Goal: Task Accomplishment & Management: Complete application form

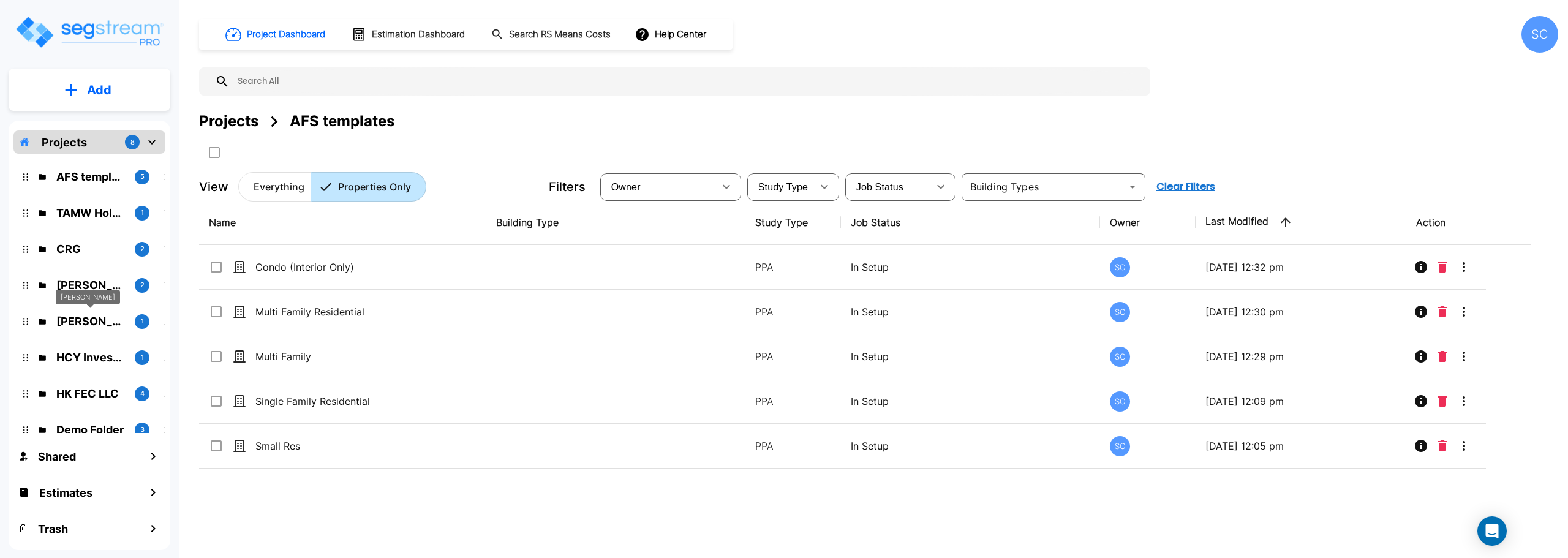
click at [79, 320] on p "Brandon Monsanto" at bounding box center [91, 321] width 69 height 17
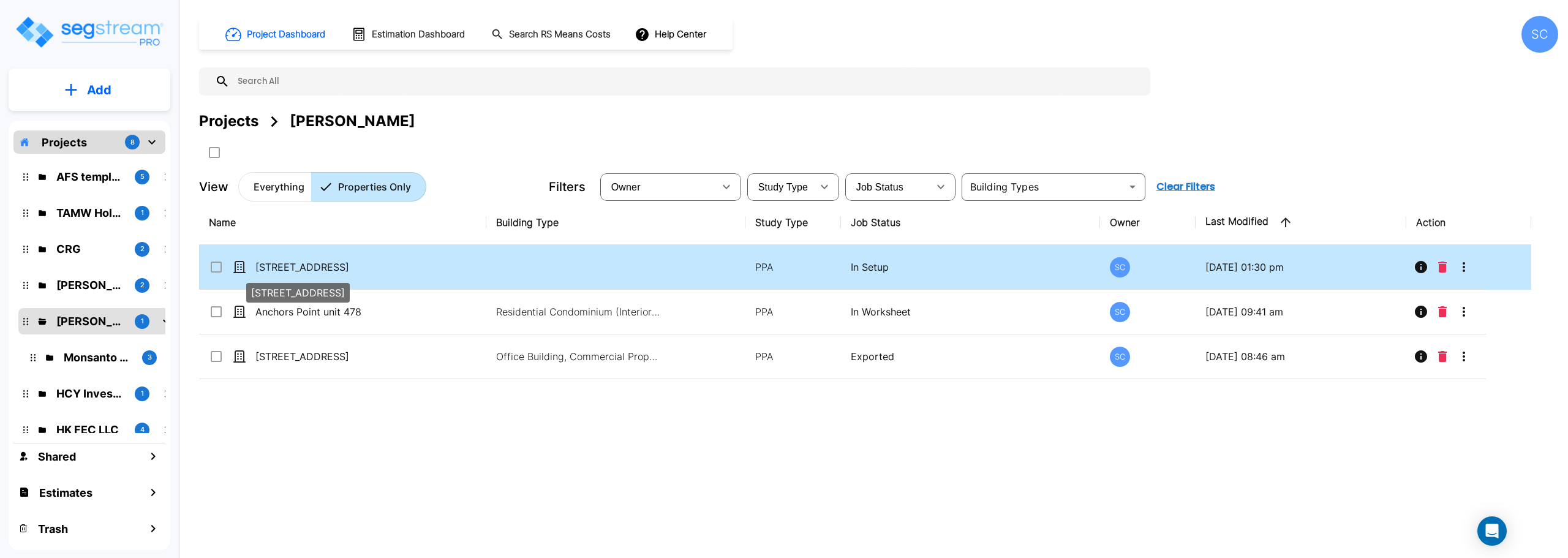
click at [360, 263] on p "[STREET_ADDRESS]" at bounding box center [316, 267] width 122 height 15
click at [360, 263] on p "11863 State Hwy 13 unit 105" at bounding box center [316, 267] width 122 height 15
checkbox input "true"
click at [360, 263] on p "11863 State Hwy 13 unit 105" at bounding box center [316, 267] width 122 height 15
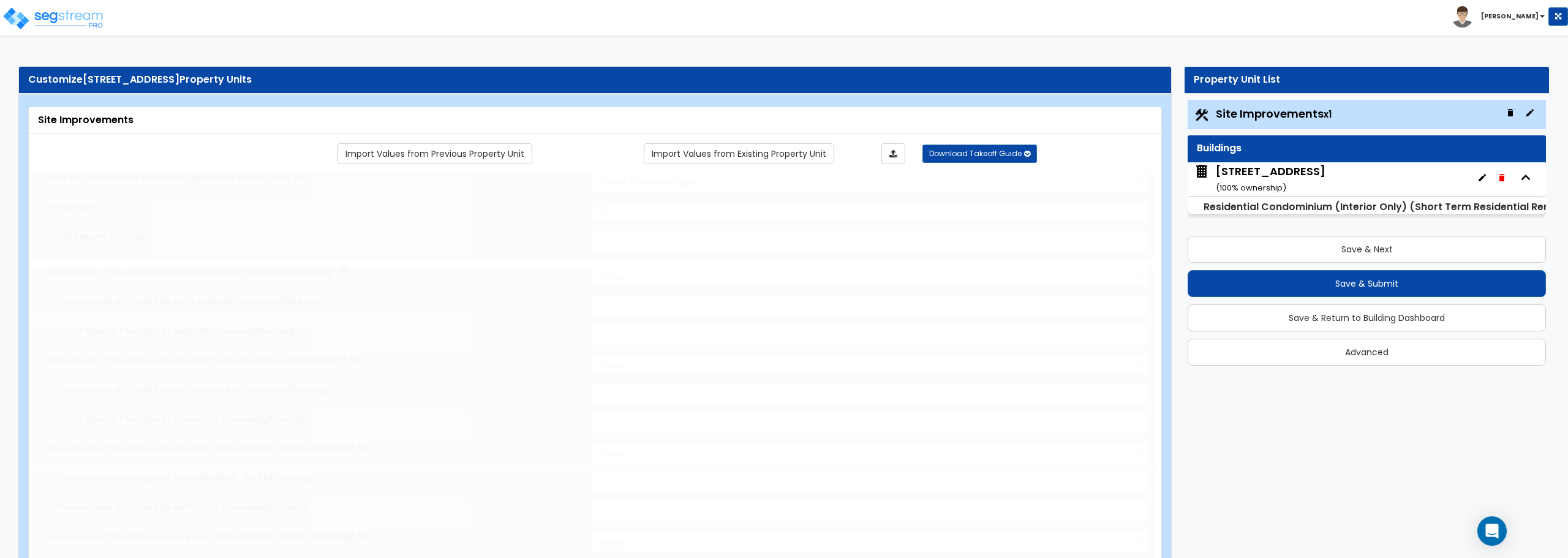
select select "2"
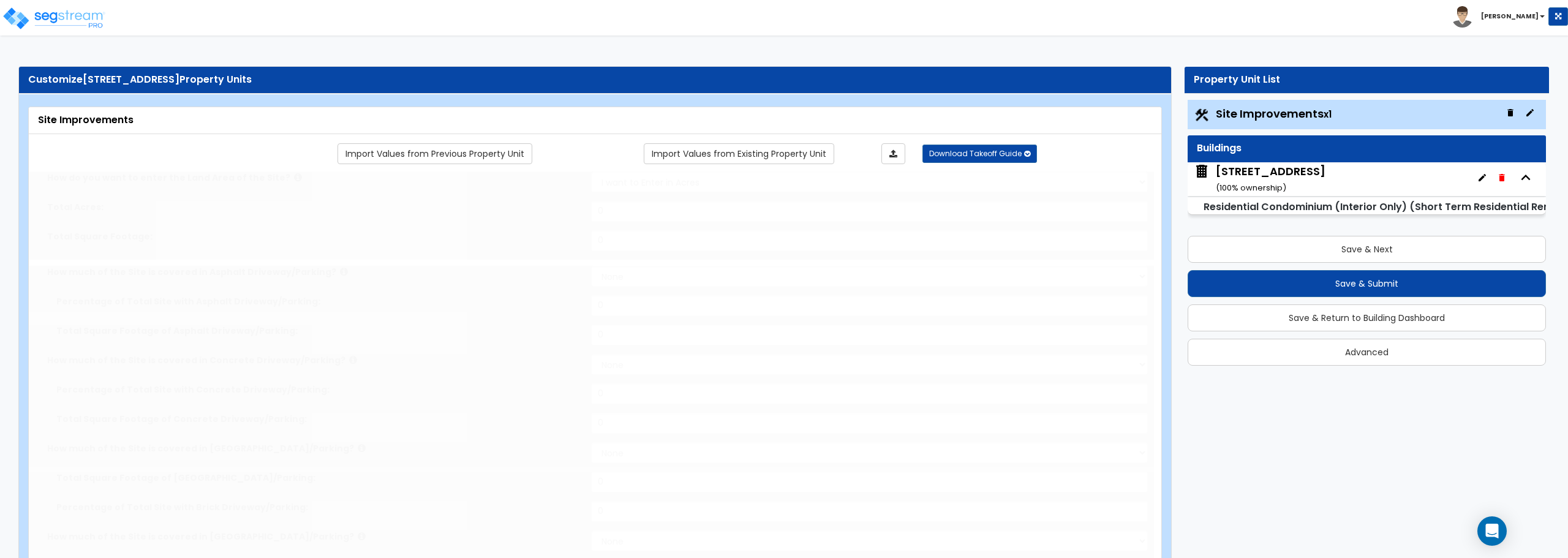
select select "1"
select select "2"
radio input "true"
select select "1"
type input "271"
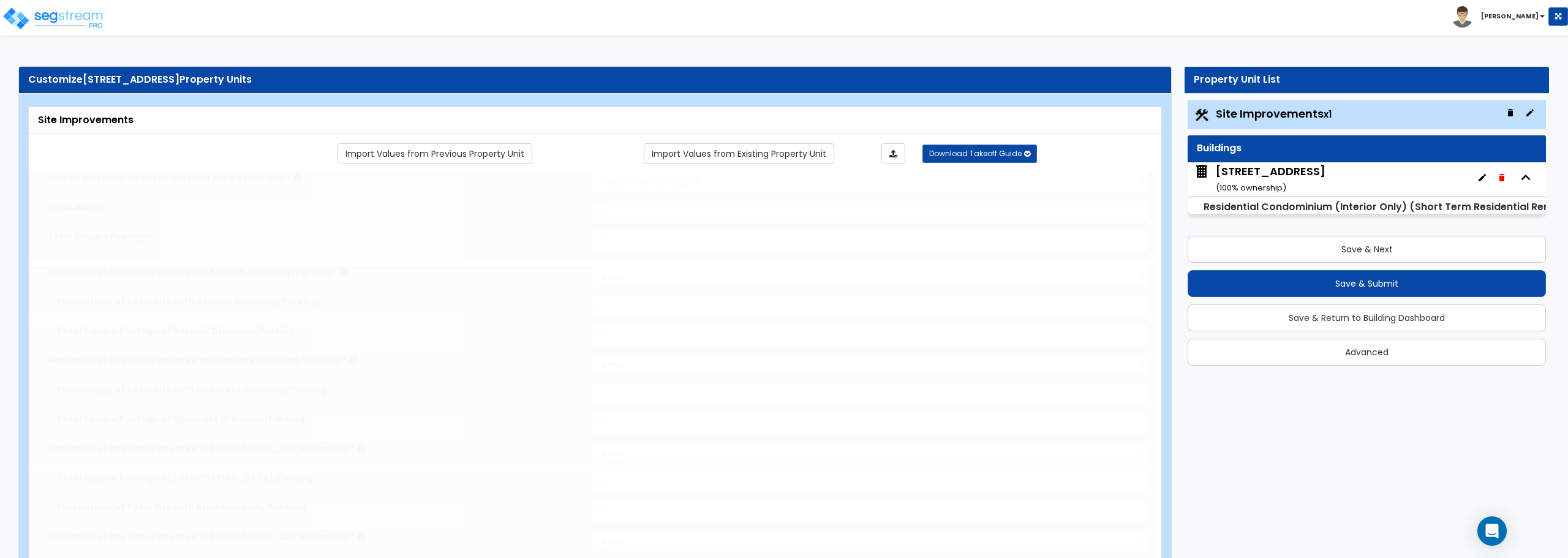
select select "2"
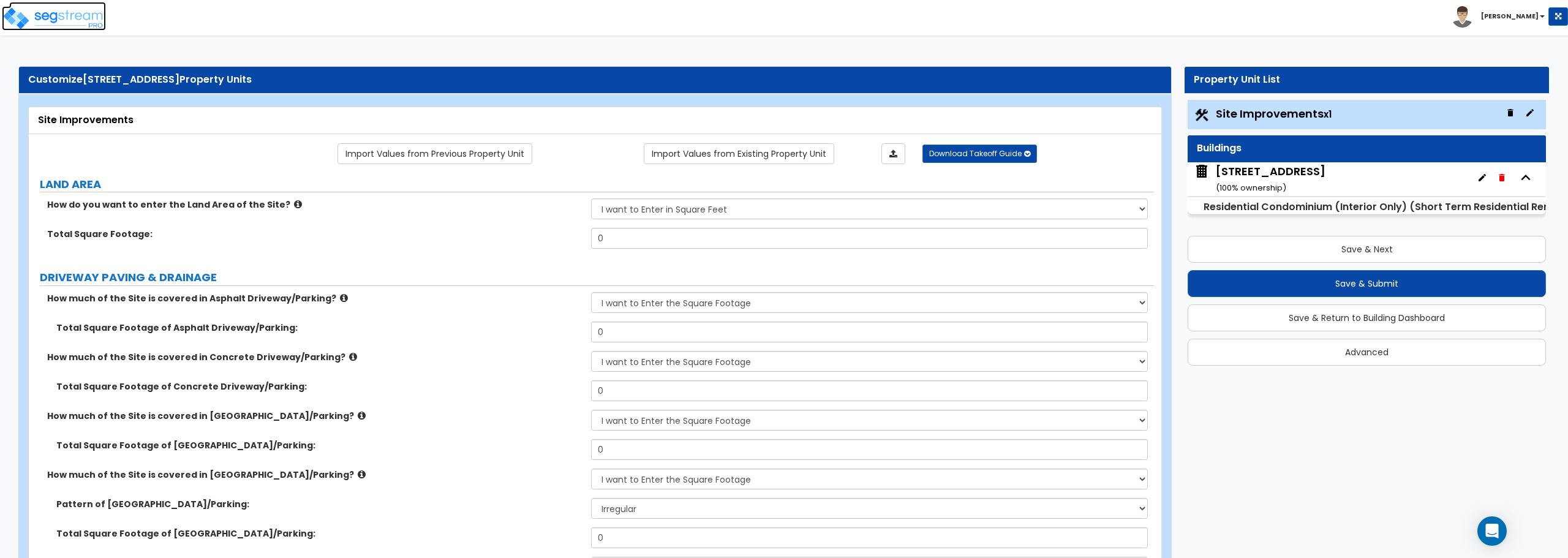
click at [50, 9] on img at bounding box center [54, 18] width 104 height 24
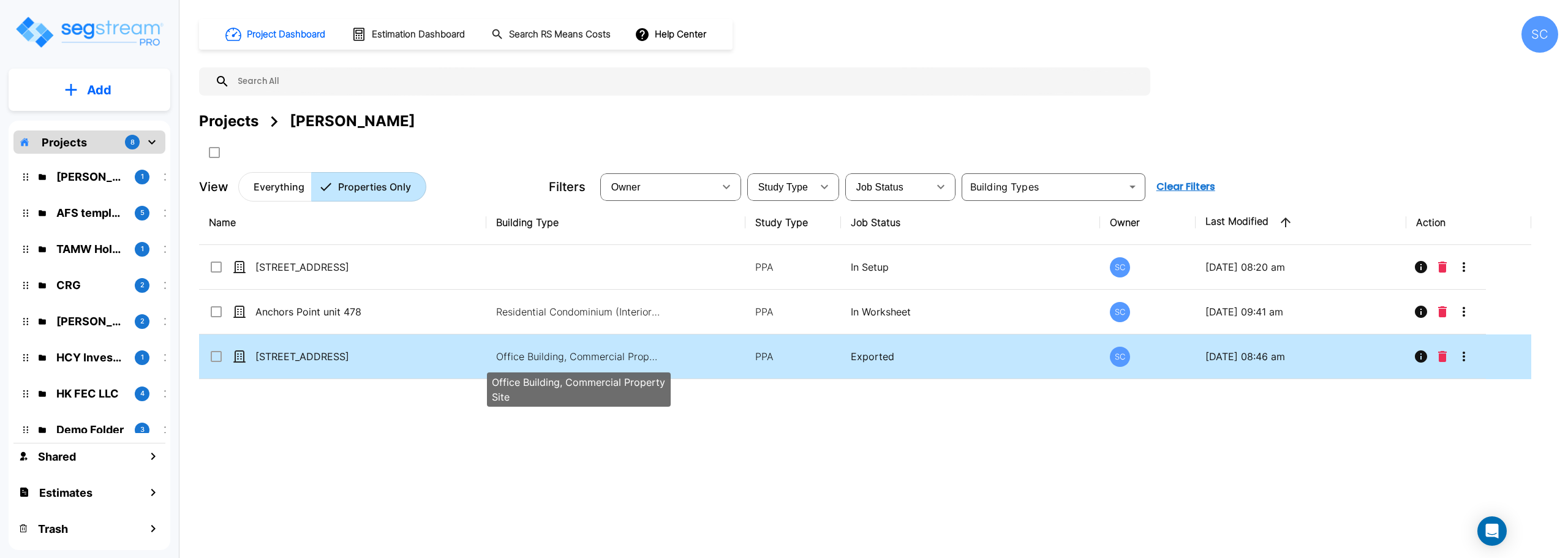
click at [609, 360] on p "Office Building, Commercial Property Site" at bounding box center [579, 356] width 165 height 15
checkbox input "false"
click at [609, 360] on p "Office Building, Commercial Property Site" at bounding box center [579, 356] width 165 height 15
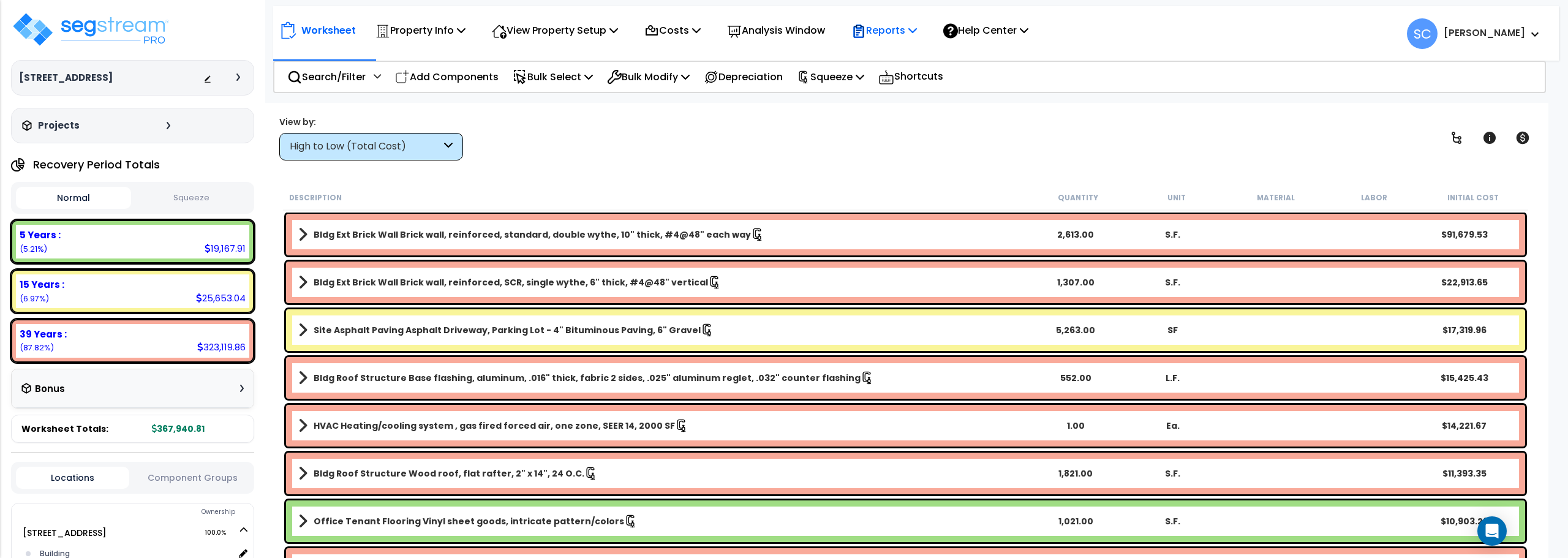
click at [883, 25] on p "Reports" at bounding box center [884, 30] width 66 height 17
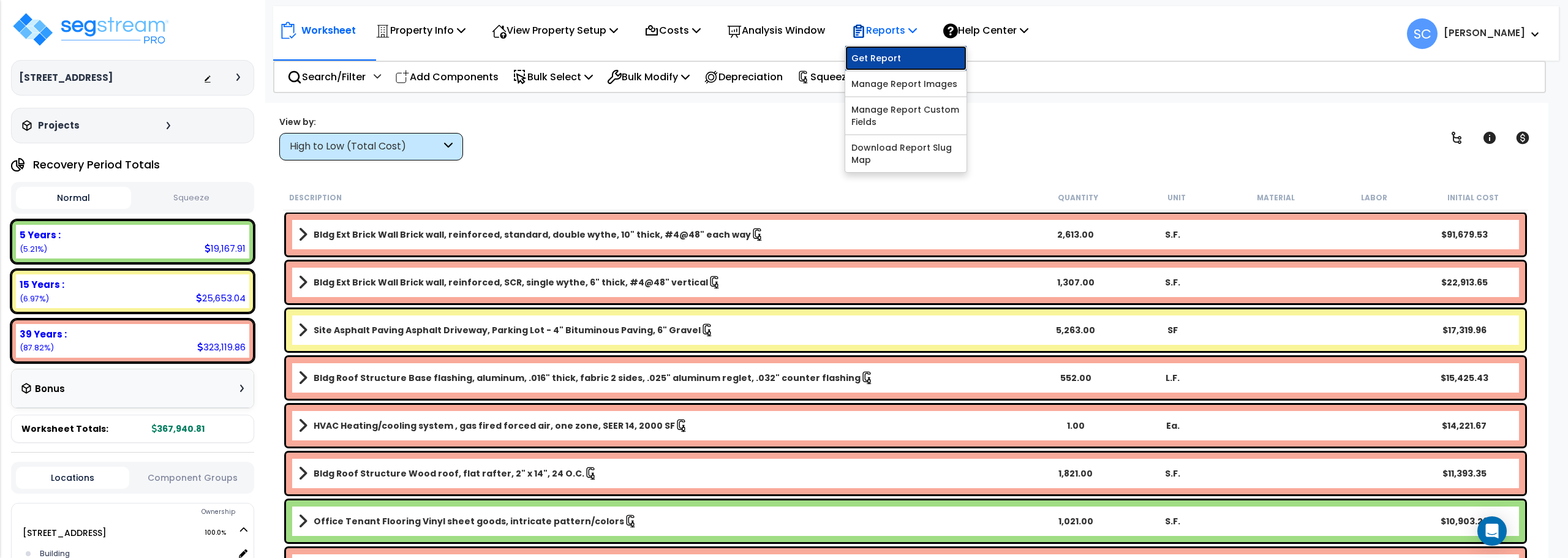
click at [880, 61] on link "Get Report" at bounding box center [906, 58] width 121 height 24
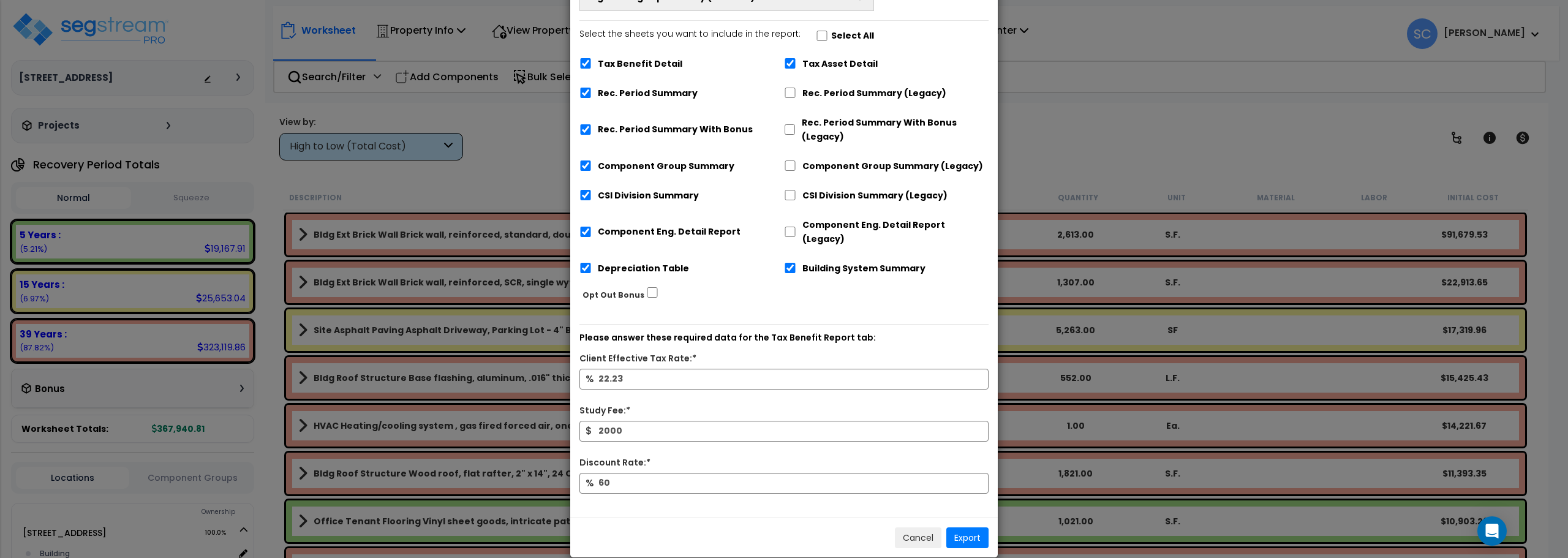
scroll to position [96, 0]
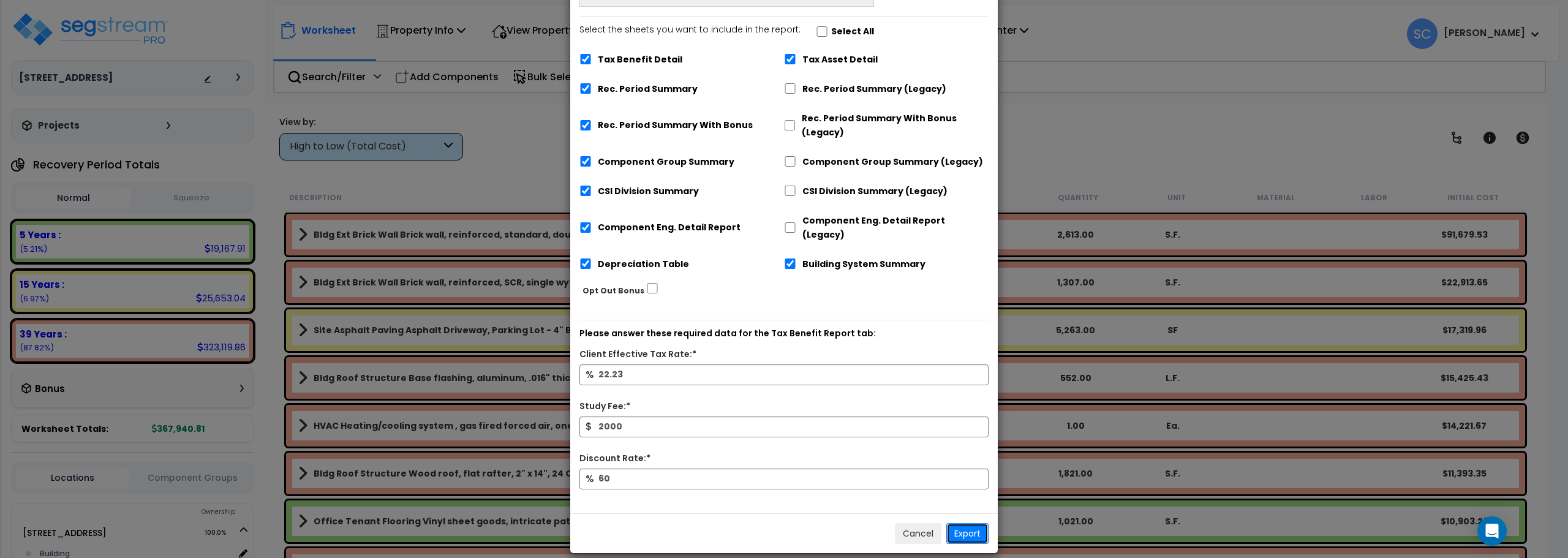
click at [972, 524] on button "Export" at bounding box center [967, 533] width 42 height 20
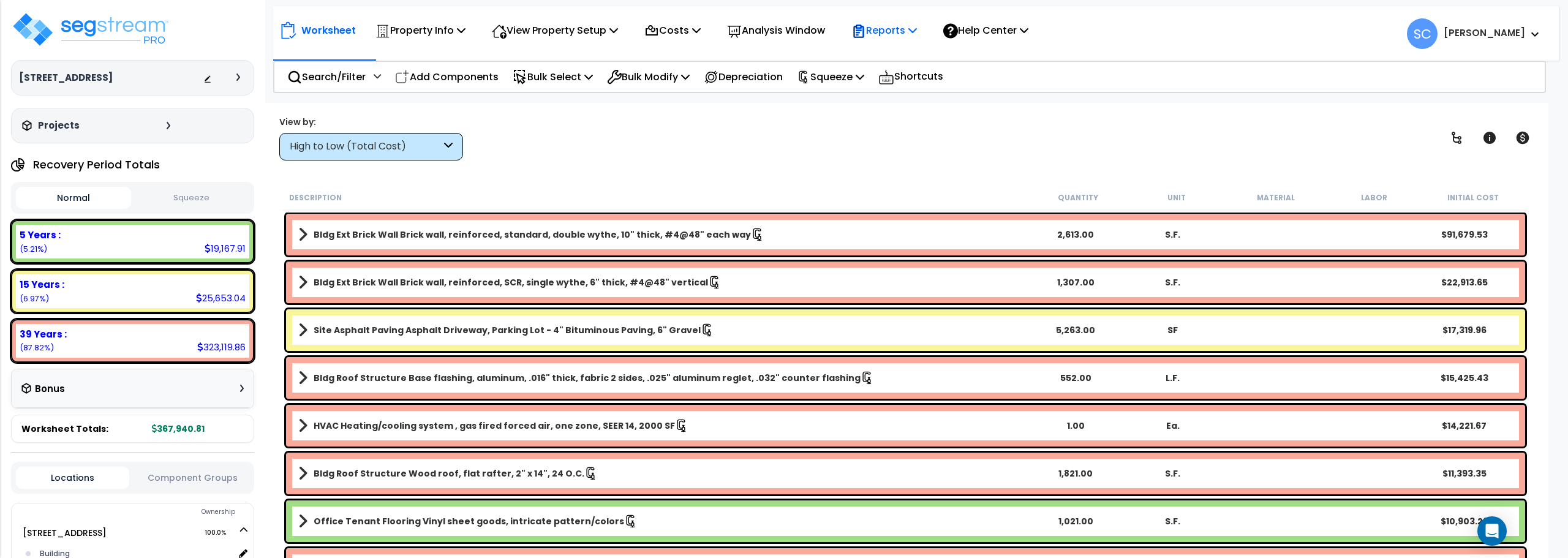
click at [917, 28] on icon at bounding box center [912, 29] width 9 height 10
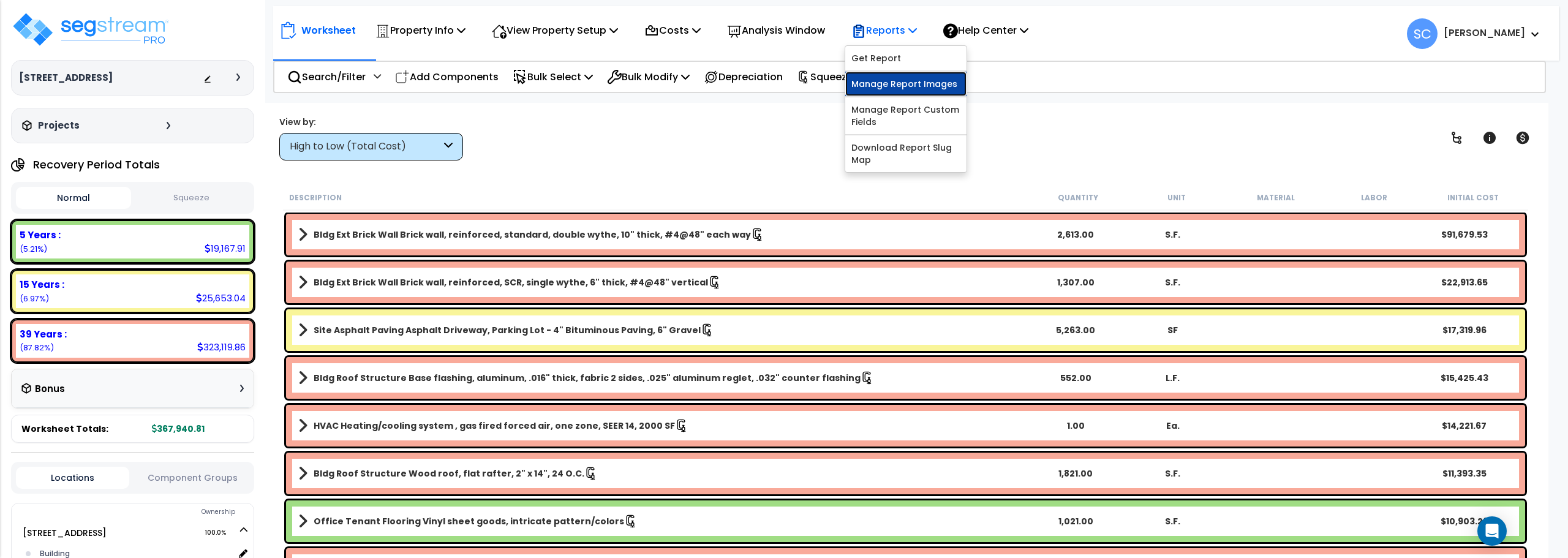
click at [895, 80] on link "Manage Report Images" at bounding box center [906, 83] width 121 height 24
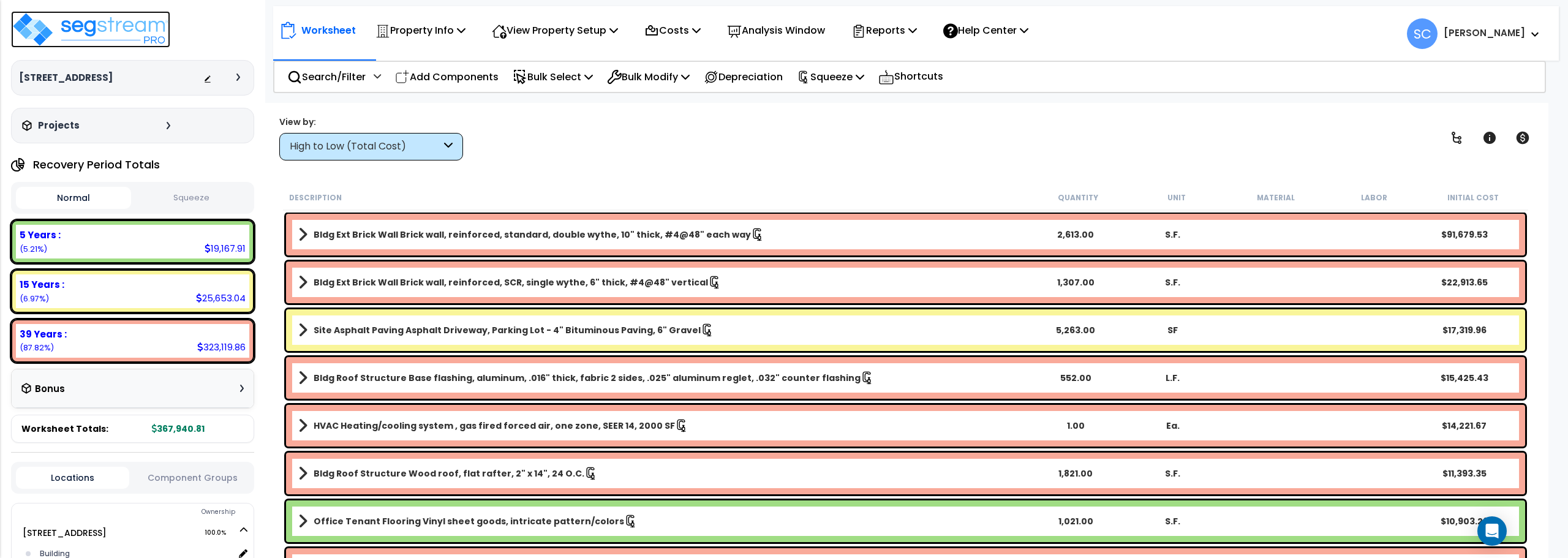
click at [105, 28] on img at bounding box center [91, 29] width 160 height 37
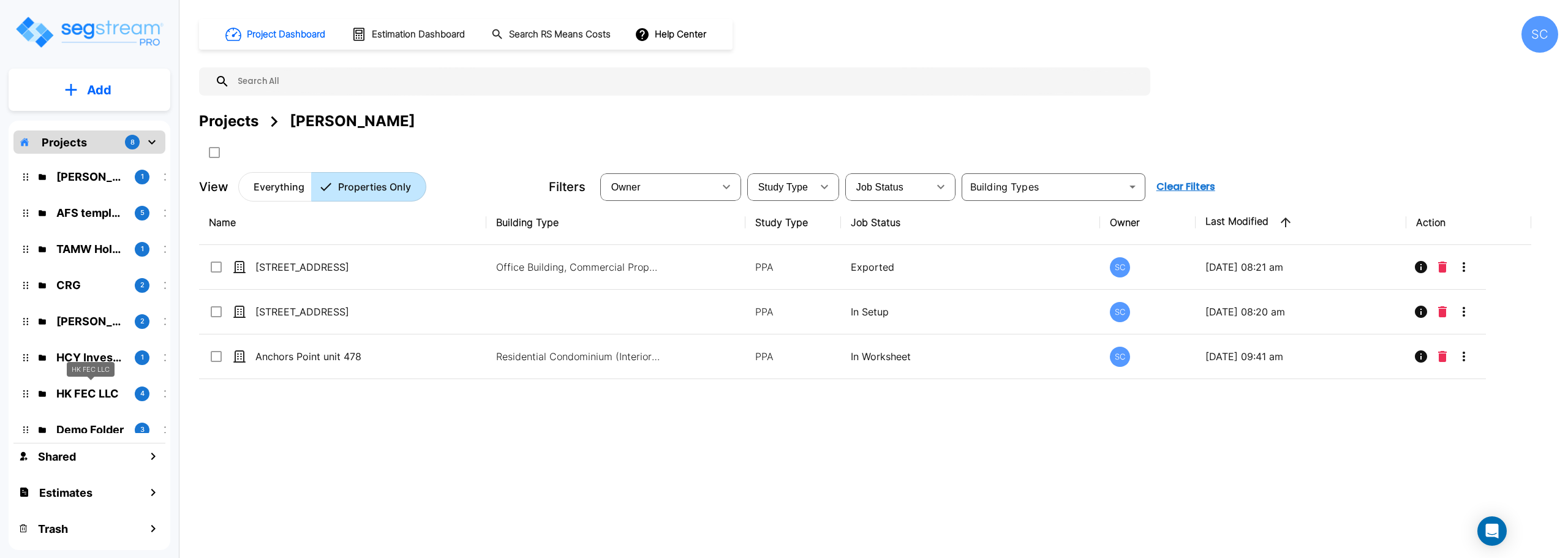
click at [85, 390] on p "HK FEC LLC" at bounding box center [91, 393] width 69 height 17
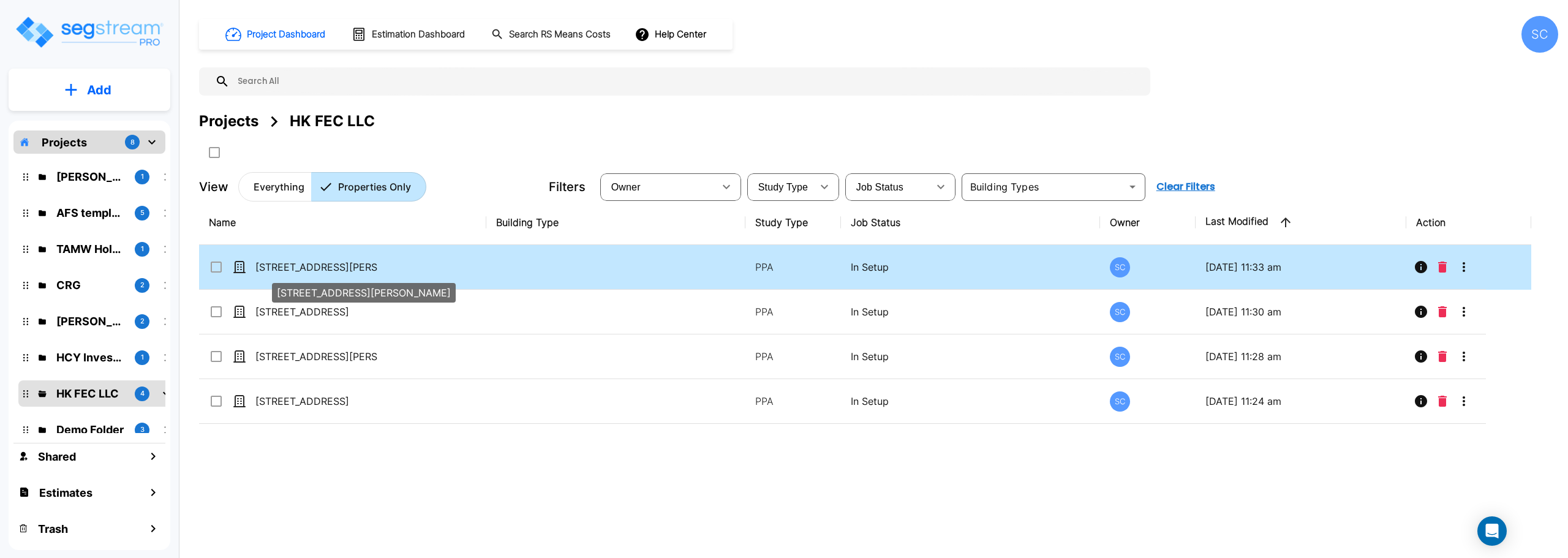
click at [306, 265] on p "4515 S Drury Ave" at bounding box center [316, 267] width 122 height 15
checkbox input "true"
click at [306, 265] on p "[STREET_ADDRESS][PERSON_NAME]" at bounding box center [316, 267] width 122 height 15
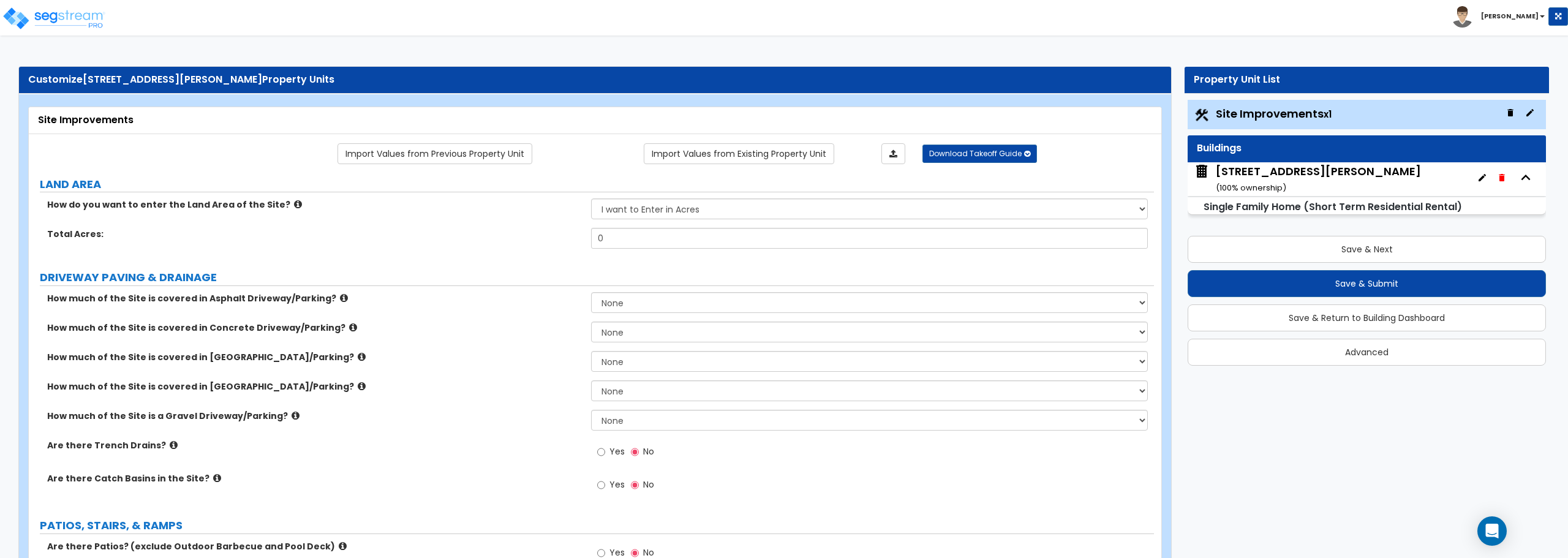
click at [1308, 181] on div "4515 S Drury Ave ( 100 % ownership)" at bounding box center [1367, 179] width 359 height 34
click at [1287, 211] on small "Single Family Home (Short Term Residential Rental)" at bounding box center [1332, 206] width 258 height 14
click at [1276, 184] on small "( 100 % ownership)" at bounding box center [1251, 188] width 70 height 12
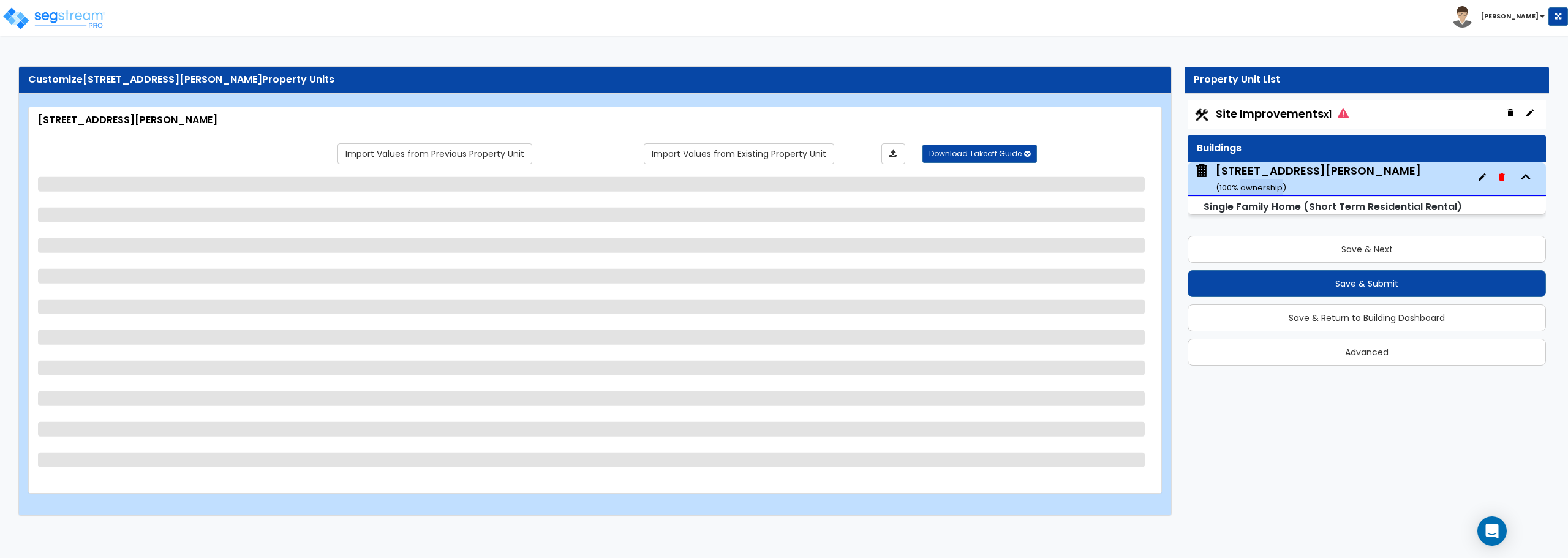
click at [1276, 184] on small "( 100 % ownership)" at bounding box center [1251, 188] width 70 height 12
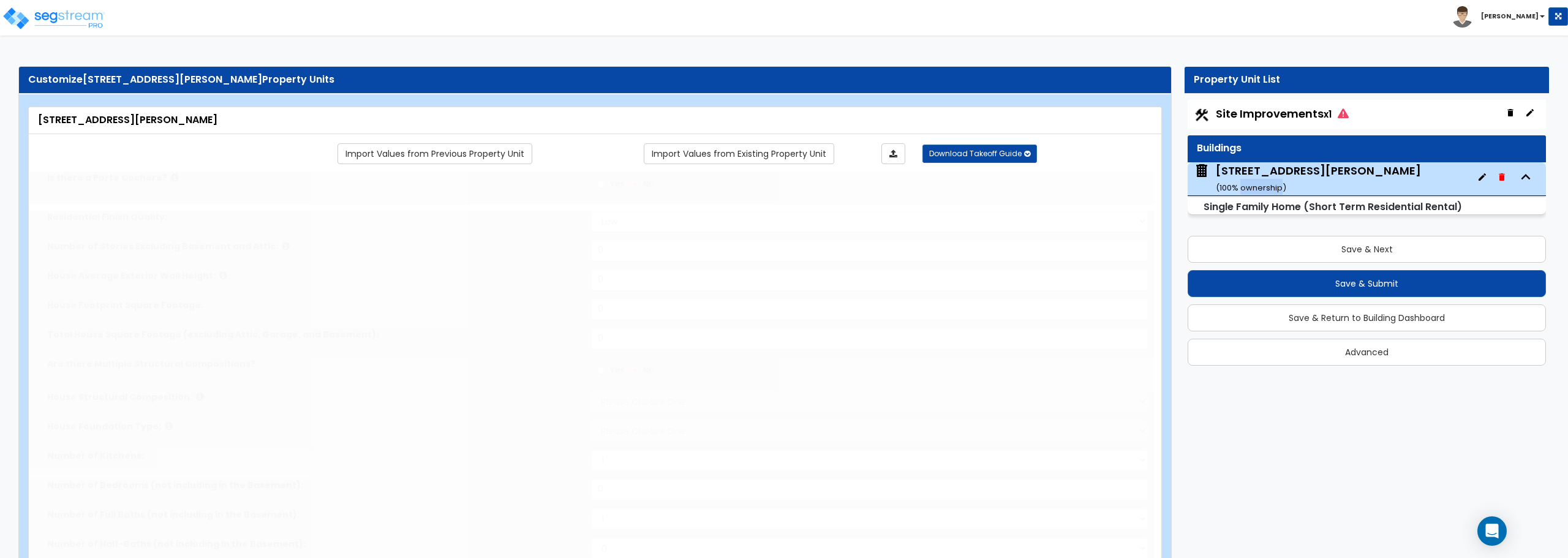
type input "1"
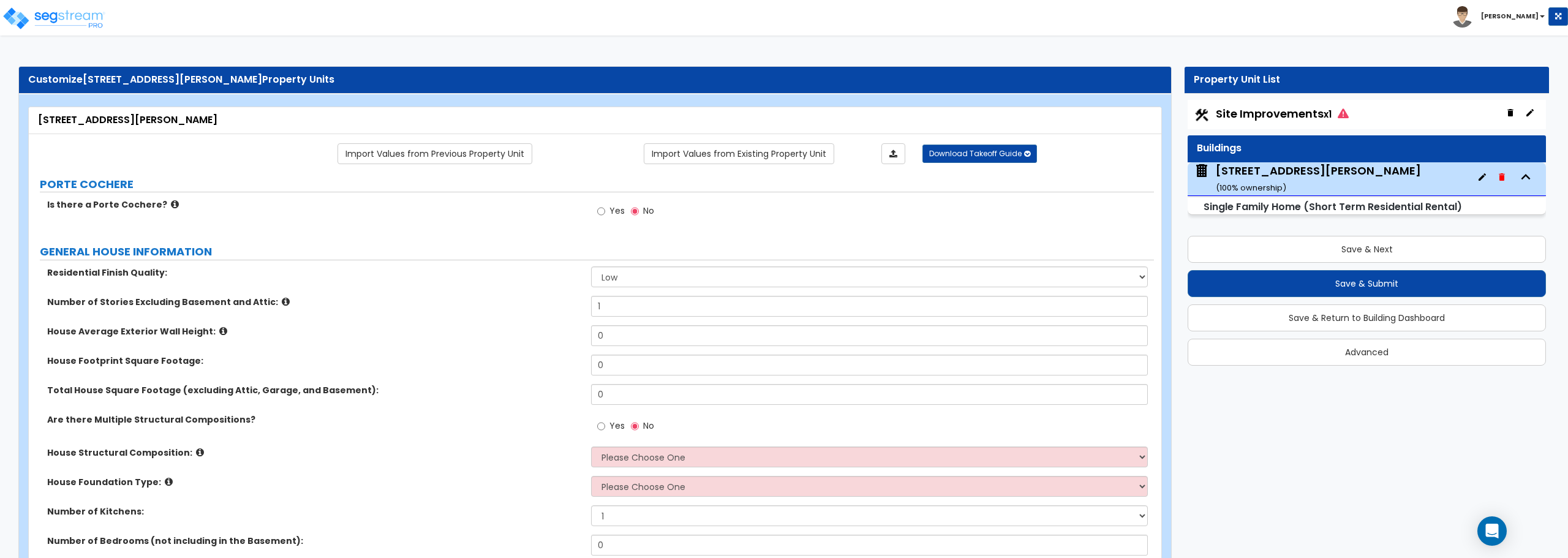
click at [675, 260] on div "GENERAL HOUSE INFORMATION" at bounding box center [596, 252] width 1114 height 17
click at [675, 275] on select "Low Average High" at bounding box center [869, 276] width 556 height 20
select select "1"
click at [591, 266] on select "Low Average High" at bounding box center [869, 276] width 556 height 20
drag, startPoint x: 619, startPoint y: 339, endPoint x: 511, endPoint y: 341, distance: 108.0
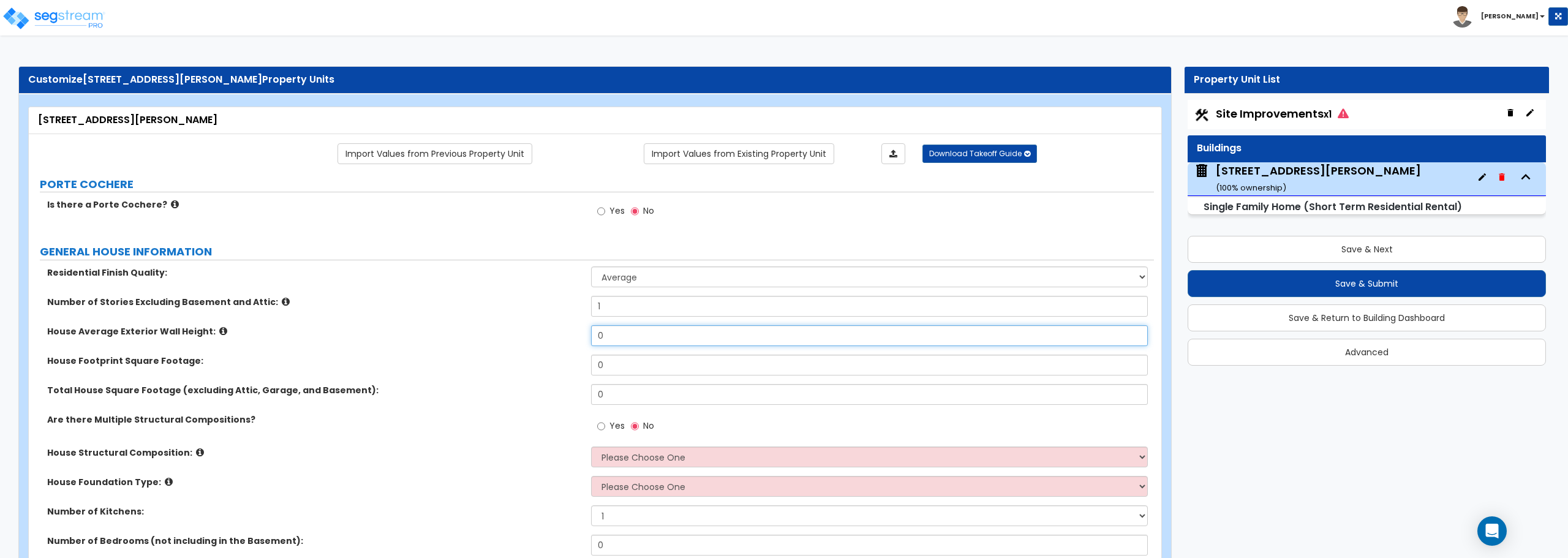
click at [511, 341] on div "House Average Exterior Wall Height: 0" at bounding box center [591, 339] width 1125 height 29
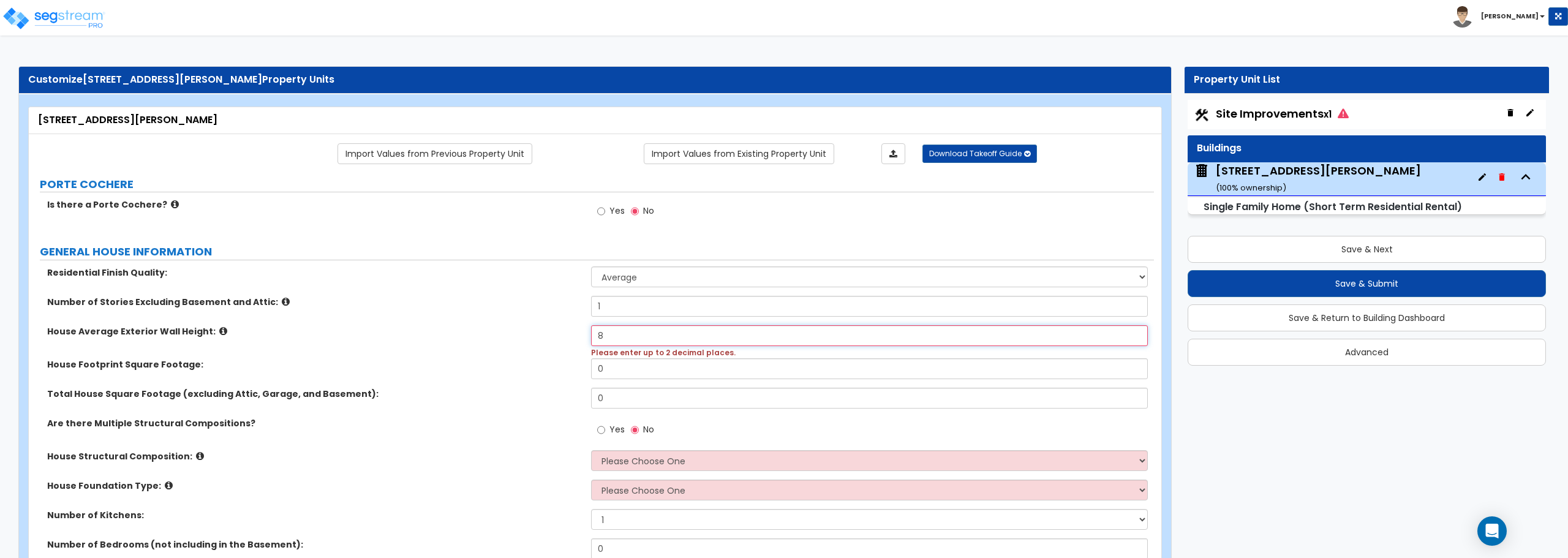
type input "8"
click at [640, 370] on input "0" at bounding box center [869, 369] width 556 height 20
drag, startPoint x: 640, startPoint y: 370, endPoint x: 577, endPoint y: 370, distance: 63.0
click at [577, 370] on div "House Footprint Square Footage: 0" at bounding box center [591, 373] width 1125 height 29
type input "1,766"
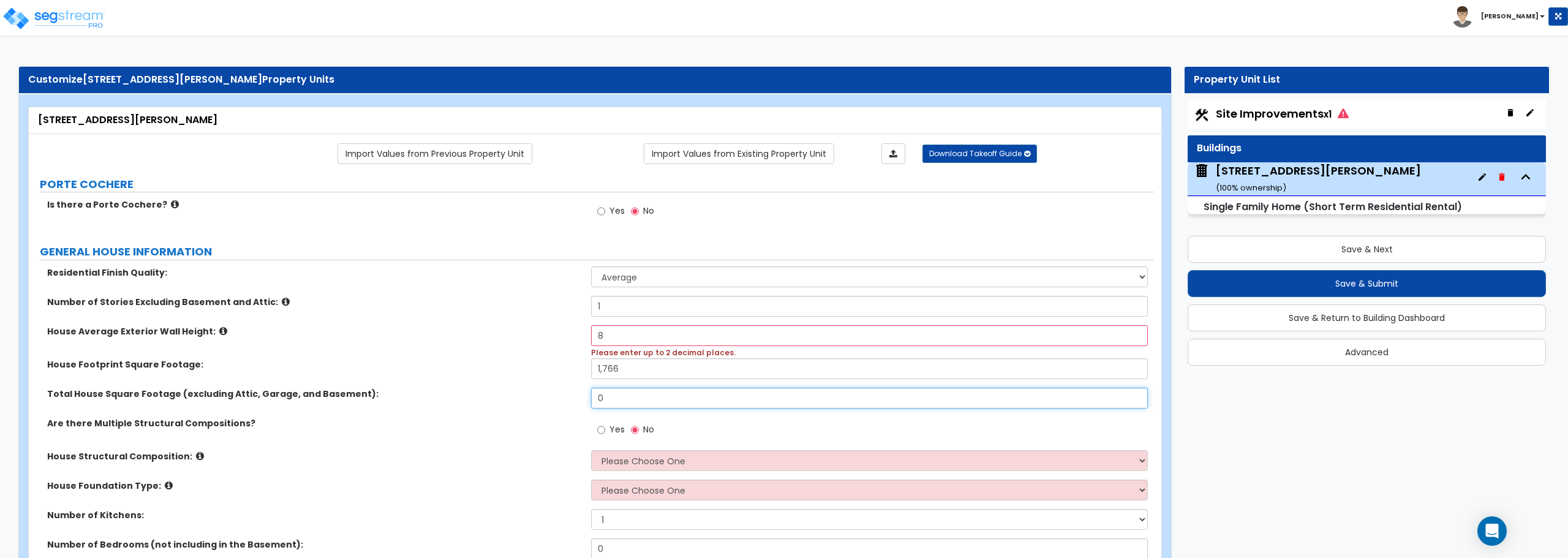
click at [671, 399] on input "0" at bounding box center [869, 398] width 556 height 20
drag, startPoint x: 671, startPoint y: 399, endPoint x: 490, endPoint y: 404, distance: 181.1
click at [490, 404] on div "Total House Square Footage (excluding Attic, Garage, and Basement): 0" at bounding box center [591, 402] width 1125 height 29
type input "1,329"
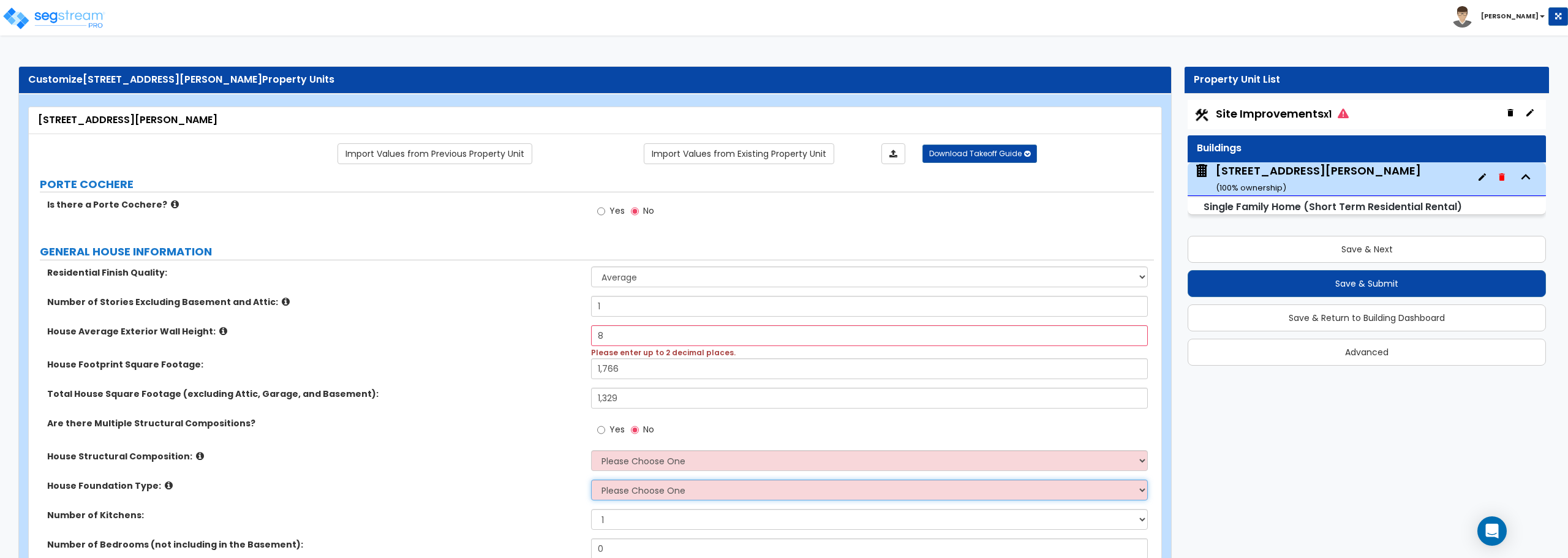
click at [656, 491] on select "Please Choose One Crawl Space Pier-Elevated First floor Slab on Grade" at bounding box center [869, 489] width 556 height 20
select select "1"
click at [591, 479] on select "Please Choose One Crawl Space Pier-Elevated First floor Slab on Grade" at bounding box center [869, 489] width 556 height 20
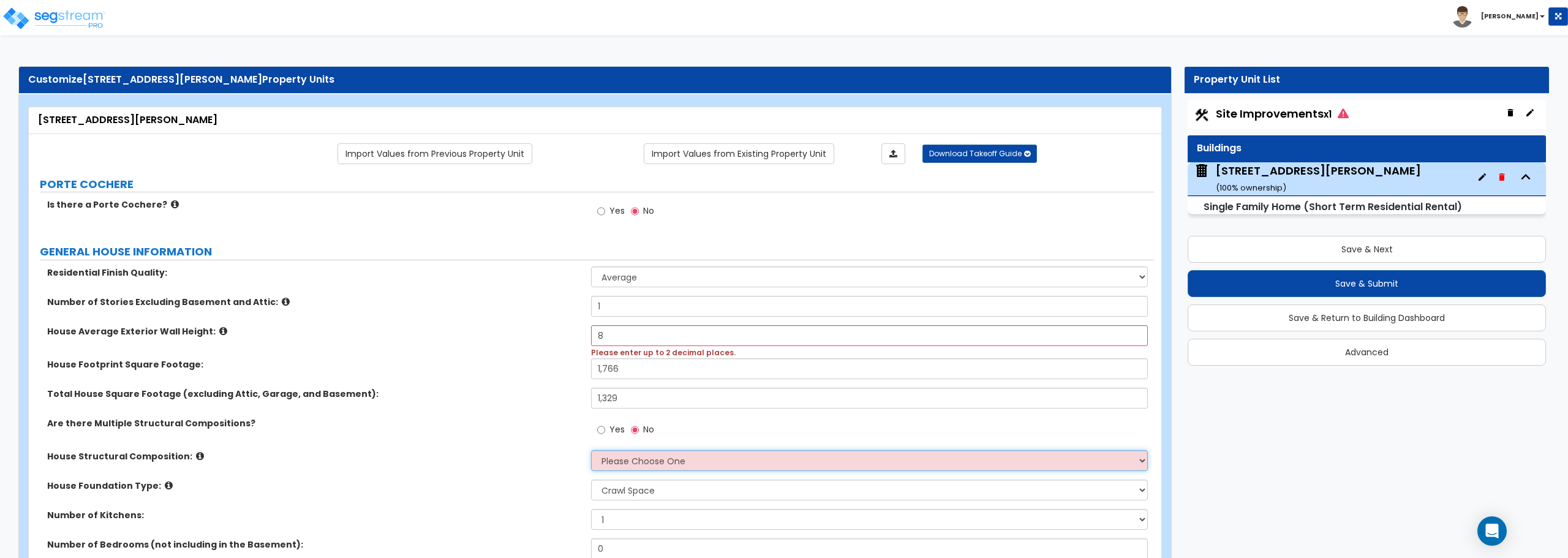
click at [650, 461] on select "Please Choose One Reinforced Concrete Structural Steel Brick Masonry CMU Masonr…" at bounding box center [869, 460] width 556 height 20
select select "7"
click at [591, 450] on select "Please Choose One Reinforced Concrete Structural Steel Brick Masonry CMU Masonr…" at bounding box center [869, 460] width 556 height 20
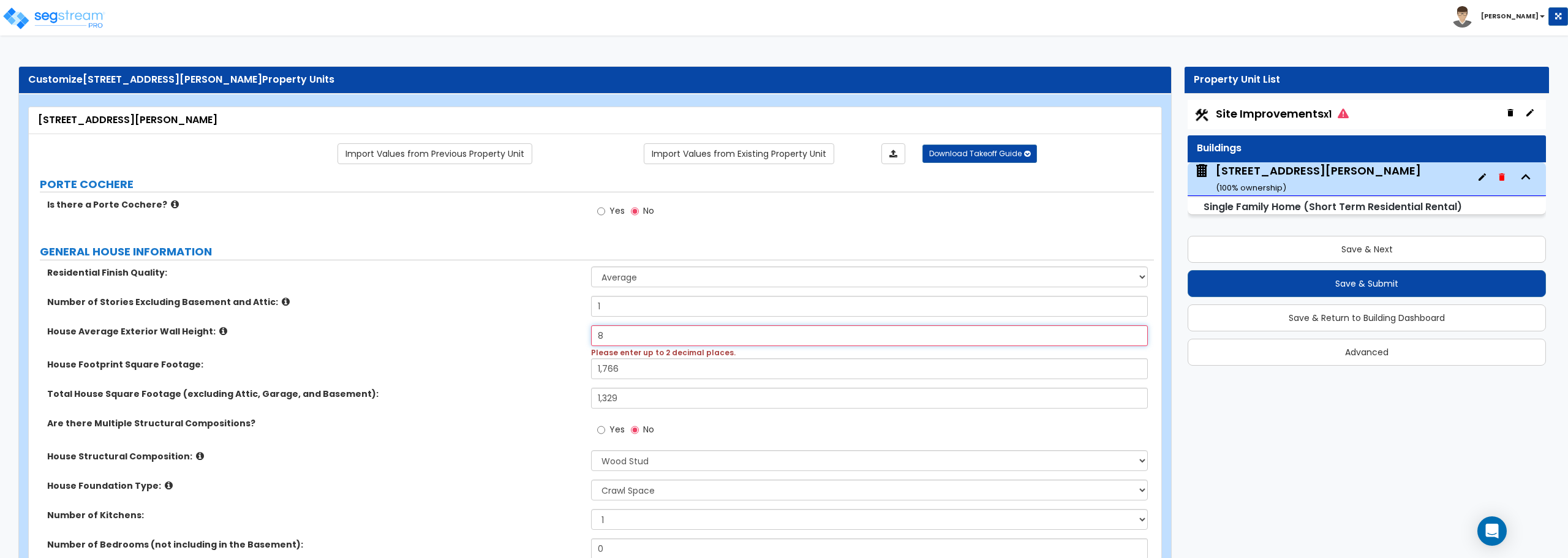
click at [612, 327] on input "8" at bounding box center [869, 335] width 556 height 20
type input "8"
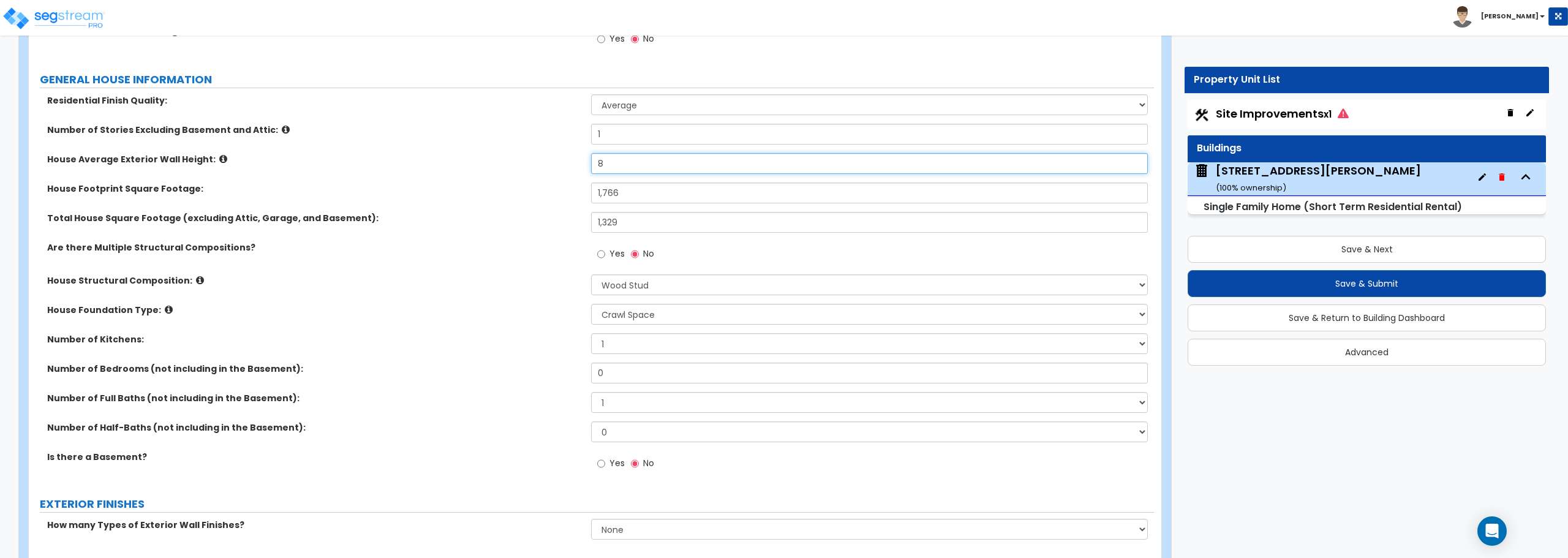
scroll to position [184, 0]
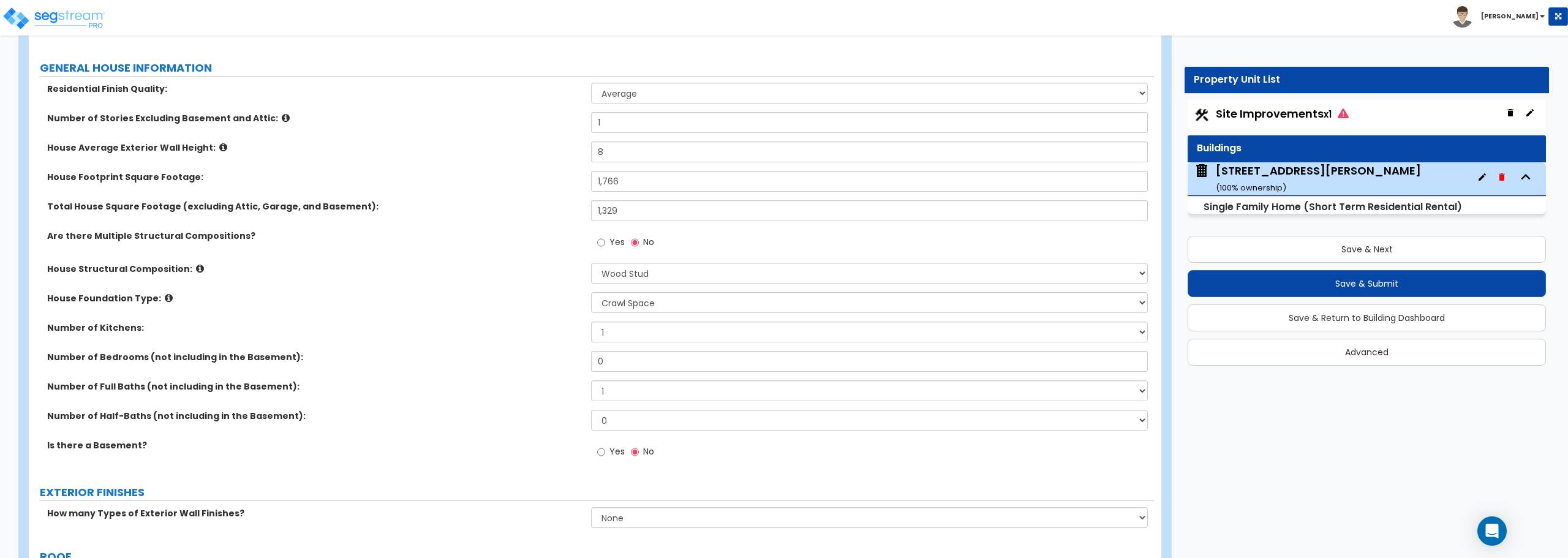
click at [96, 359] on label "Number of Bedrooms (not including in the Basement):" at bounding box center [314, 357] width 535 height 12
click at [206, 358] on label "Number of Bedrooms (not including in the Basement):" at bounding box center [314, 357] width 535 height 12
drag, startPoint x: 617, startPoint y: 357, endPoint x: 566, endPoint y: 363, distance: 51.4
click at [566, 363] on div "Number of Bedrooms (not including in the Basement): 0" at bounding box center [591, 366] width 1125 height 29
type input "3"
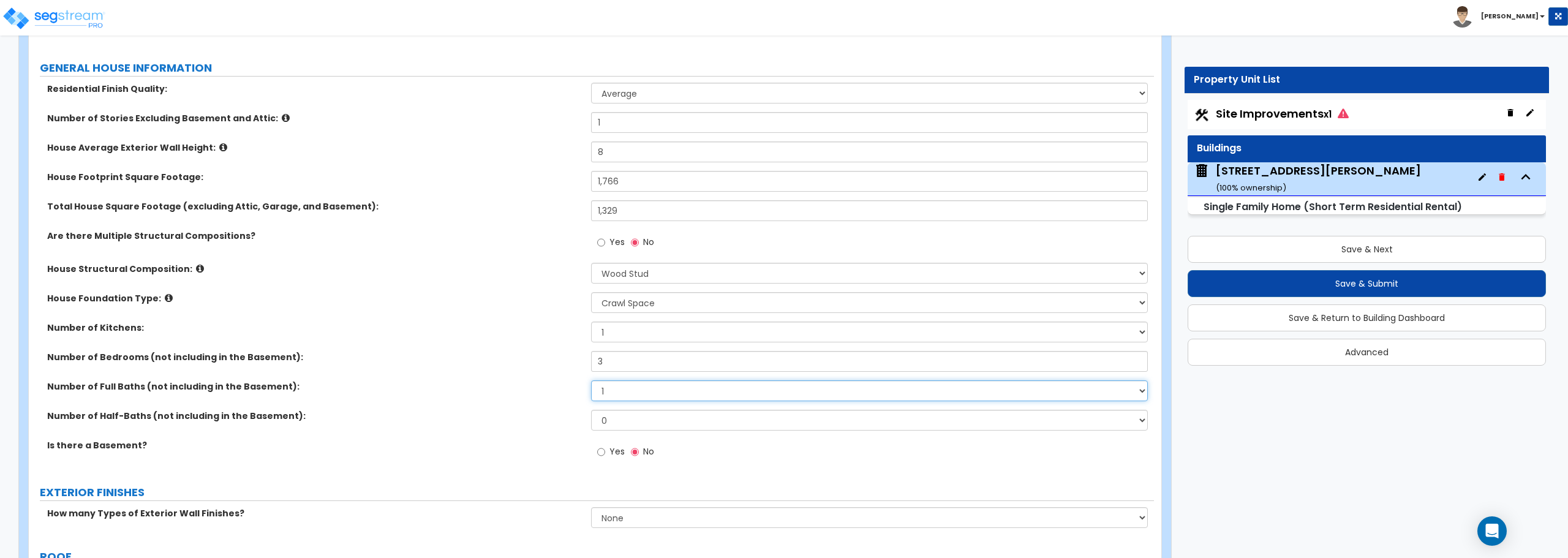
drag, startPoint x: 585, startPoint y: 396, endPoint x: 556, endPoint y: 400, distance: 29.3
click at [556, 400] on div "Number of Full Baths (not including in the Basement): 1 2 3 4 5 6 7 8 9 10" at bounding box center [591, 395] width 1125 height 29
select select "2"
click at [591, 380] on select "1 2 3 4 5 6 7 8 9 10" at bounding box center [869, 391] width 556 height 20
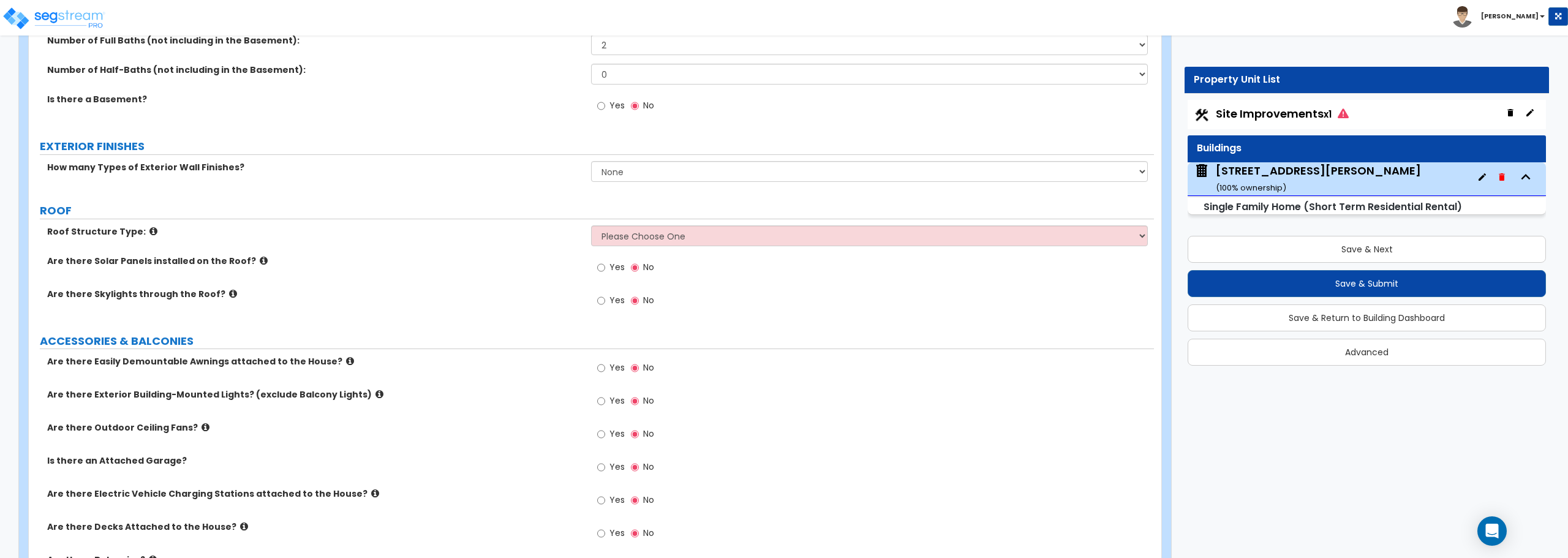
scroll to position [551, 0]
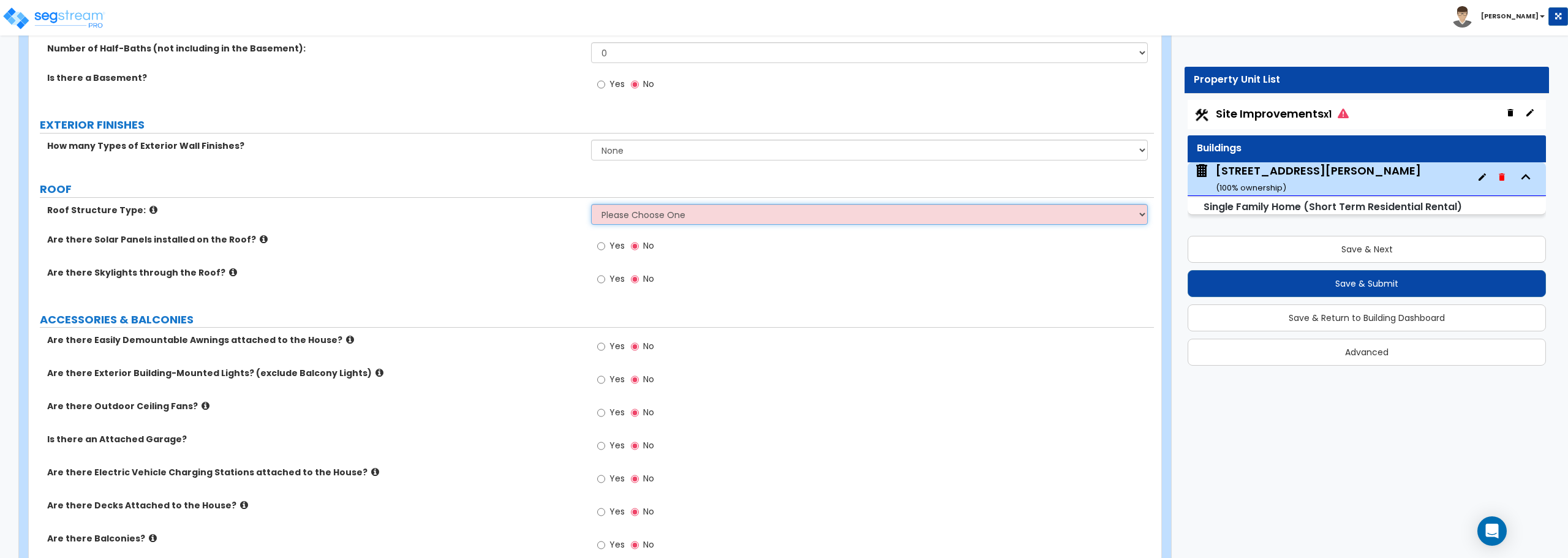
click at [645, 210] on select "Please Choose One Gable Roof Flat Roof Hybrid Gable & Flat Roof" at bounding box center [869, 214] width 556 height 20
click at [591, 204] on select "Please Choose One Gable Roof Flat Roof Hybrid Gable & Flat Roof" at bounding box center [869, 214] width 556 height 20
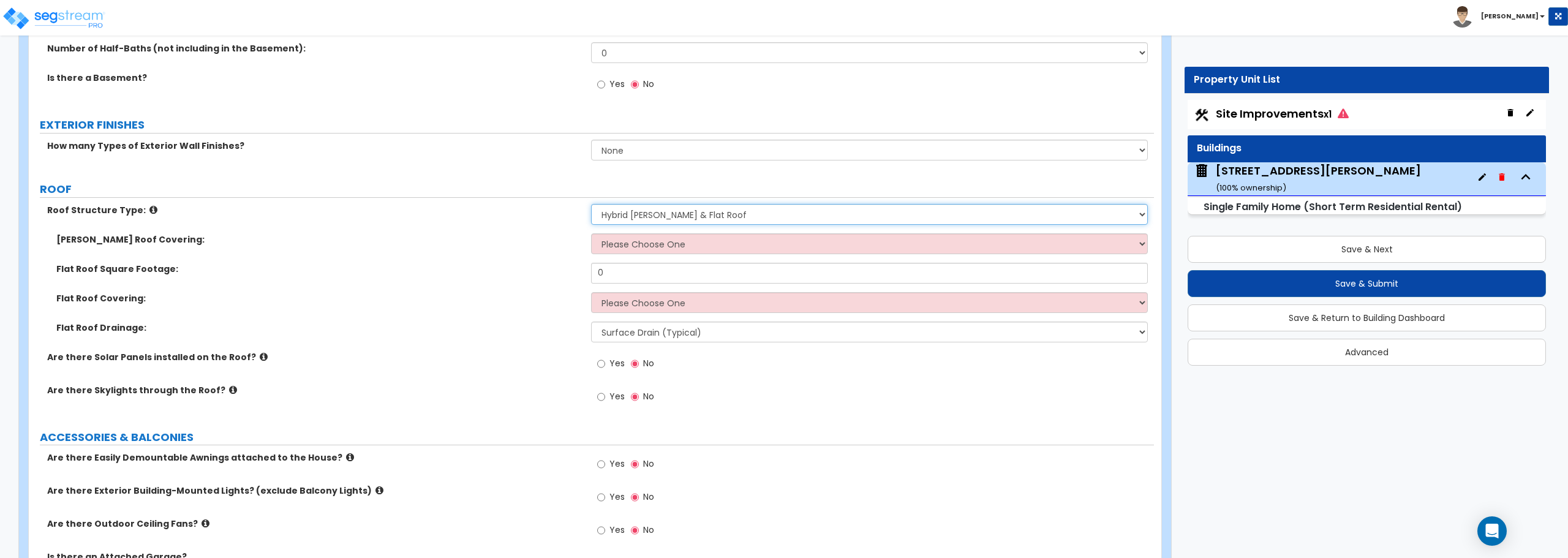
click at [641, 211] on select "Please Choose One Gable Roof Flat Roof Hybrid Gable & Flat Roof" at bounding box center [869, 214] width 556 height 20
click at [591, 204] on select "Please Choose One Gable Roof Flat Roof Hybrid Gable & Flat Roof" at bounding box center [869, 214] width 556 height 20
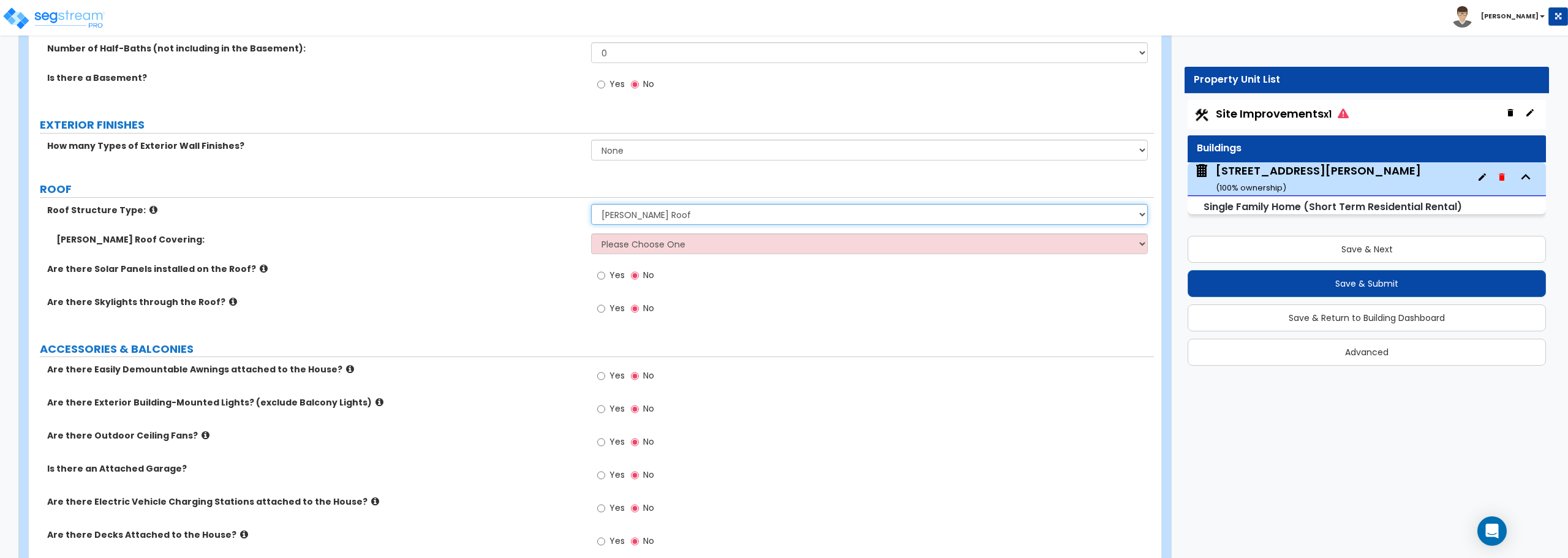
click at [645, 216] on select "Please Choose One Gable Roof Flat Roof Hybrid Gable & Flat Roof" at bounding box center [869, 214] width 556 height 20
select select "3"
click at [591, 204] on select "Please Choose One Gable Roof Flat Roof Hybrid Gable & Flat Roof" at bounding box center [869, 214] width 556 height 20
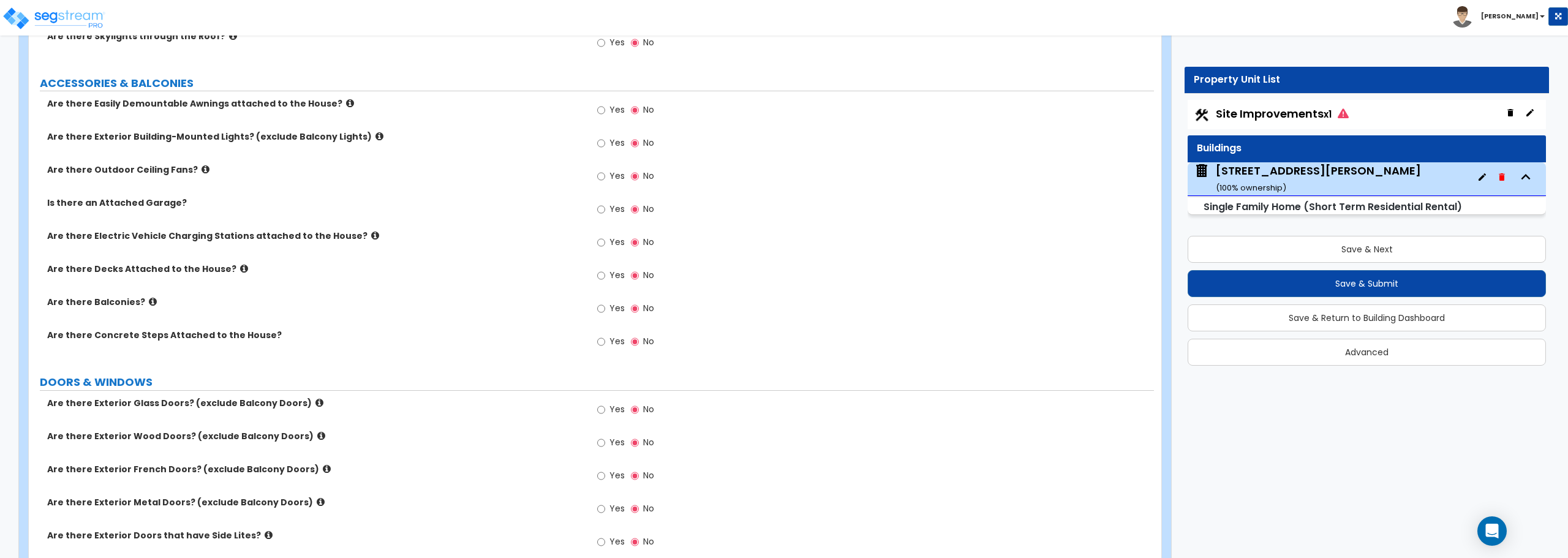
scroll to position [919, 0]
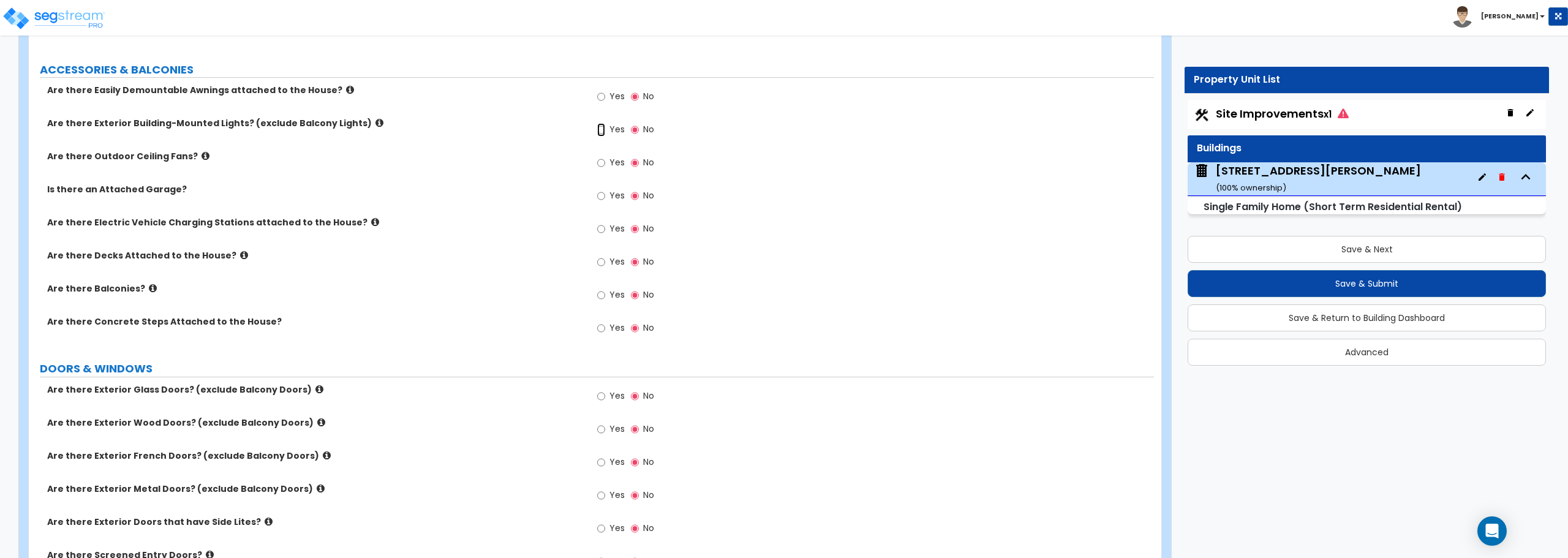
click at [602, 127] on input "Yes" at bounding box center [601, 129] width 8 height 13
radio input "true"
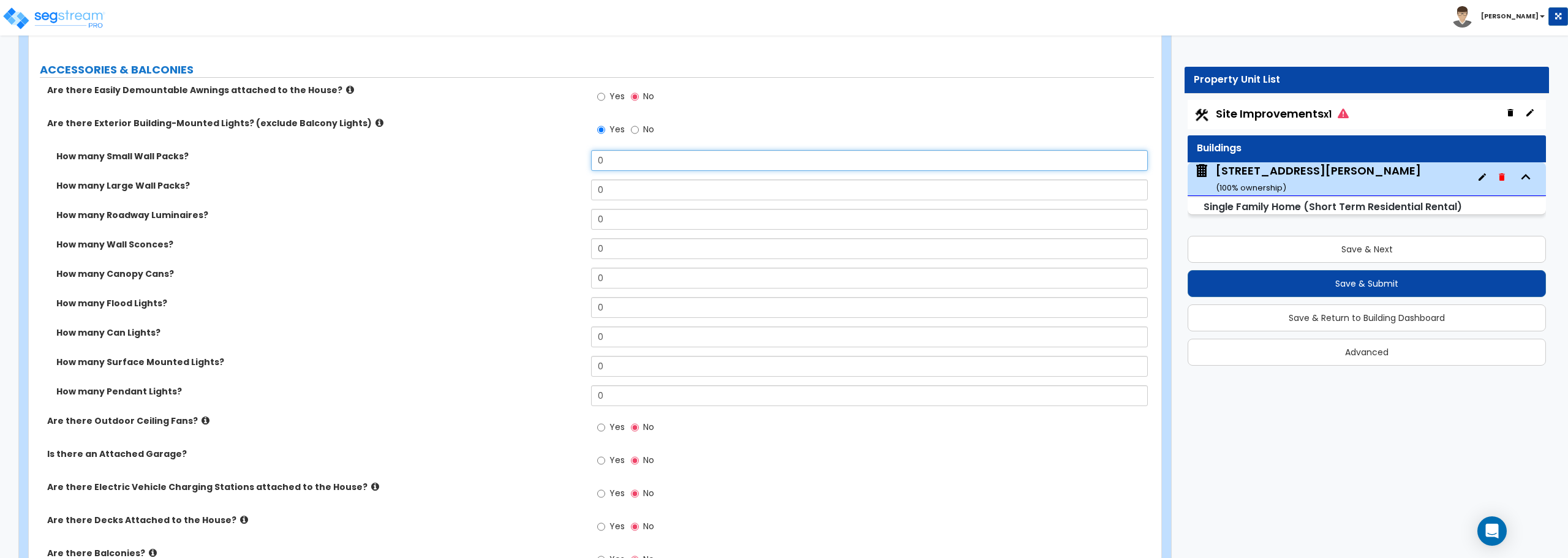
drag, startPoint x: 648, startPoint y: 170, endPoint x: 566, endPoint y: 167, distance: 82.1
click at [566, 167] on div "How many Small Wall Packs? 0" at bounding box center [591, 165] width 1125 height 29
type input "1"
drag, startPoint x: 614, startPoint y: 312, endPoint x: 548, endPoint y: 314, distance: 66.0
click at [548, 314] on div "How many Flood Lights? 0" at bounding box center [591, 312] width 1125 height 29
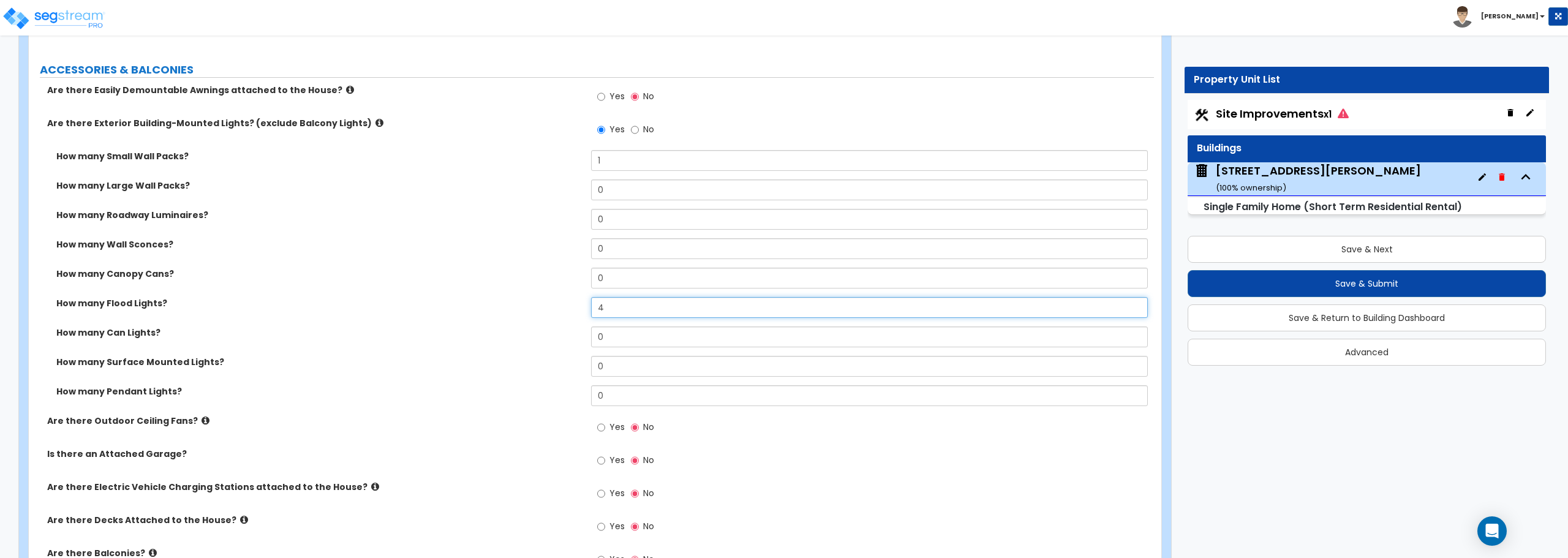
type input "4"
drag, startPoint x: 630, startPoint y: 336, endPoint x: 528, endPoint y: 342, distance: 102.2
click at [528, 342] on div "How many Can Lights? 0" at bounding box center [591, 341] width 1125 height 29
type input "1"
click at [604, 430] on input "Yes" at bounding box center [601, 427] width 8 height 13
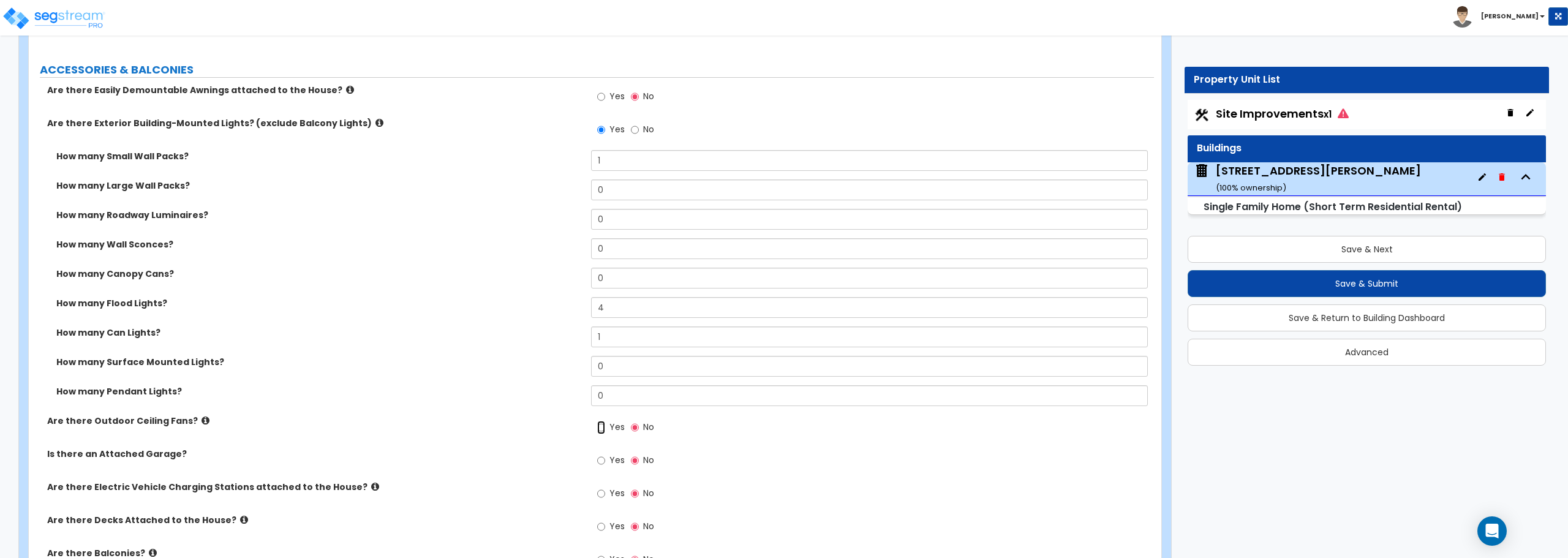
radio input "true"
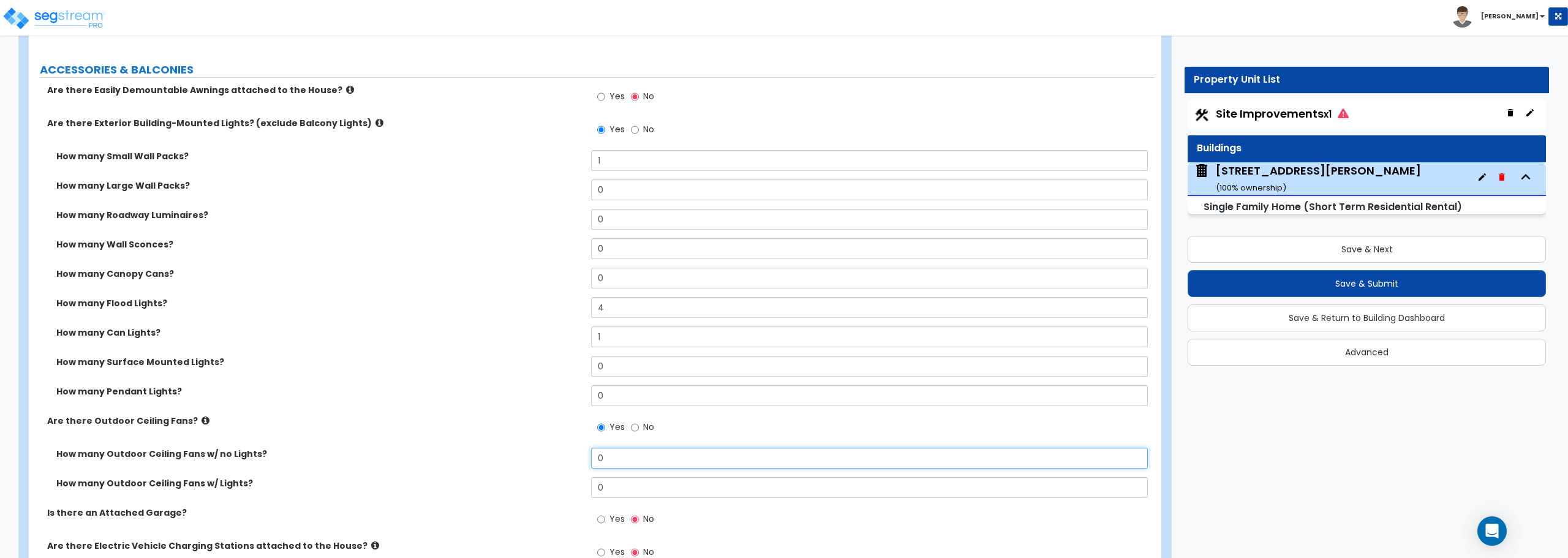
drag, startPoint x: 610, startPoint y: 462, endPoint x: 520, endPoint y: 464, distance: 90.0
click at [520, 464] on div "How many Outdoor Ceiling Fans w/ no Lights? 0" at bounding box center [591, 462] width 1125 height 29
type input "1"
drag, startPoint x: 611, startPoint y: 486, endPoint x: 571, endPoint y: 491, distance: 40.3
click at [571, 491] on div "How many Outdoor Ceiling Fans w/ Lights? 0" at bounding box center [591, 491] width 1125 height 29
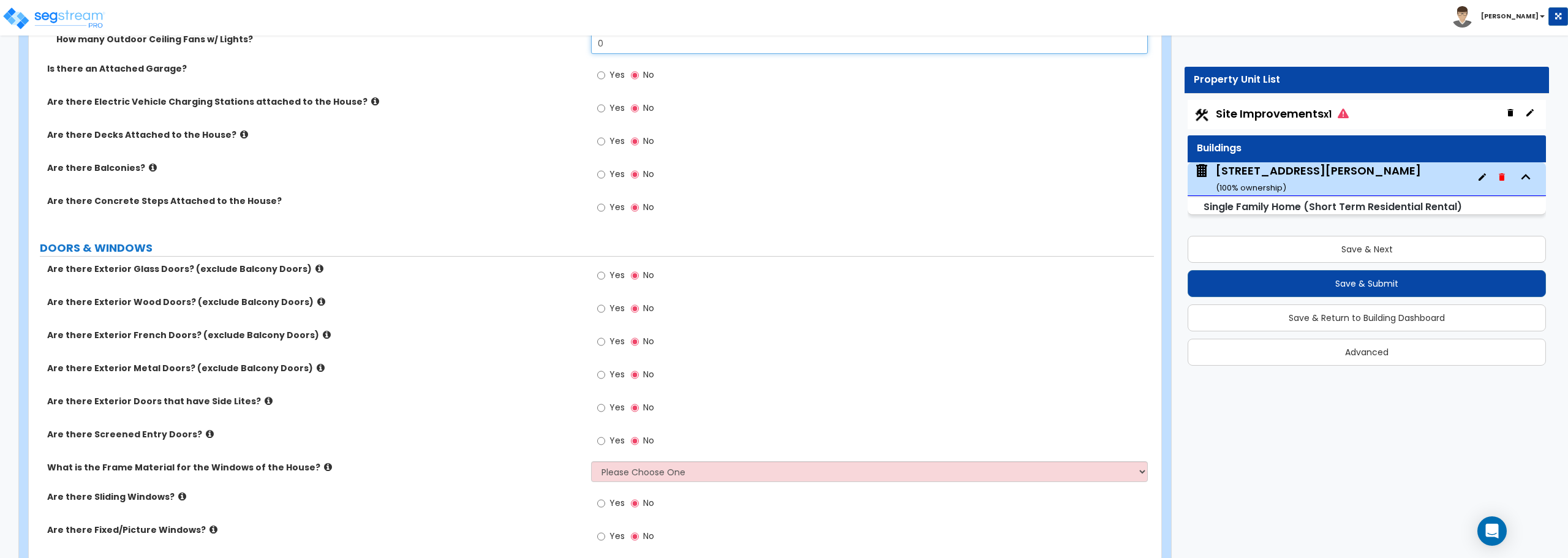
scroll to position [1346, 0]
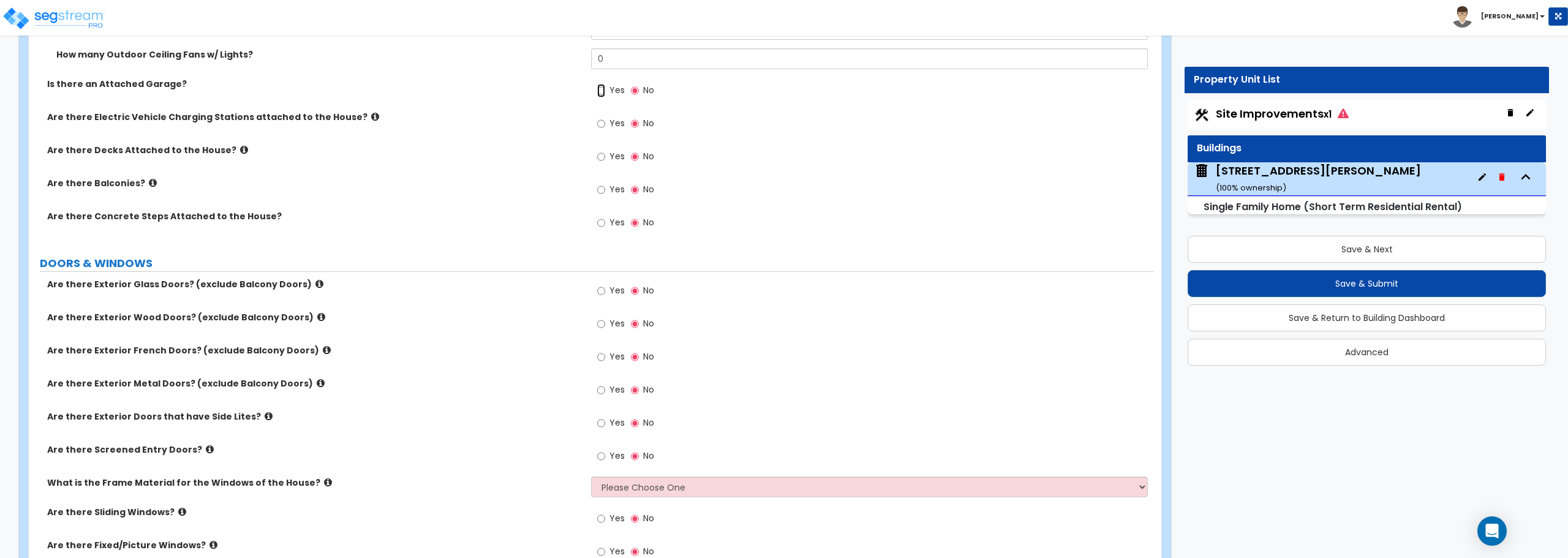
click at [601, 88] on input "Yes" at bounding box center [601, 91] width 8 height 13
radio input "true"
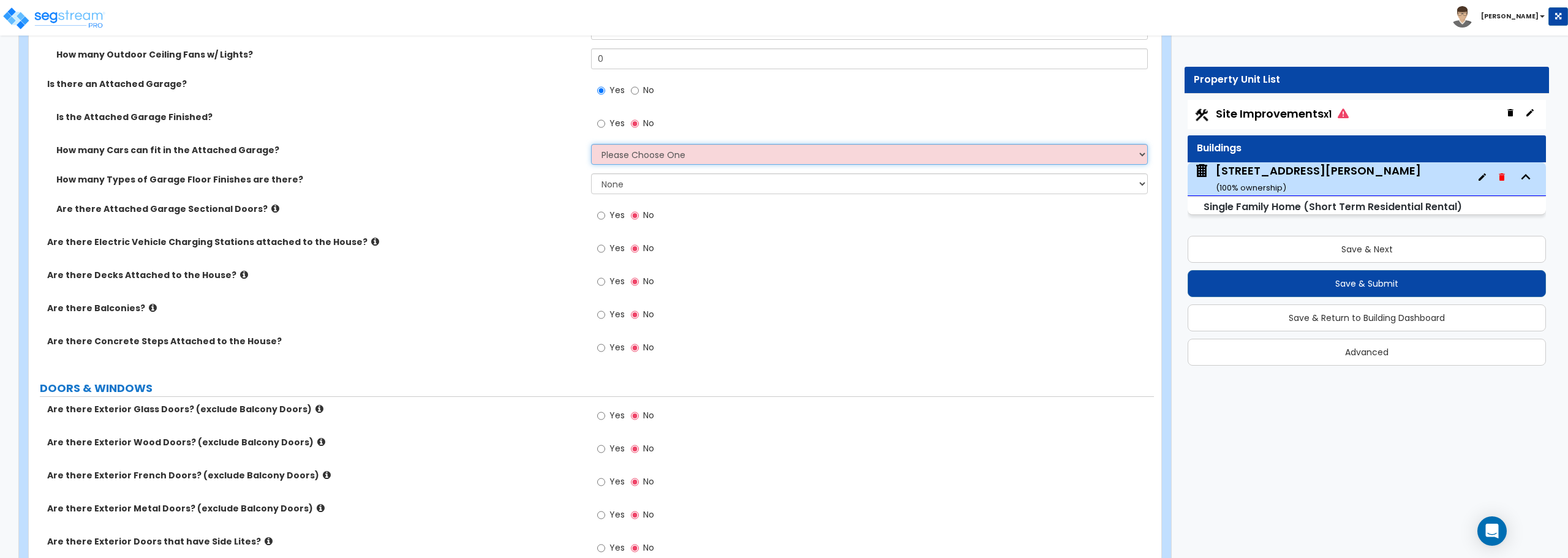
click at [615, 159] on select "Please Choose One 1 2 3 4 5" at bounding box center [869, 154] width 556 height 20
click at [591, 144] on select "Please Choose One 1 2 3 4 5" at bounding box center [869, 154] width 556 height 20
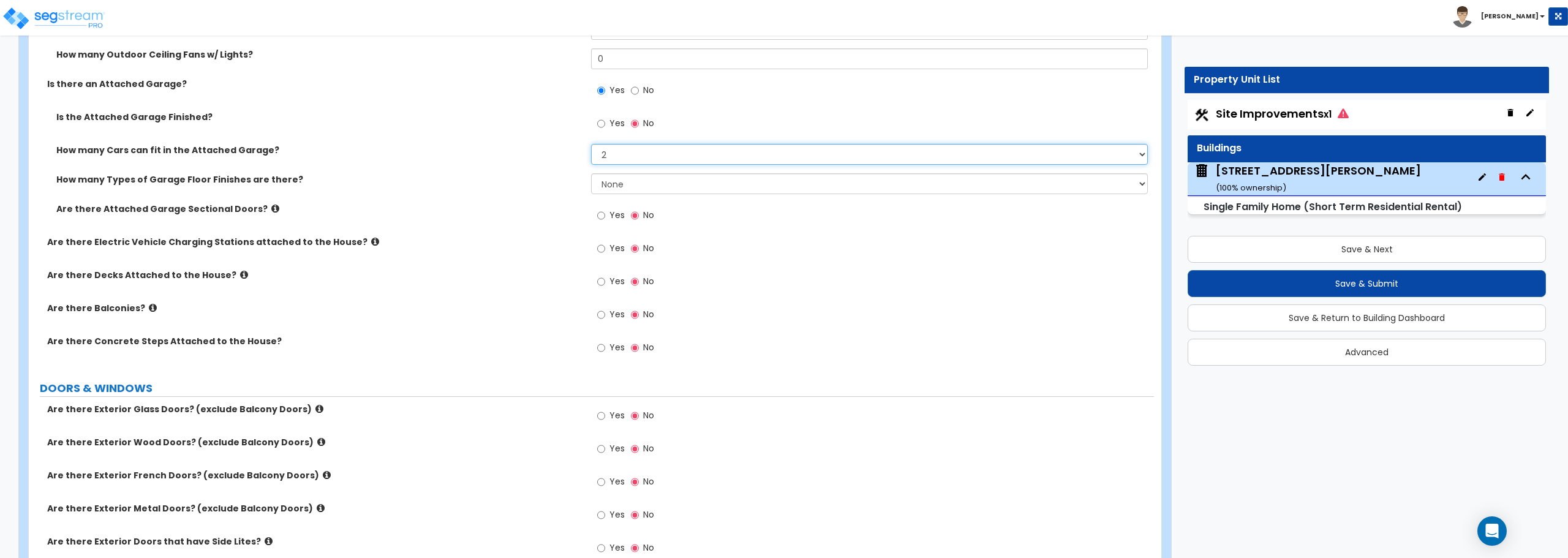
click at [611, 145] on select "Please Choose One 1 2 3 4 5" at bounding box center [869, 154] width 556 height 20
select select "1"
click at [591, 144] on select "Please Choose One 1 2 3 4 5" at bounding box center [869, 154] width 556 height 20
click at [618, 181] on select "None 1 2 3 4" at bounding box center [869, 184] width 556 height 20
select select "1"
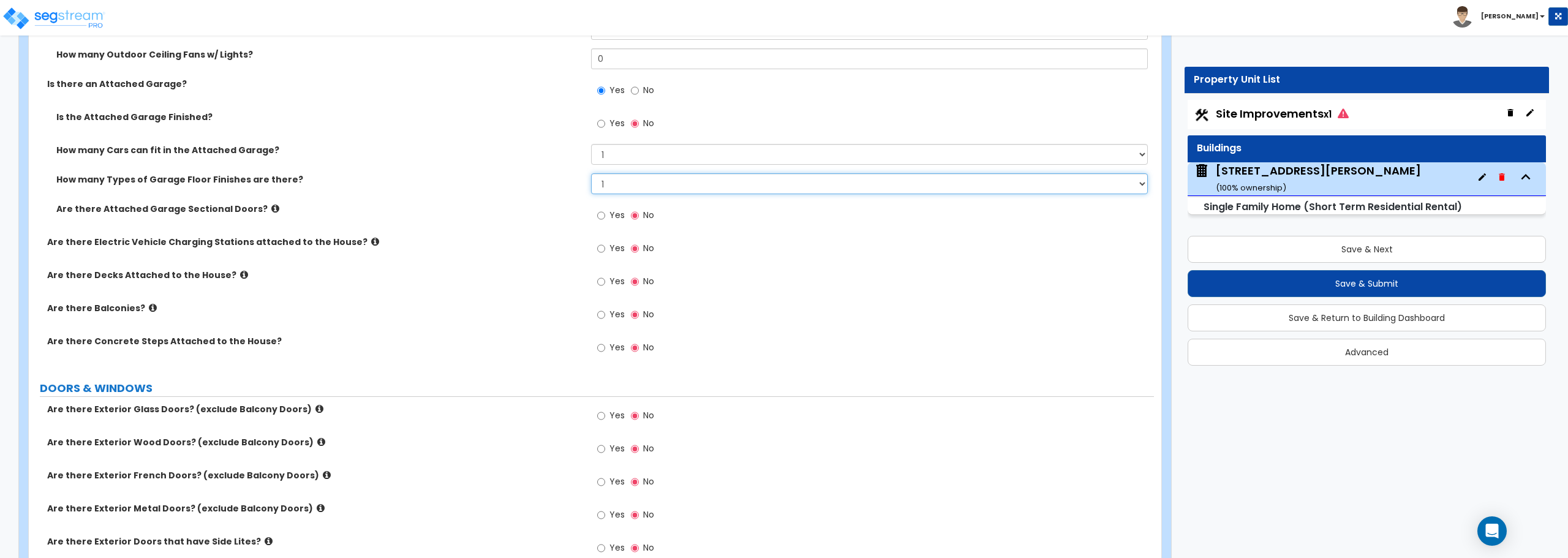
click at [591, 173] on select "None 1 2 3 4" at bounding box center [869, 184] width 556 height 20
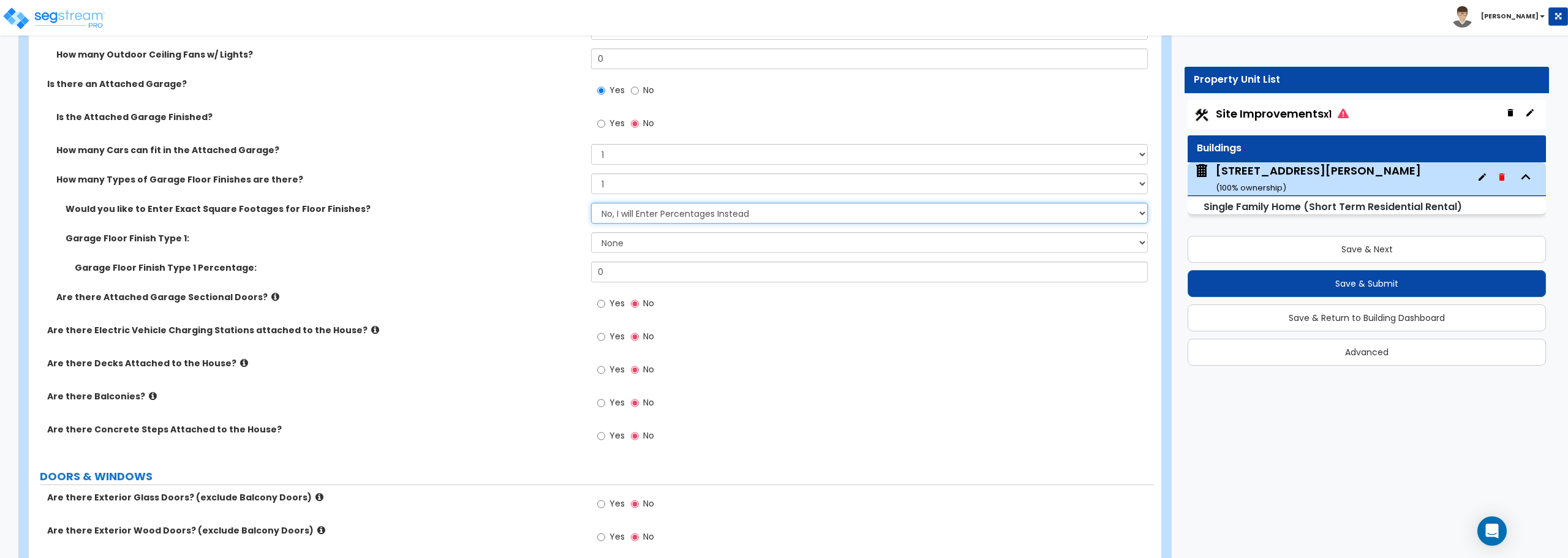
click at [619, 211] on select "No, I will Enter Percentages Instead Yes, I will Enter Exact Square Footages" at bounding box center [869, 213] width 556 height 20
click at [591, 203] on select "No, I will Enter Percentages Instead Yes, I will Enter Exact Square Footages" at bounding box center [869, 213] width 556 height 20
click at [606, 244] on select "None Polished Concrete Flooring Ceramic Tile Flooring Rubber Tile Flooring Epox…" at bounding box center [869, 242] width 556 height 20
select select "1"
click at [591, 232] on select "None Polished Concrete Flooring Ceramic Tile Flooring Rubber Tile Flooring Epox…" at bounding box center [869, 242] width 556 height 20
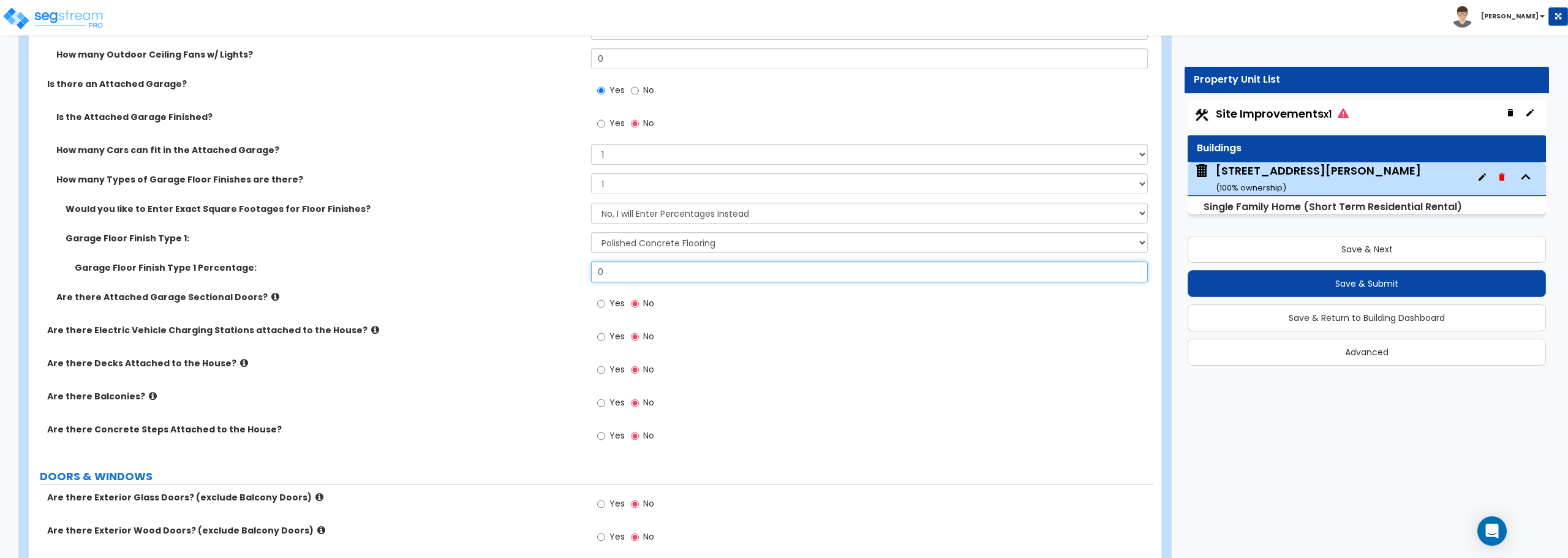
drag, startPoint x: 610, startPoint y: 267, endPoint x: 563, endPoint y: 274, distance: 47.5
click at [563, 274] on div "Garage Floor Finish Type 1 Percentage: 0" at bounding box center [591, 276] width 1125 height 29
type input "100"
click at [604, 302] on input "Yes" at bounding box center [601, 303] width 8 height 13
radio input "true"
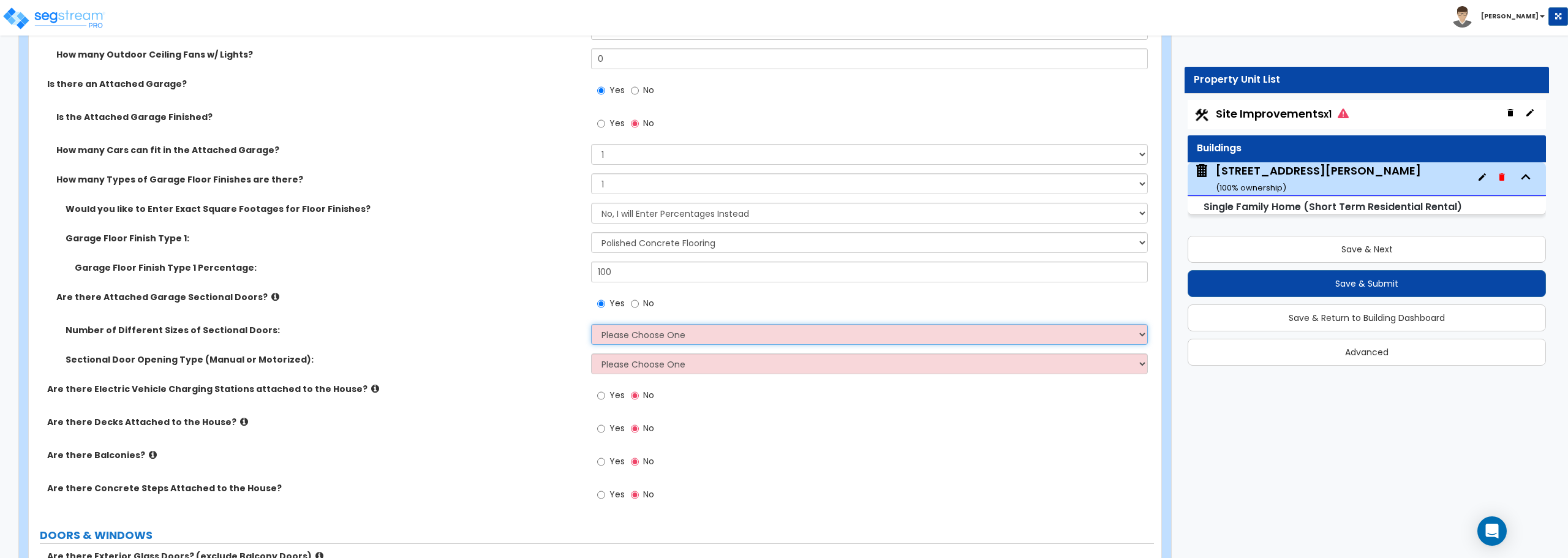
click at [618, 334] on select "Please Choose One 1 2" at bounding box center [869, 334] width 556 height 20
select select "1"
click at [591, 324] on select "Please Choose One 1 2" at bounding box center [869, 334] width 556 height 20
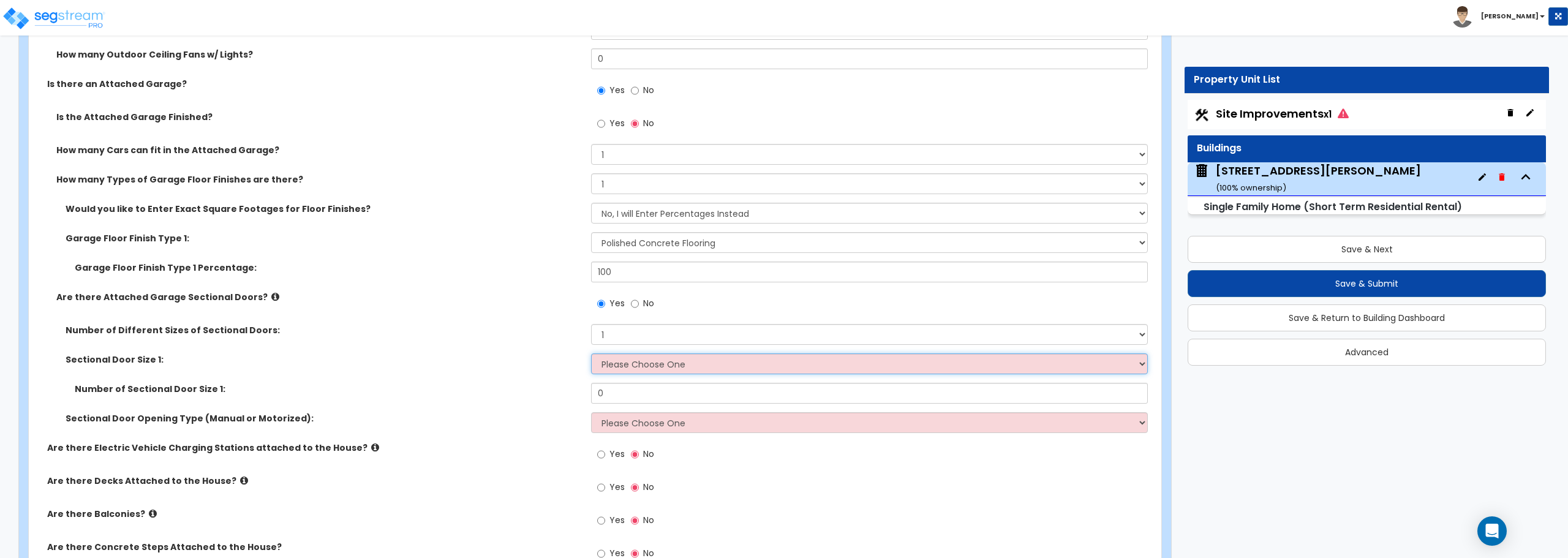
click at [618, 368] on select "Please Choose One 9' x 7' 16' x 7'" at bounding box center [869, 363] width 556 height 20
select select "2"
click at [591, 353] on select "Please Choose One 9' x 7' 16' x 7'" at bounding box center [869, 363] width 556 height 20
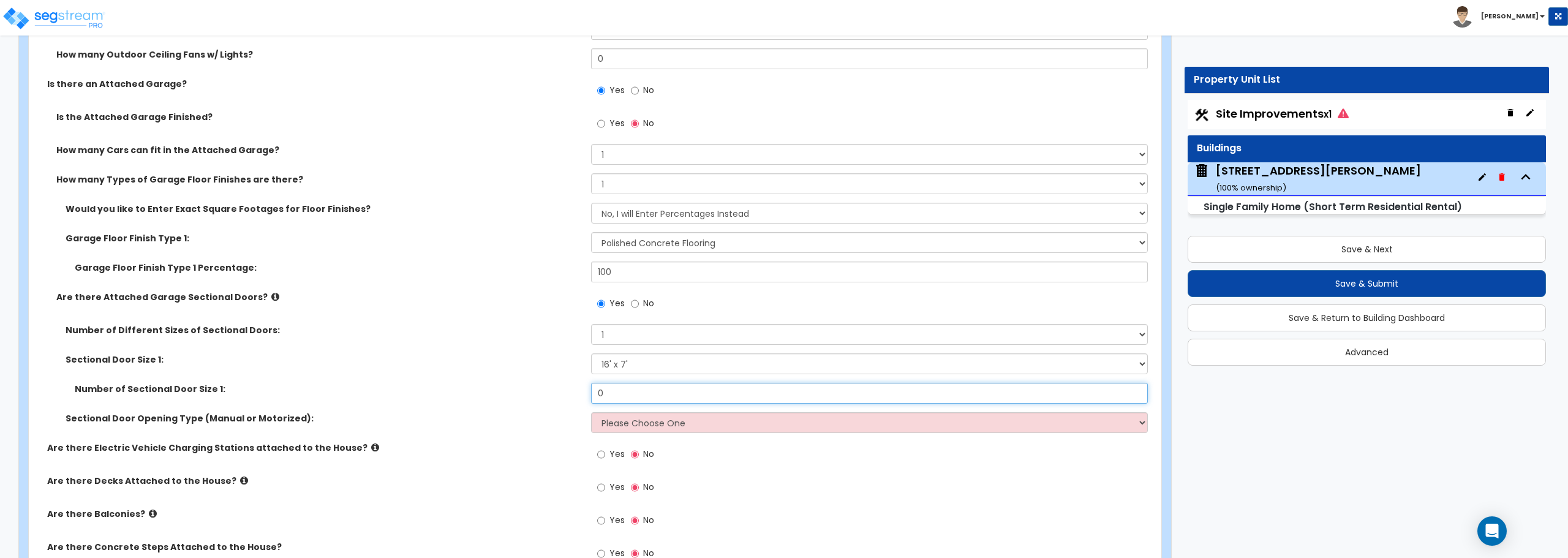
click at [622, 401] on input "0" at bounding box center [869, 393] width 556 height 20
click at [618, 413] on select "Please Choose One All Manual All Motorized Some are Motorized" at bounding box center [869, 422] width 556 height 20
select select "2"
click at [591, 412] on select "Please Choose One All Manual All Motorized Some are Motorized" at bounding box center [869, 422] width 556 height 20
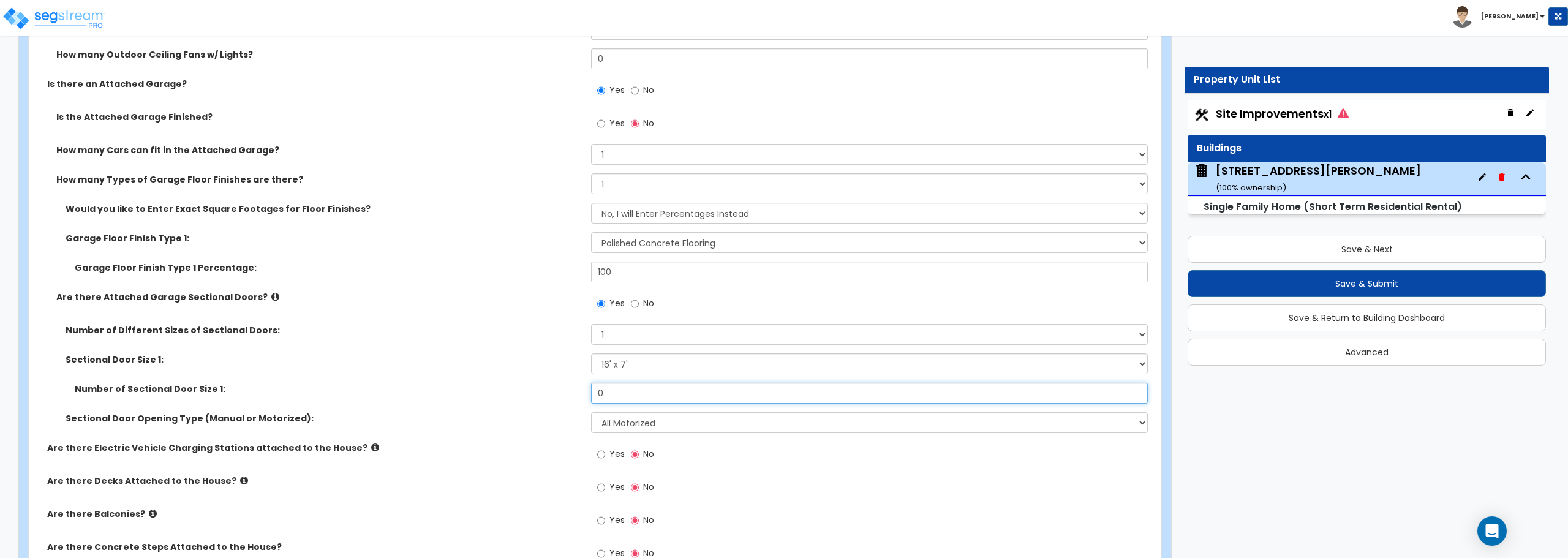
drag, startPoint x: 611, startPoint y: 391, endPoint x: 569, endPoint y: 391, distance: 42.0
click at [569, 391] on div "Number of Sectional Door Size 1: 0" at bounding box center [591, 397] width 1125 height 29
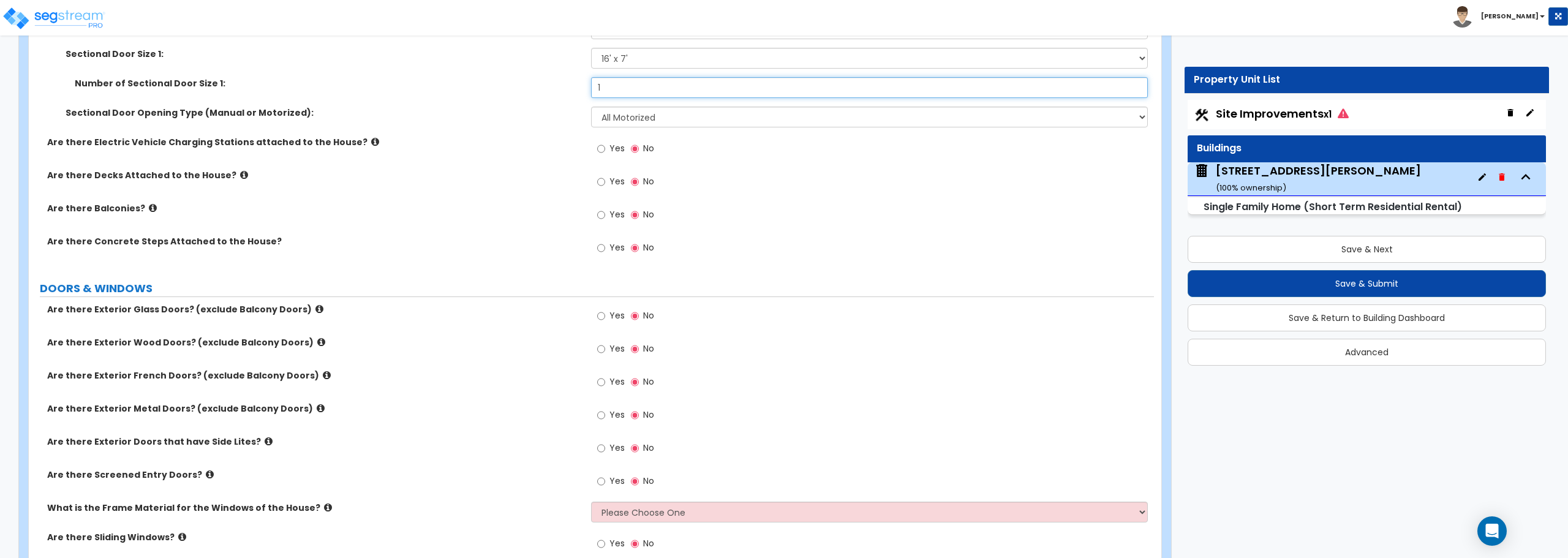
scroll to position [1591, 0]
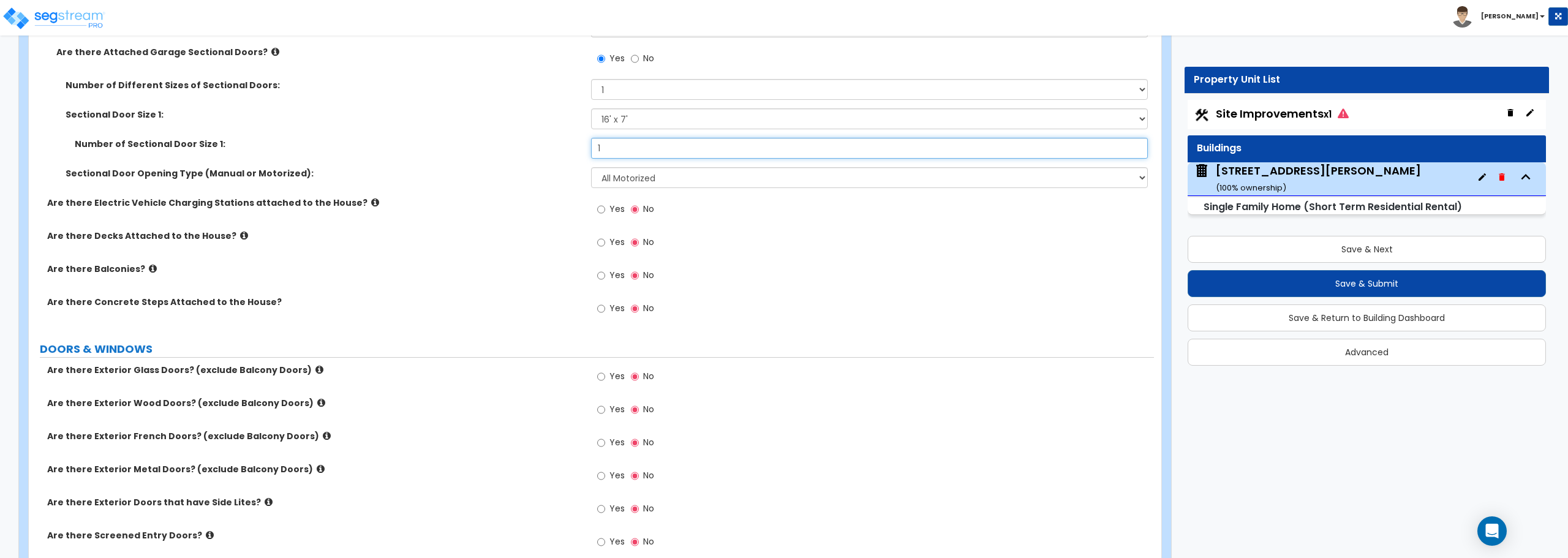
type input "1"
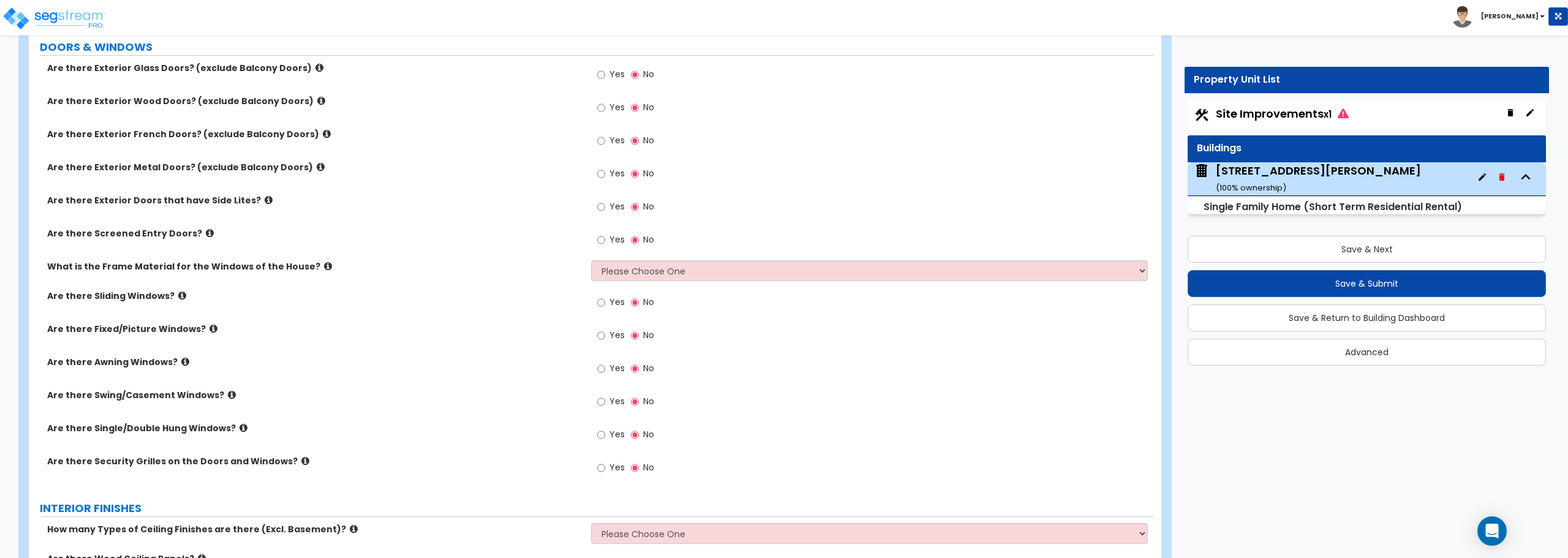
scroll to position [1898, 0]
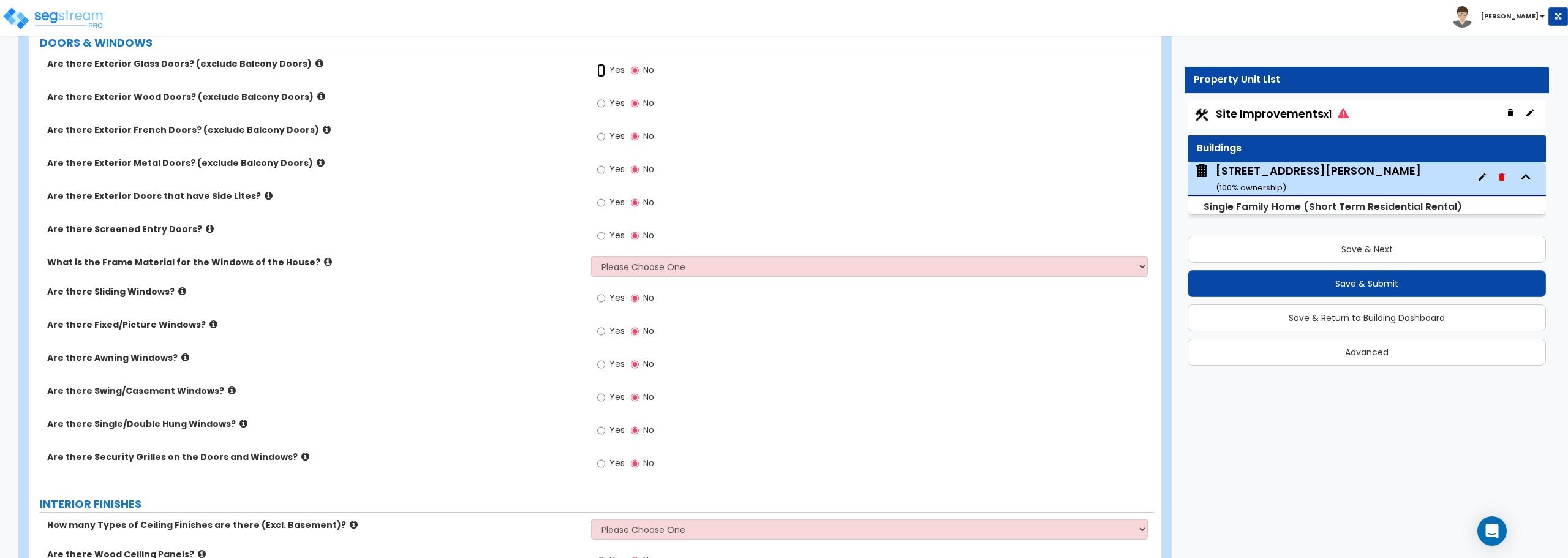
click at [604, 73] on input "Yes" at bounding box center [601, 70] width 8 height 13
radio input "true"
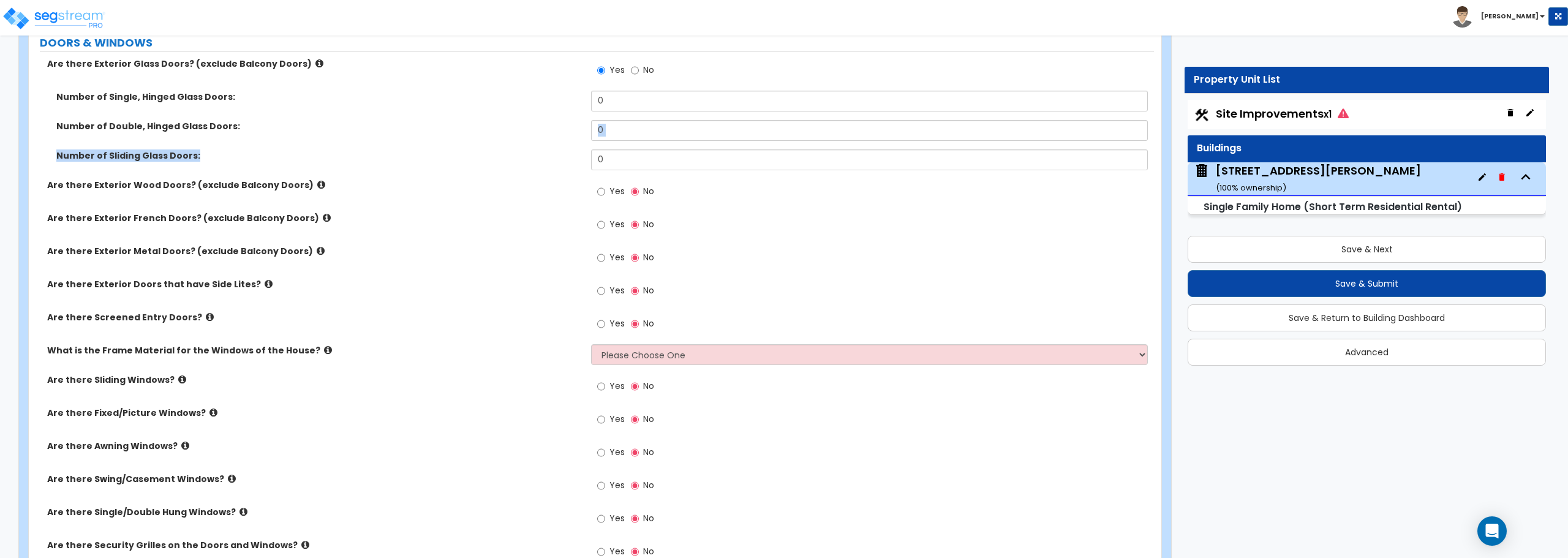
drag, startPoint x: 616, startPoint y: 148, endPoint x: 529, endPoint y: 159, distance: 87.7
click at [529, 159] on div "Number of Single, Hinged Glass Doors: 0 Number of Double, Hinged Glass Doors: 0…" at bounding box center [591, 135] width 1107 height 88
drag, startPoint x: 615, startPoint y: 166, endPoint x: 541, endPoint y: 168, distance: 74.0
click at [541, 168] on div "Number of Sliding Glass Doors: 0" at bounding box center [591, 164] width 1125 height 29
type input "1"
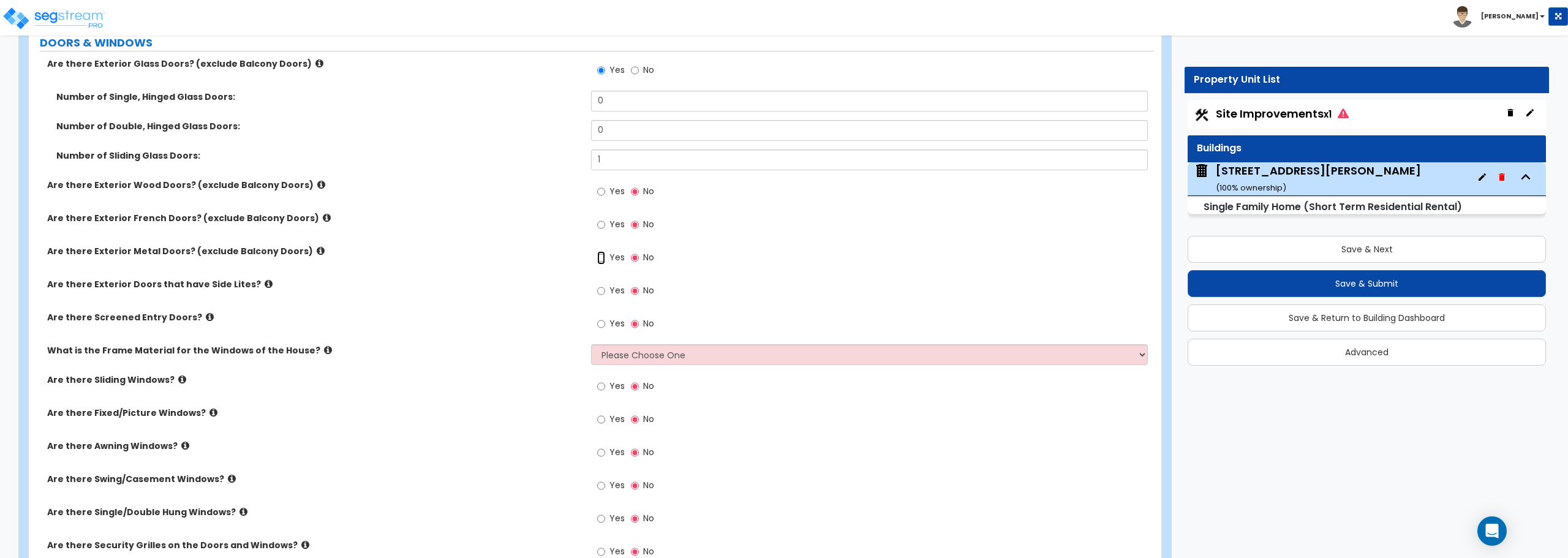
click at [603, 260] on input "Yes" at bounding box center [601, 257] width 8 height 13
radio input "true"
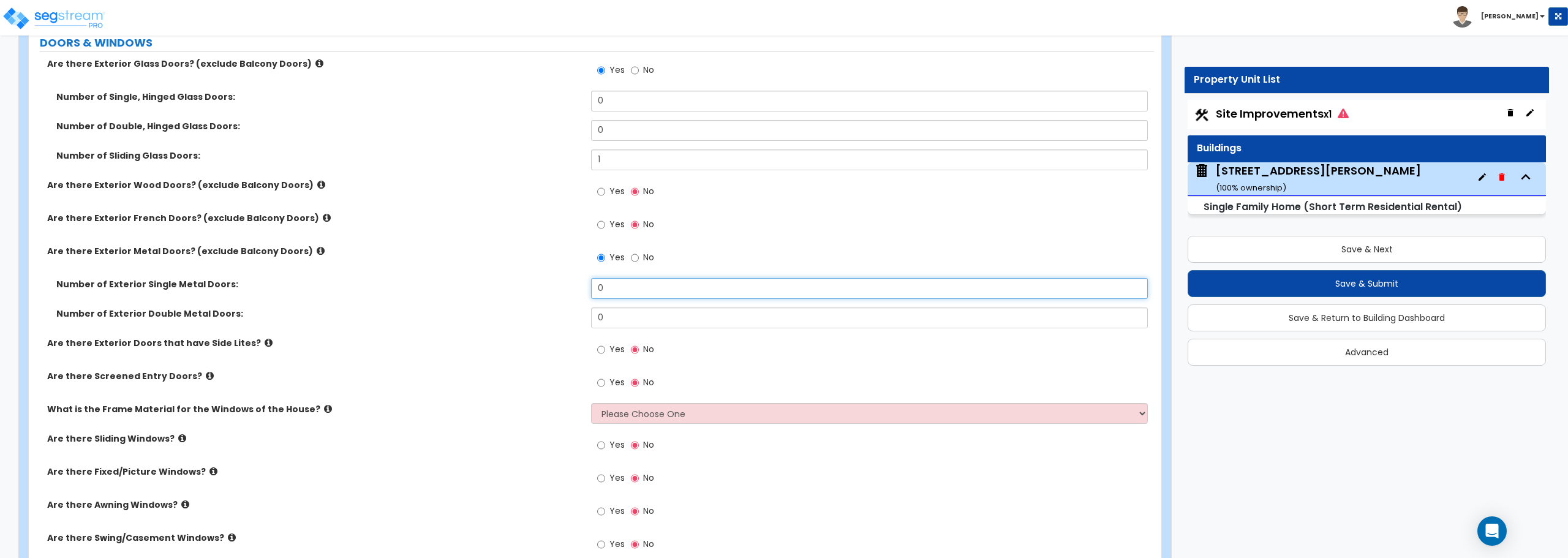
drag, startPoint x: 609, startPoint y: 296, endPoint x: 551, endPoint y: 298, distance: 58.0
click at [551, 298] on div "Number of Exterior Single Metal Doors: 0" at bounding box center [591, 293] width 1125 height 29
type input "1"
click at [599, 380] on input "Yes" at bounding box center [601, 382] width 8 height 13
radio input "true"
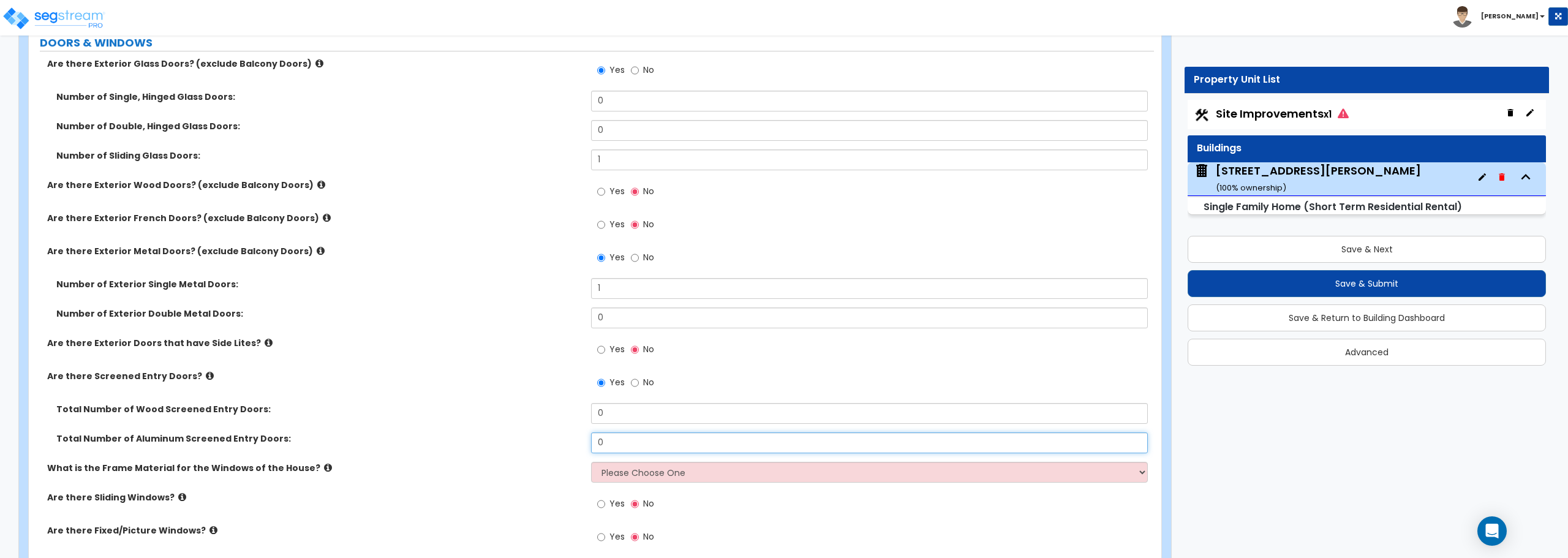
drag, startPoint x: 611, startPoint y: 439, endPoint x: 569, endPoint y: 444, distance: 42.3
click at [569, 444] on div "Total Number of Aluminum Screened Entry Doors: 0" at bounding box center [591, 447] width 1125 height 29
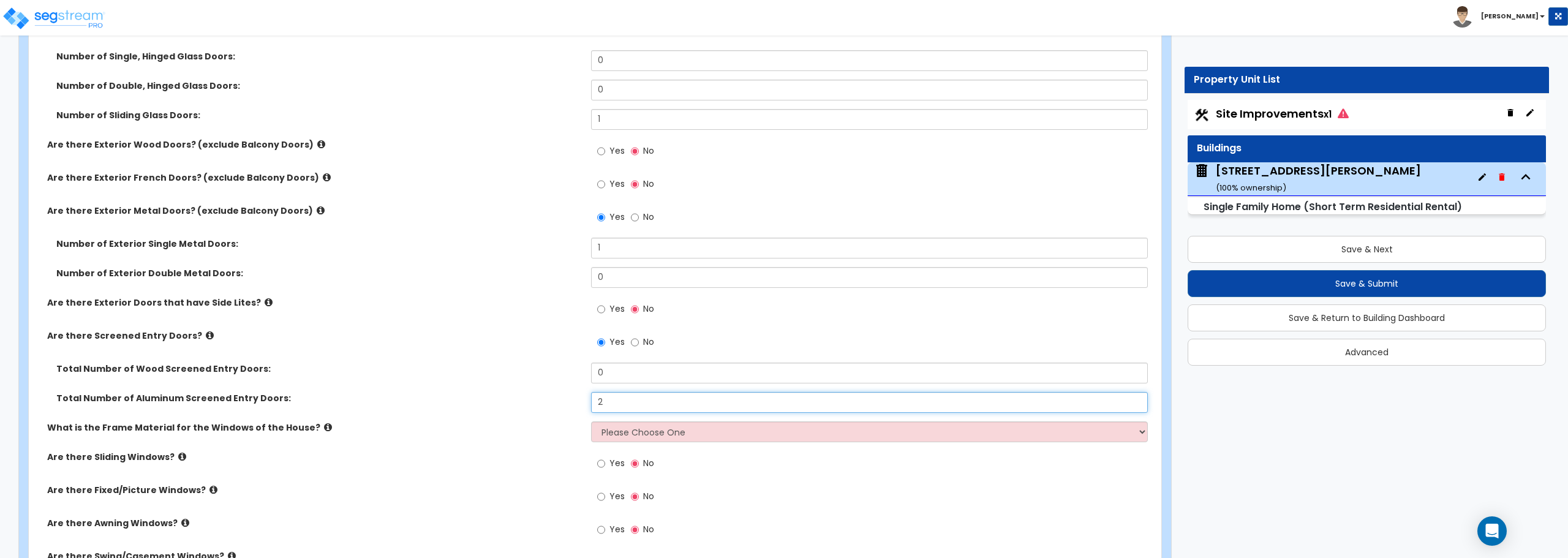
scroll to position [1959, 0]
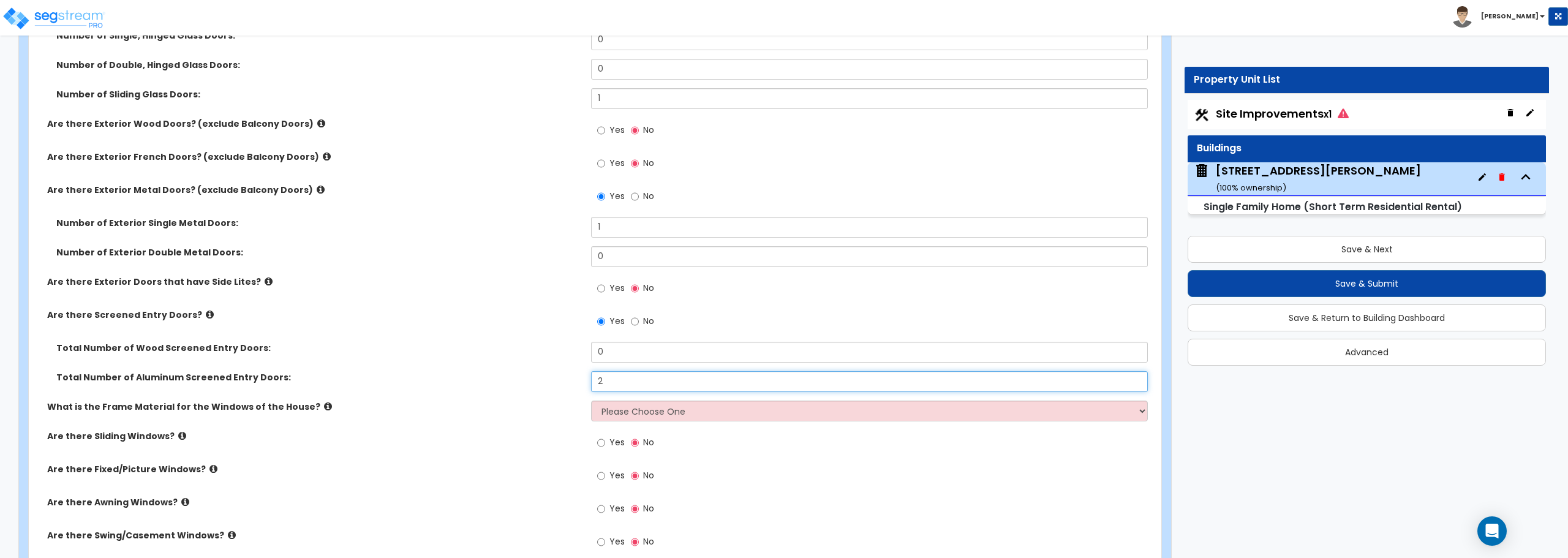
type input "2"
click at [686, 407] on select "Please Choose One Vinyl Aluminum Wood" at bounding box center [869, 410] width 556 height 20
select select "2"
click at [591, 400] on select "Please Choose One Vinyl Aluminum Wood" at bounding box center [869, 410] width 556 height 20
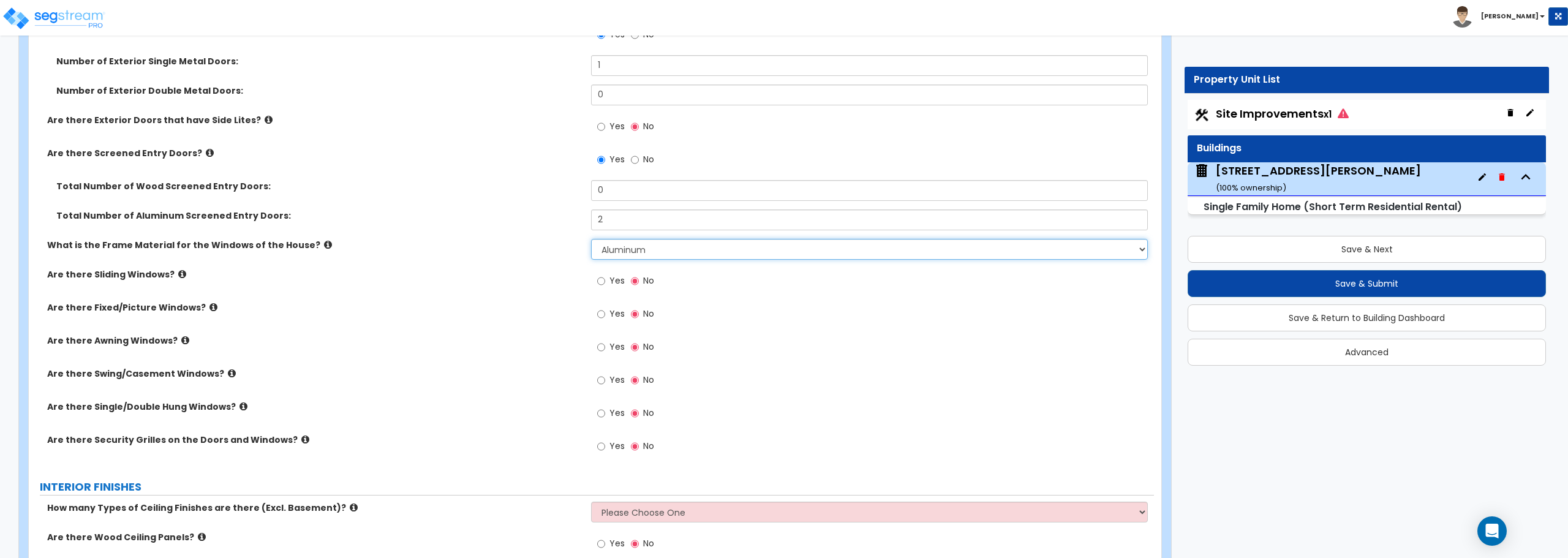
scroll to position [2143, 0]
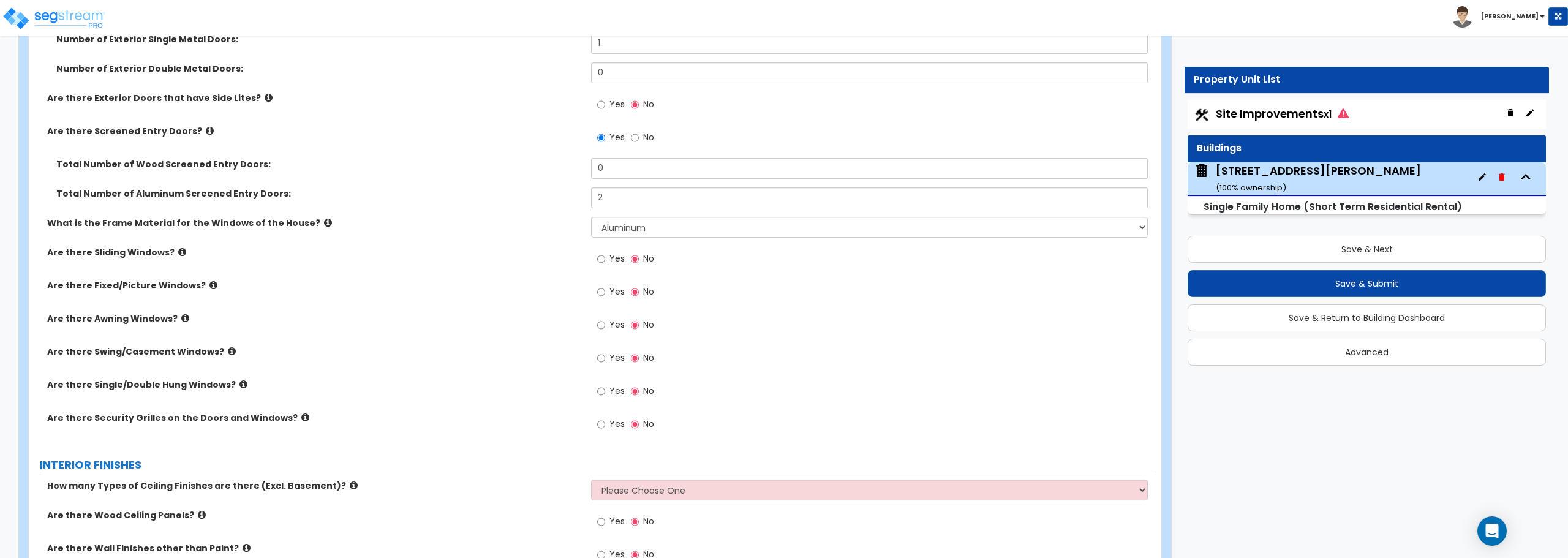
click at [596, 393] on div "Yes No" at bounding box center [626, 392] width 70 height 29
click at [599, 391] on input "Yes" at bounding box center [601, 391] width 8 height 13
radio input "true"
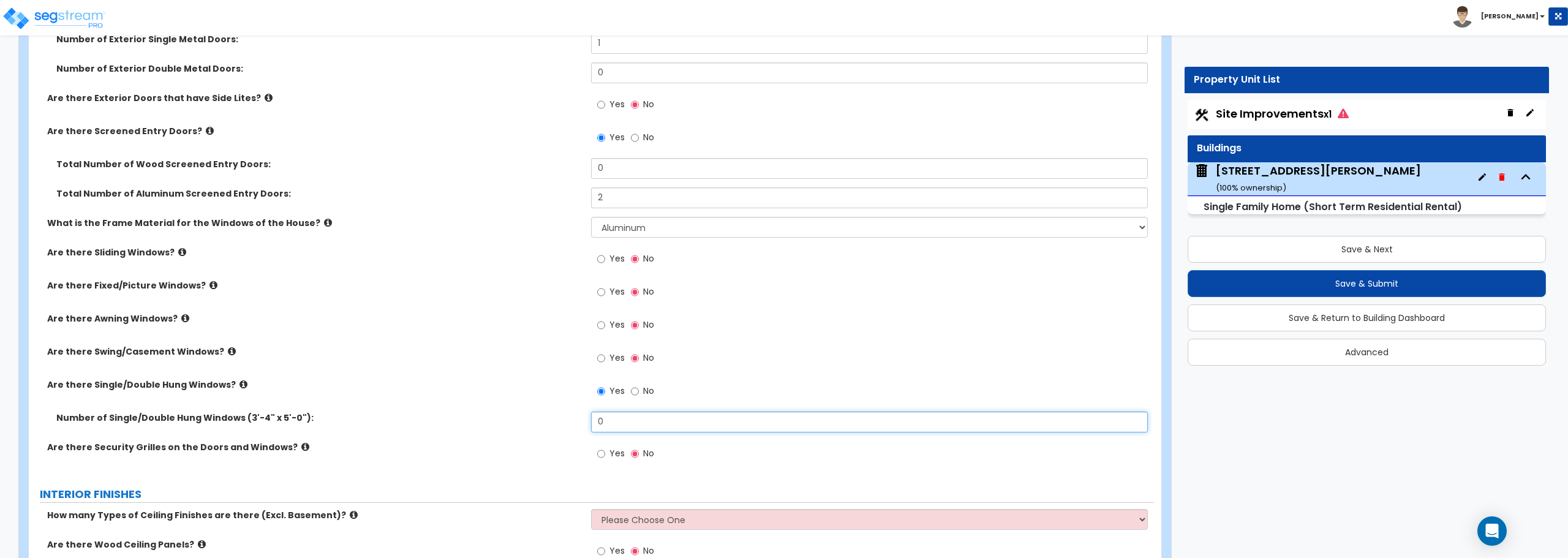
drag, startPoint x: 614, startPoint y: 423, endPoint x: 566, endPoint y: 423, distance: 48.0
click at [566, 423] on div "Number of Single/Double Hung Windows (3'-4" x 5'-0"): 0" at bounding box center [591, 426] width 1125 height 29
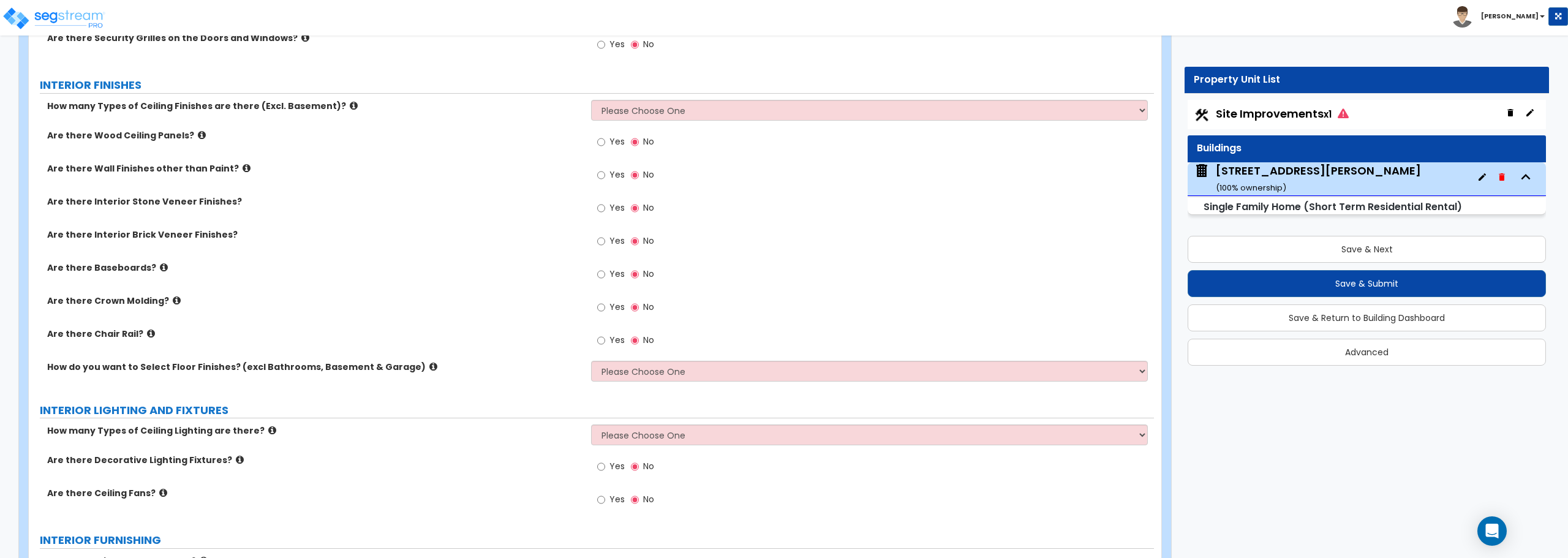
scroll to position [2571, 0]
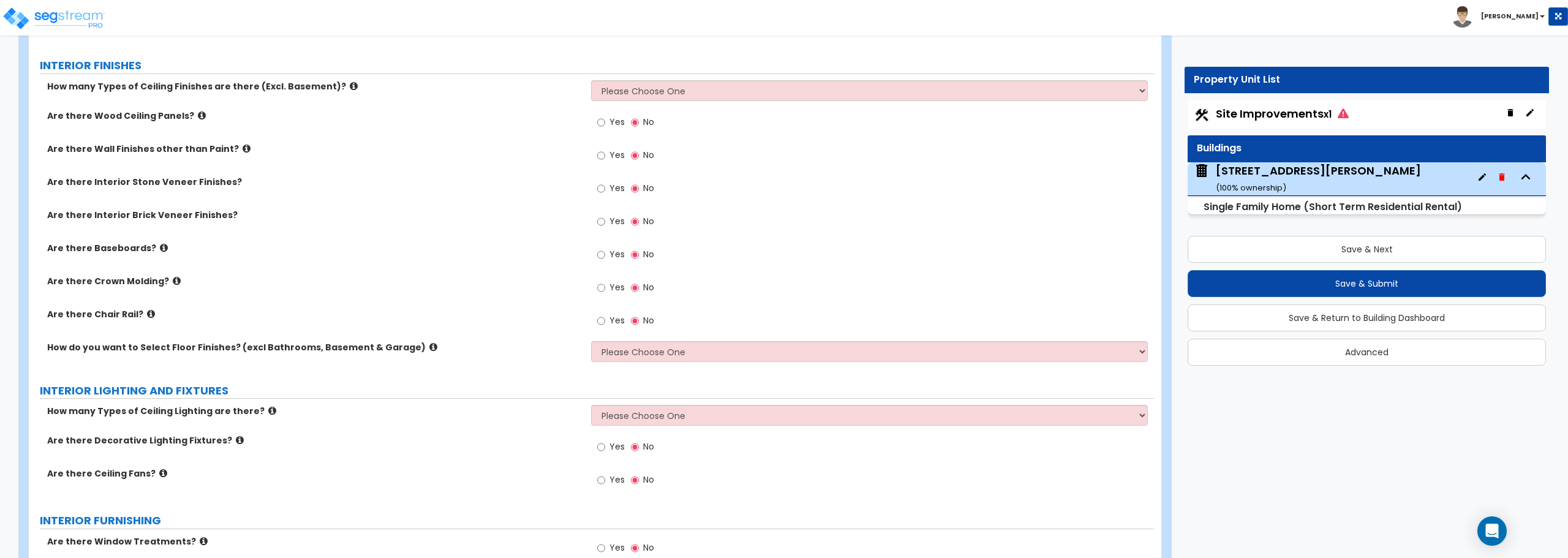
type input "8"
click at [687, 92] on select "Please Choose One 1 2 3" at bounding box center [869, 91] width 556 height 20
select select "1"
click at [591, 80] on select "Please Choose One 1 2 3" at bounding box center [869, 91] width 556 height 20
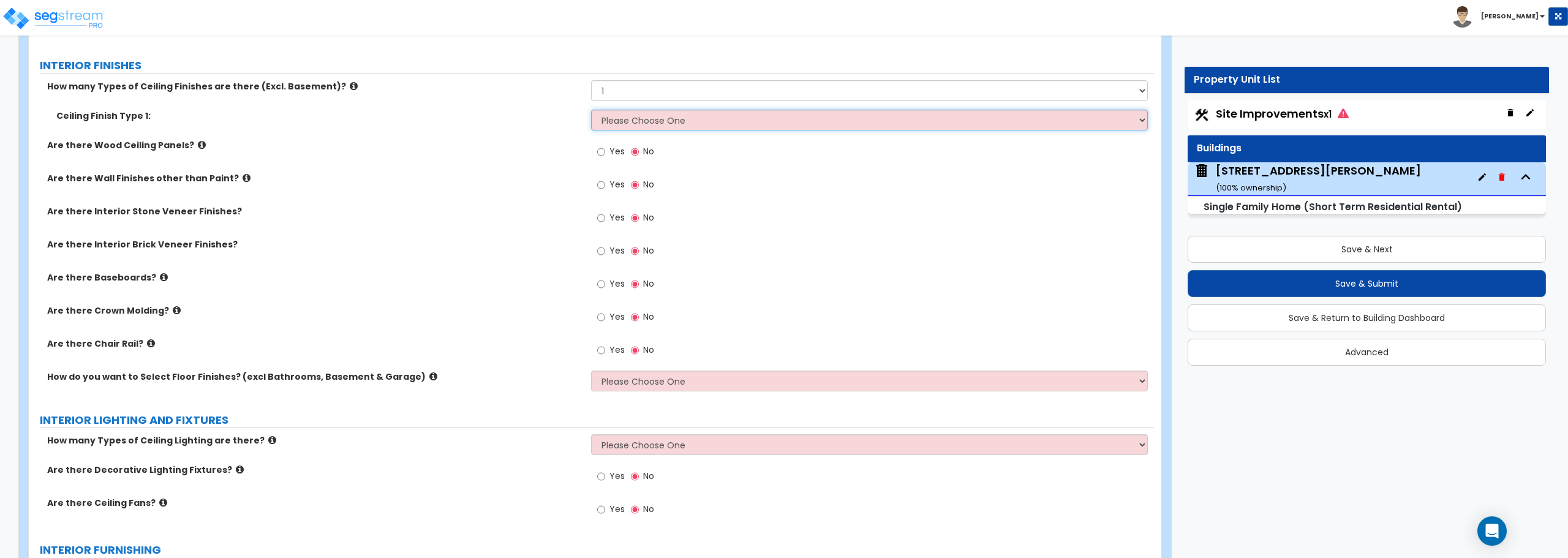
click at [662, 121] on select "Please Choose One Drop Ceiling Drywall Ceiling Open Ceiling" at bounding box center [869, 120] width 556 height 20
select select "2"
click at [591, 110] on select "Please Choose One Drop Ceiling Drywall Ceiling Open Ceiling" at bounding box center [869, 120] width 556 height 20
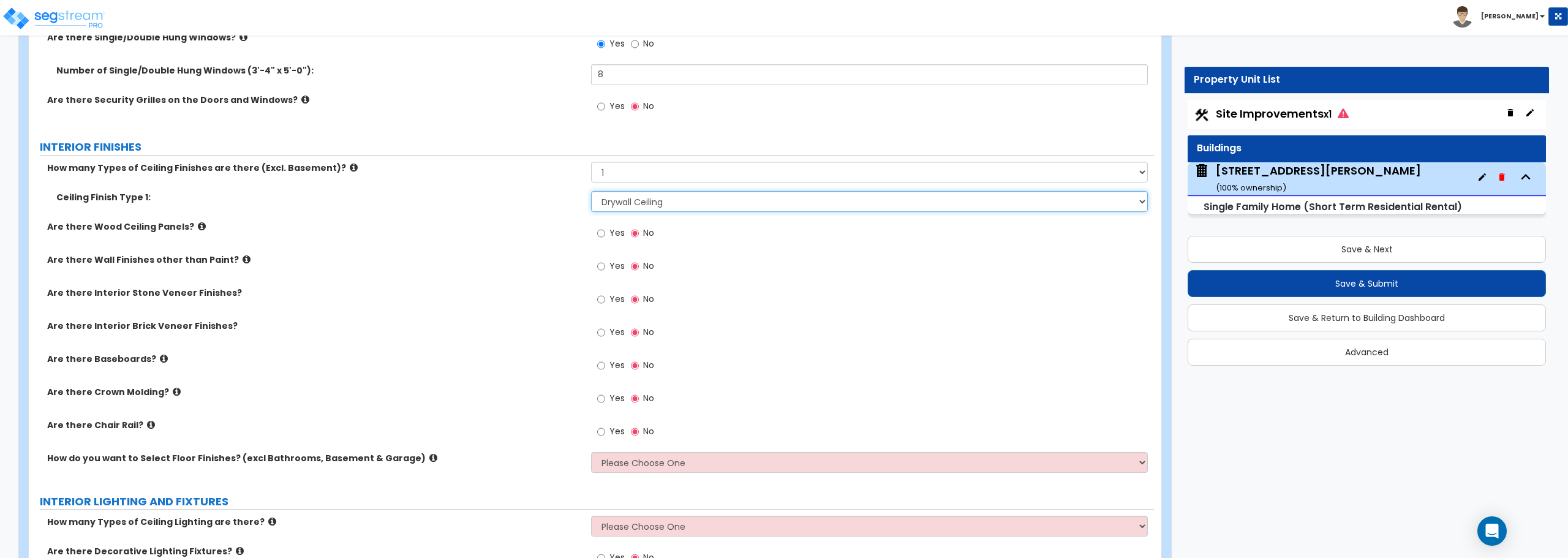
scroll to position [2448, 0]
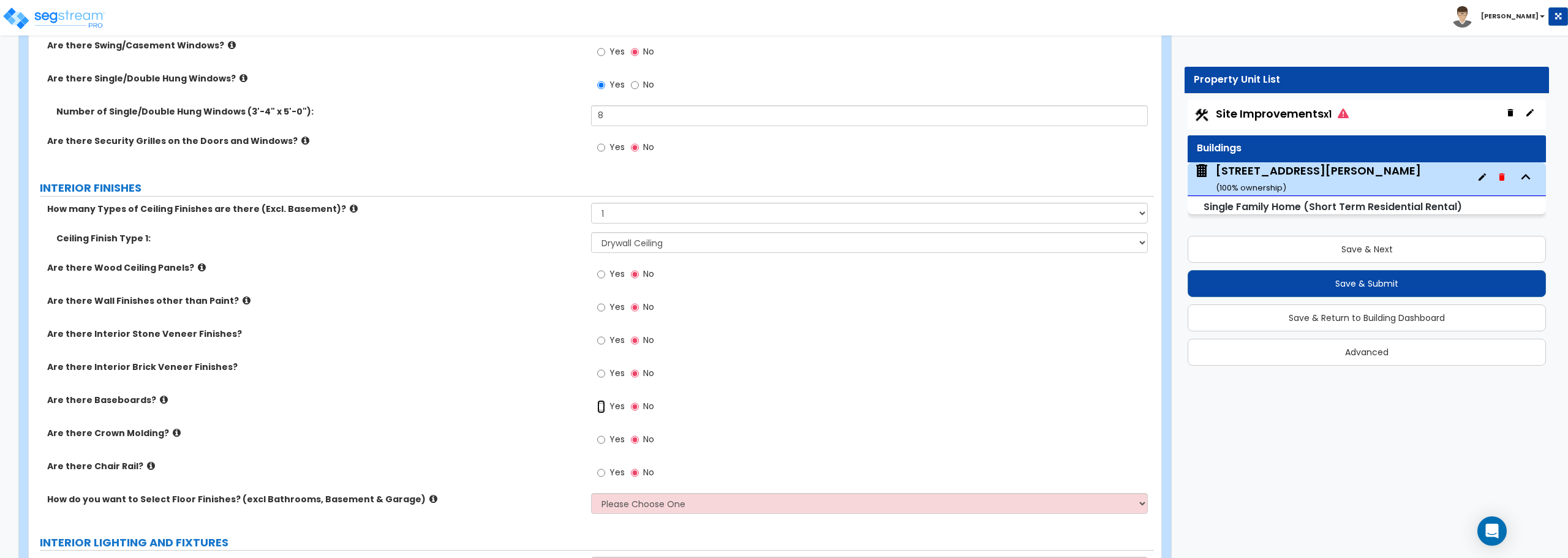
click at [599, 404] on input "Yes" at bounding box center [601, 407] width 8 height 13
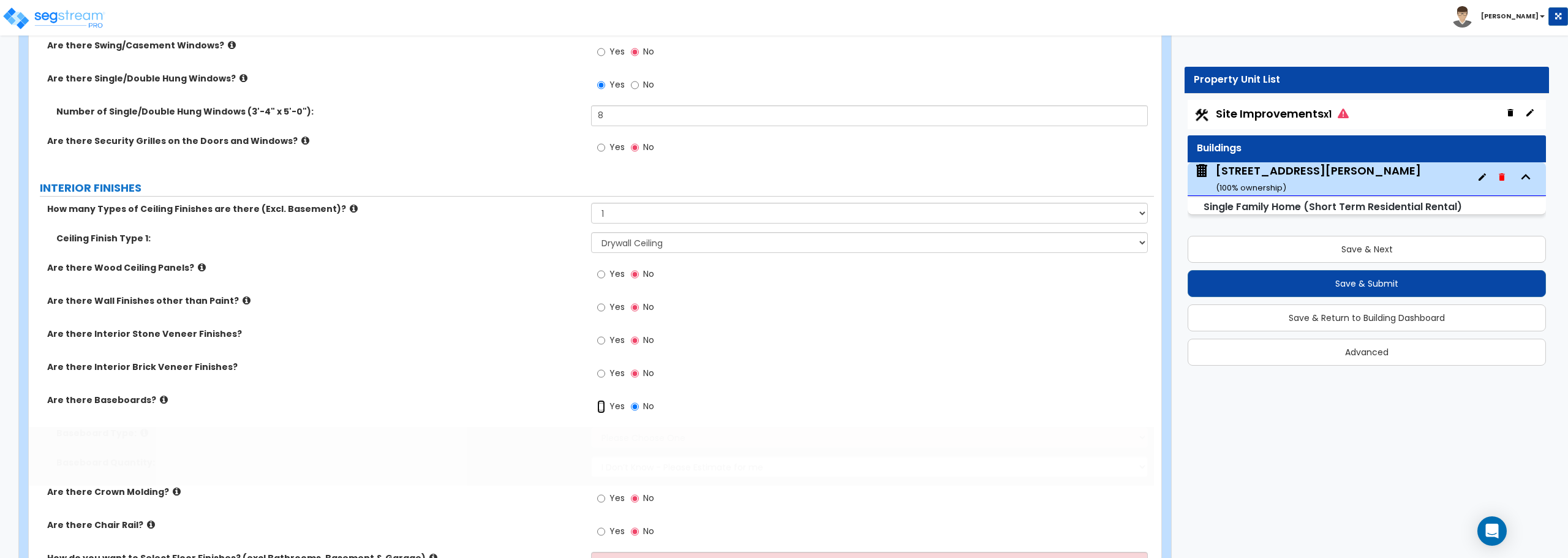
radio input "true"
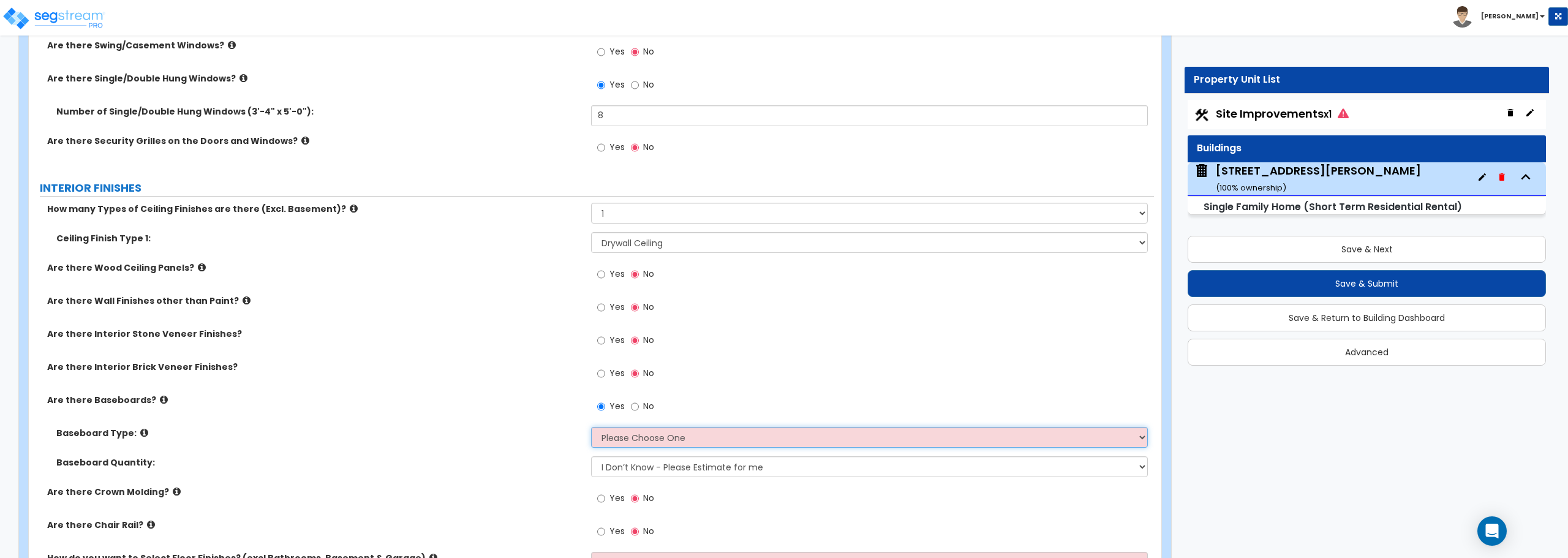
click at [663, 435] on select "Please Choose One Wood Vinyl Carpet Tile" at bounding box center [869, 437] width 556 height 20
select select "1"
click at [591, 426] on select "Please Choose One Wood Vinyl Carpet Tile" at bounding box center [869, 437] width 556 height 20
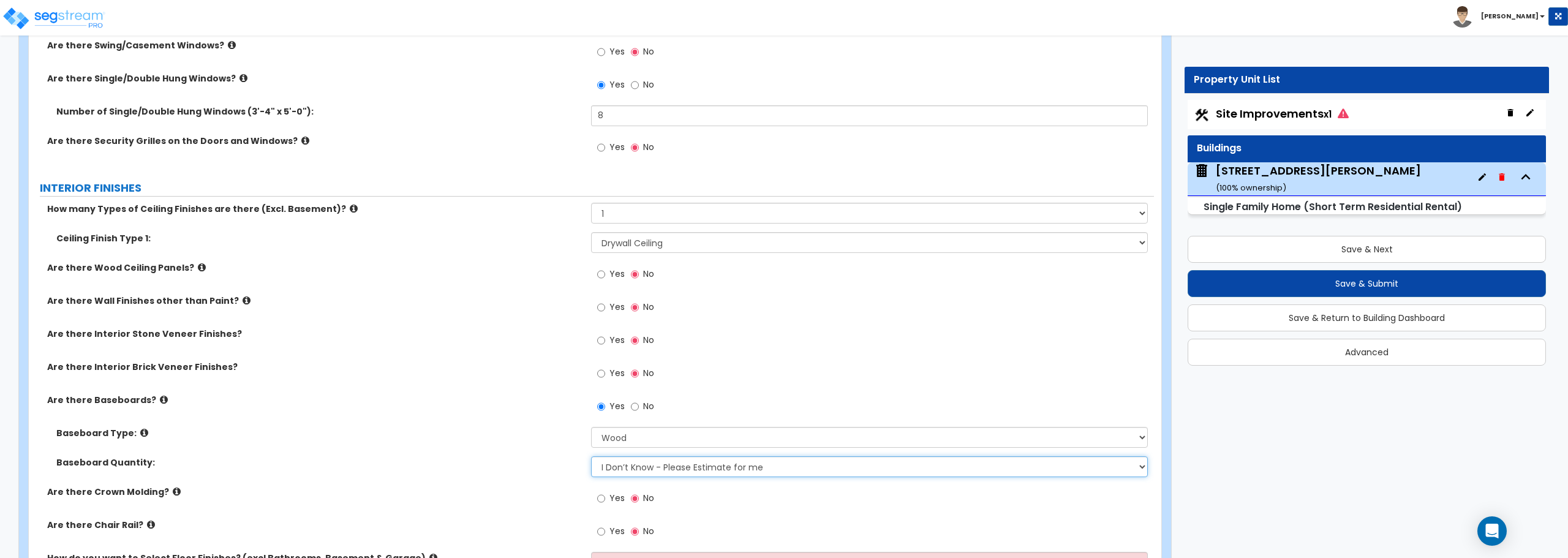
click at [650, 470] on select "I Don’t Know - Please Estimate for me I want to Enter the Linear Footage" at bounding box center [869, 467] width 556 height 20
select select "1"
click at [591, 456] on select "I Don’t Know - Please Estimate for me I want to Enter the Linear Footage" at bounding box center [869, 467] width 556 height 20
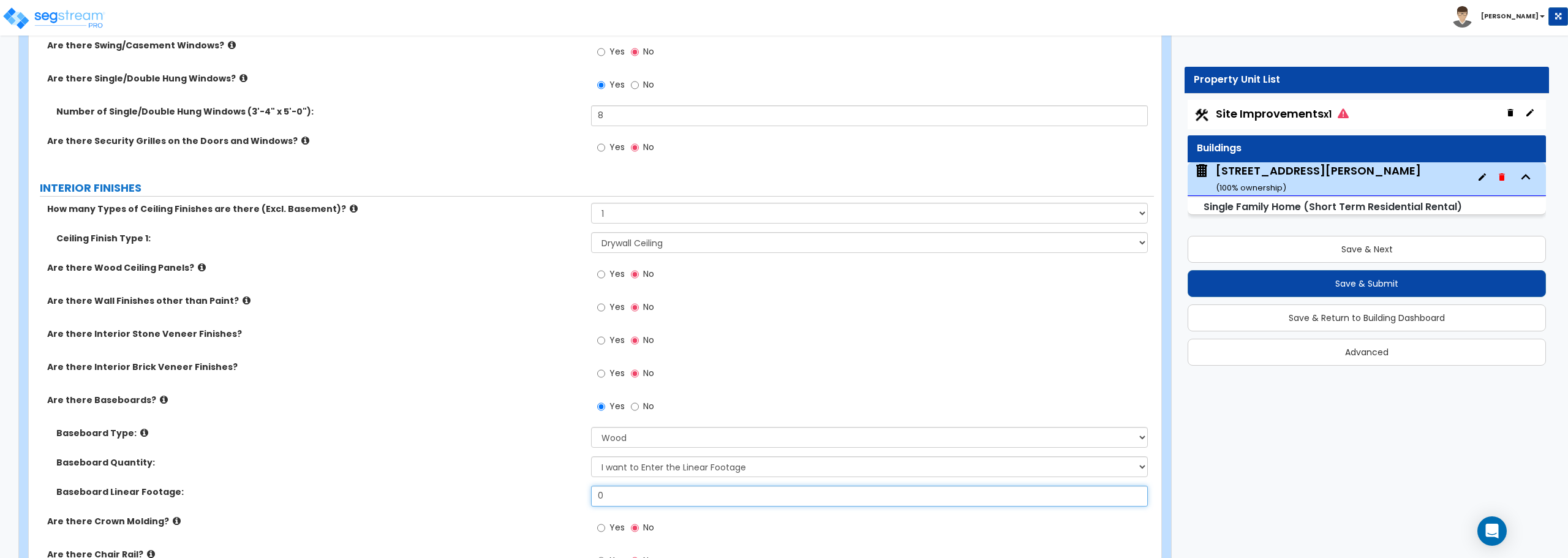
drag, startPoint x: 657, startPoint y: 497, endPoint x: 539, endPoint y: 499, distance: 118.0
click at [539, 499] on div "Baseboard Linear Footage: 0" at bounding box center [591, 500] width 1125 height 29
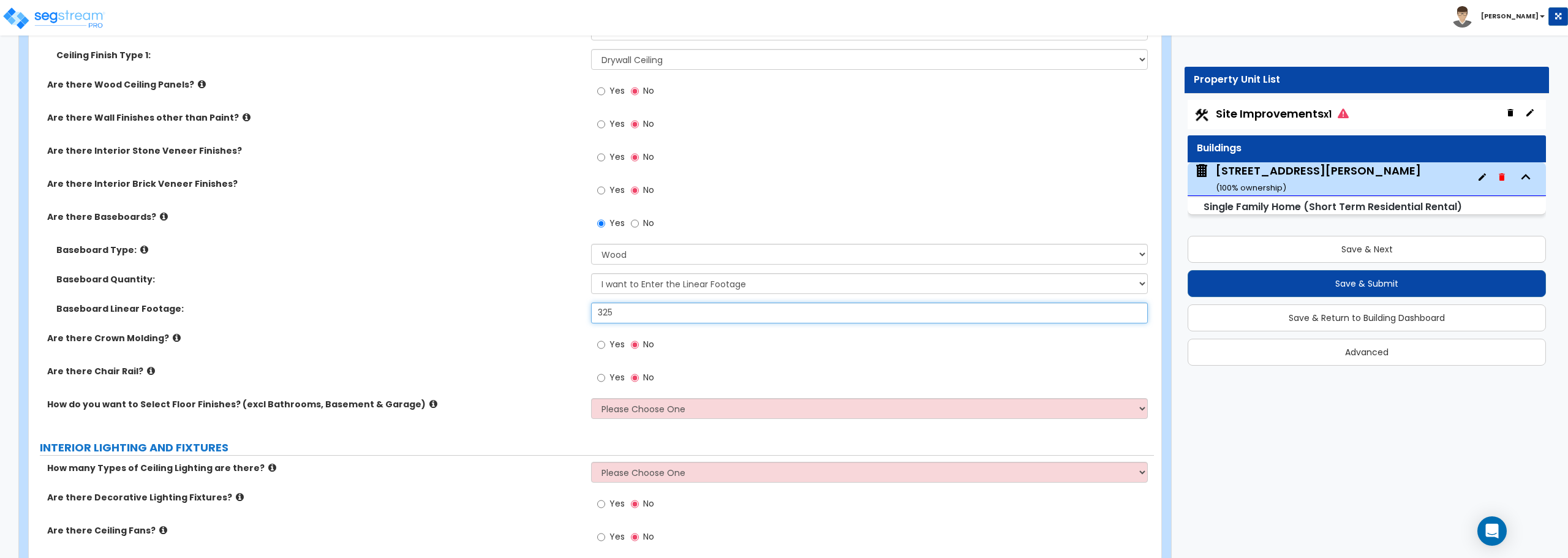
scroll to position [2632, 0]
type input "325"
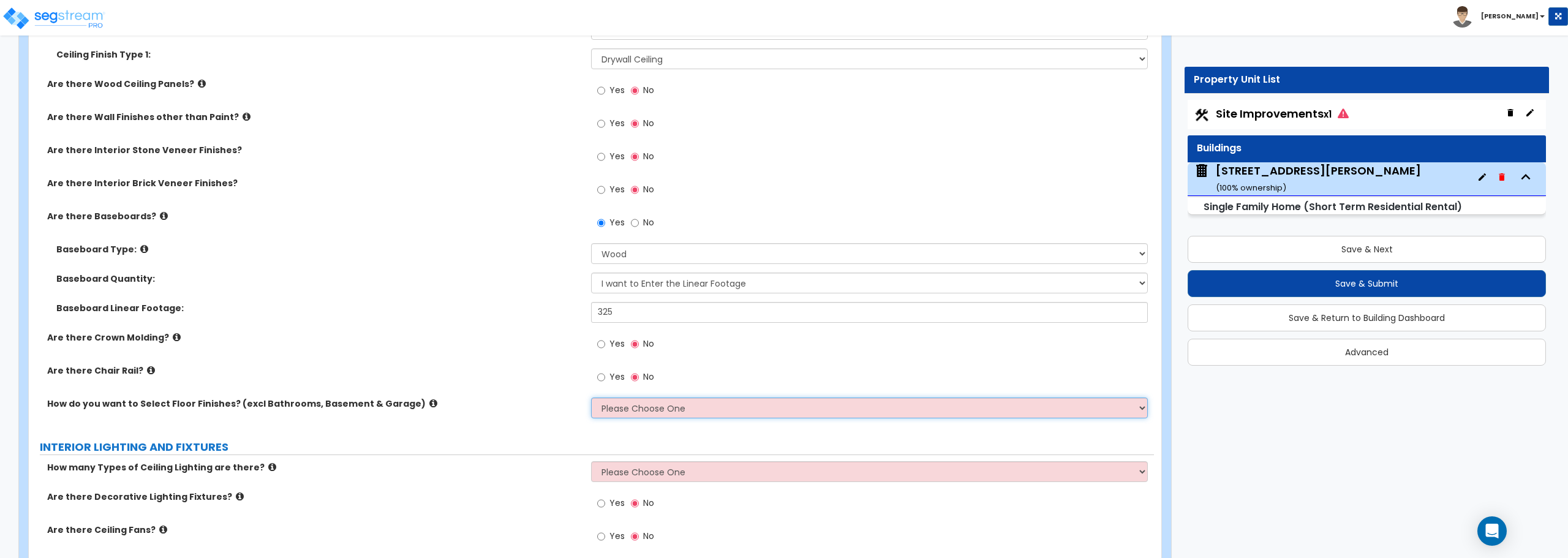
click at [637, 408] on select "Please Choose One I want to Select Floor Finishes for the Areas of the House I …" at bounding box center [869, 407] width 556 height 20
select select "2"
click at [591, 397] on select "Please Choose One I want to Select Floor Finishes for the Areas of the House I …" at bounding box center [869, 407] width 556 height 20
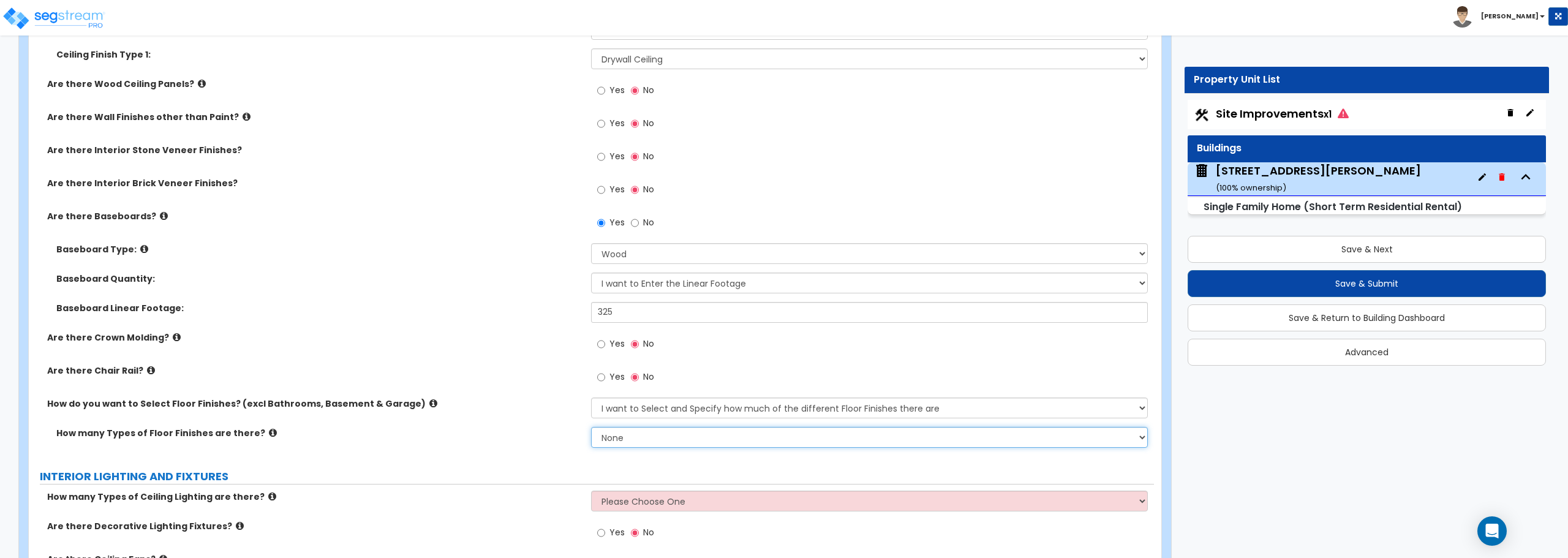
click at [634, 435] on select "None 1 2 3 4" at bounding box center [869, 437] width 556 height 20
select select "3"
click at [591, 426] on select "None 1 2 3 4" at bounding box center [869, 437] width 556 height 20
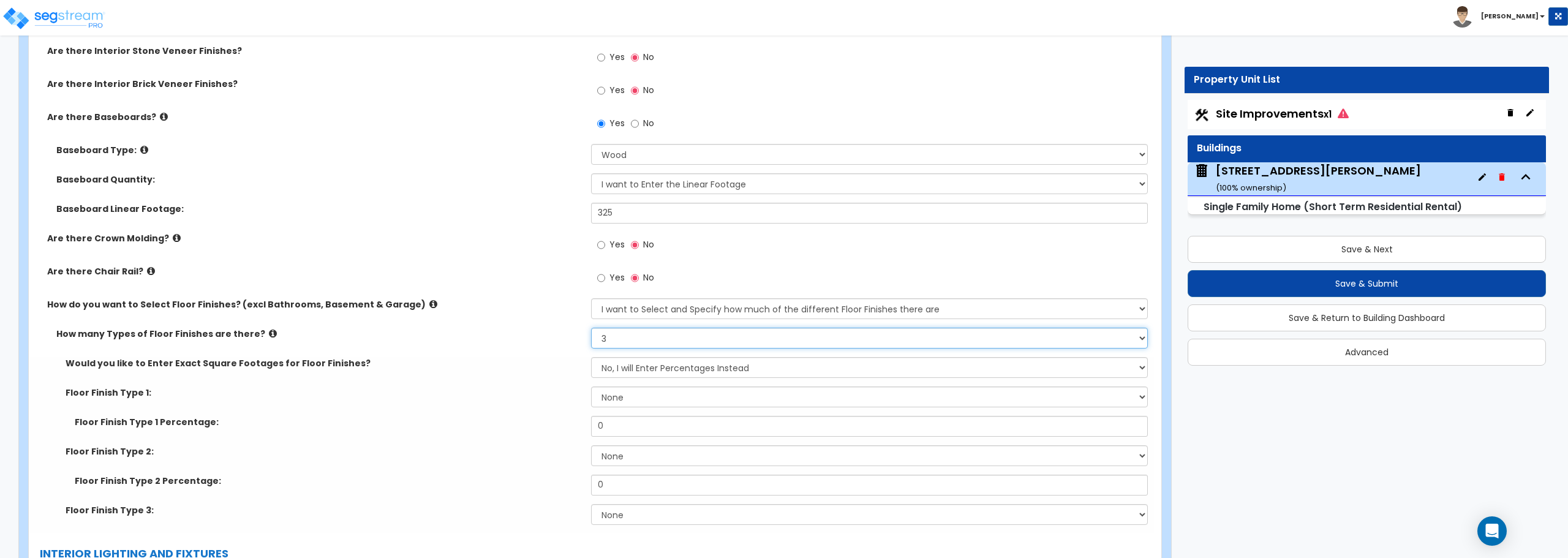
scroll to position [2755, 0]
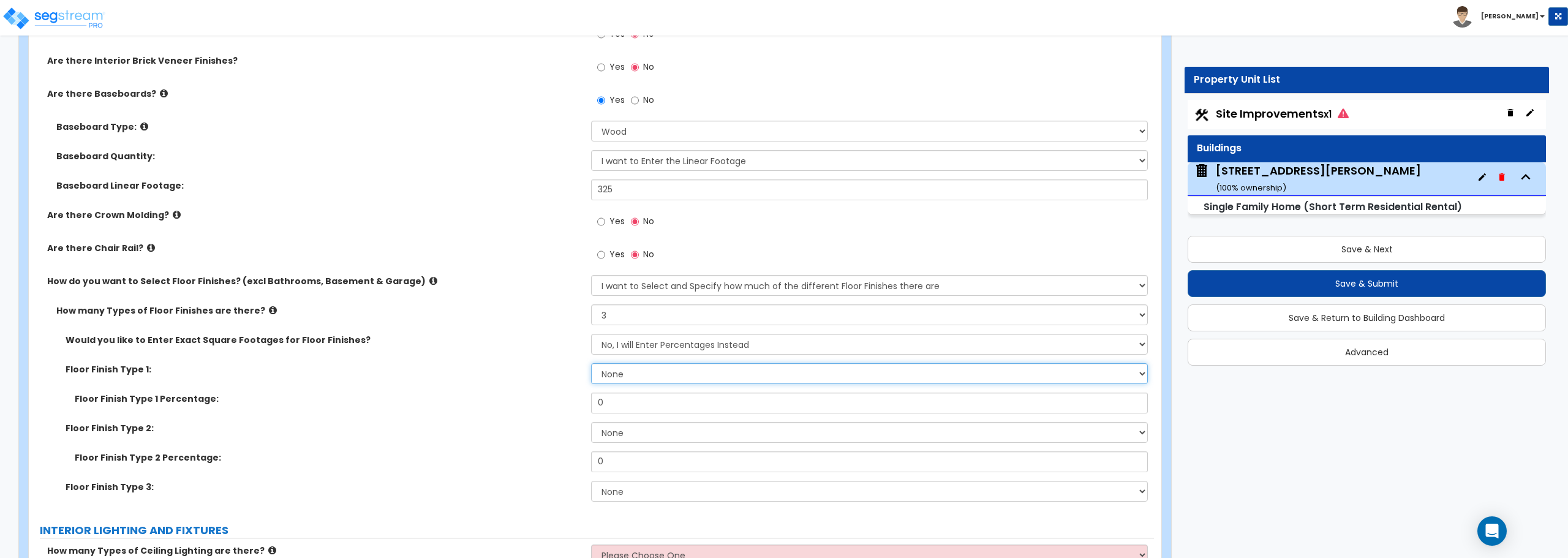
click at [622, 378] on select "None Tile Flooring Hardwood Flooring Resilient Laminate Flooring VCT Flooring S…" at bounding box center [869, 373] width 556 height 20
select select "6"
click at [591, 363] on select "None Tile Flooring Hardwood Flooring Resilient Laminate Flooring VCT Flooring S…" at bounding box center [869, 373] width 556 height 20
drag, startPoint x: 648, startPoint y: 403, endPoint x: 540, endPoint y: 401, distance: 108.0
click at [540, 401] on div "Floor Finish Type 1 Percentage: 0" at bounding box center [591, 407] width 1125 height 29
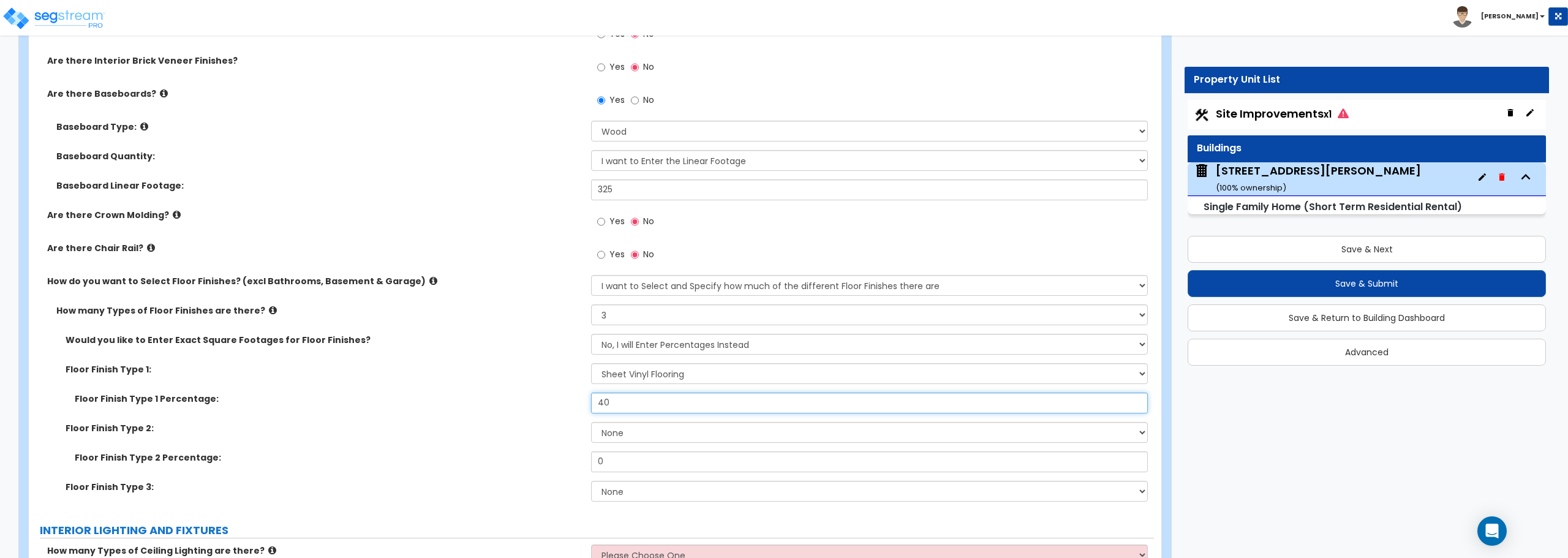
type input "40"
drag, startPoint x: 669, startPoint y: 430, endPoint x: 659, endPoint y: 431, distance: 10.0
click at [659, 431] on select "None Tile Flooring Hardwood Flooring Resilient Laminate Flooring VCT Flooring S…" at bounding box center [869, 432] width 556 height 20
select select "5"
click at [591, 422] on select "None Tile Flooring Hardwood Flooring Resilient Laminate Flooring VCT Flooring S…" at bounding box center [869, 432] width 556 height 20
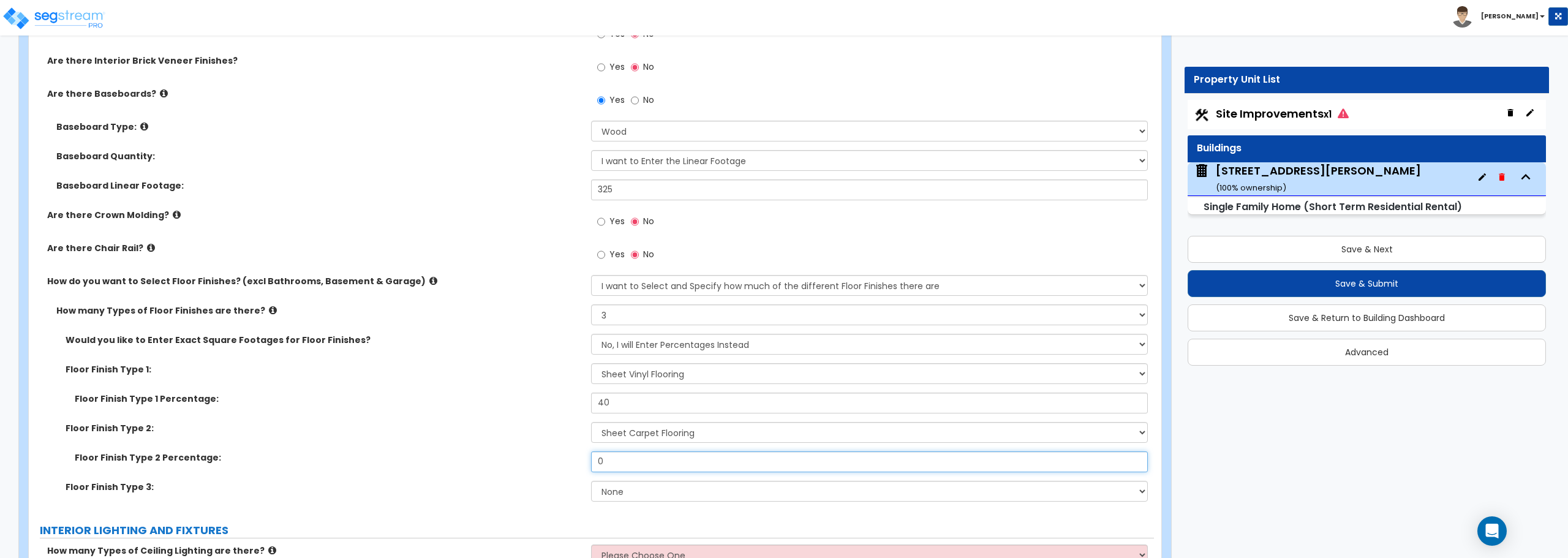
drag, startPoint x: 679, startPoint y: 459, endPoint x: 539, endPoint y: 456, distance: 140.0
click at [539, 456] on div "Floor Finish Type 2 Percentage: 0" at bounding box center [591, 466] width 1125 height 29
type input "40"
click at [648, 497] on select "None Tile Flooring Hardwood Flooring Resilient Laminate Flooring VCT Flooring S…" at bounding box center [869, 491] width 556 height 20
select select "1"
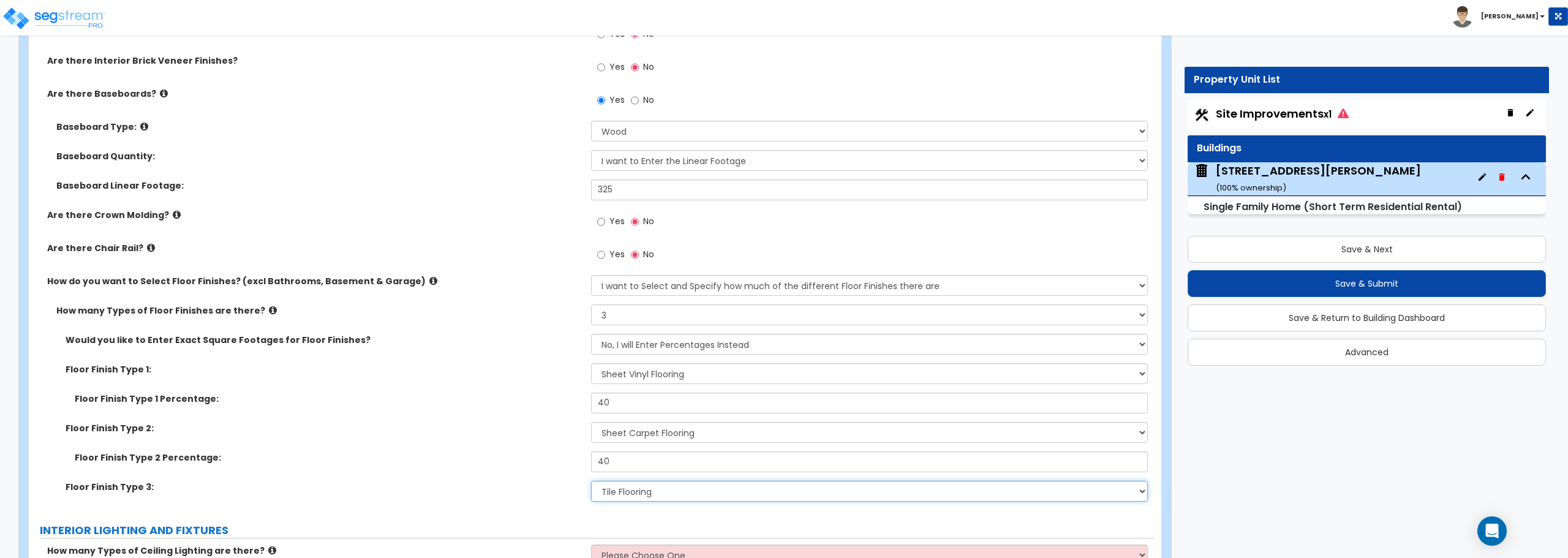
click at [591, 480] on select "None Tile Flooring Hardwood Flooring Resilient Laminate Flooring VCT Flooring S…" at bounding box center [869, 491] width 556 height 20
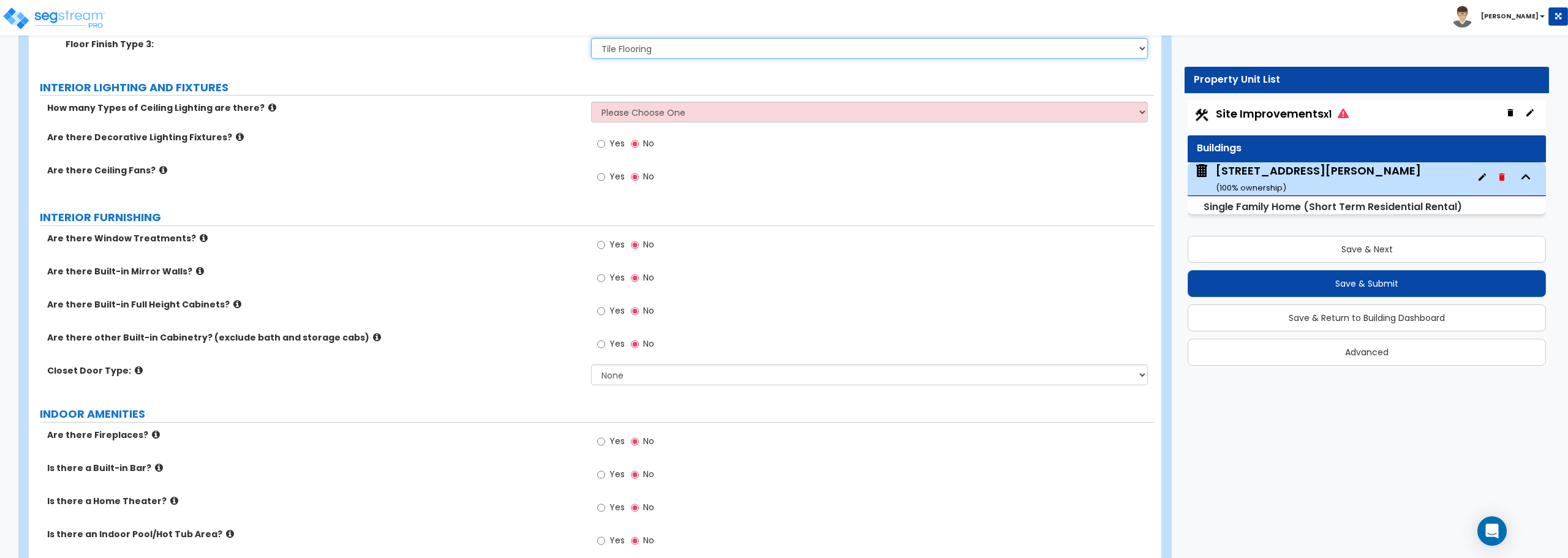
scroll to position [3183, 0]
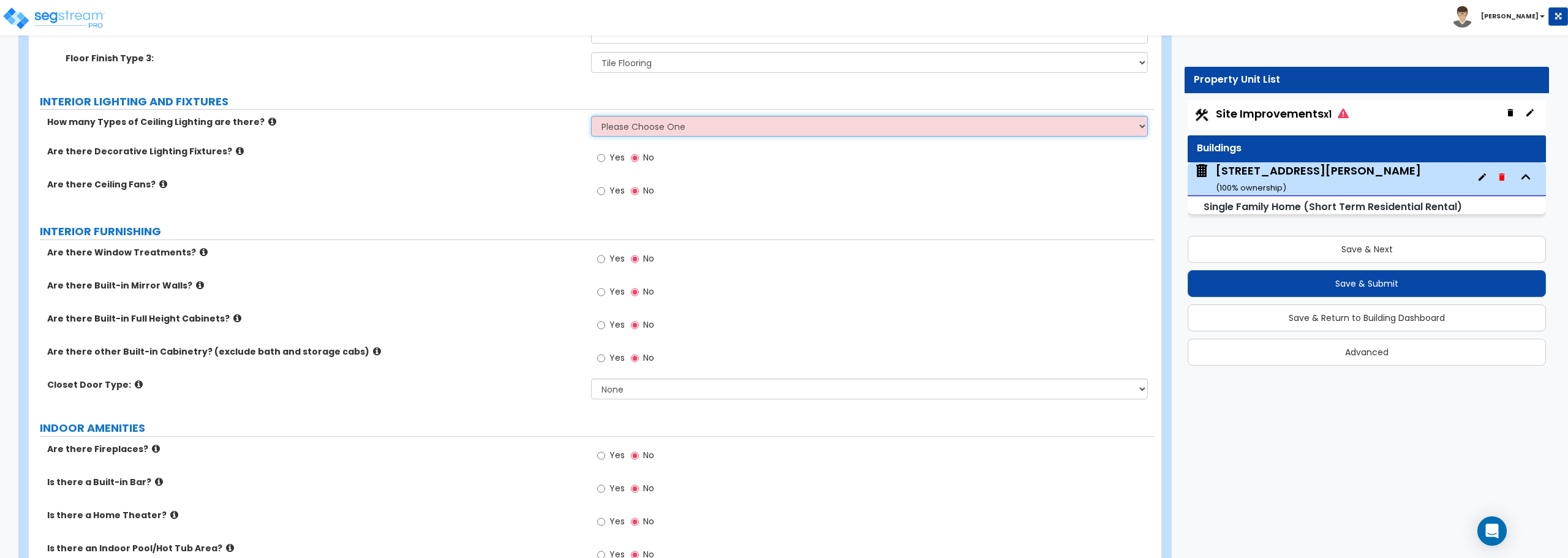
click at [622, 123] on select "Please Choose One 1 2 3" at bounding box center [869, 126] width 556 height 20
select select "3"
click at [591, 116] on select "Please Choose One 1 2 3" at bounding box center [869, 126] width 556 height 20
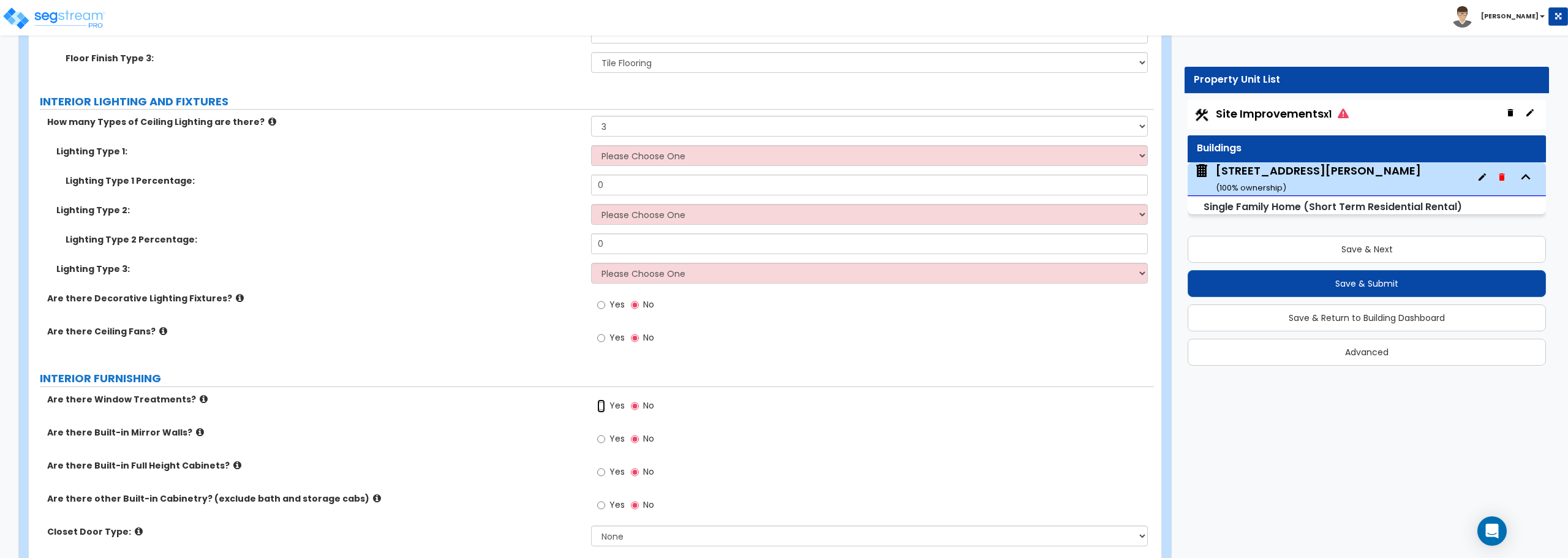
click at [599, 407] on input "Yes" at bounding box center [601, 406] width 8 height 13
radio input "true"
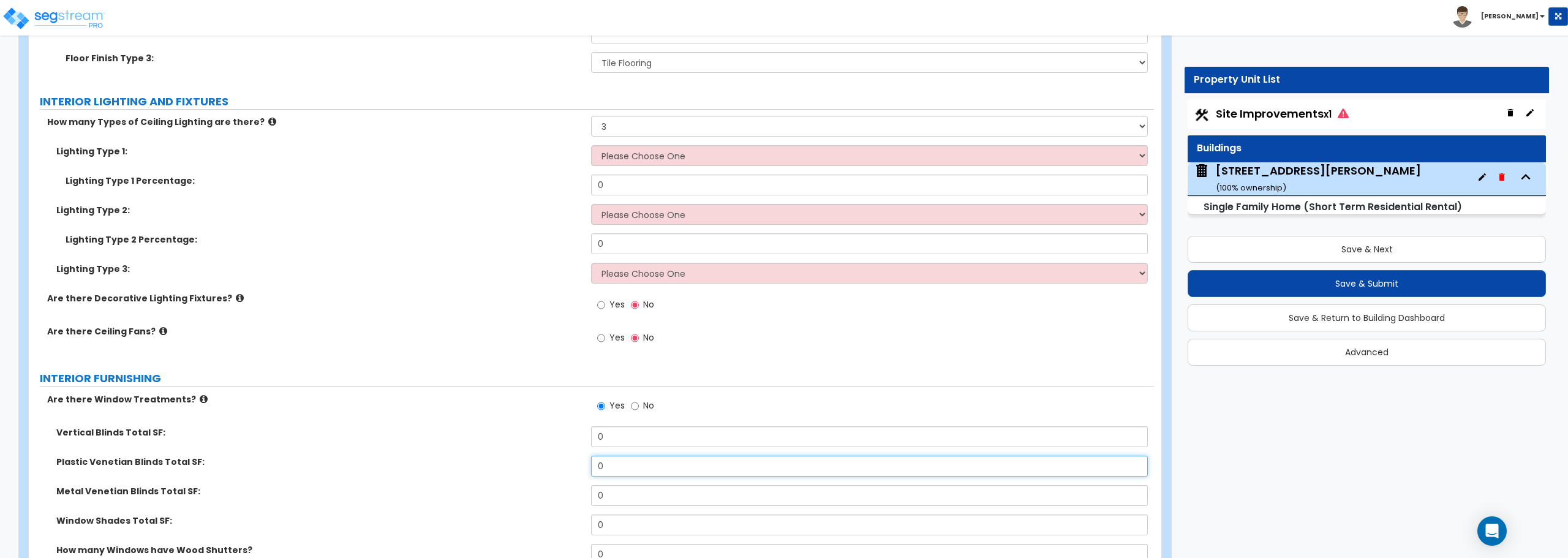
drag, startPoint x: 634, startPoint y: 468, endPoint x: 571, endPoint y: 470, distance: 63.0
click at [571, 470] on div "Plastic Venetian Blinds Total SF: 0" at bounding box center [591, 470] width 1125 height 29
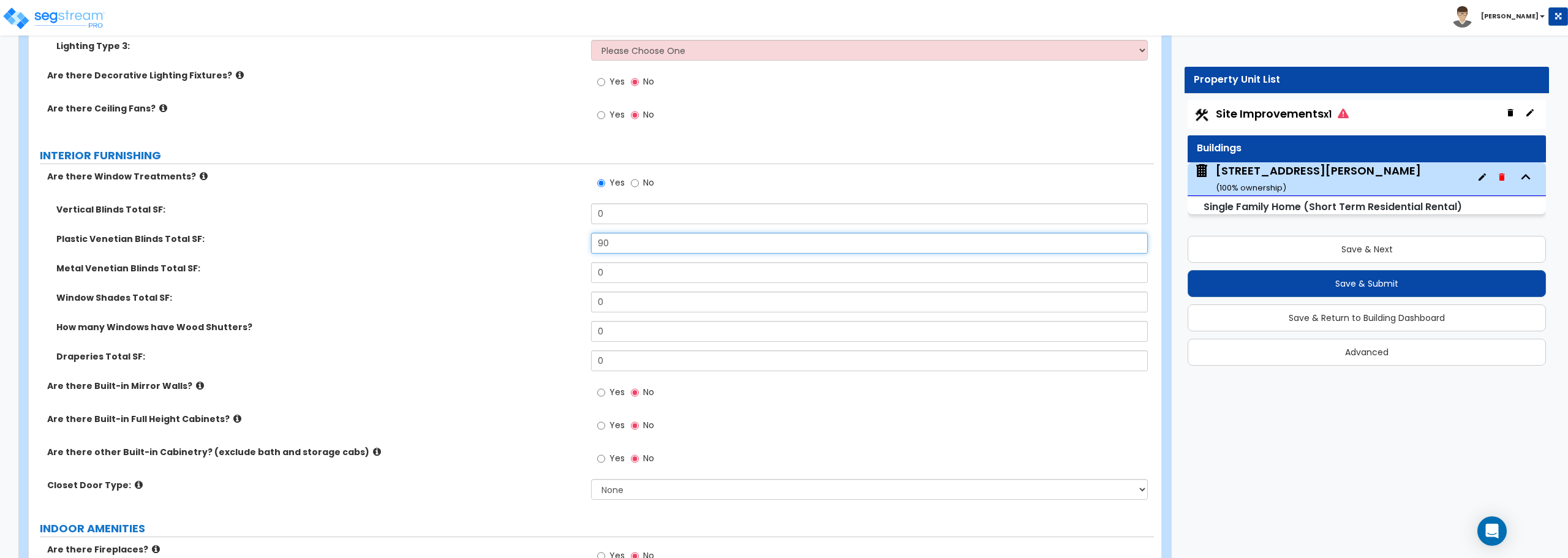
scroll to position [3428, 0]
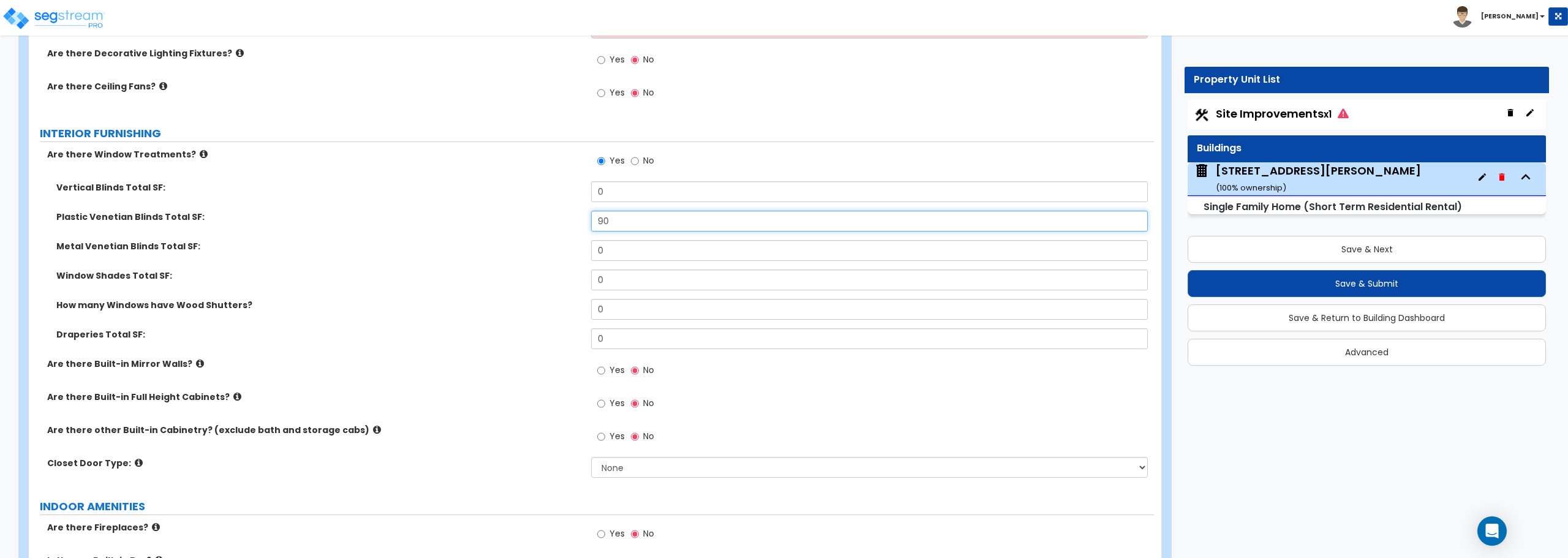
type input "90"
click at [598, 340] on input "0" at bounding box center [869, 339] width 556 height 20
type input "10"
click at [648, 474] on select "None Bi-fold Louvered Doors Bi-fold Panel Doors Sliding Doors Hinged Wood Door" at bounding box center [869, 467] width 556 height 20
select select "3"
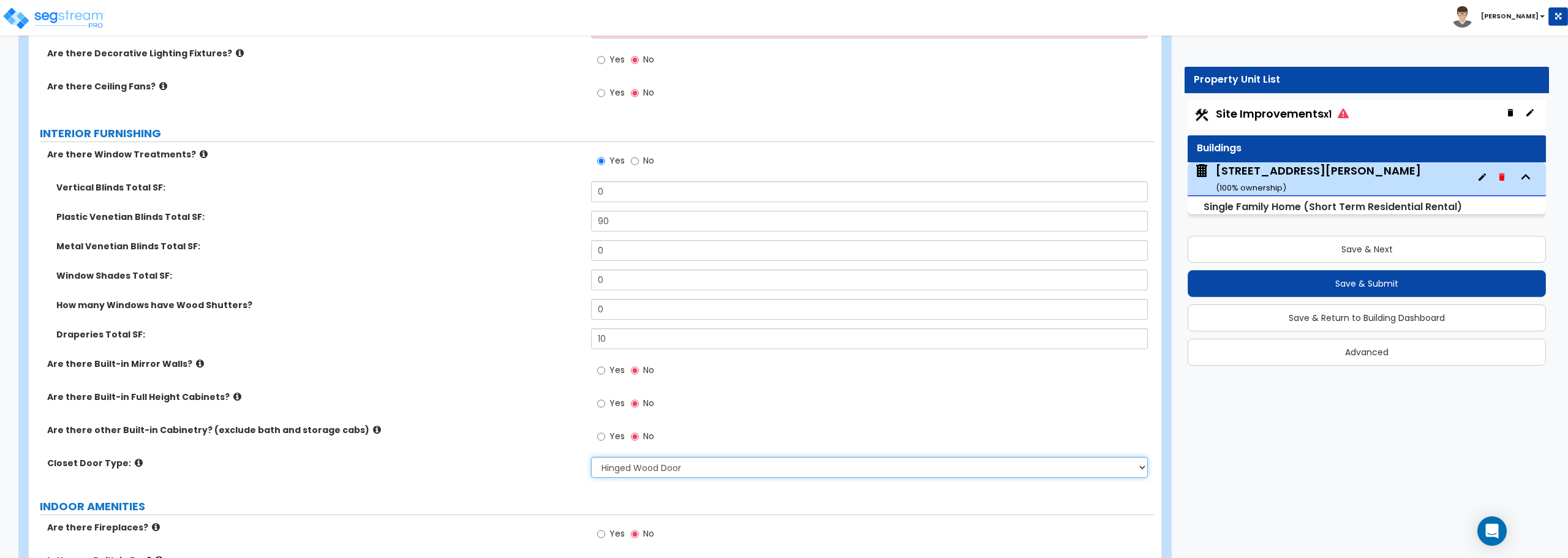
click at [591, 456] on select "None Bi-fold Louvered Doors Bi-fold Panel Doors Sliding Doors Hinged Wood Door" at bounding box center [869, 467] width 556 height 20
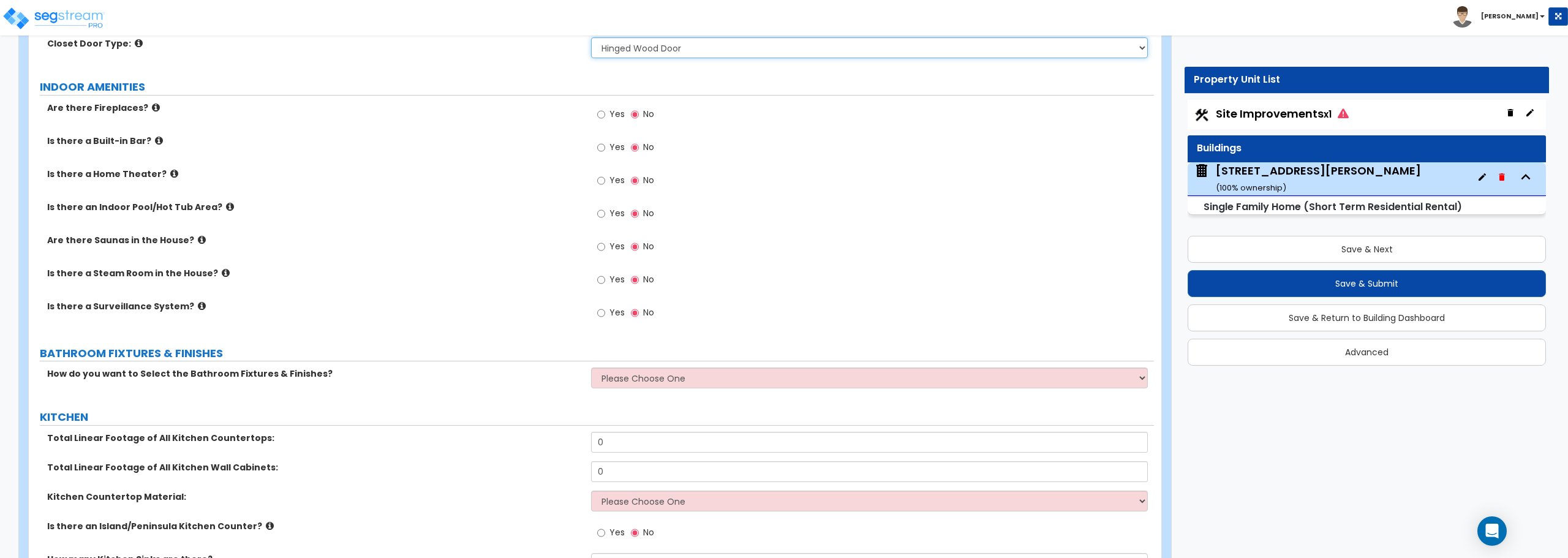
scroll to position [3856, 0]
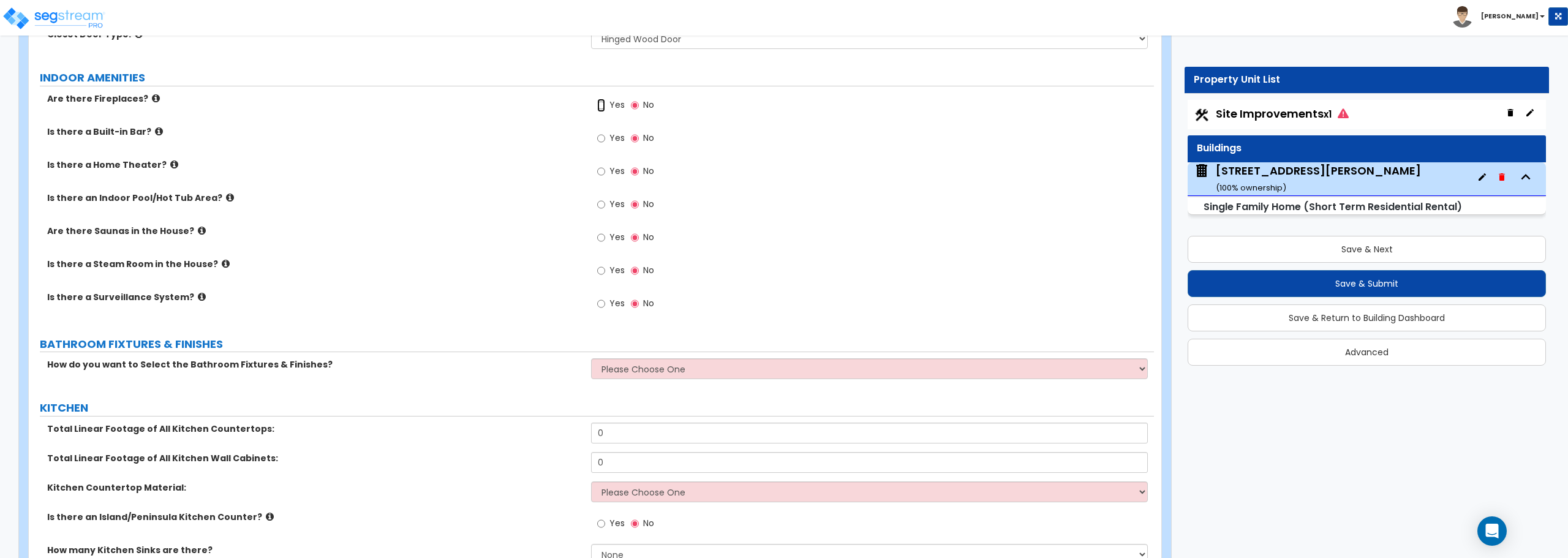
click at [599, 104] on input "Yes" at bounding box center [601, 105] width 8 height 13
radio input "true"
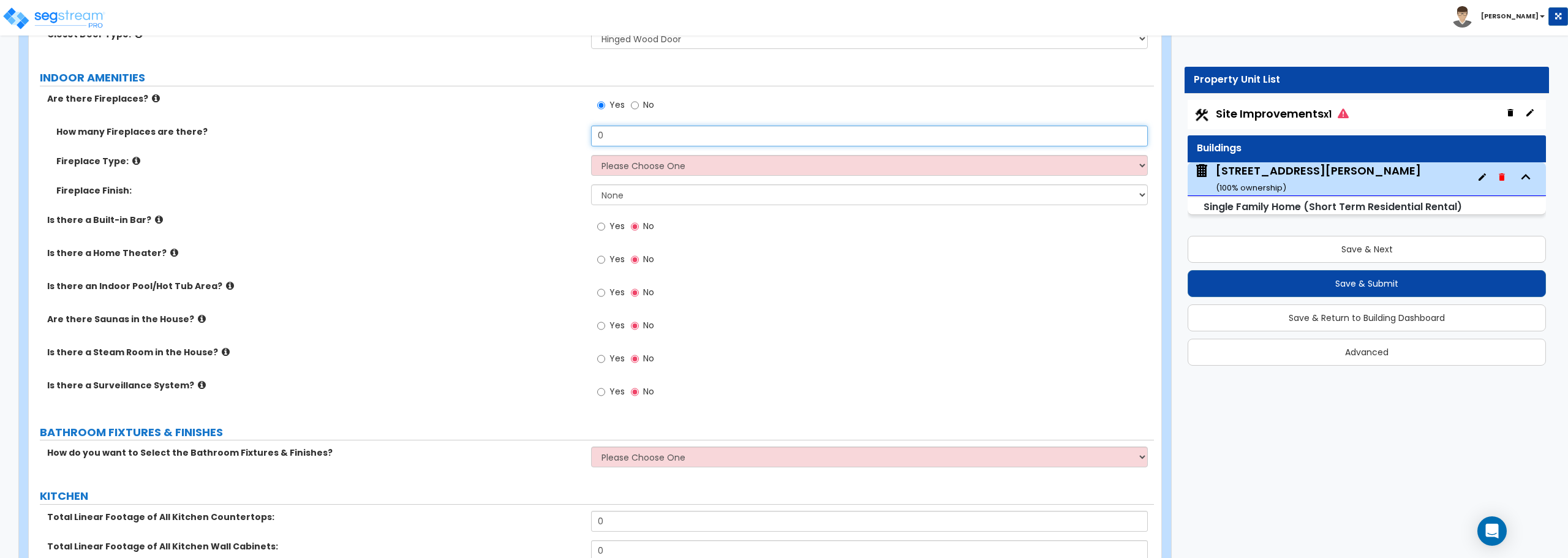
click at [645, 143] on input "0" at bounding box center [869, 136] width 556 height 20
drag, startPoint x: 645, startPoint y: 137, endPoint x: 517, endPoint y: 135, distance: 128.0
click at [517, 135] on div "How many Fireplaces are there? 0" at bounding box center [591, 140] width 1125 height 29
type input "1"
click at [611, 167] on select "Please Choose One Built-in Electric Fireplace Built-in Gas Fireplace Built-in W…" at bounding box center [869, 165] width 556 height 20
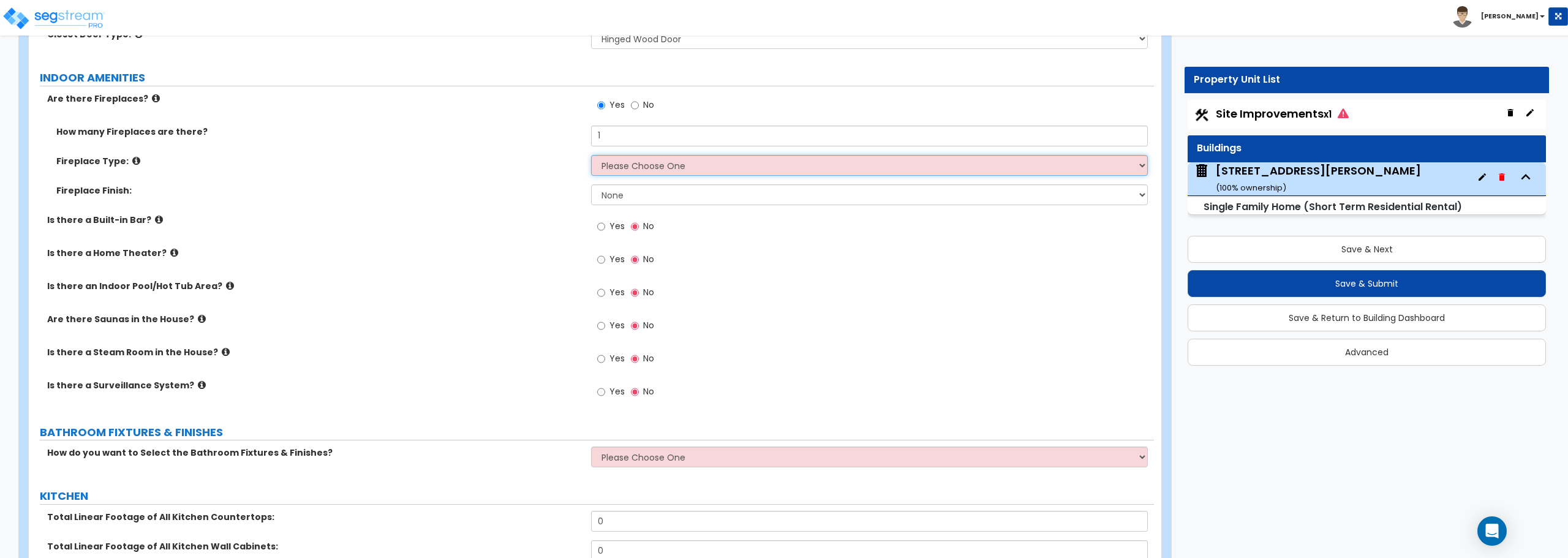
select select "2"
click at [591, 155] on select "Please Choose One Built-in Electric Fireplace Built-in Gas Fireplace Built-in W…" at bounding box center [869, 165] width 556 height 20
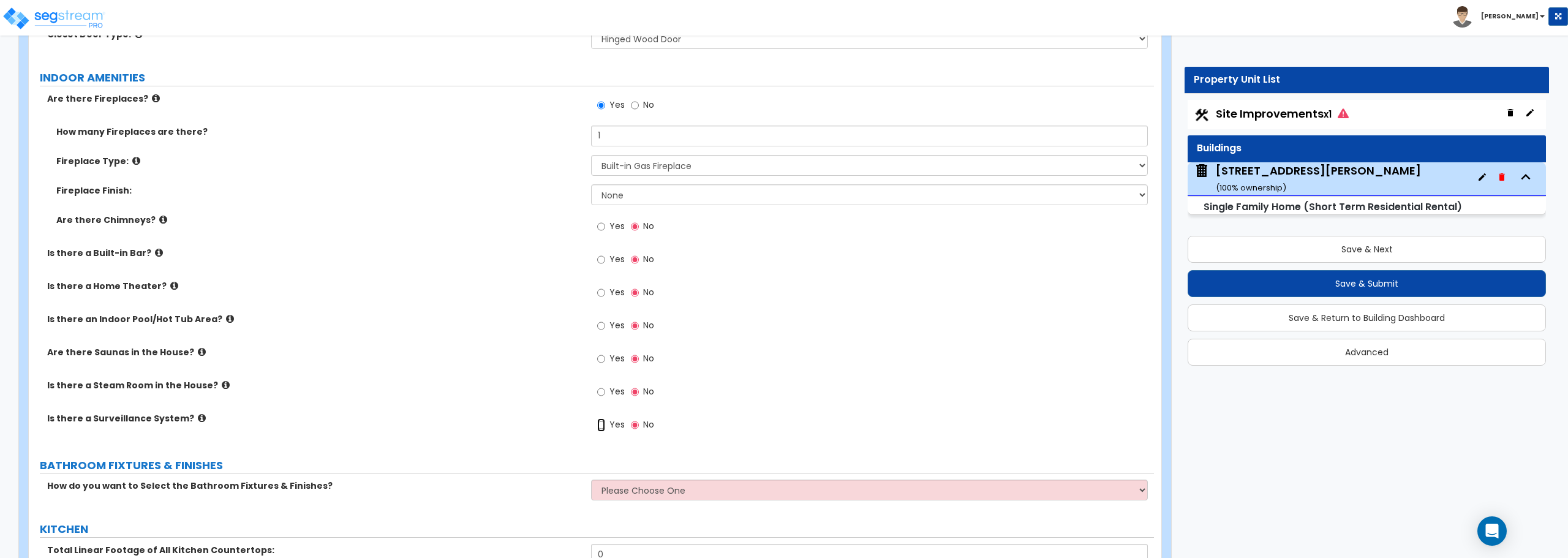
click at [599, 423] on input "Yes" at bounding box center [601, 425] width 8 height 13
radio input "true"
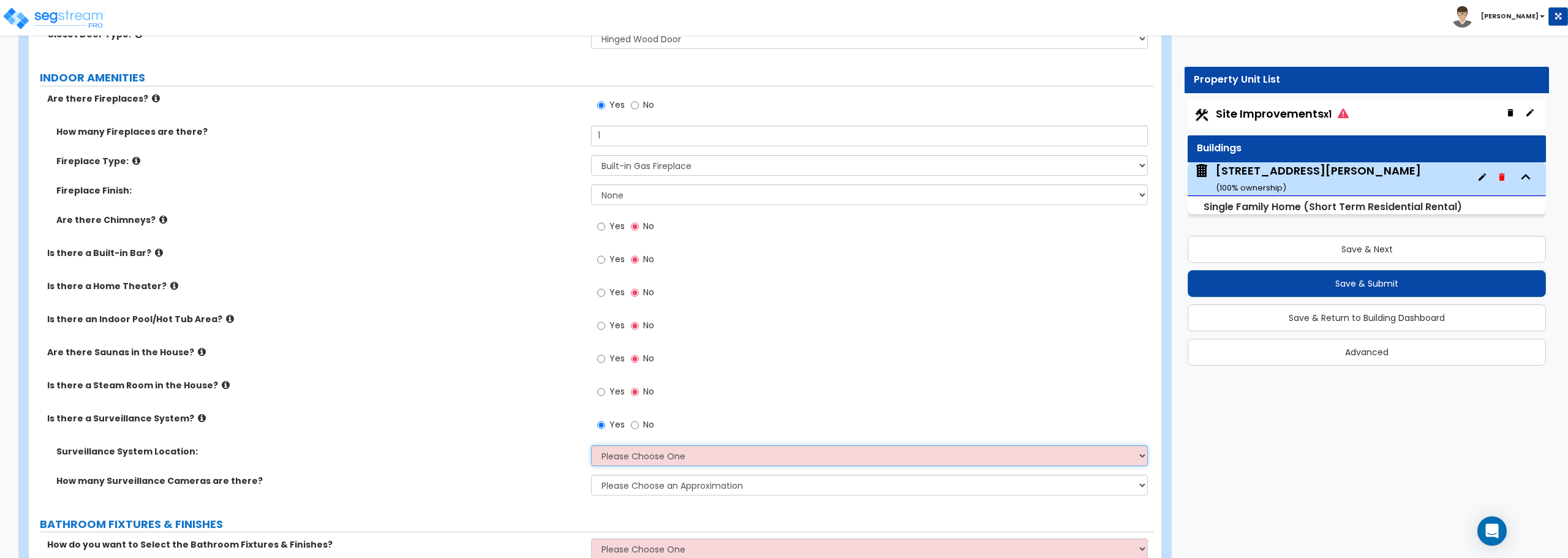
click at [653, 462] on select "Please Choose One Inside the House Outside the House Both Inside & Outside" at bounding box center [869, 456] width 556 height 20
select select "2"
click at [591, 445] on select "Please Choose One Inside the House Outside the House Both Inside & Outside" at bounding box center [869, 456] width 556 height 20
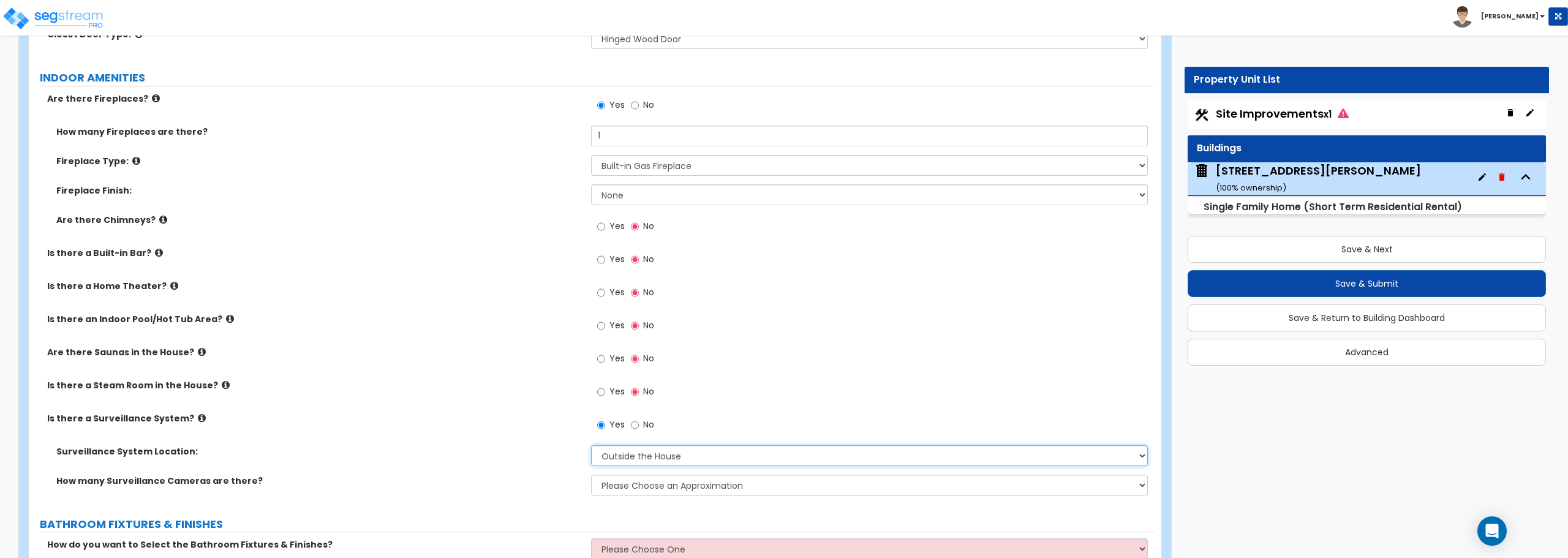
scroll to position [3918, 0]
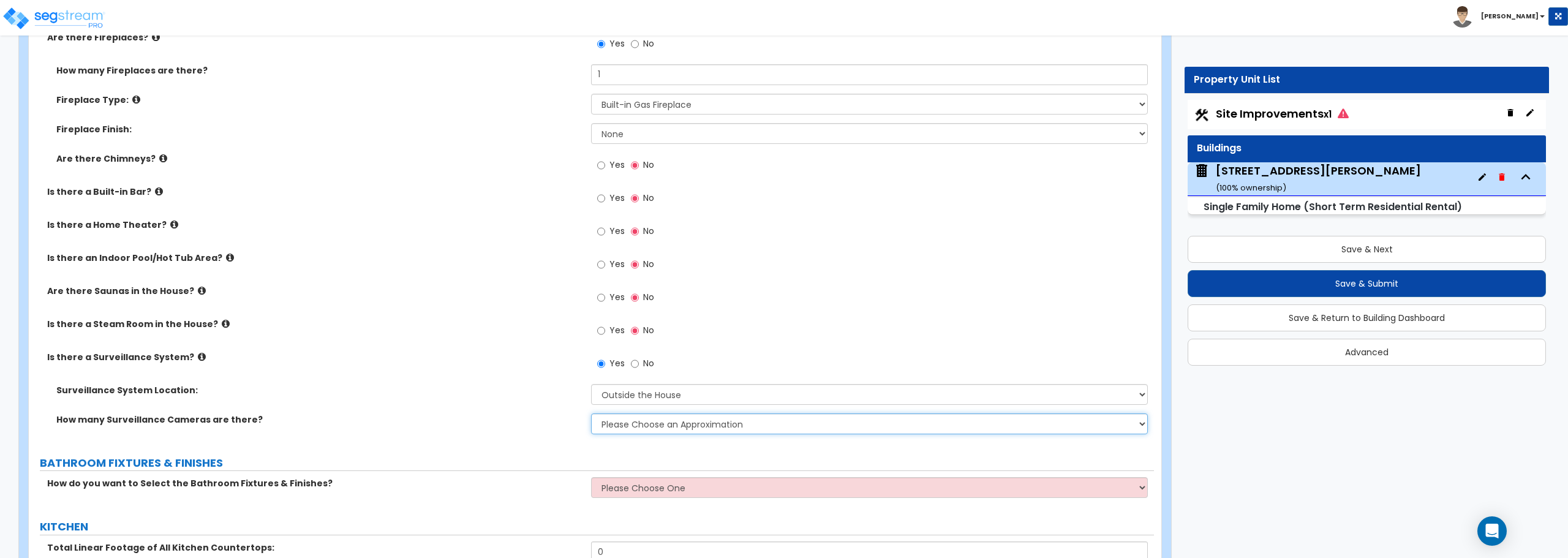
click at [652, 419] on select "Please Choose an Approximation Barely Noticed Any Noticed a Couple Frequently S…" at bounding box center [869, 423] width 556 height 20
select select "2"
click at [591, 413] on select "Please Choose an Approximation Barely Noticed Any Noticed a Couple Frequently S…" at bounding box center [869, 423] width 556 height 20
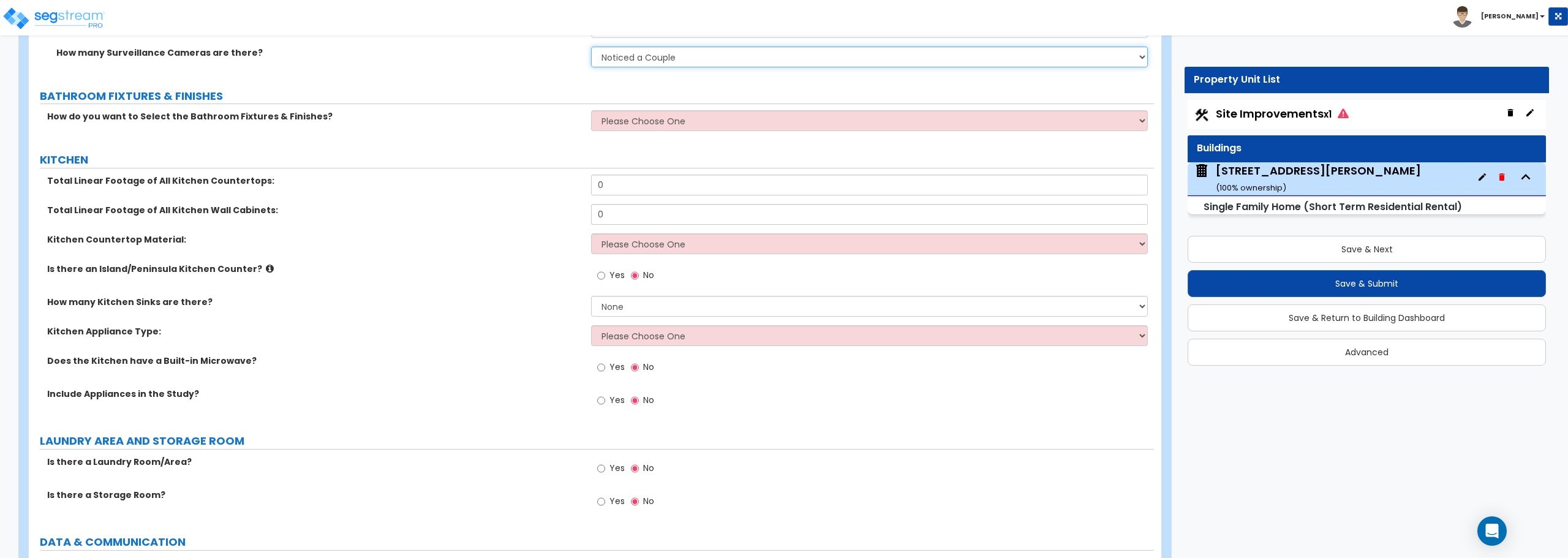
scroll to position [4285, 0]
click at [725, 112] on select "Please Choose One I want to Select Fixtures and Finishes only for one Bath and …" at bounding box center [869, 120] width 556 height 20
select select "1"
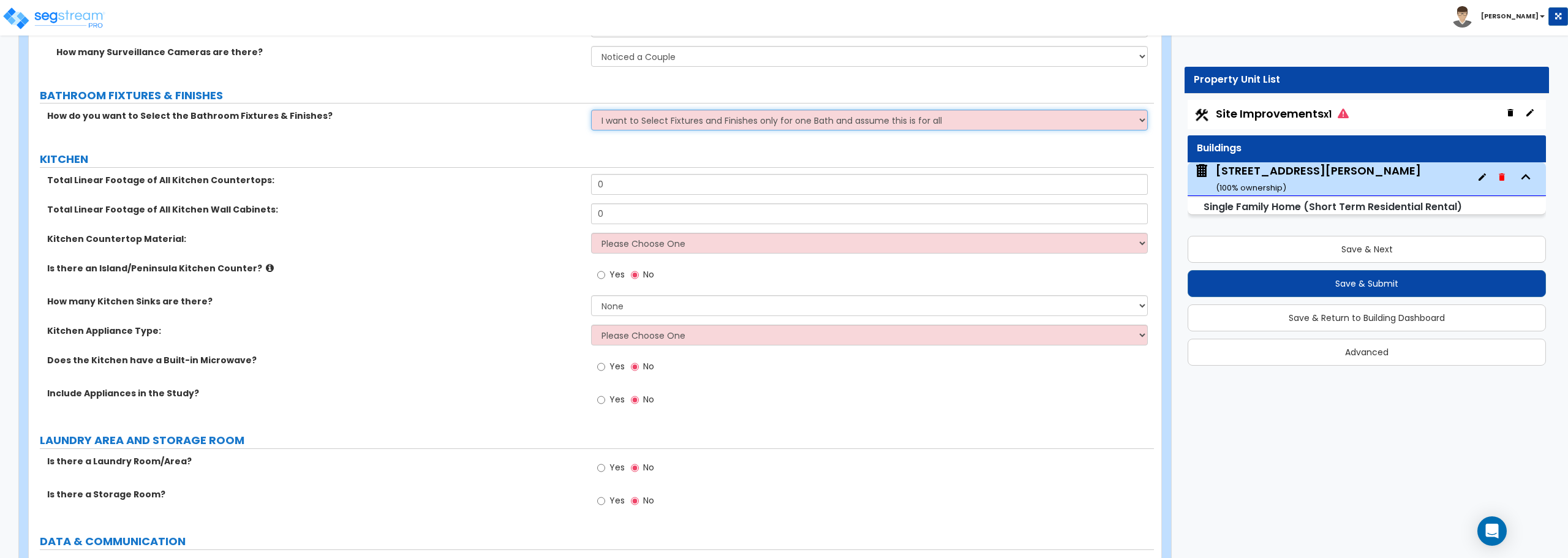
click at [591, 110] on select "Please Choose One I want to Select Fixtures and Finishes only for one Bath and …" at bounding box center [869, 120] width 556 height 20
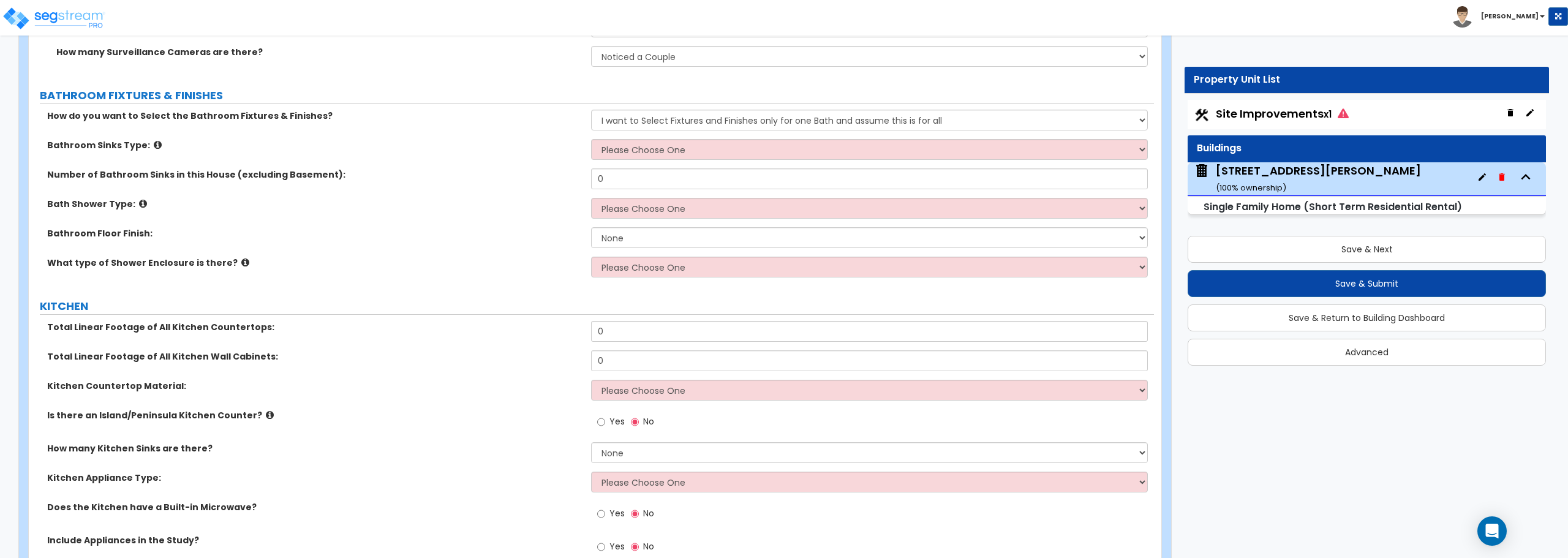
click at [676, 160] on div "Bathroom Sinks Type: Please Choose One Wall-mounted Pedestal-mounted Vanity-mou…" at bounding box center [591, 154] width 1125 height 29
click at [676, 154] on select "Please Choose One Wall-mounted Pedestal-mounted Vanity-mounted" at bounding box center [869, 149] width 556 height 20
select select "1"
click at [591, 139] on select "Please Choose One Wall-mounted Pedestal-mounted Vanity-mounted" at bounding box center [869, 149] width 556 height 20
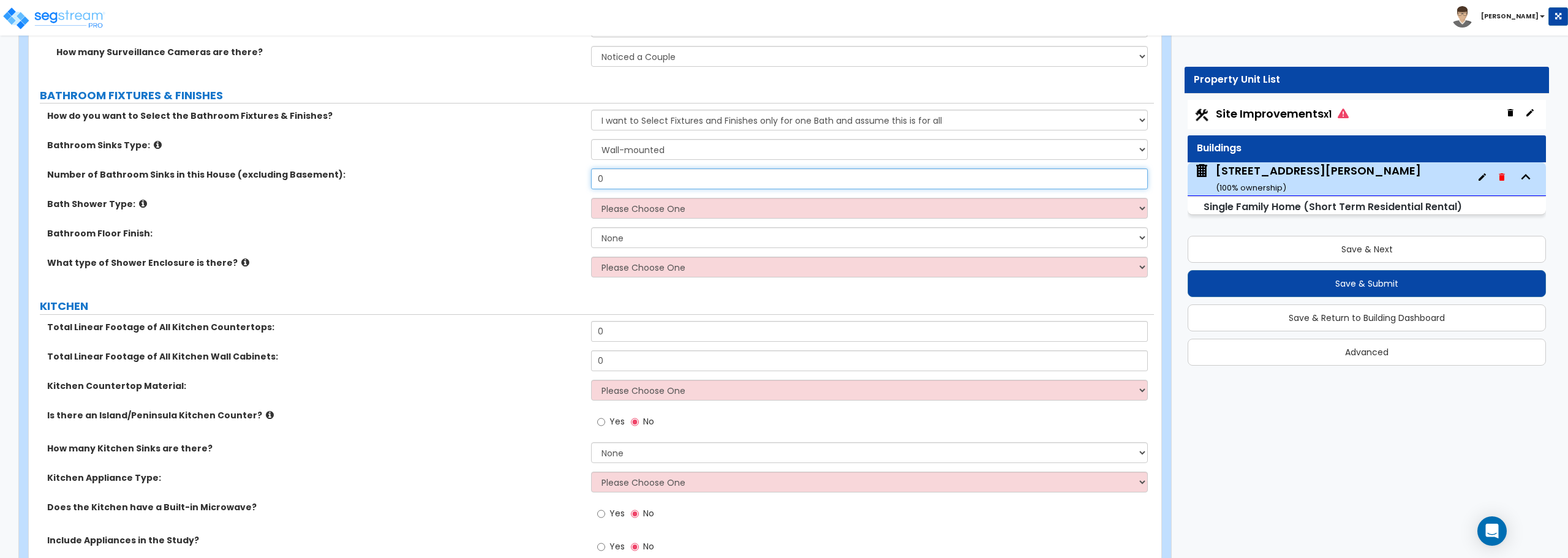
click at [667, 178] on input "0" at bounding box center [869, 178] width 556 height 20
click at [615, 242] on select "None Tile Flooring Hardwood Flooring Resilient Laminate Flooring VCT Flooring S…" at bounding box center [869, 238] width 556 height 20
select select "1"
click at [591, 227] on select "None Tile Flooring Hardwood Flooring Resilient Laminate Flooring VCT Flooring S…" at bounding box center [869, 238] width 556 height 20
click at [634, 206] on select "Please Choose One Standalone Shower Bathtub - Shower Combination" at bounding box center [869, 208] width 556 height 20
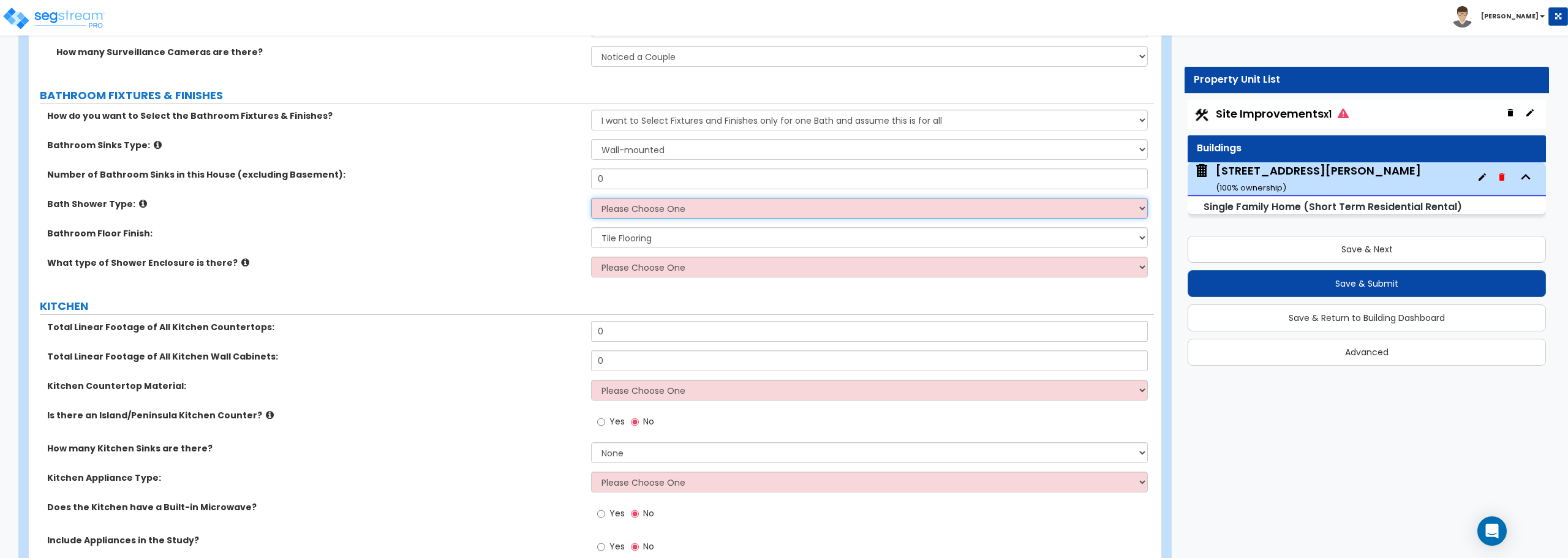
select select "2"
click at [591, 197] on select "Please Choose One Standalone Shower Bathtub - Shower Combination" at bounding box center [869, 208] width 556 height 20
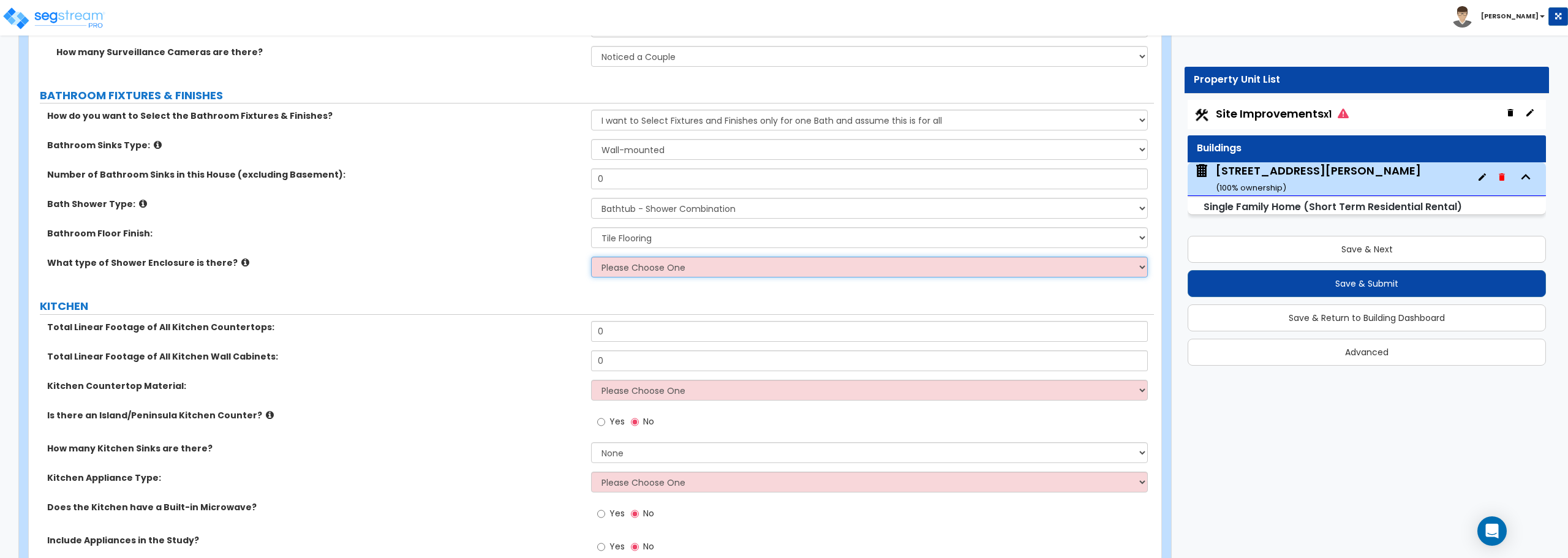
click at [630, 268] on select "Please Choose One Curtain & Rod Glass Sliding Doors Glass Hinged Doors" at bounding box center [869, 267] width 556 height 20
click at [663, 272] on select "Please Choose One Curtain & Rod Glass Sliding Doors Glass Hinged Doors" at bounding box center [869, 267] width 556 height 20
click at [629, 118] on select "Please Choose One I want to Select Fixtures and Finishes only for one Bath and …" at bounding box center [869, 120] width 556 height 20
select select "2"
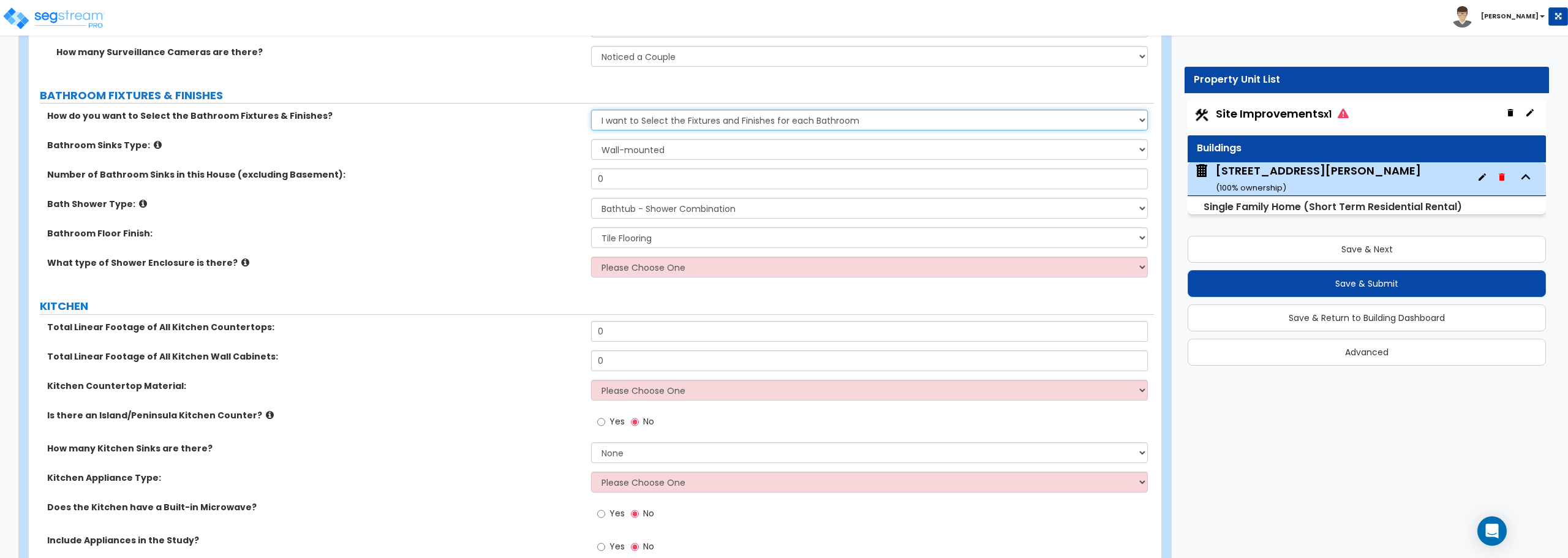
click at [591, 110] on select "Please Choose One I want to Select Fixtures and Finishes only for one Bath and …" at bounding box center [869, 120] width 556 height 20
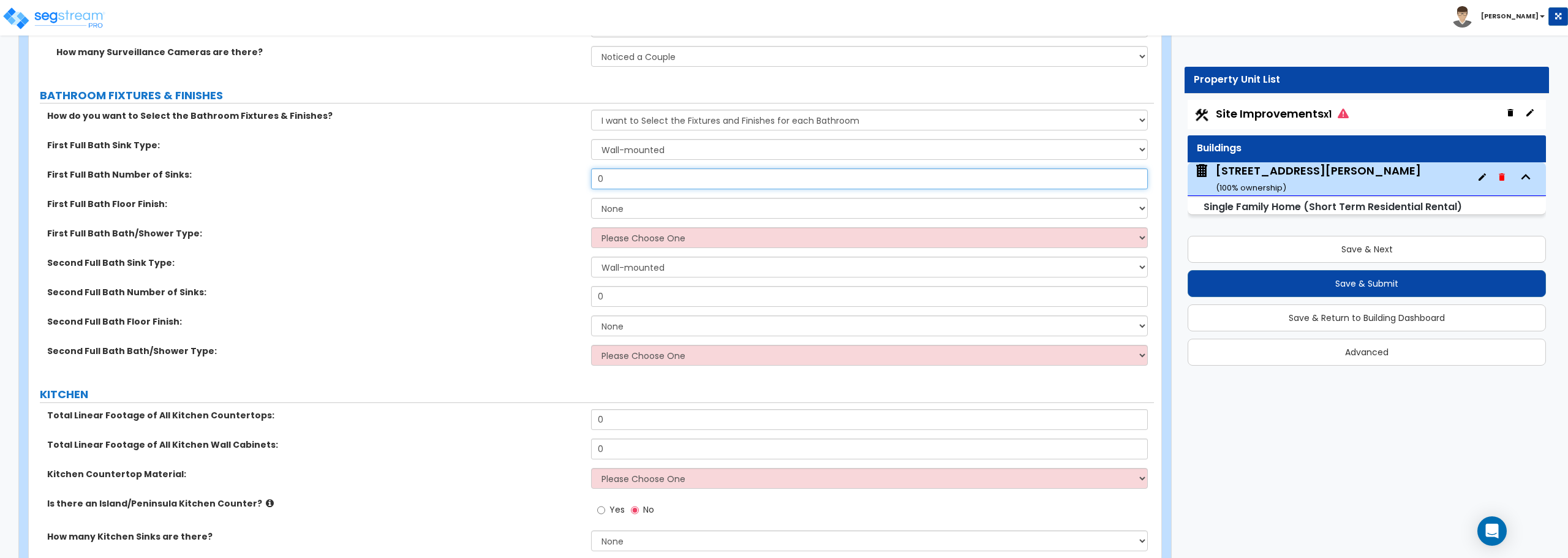
drag, startPoint x: 626, startPoint y: 180, endPoint x: 555, endPoint y: 179, distance: 71.0
click at [555, 179] on div "First Full Bath Number of Sinks: 0" at bounding box center [591, 183] width 1125 height 29
type input "1"
click at [643, 209] on select "None Tile Flooring Hardwood Flooring Resilient Laminate Flooring VCT Flooring S…" at bounding box center [869, 208] width 556 height 20
select select "1"
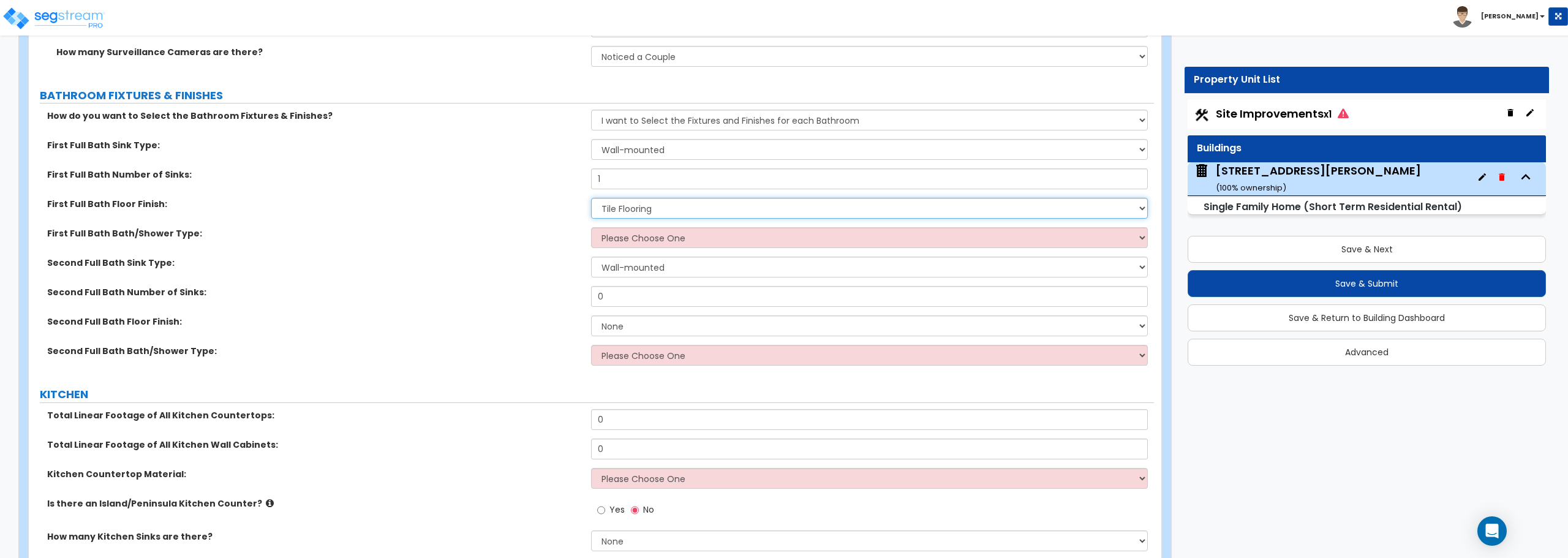
click at [591, 197] on select "None Tile Flooring Hardwood Flooring Resilient Laminate Flooring VCT Flooring S…" at bounding box center [869, 208] width 556 height 20
drag, startPoint x: 642, startPoint y: 297, endPoint x: 542, endPoint y: 299, distance: 100.0
click at [542, 299] on div "Second Full Bath Number of Sinks: 0" at bounding box center [591, 301] width 1125 height 29
click at [637, 358] on select "Please Choose One Standalone Shower Bathtub - Shower Combo" at bounding box center [869, 355] width 556 height 20
select select "1"
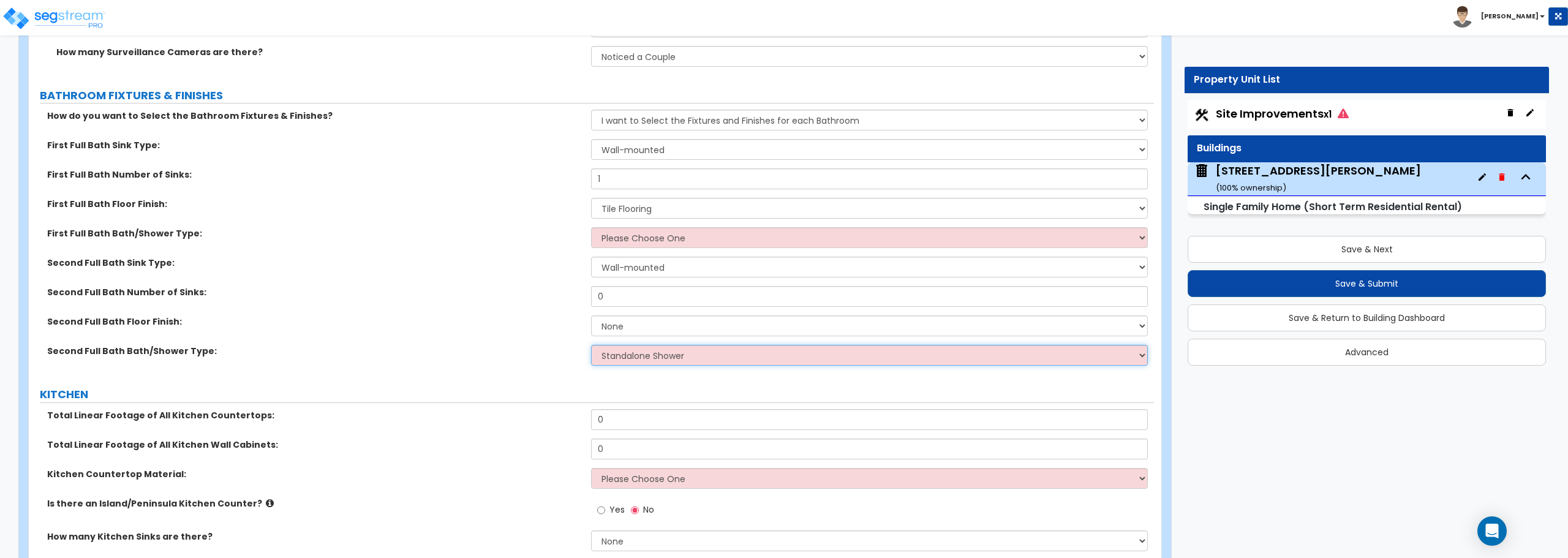
click at [591, 344] on select "Please Choose One Standalone Shower Bathtub - Shower Combo" at bounding box center [869, 355] width 556 height 20
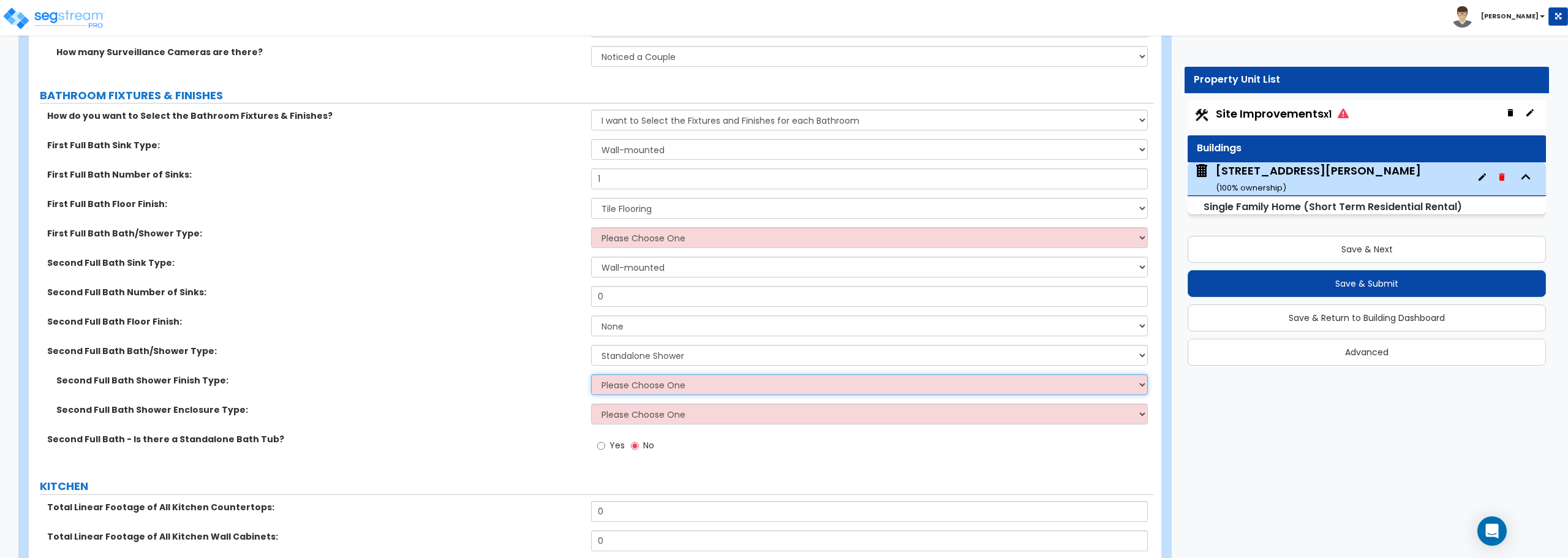
click at [633, 382] on select "Please Choose One Plastic Tile Stone" at bounding box center [869, 384] width 556 height 20
select select "1"
click at [591, 374] on select "Please Choose One Plastic Tile Stone" at bounding box center [869, 384] width 556 height 20
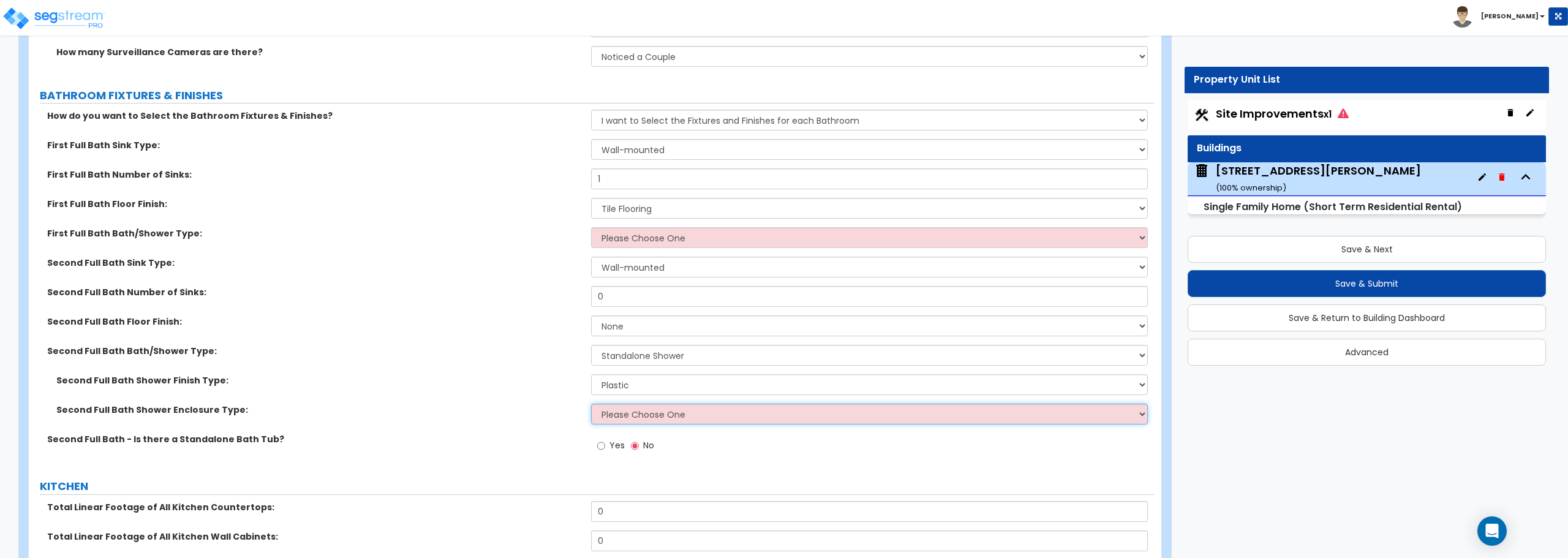
click at [633, 415] on select "Please Choose One Curtain & Rod Glass Sliding Doors Glass Hinged Doors" at bounding box center [869, 414] width 556 height 20
select select "2"
click at [591, 404] on select "Please Choose One Curtain & Rod Glass Sliding Doors Glass Hinged Doors" at bounding box center [869, 414] width 556 height 20
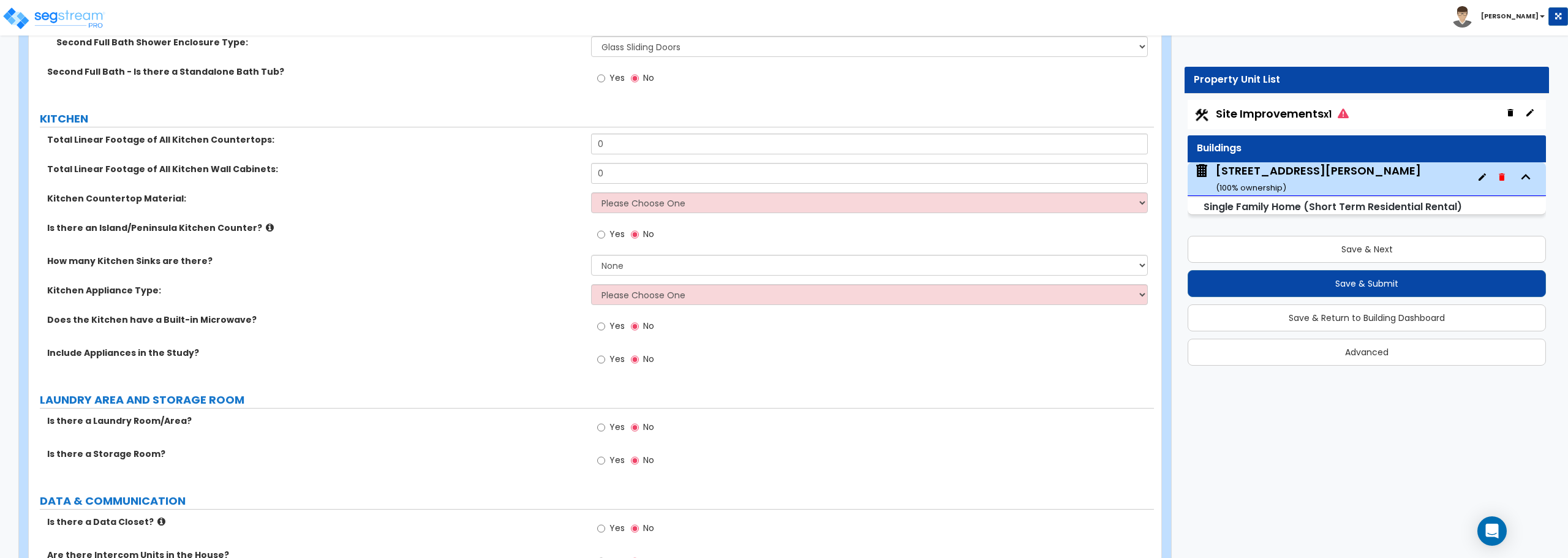
scroll to position [4713, 0]
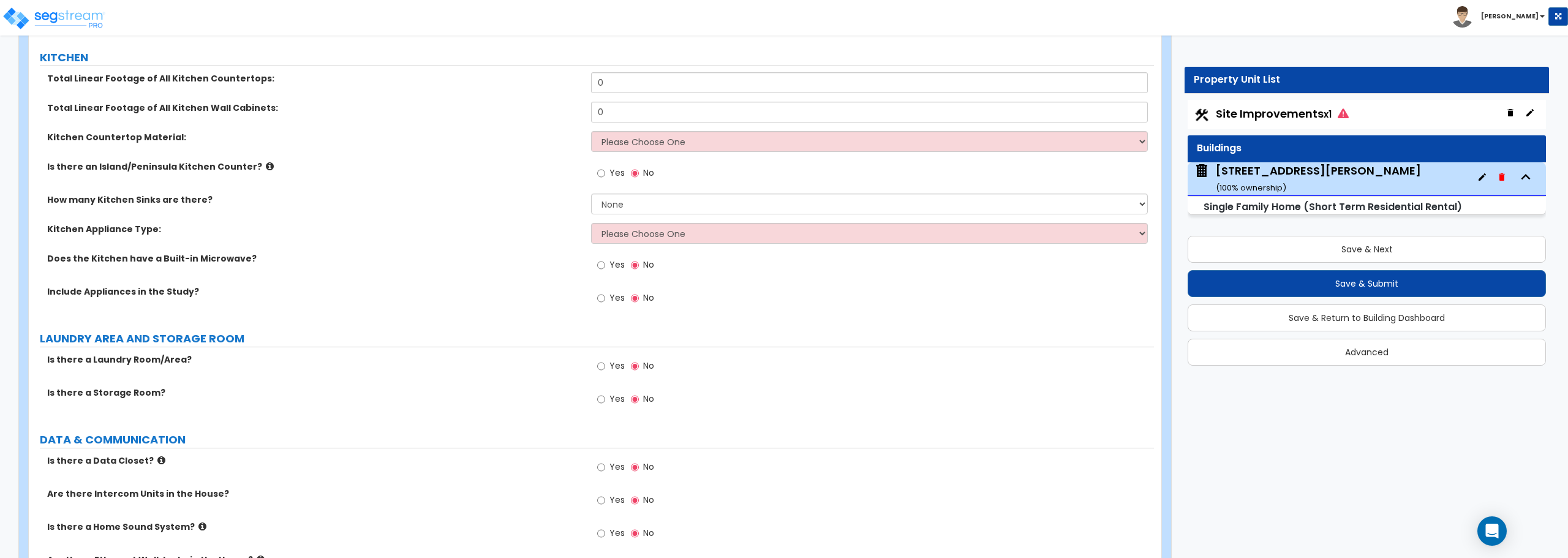
type input "1"
drag, startPoint x: 620, startPoint y: 89, endPoint x: 582, endPoint y: 88, distance: 38.0
click at [582, 88] on div "Total Linear Footage of All Kitchen Countertops: 0" at bounding box center [591, 87] width 1125 height 29
type input "15"
drag, startPoint x: 618, startPoint y: 114, endPoint x: 581, endPoint y: 115, distance: 37.0
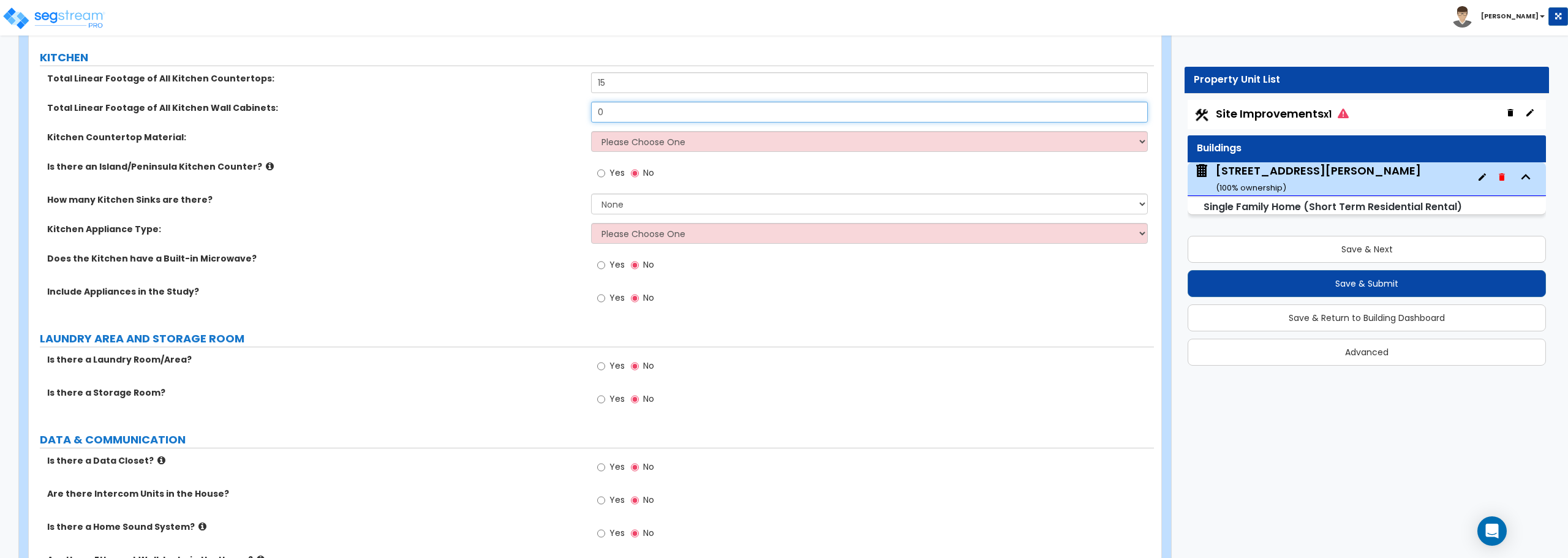
click at [581, 115] on div "Total Linear Footage of All Kitchen Wall Cabinets: 0" at bounding box center [591, 116] width 1125 height 29
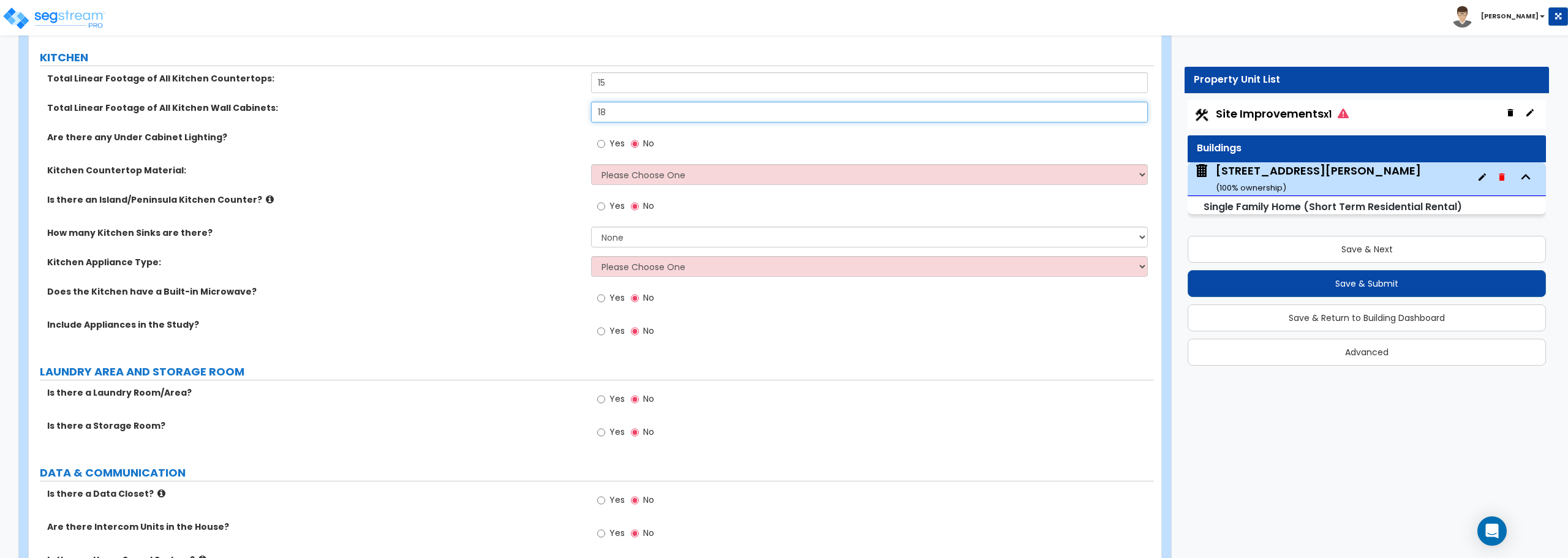
type input "18"
click at [631, 176] on select "Please Choose One Plastic Laminate Solid Surface Stone Quartz Marble Tile Wood …" at bounding box center [869, 174] width 556 height 20
select select "1"
click at [591, 164] on select "Please Choose One Plastic Laminate Solid Surface Stone Quartz Marble Tile Wood …" at bounding box center [869, 174] width 556 height 20
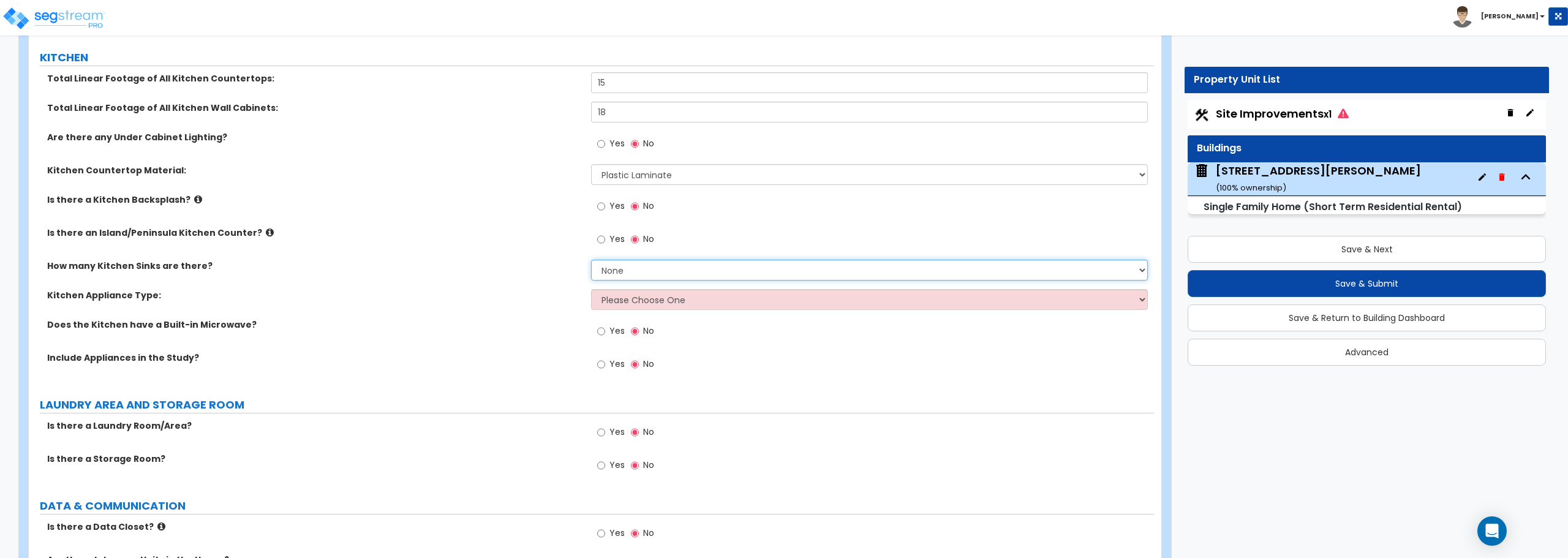
click at [622, 272] on select "None 1 2 3" at bounding box center [869, 270] width 556 height 20
click at [591, 260] on select "None 1 2 3" at bounding box center [869, 270] width 556 height 20
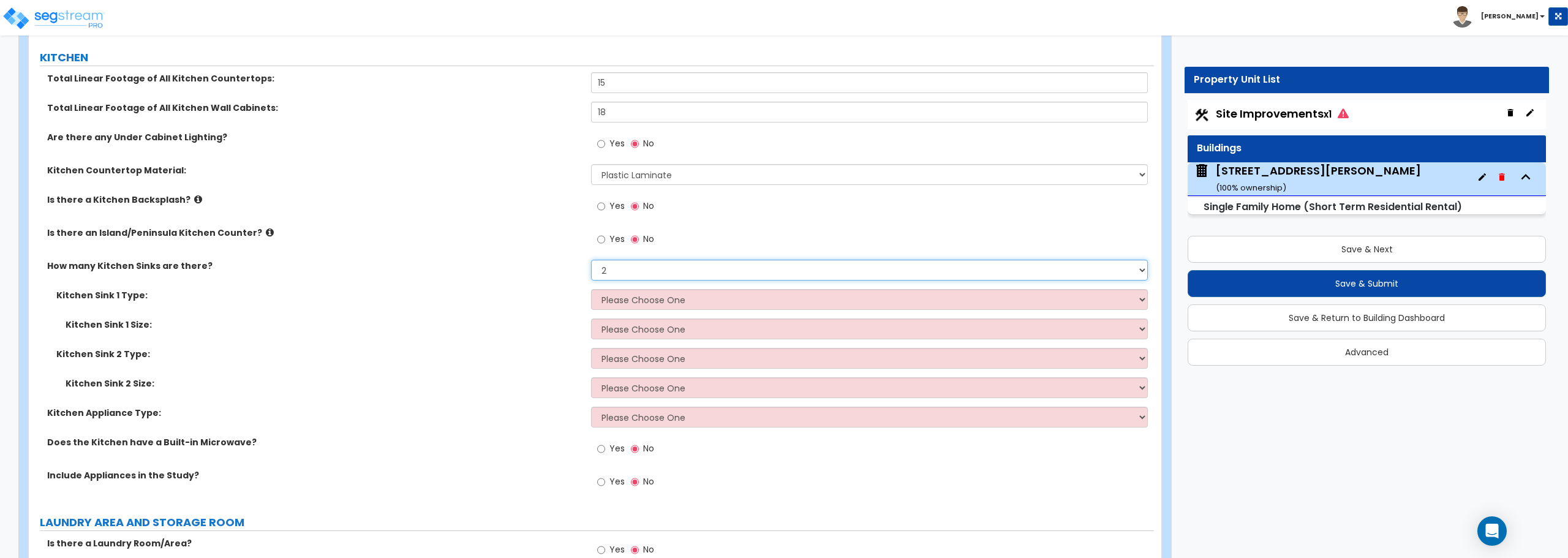
click at [645, 269] on select "None 1 2 3" at bounding box center [869, 270] width 556 height 20
select select "1"
click at [591, 260] on select "None 1 2 3" at bounding box center [869, 270] width 556 height 20
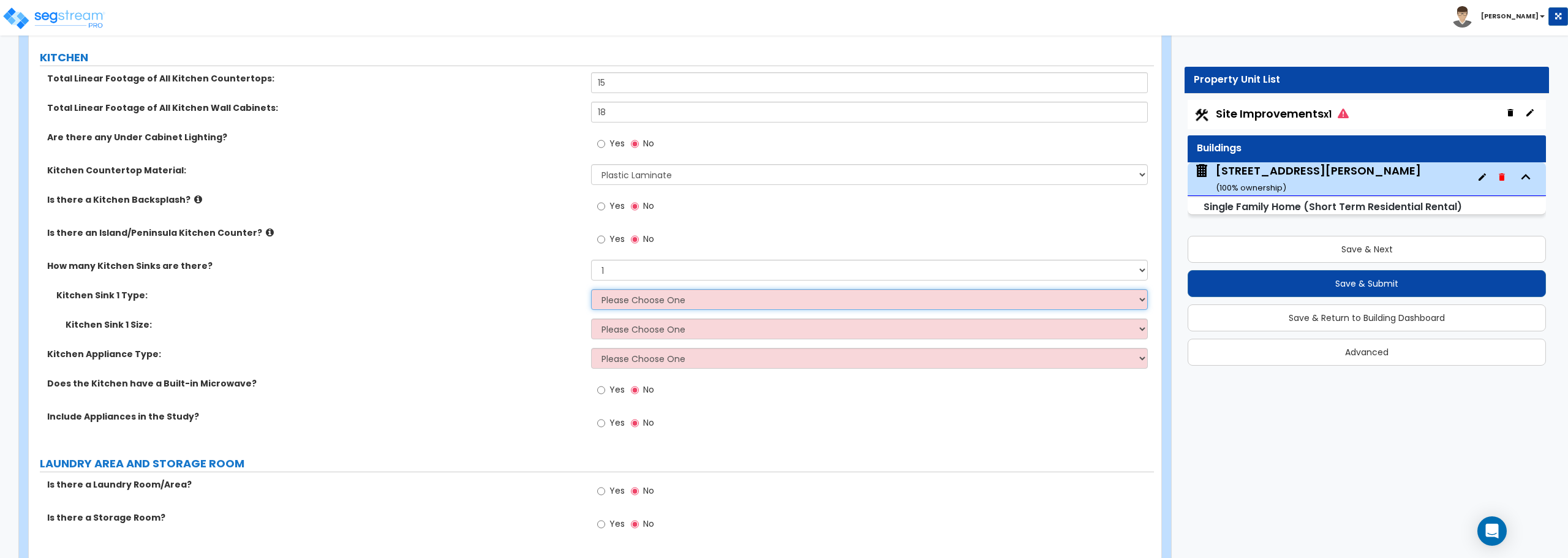
click at [633, 303] on select "Please Choose One Stainless Steel Porcelain Enamel Cast Iron Granite Composite" at bounding box center [869, 299] width 556 height 20
select select "1"
click at [591, 289] on select "Please Choose One Stainless Steel Porcelain Enamel Cast Iron Granite Composite" at bounding box center [869, 299] width 556 height 20
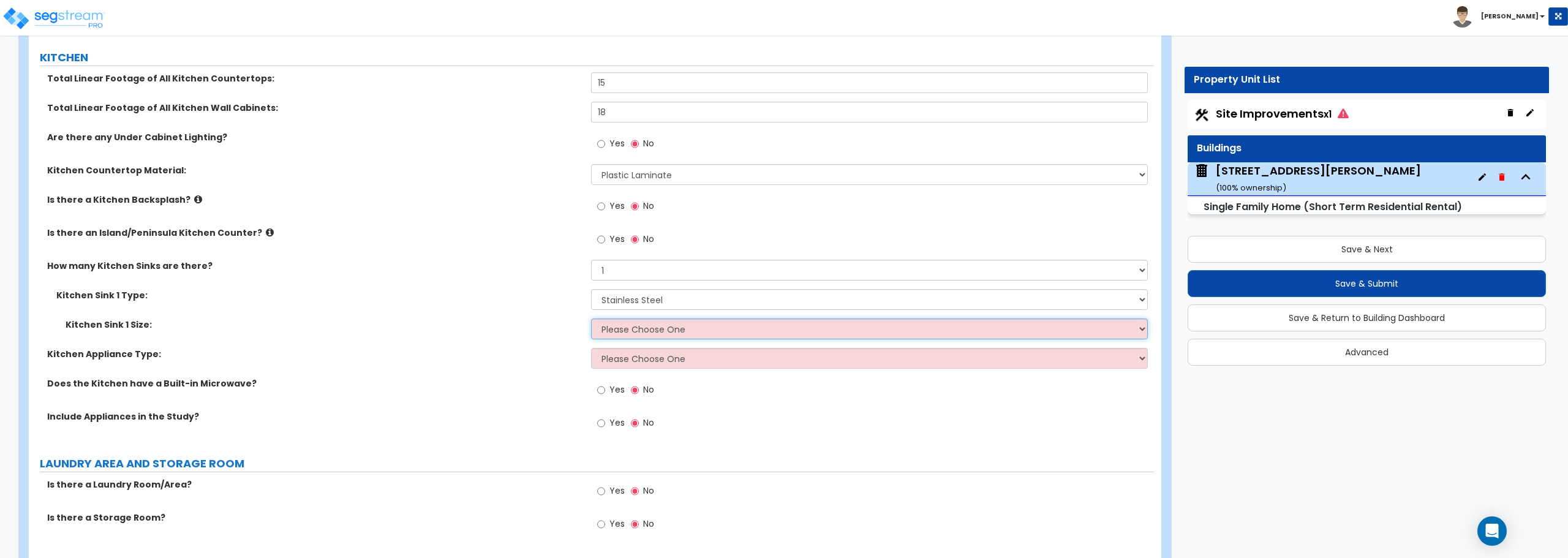
click at [614, 334] on select "Please Choose One Single Sink Double Sink" at bounding box center [869, 328] width 556 height 20
select select "2"
click at [591, 318] on select "Please Choose One Single Sink Double Sink" at bounding box center [869, 328] width 556 height 20
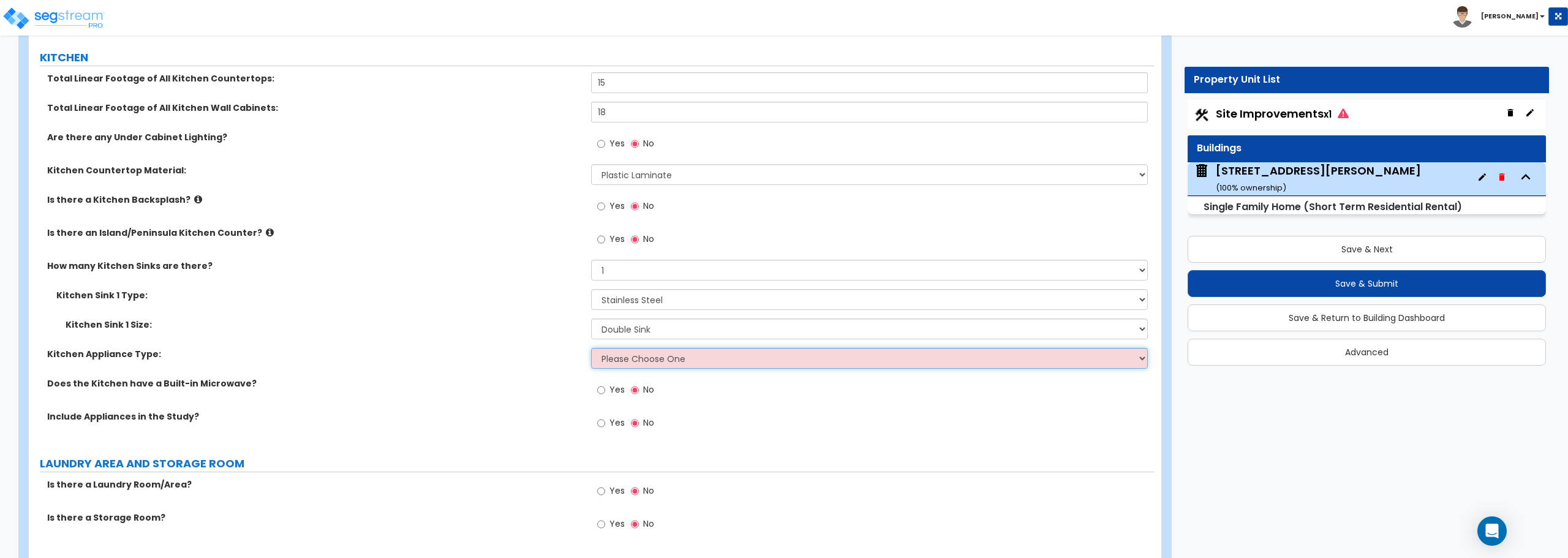
click at [629, 361] on select "Please Choose One Gas Electric" at bounding box center [869, 358] width 556 height 20
select select "2"
click at [591, 347] on select "Please Choose One Gas Electric" at bounding box center [869, 358] width 556 height 20
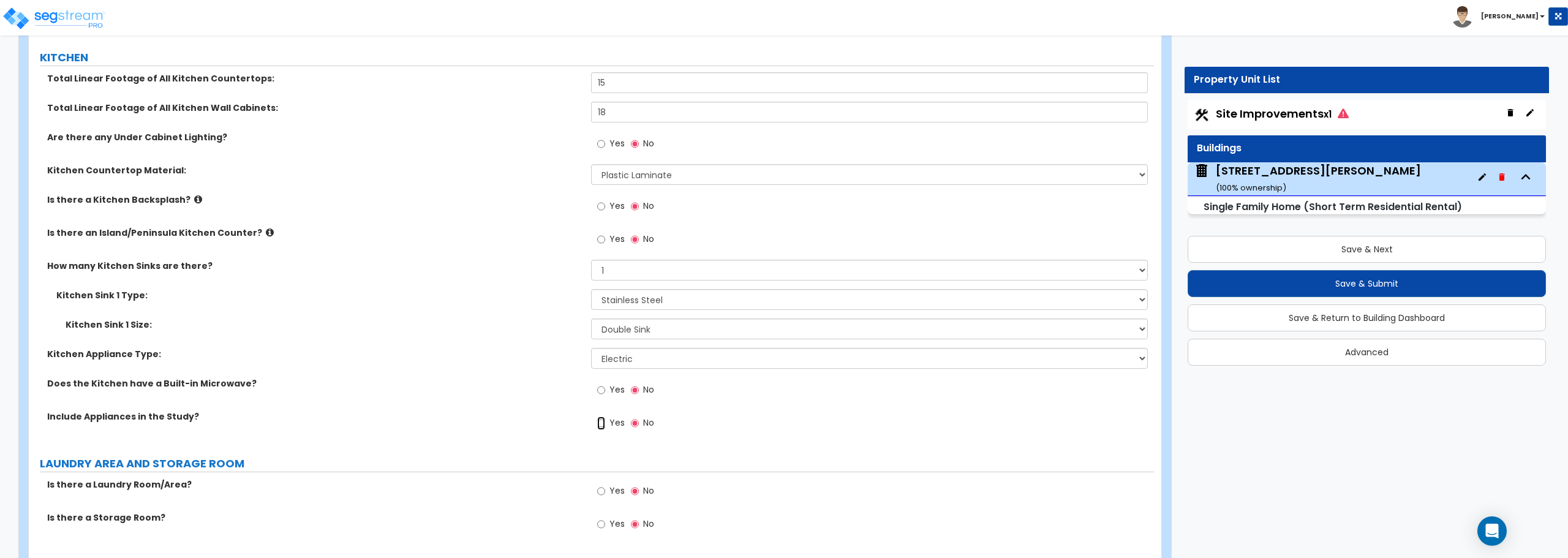
click at [599, 423] on input "Yes" at bounding box center [601, 423] width 8 height 13
radio input "true"
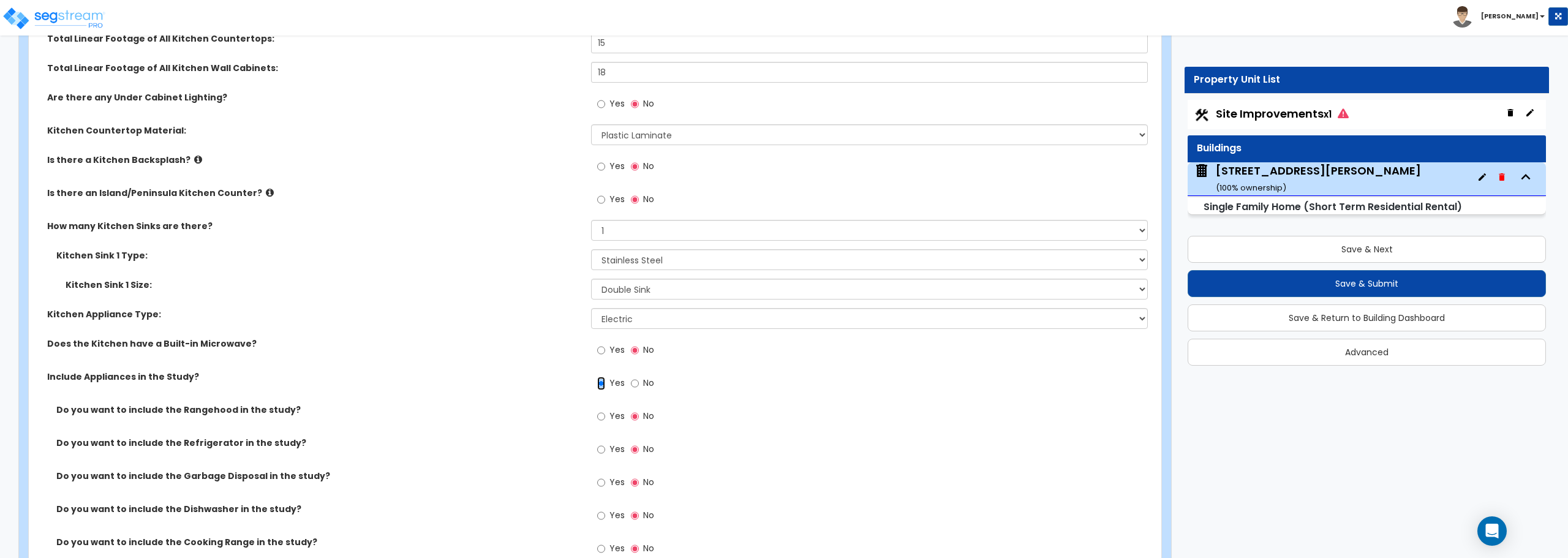
scroll to position [4775, 0]
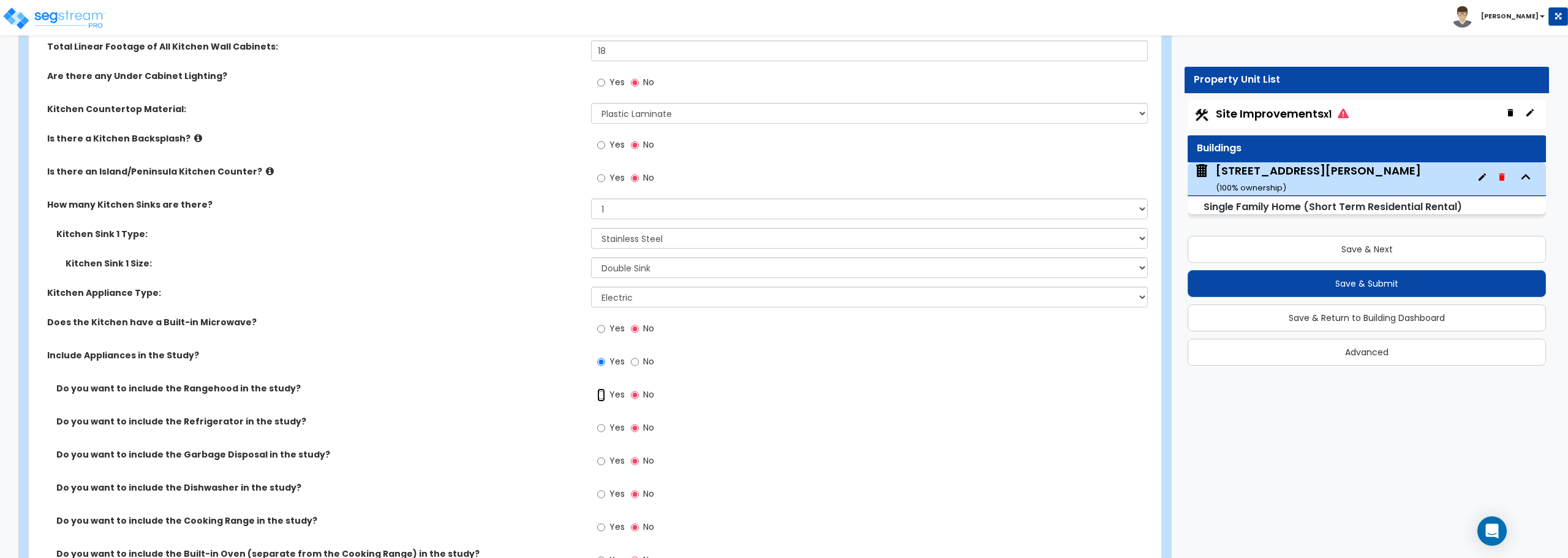
click at [599, 396] on input "Yes" at bounding box center [601, 395] width 8 height 13
radio input "true"
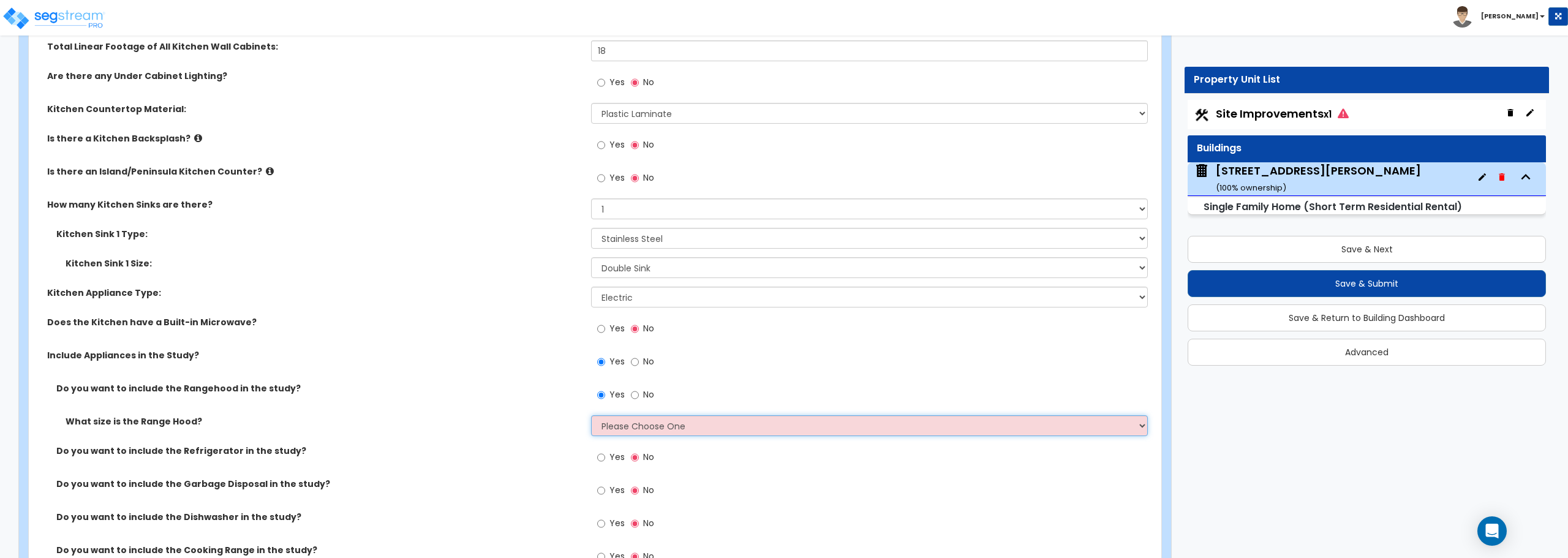
click at [629, 420] on select "Please Choose One Normal - 30" Wide - 42"" at bounding box center [869, 426] width 556 height 20
select select "1"
click at [591, 415] on select "Please Choose One Normal - 30" Wide - 42"" at bounding box center [869, 426] width 556 height 20
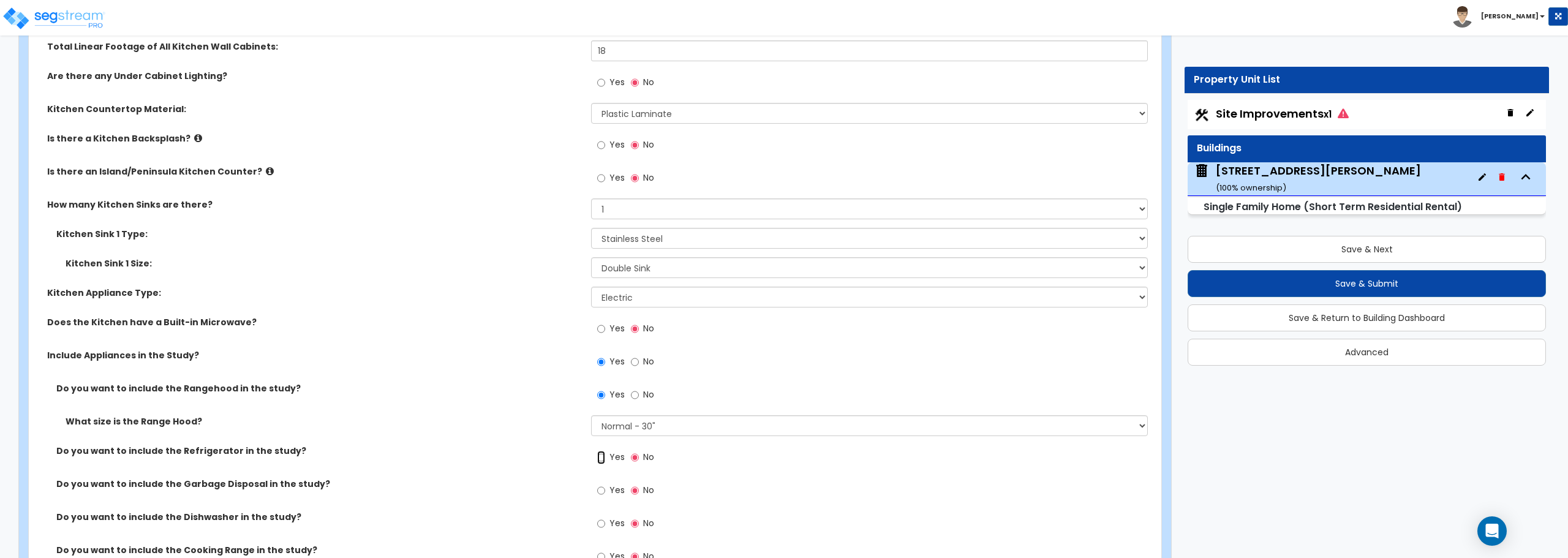
click at [601, 456] on input "Yes" at bounding box center [601, 457] width 8 height 13
radio input "true"
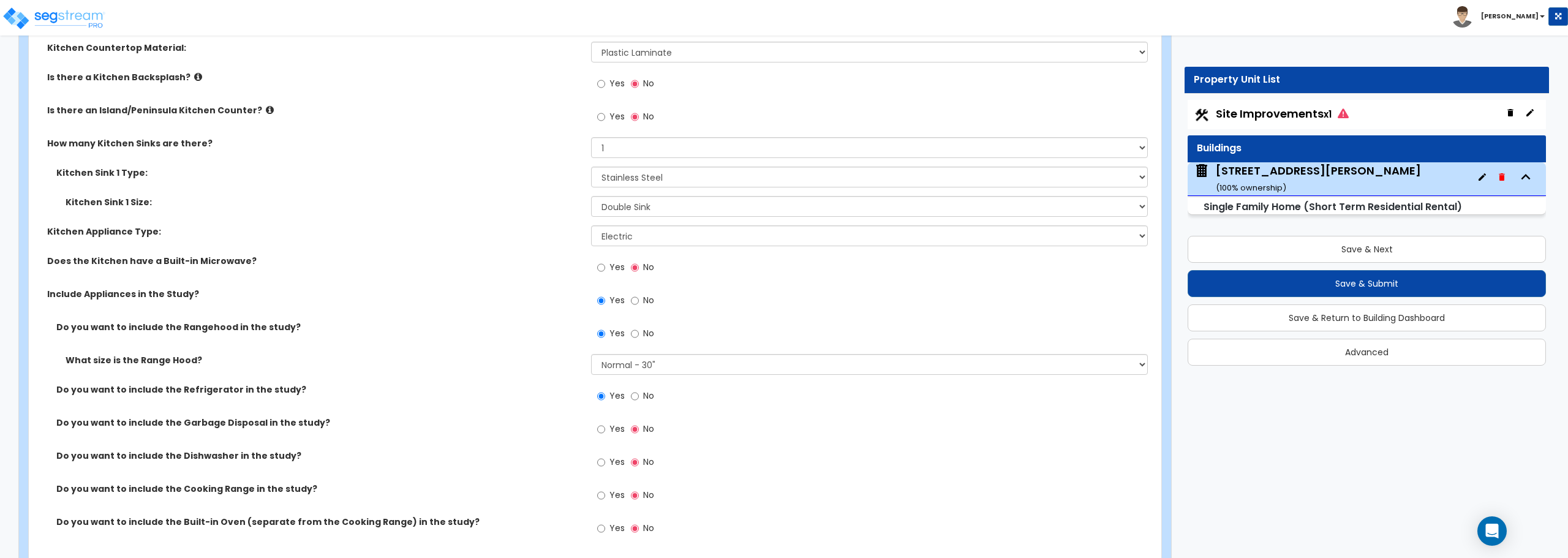
click at [596, 430] on div "Yes No" at bounding box center [626, 430] width 70 height 29
click at [602, 428] on input "Yes" at bounding box center [601, 429] width 8 height 13
radio input "true"
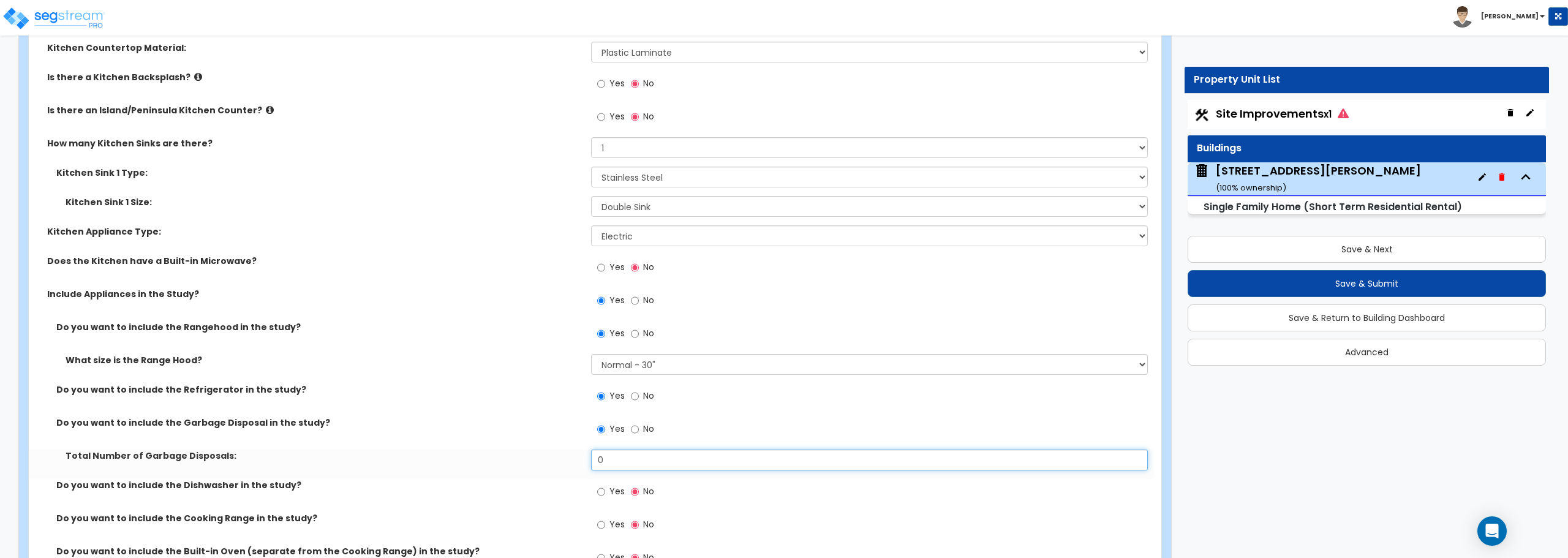
drag, startPoint x: 574, startPoint y: 467, endPoint x: 533, endPoint y: 467, distance: 41.0
click at [533, 467] on div "Total Number of Garbage Disposals: 0" at bounding box center [591, 464] width 1125 height 29
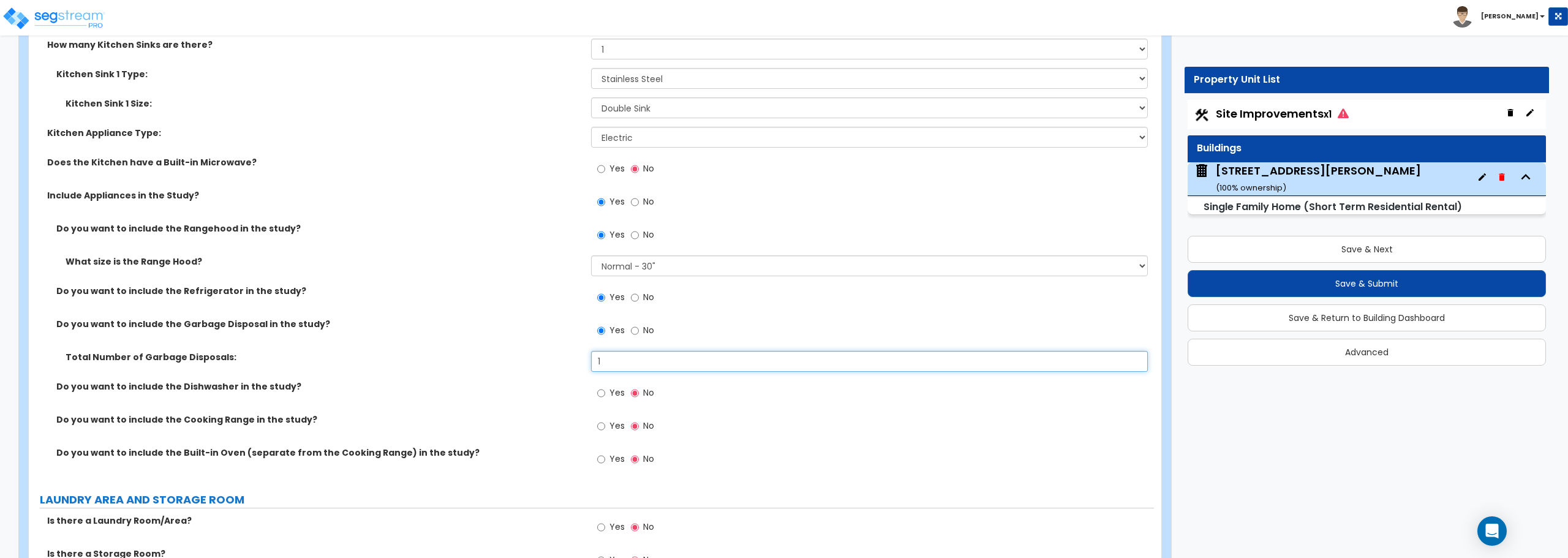
scroll to position [4958, 0]
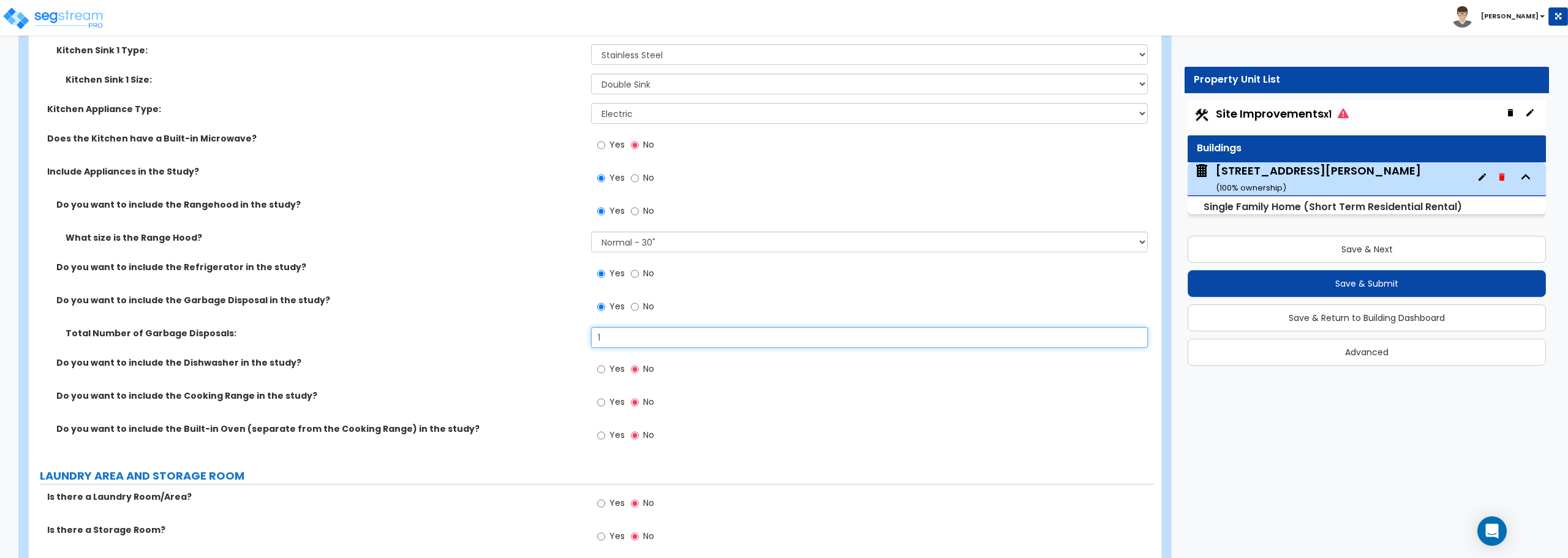
type input "1"
click at [604, 370] on input "Yes" at bounding box center [601, 369] width 8 height 13
radio input "true"
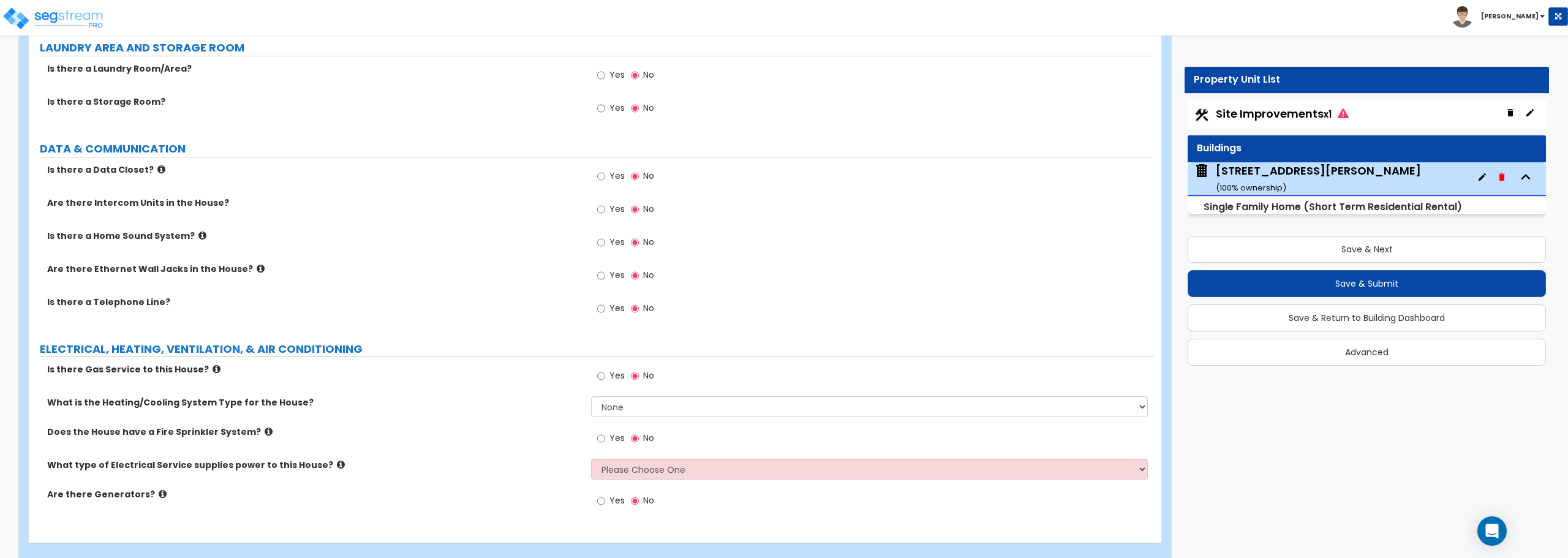
scroll to position [5387, 0]
click at [601, 74] on input "Yes" at bounding box center [601, 75] width 8 height 13
radio input "true"
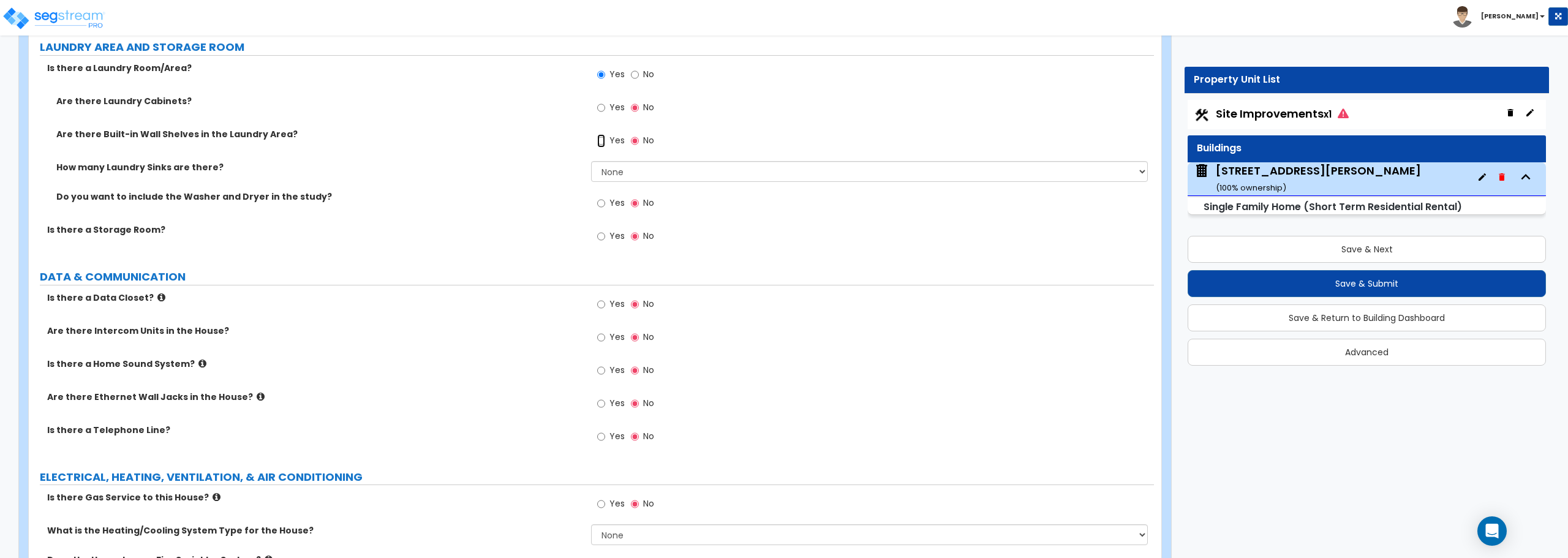
click at [601, 142] on input "Yes" at bounding box center [601, 140] width 8 height 13
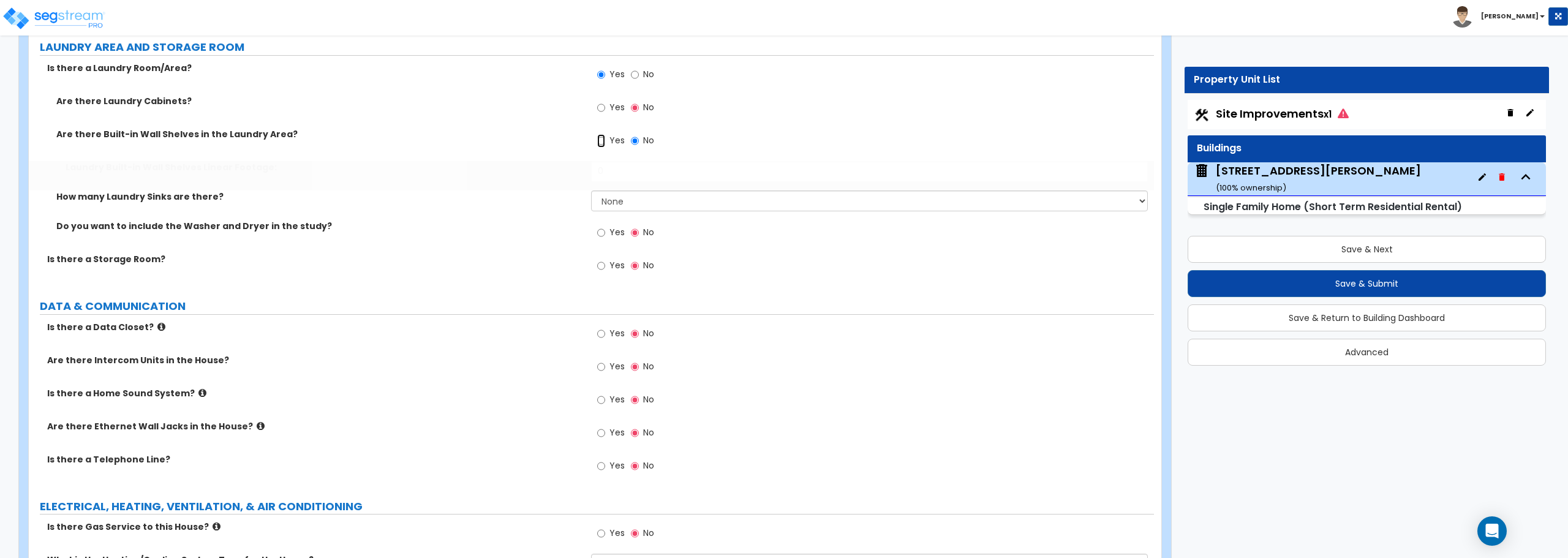
radio input "true"
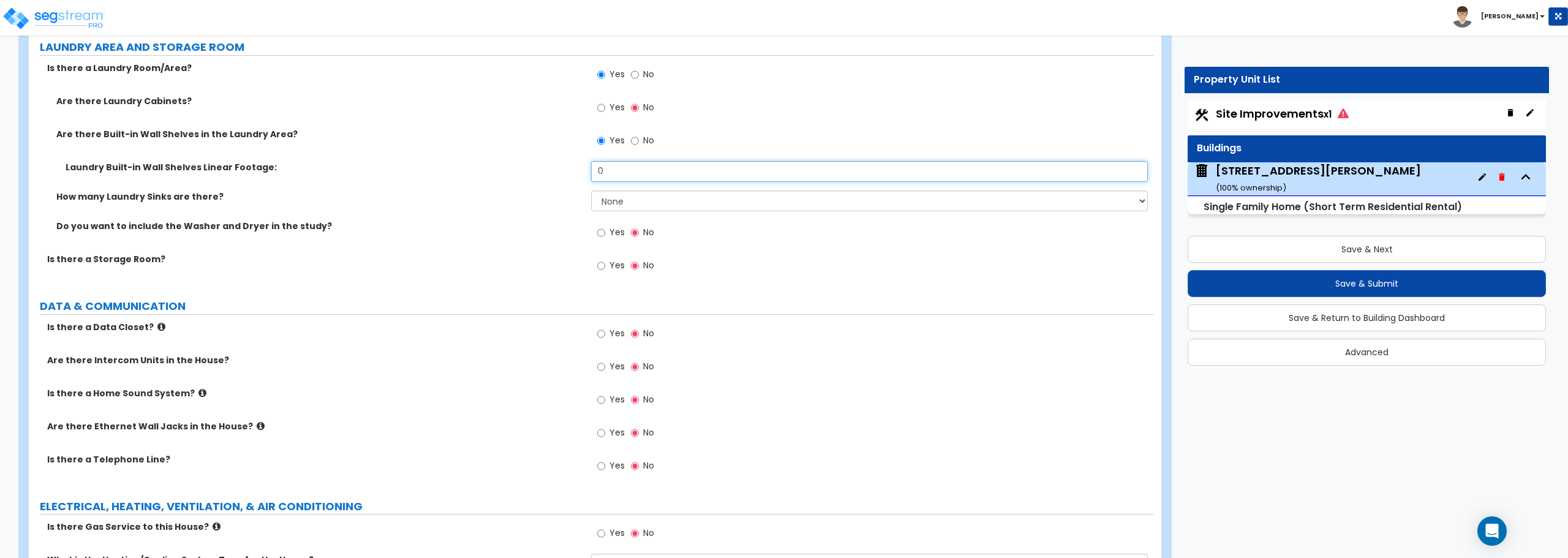
drag, startPoint x: 608, startPoint y: 174, endPoint x: 566, endPoint y: 176, distance: 42.0
click at [566, 176] on div "Laundry Built-in Wall Shelves Linear Footage: 0" at bounding box center [591, 176] width 1125 height 29
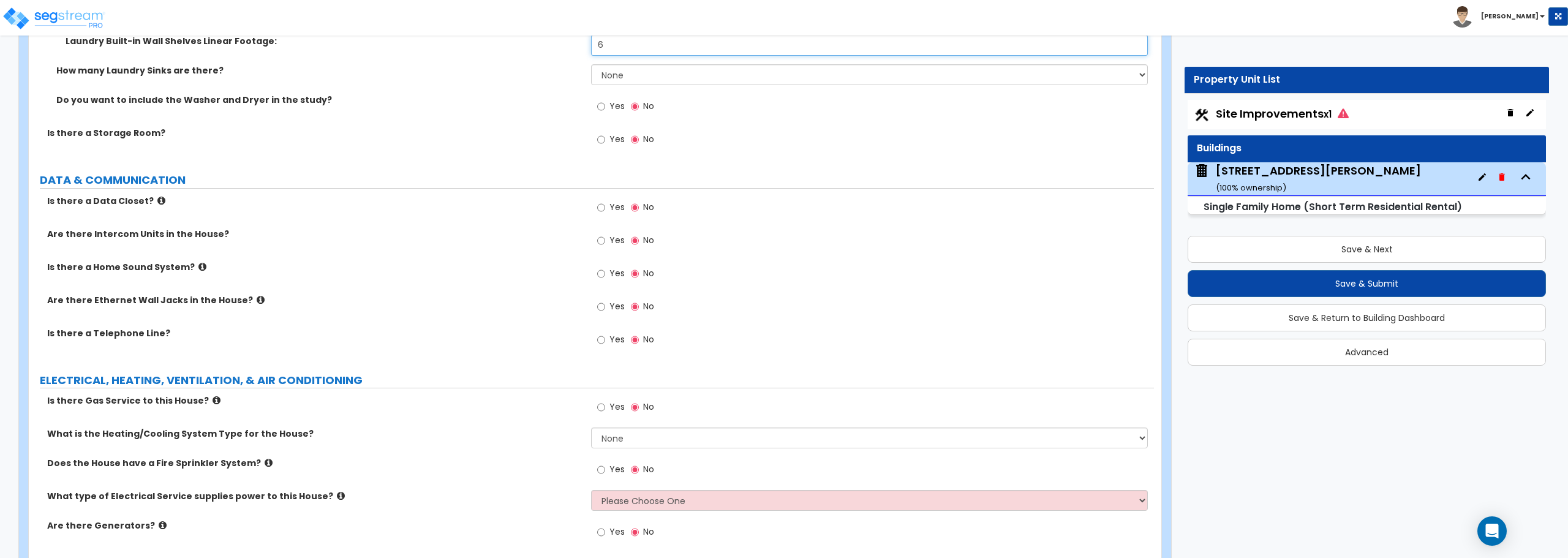
scroll to position [5564, 0]
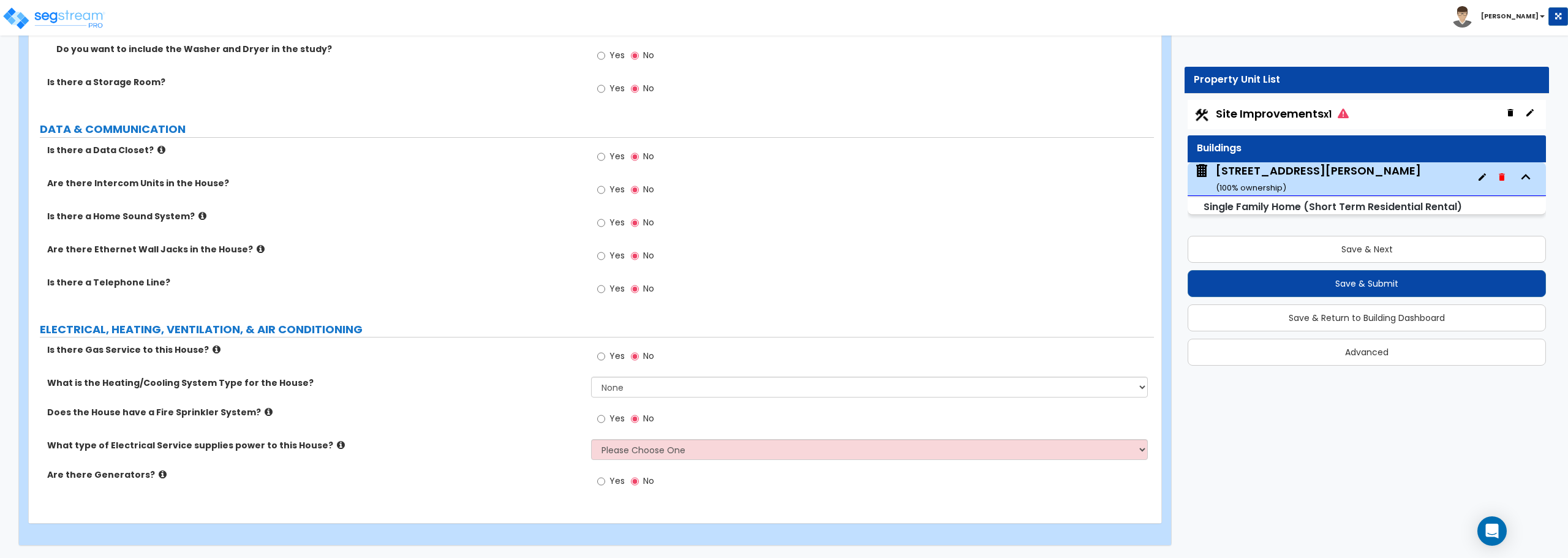
type input "6"
click at [603, 358] on input "Yes" at bounding box center [601, 356] width 8 height 13
radio input "true"
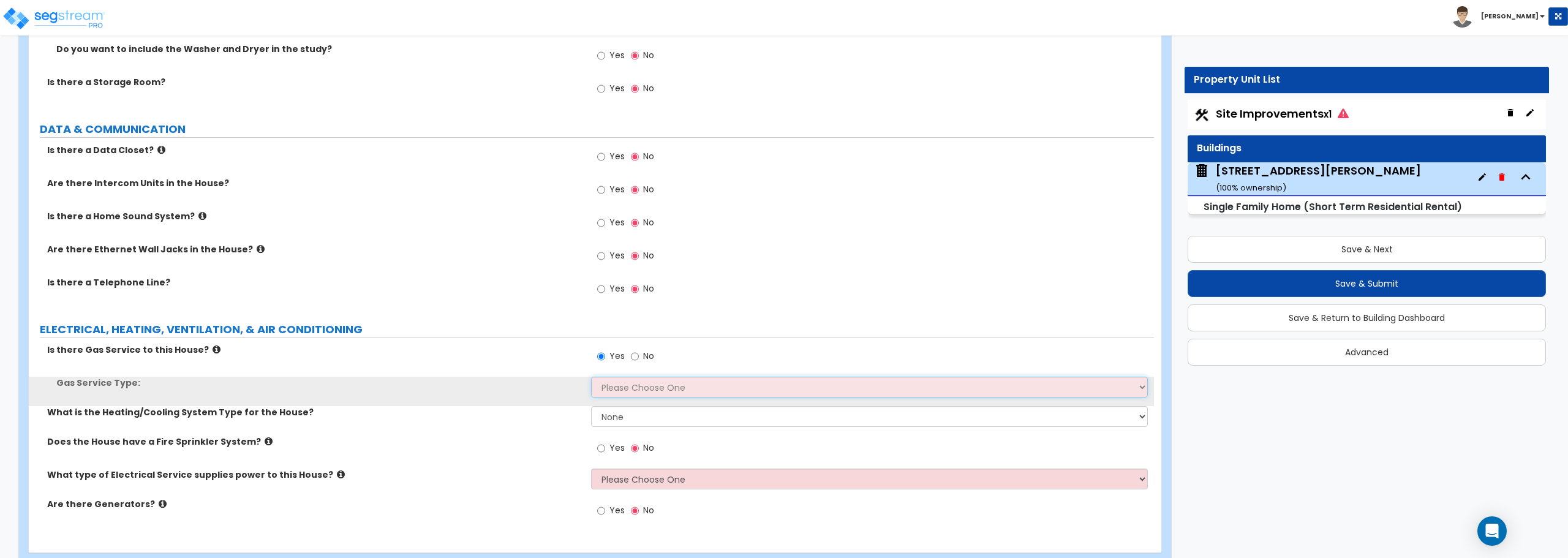
click at [617, 385] on select "Please Choose One Natural Gas Service Propane Tank On-site" at bounding box center [869, 387] width 556 height 20
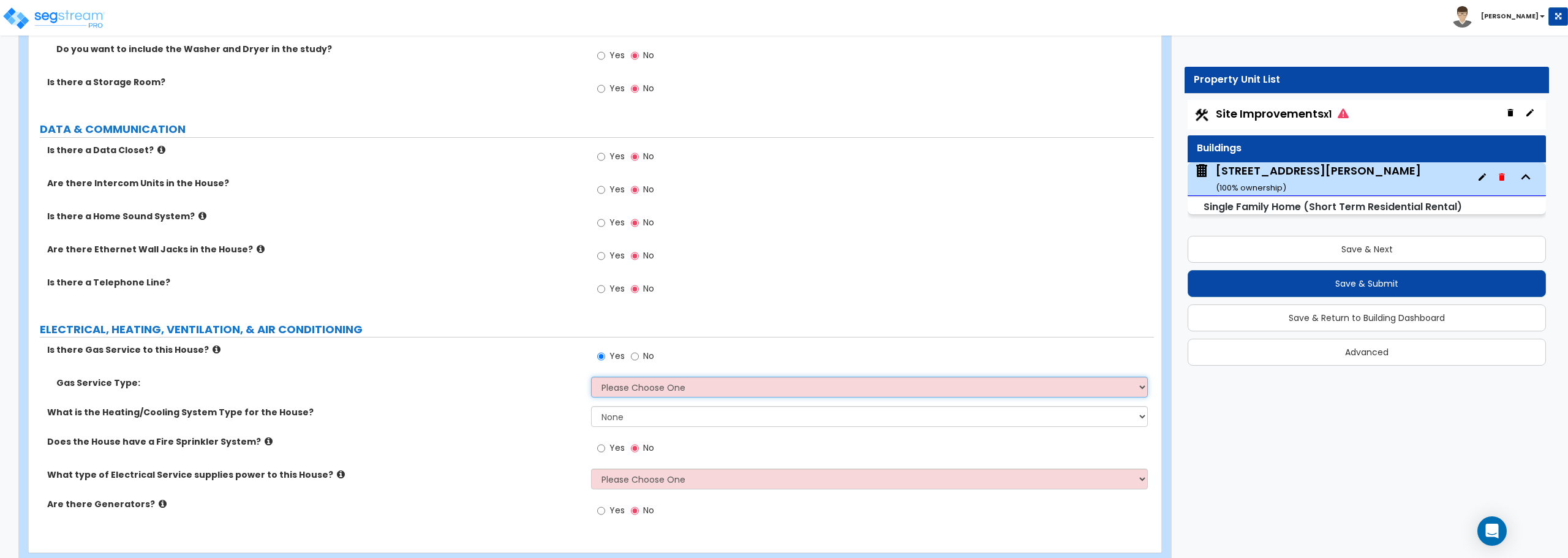
select select "1"
click at [591, 377] on select "Please Choose One Natural Gas Service Propane Tank On-site" at bounding box center [869, 387] width 556 height 20
click at [623, 419] on select "None Heat Only Centralized Heating & Cooling Thru Wall Air Conditioners Mini Sp…" at bounding box center [869, 416] width 556 height 20
select select "2"
click at [591, 406] on select "None Heat Only Centralized Heating & Cooling Thru Wall Air Conditioners Mini Sp…" at bounding box center [869, 416] width 556 height 20
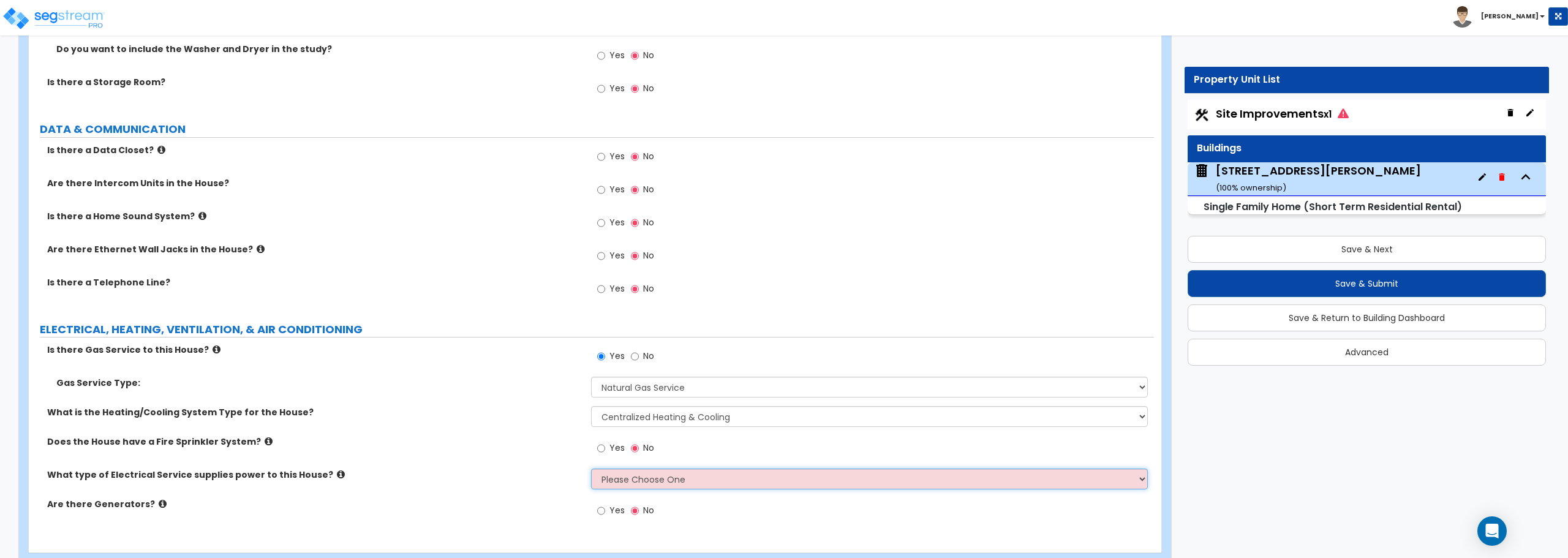
click at [705, 474] on select "Please Choose One Overhead Underground" at bounding box center [869, 478] width 556 height 20
select select "1"
click at [591, 468] on select "Please Choose One Overhead Underground" at bounding box center [869, 478] width 556 height 20
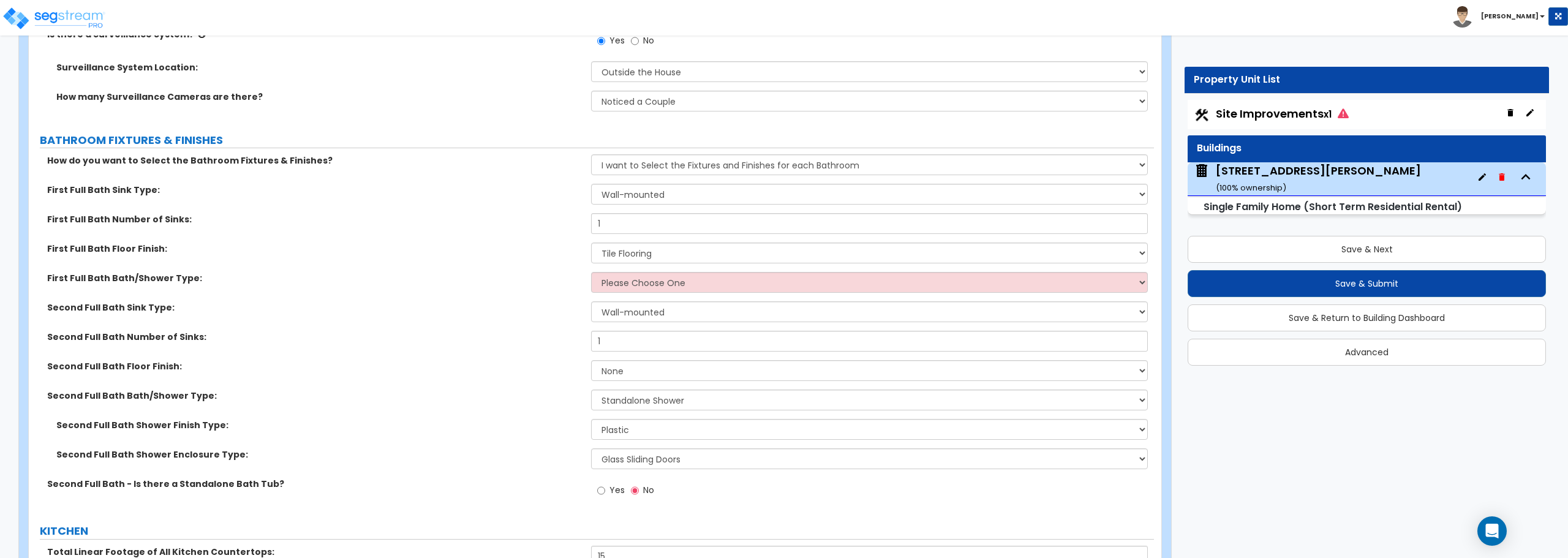
scroll to position [4247, 0]
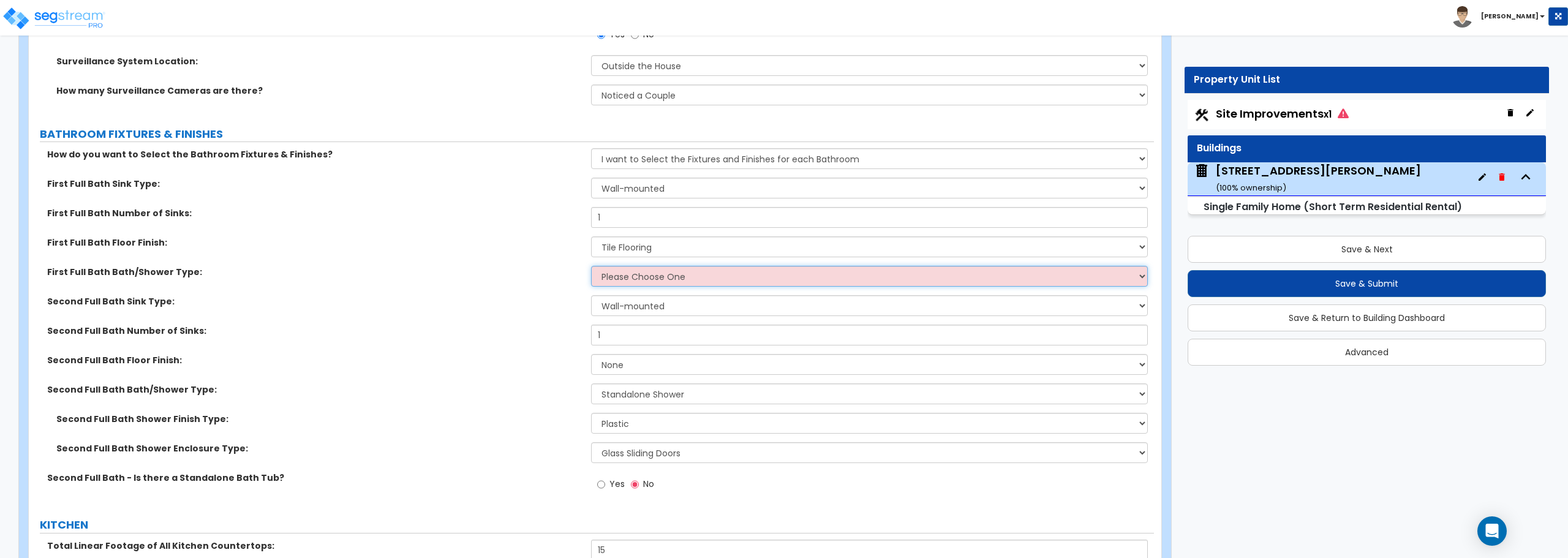
click at [623, 274] on select "Please Choose One Standalone Shower Bathtub - Shower Combo" at bounding box center [869, 276] width 556 height 20
select select "2"
click at [591, 265] on select "Please Choose One Standalone Shower Bathtub - Shower Combo" at bounding box center [869, 276] width 556 height 20
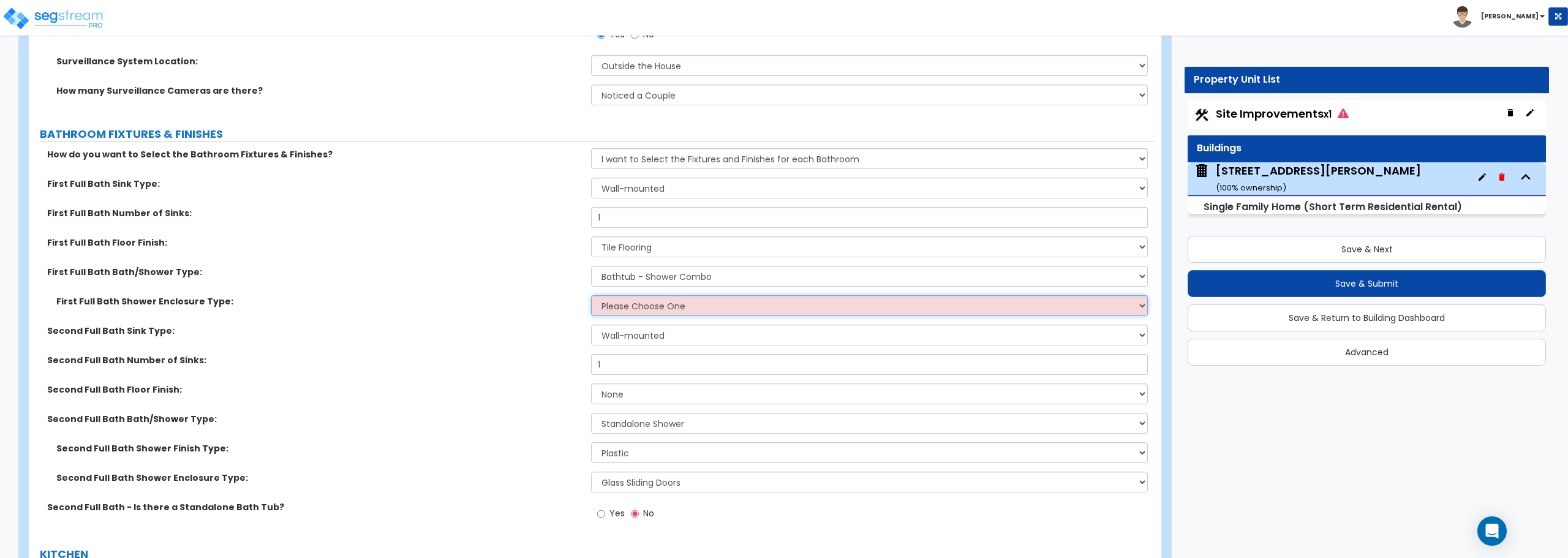
click at [626, 306] on select "Please Choose One Curtain & Rod Glass Sliding Doors Glass Hinged Doors" at bounding box center [869, 305] width 556 height 20
select select "1"
click at [591, 295] on select "Please Choose One Curtain & Rod Glass Sliding Doors Glass Hinged Doors" at bounding box center [869, 305] width 556 height 20
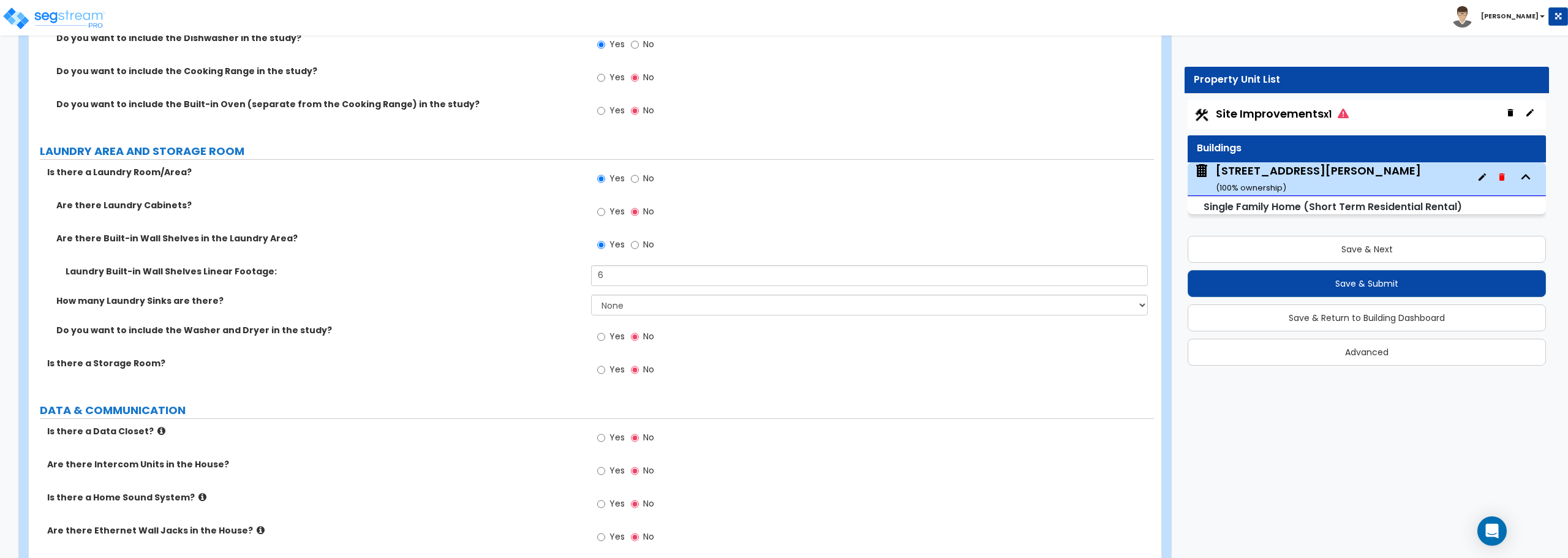
scroll to position [5570, 0]
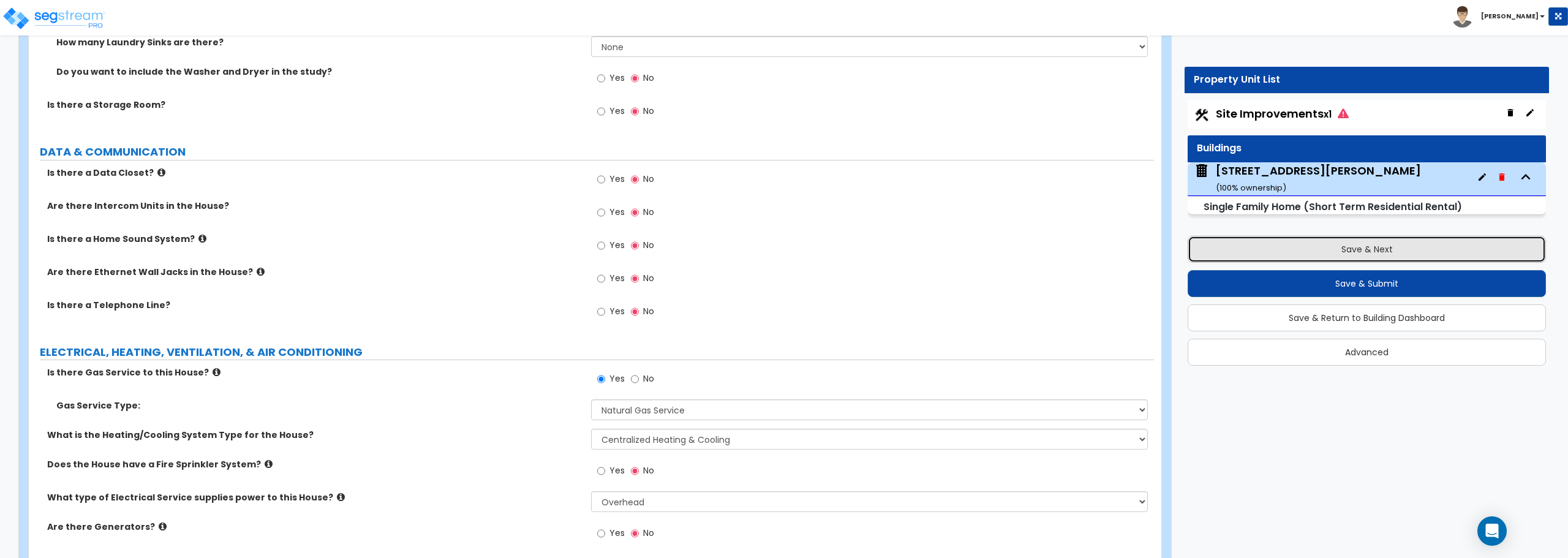
click at [1418, 253] on button "Save & Next" at bounding box center [1367, 249] width 359 height 27
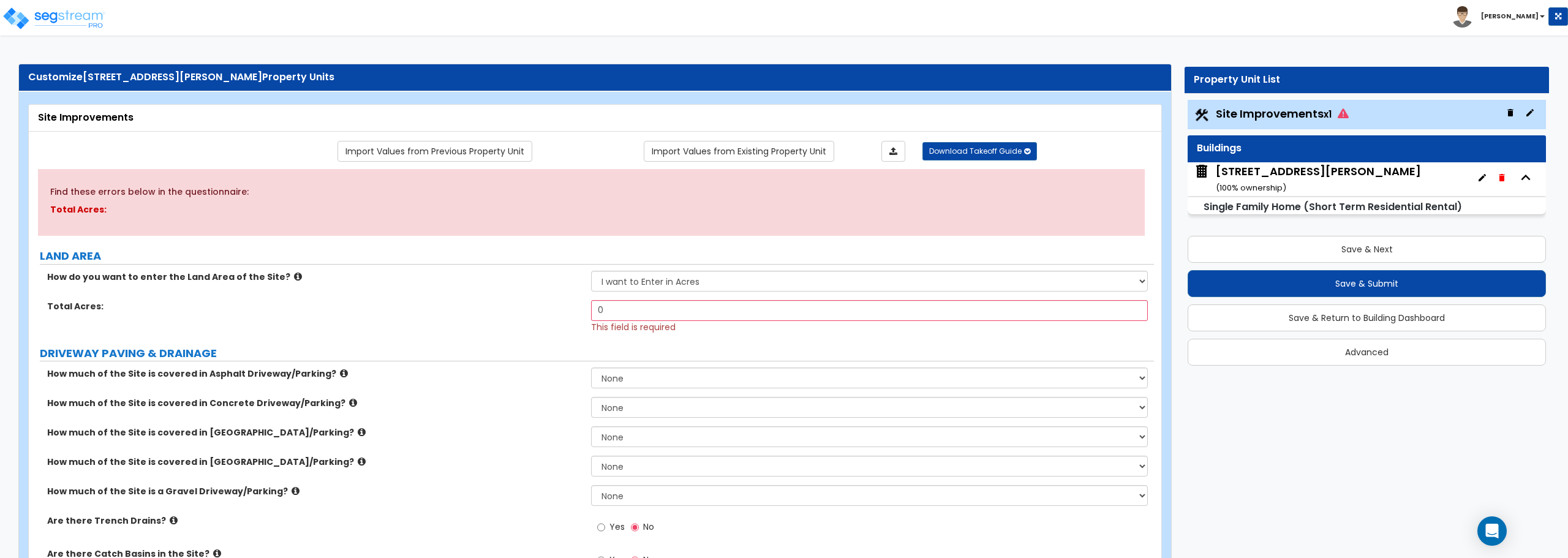
scroll to position [0, 0]
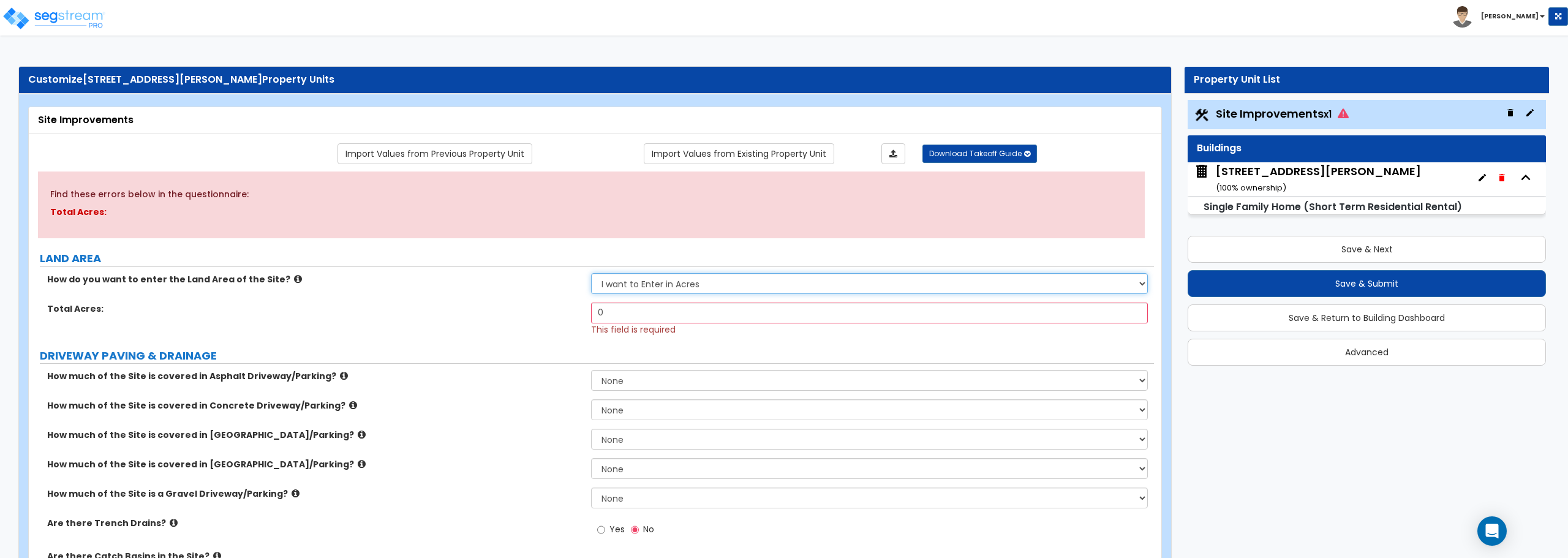
click at [759, 282] on select "I want to Enter in Acres I want to Enter in Square Feet" at bounding box center [869, 283] width 556 height 20
select select "2"
click at [591, 273] on select "I want to Enter in Acres I want to Enter in Square Feet" at bounding box center [869, 283] width 556 height 20
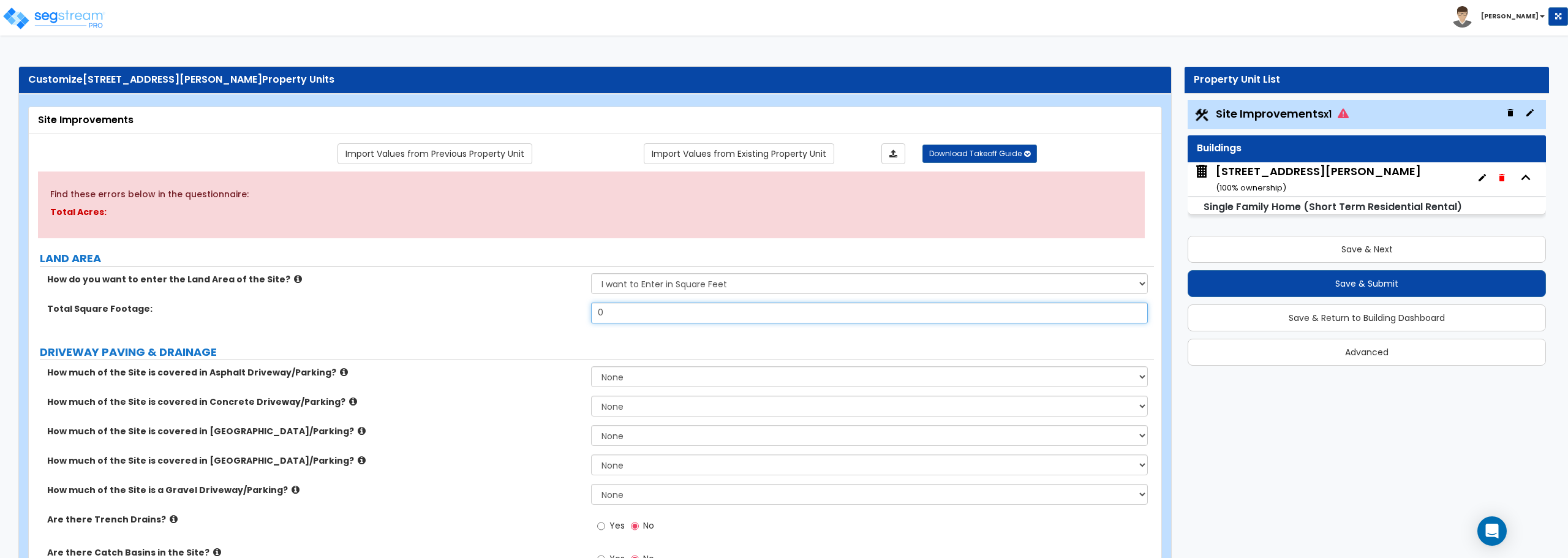
drag, startPoint x: 685, startPoint y: 316, endPoint x: 480, endPoint y: 339, distance: 206.3
type input "10,075"
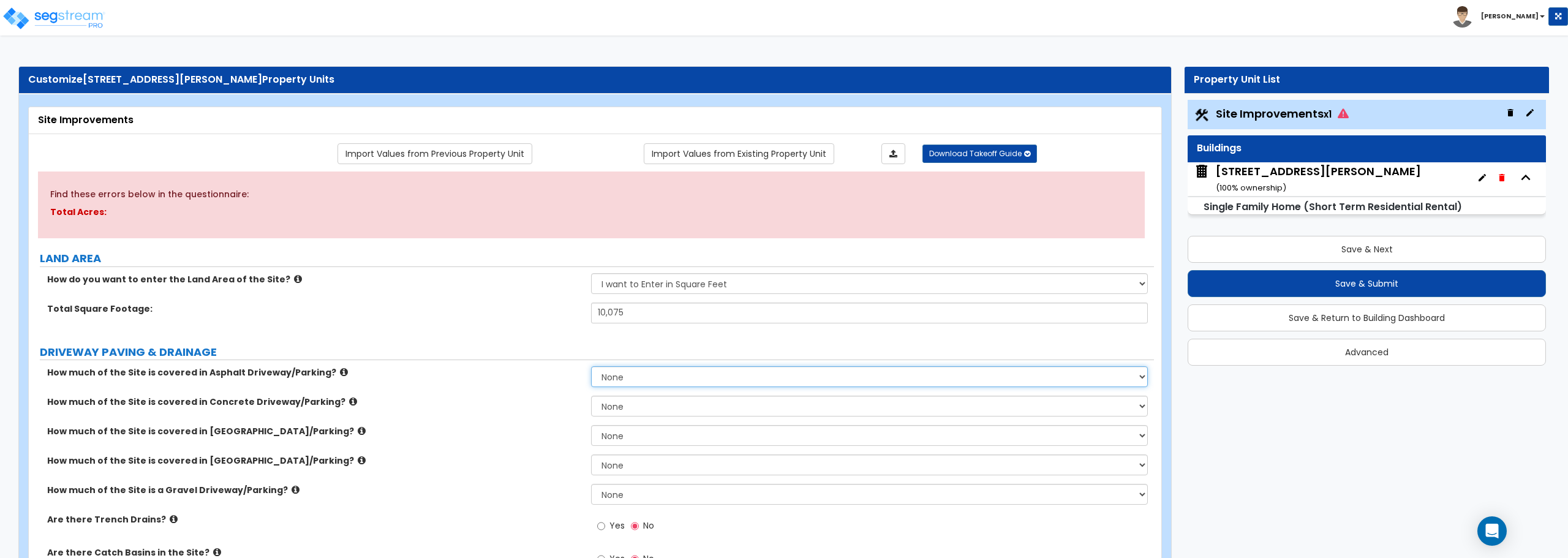
click at [661, 375] on select "None I want to Enter an Approximate Percentage I want to Enter the Square Foota…" at bounding box center [869, 377] width 556 height 20
select select "2"
click at [591, 366] on select "None I want to Enter an Approximate Percentage I want to Enter the Square Foota…" at bounding box center [869, 377] width 556 height 20
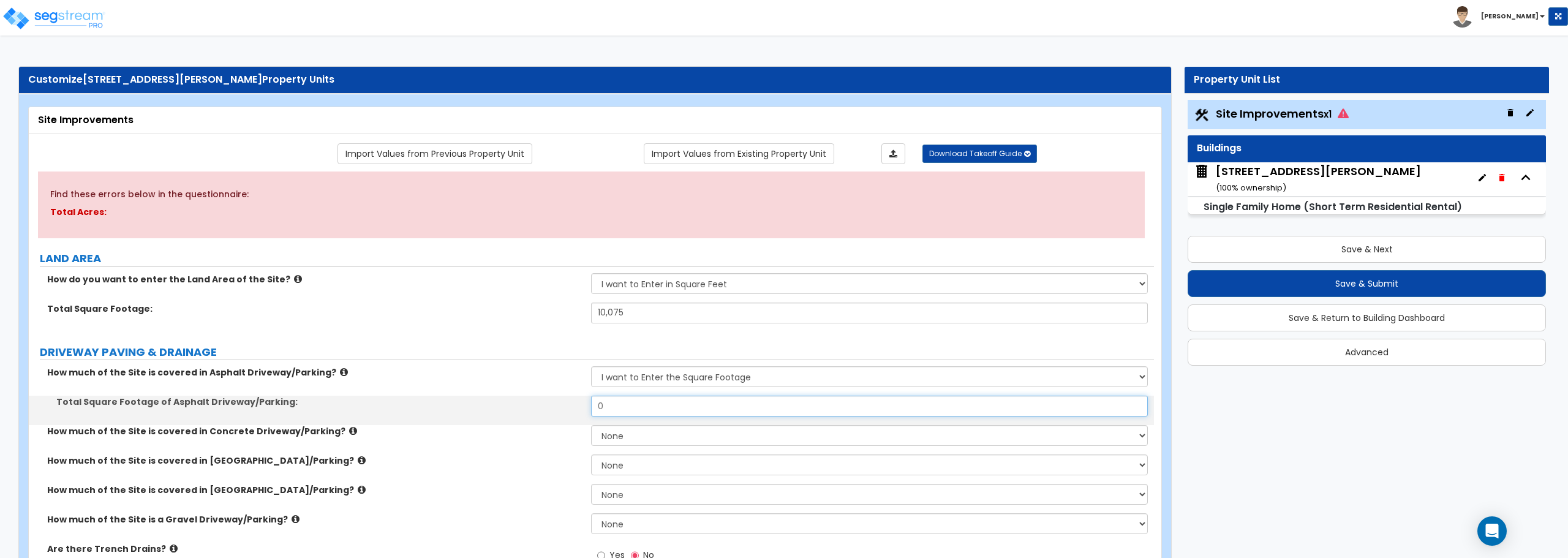
click at [648, 410] on input "0" at bounding box center [869, 406] width 556 height 20
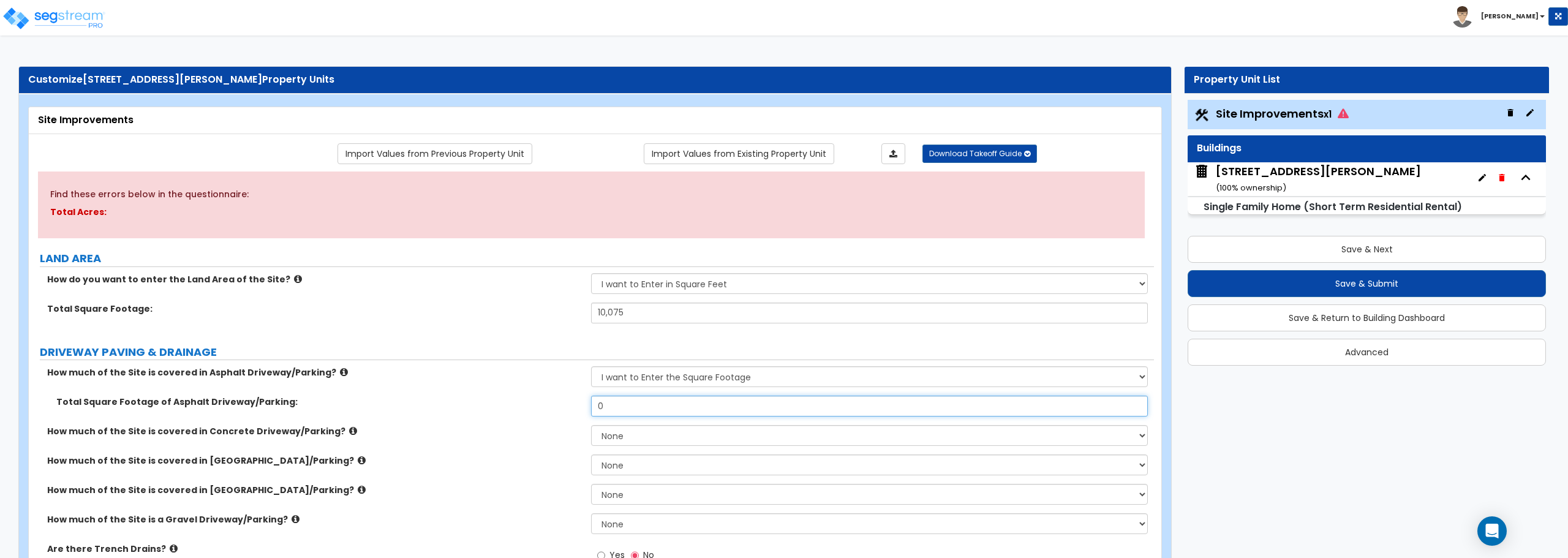
drag, startPoint x: 648, startPoint y: 410, endPoint x: 555, endPoint y: 415, distance: 93.1
click at [555, 415] on div "Total Square Footage of Asphalt Driveway/Parking: 0" at bounding box center [591, 410] width 1125 height 29
type input "1,150"
drag, startPoint x: 637, startPoint y: 439, endPoint x: 575, endPoint y: 439, distance: 62.0
click at [575, 439] on div "How much of the Site is covered in Concrete Driveway/Parking? None I want to En…" at bounding box center [591, 440] width 1125 height 29
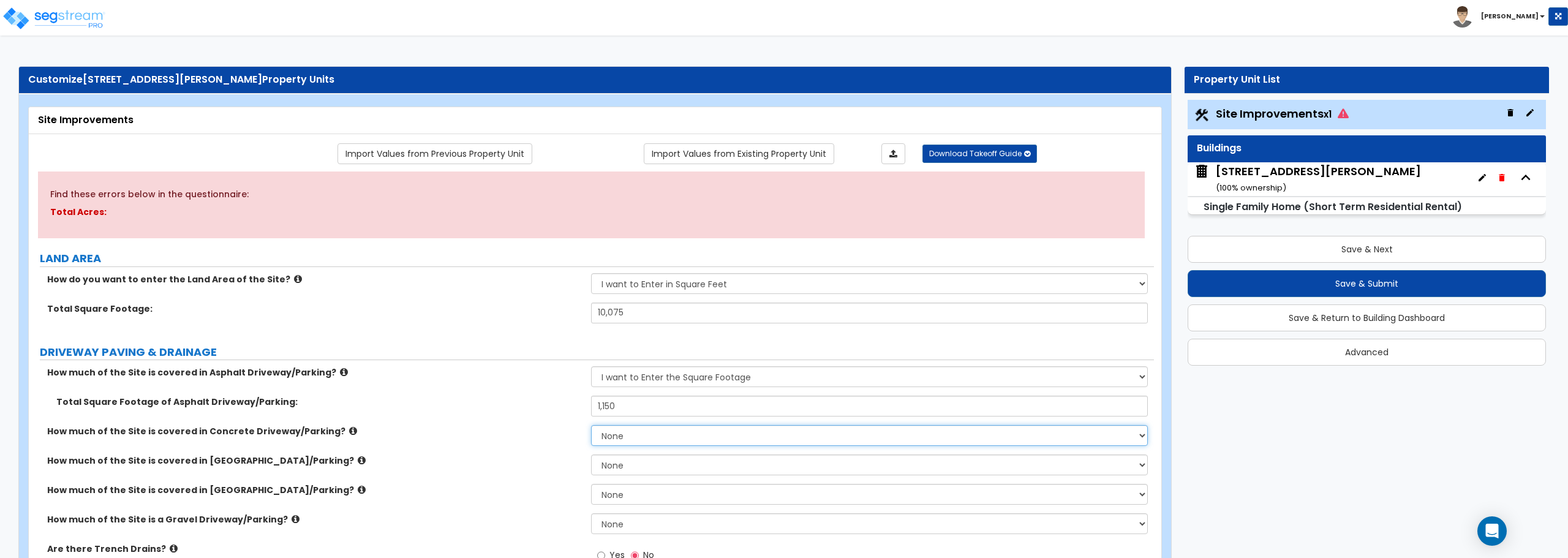
select select "2"
click at [591, 425] on select "None I want to Enter an Approximate Percentage I want to Enter the Square Foota…" at bounding box center [869, 435] width 556 height 20
drag, startPoint x: 620, startPoint y: 466, endPoint x: 547, endPoint y: 464, distance: 73.0
click at [547, 464] on div "Total Square Footage of Concrete Driveway/Parking: 0" at bounding box center [591, 469] width 1125 height 29
type input "1,150"
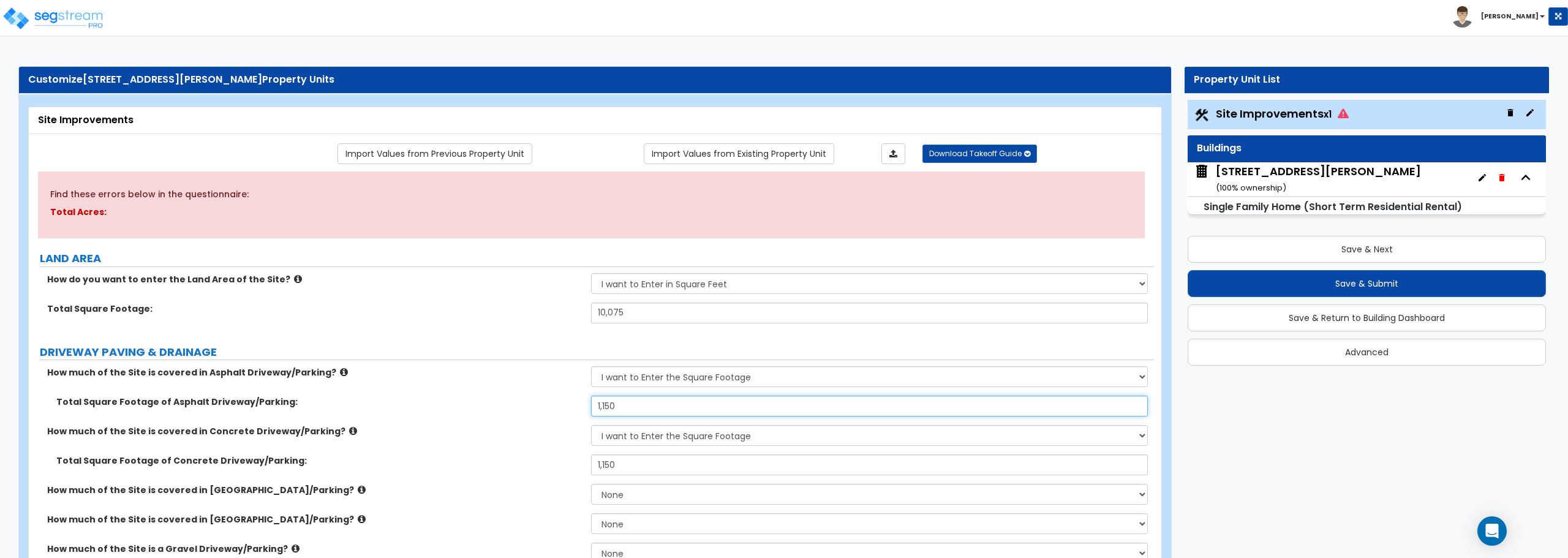
drag, startPoint x: 629, startPoint y: 410, endPoint x: 531, endPoint y: 413, distance: 98.0
click at [531, 413] on div "Total Square Footage of Asphalt Driveway/Parking: 1,150" at bounding box center [591, 410] width 1125 height 29
type input "0"
click at [532, 421] on div "Total Square Footage of Asphalt Driveway/Parking: 0" at bounding box center [591, 410] width 1125 height 29
click at [663, 379] on select "None I want to Enter an Approximate Percentage I want to Enter the Square Foota…" at bounding box center [869, 377] width 556 height 20
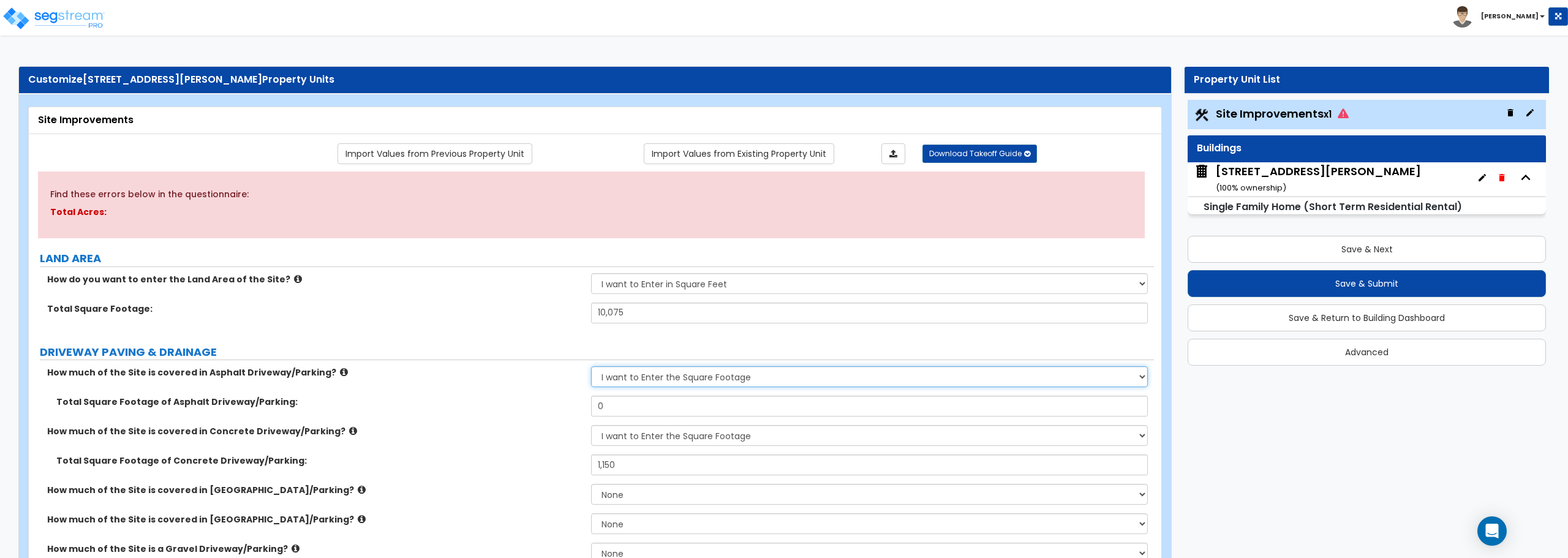
select select "0"
click at [591, 366] on select "None I want to Enter an Approximate Percentage I want to Enter the Square Foota…" at bounding box center [869, 377] width 556 height 20
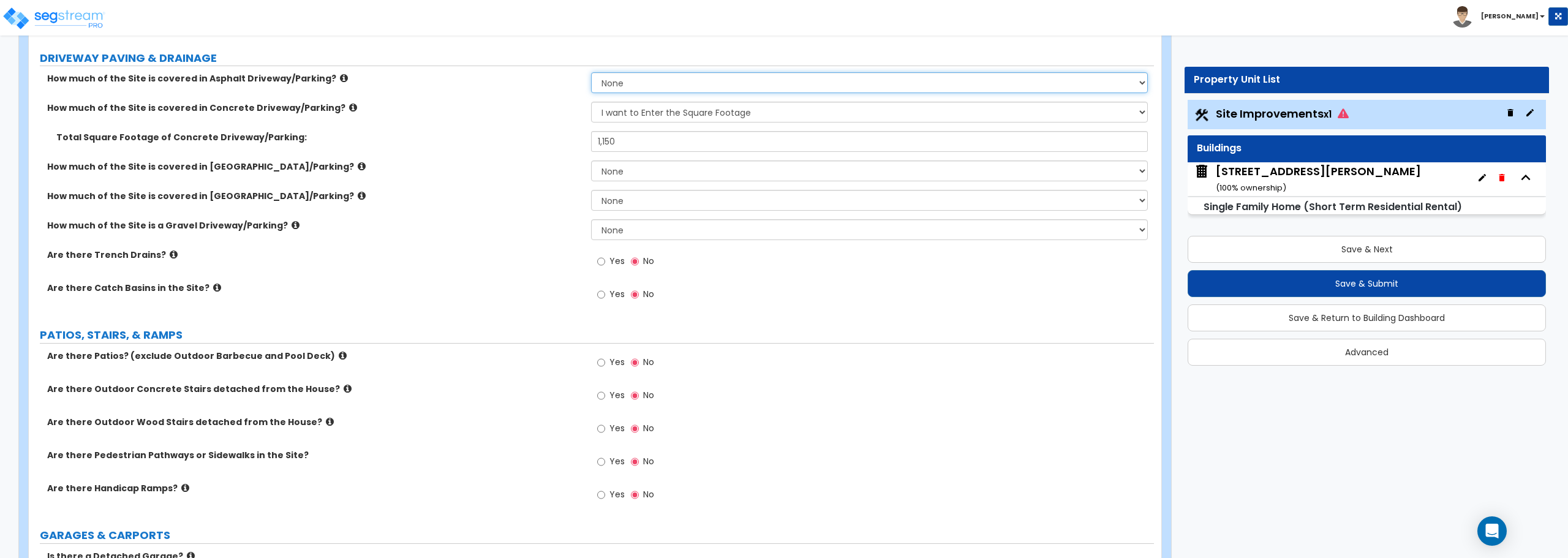
scroll to position [306, 0]
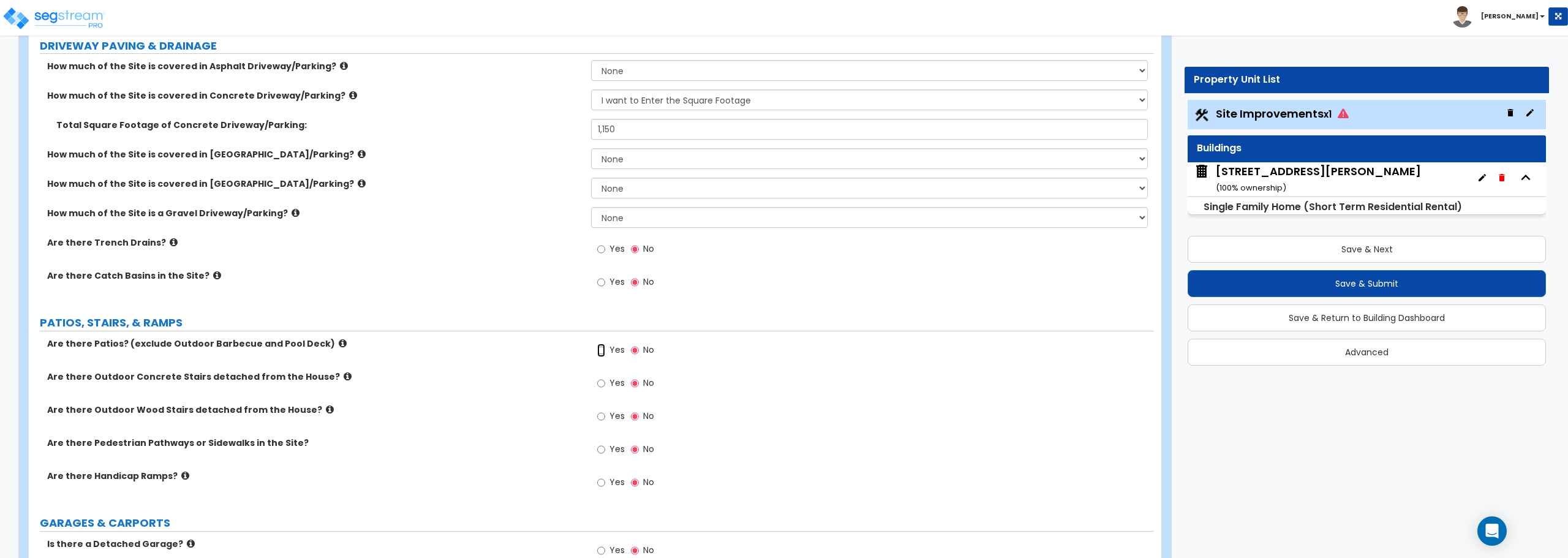
click at [600, 350] on input "Yes" at bounding box center [601, 350] width 8 height 13
radio input "true"
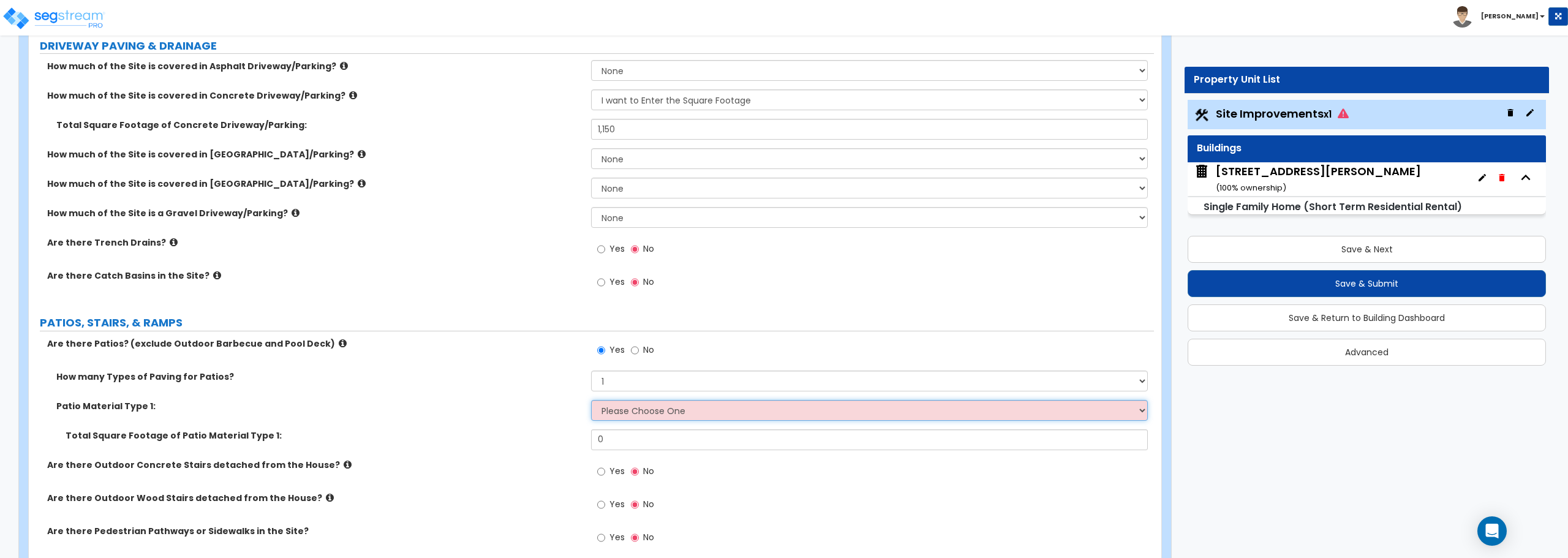
click at [637, 400] on select "Please Choose One Bare Concrete Stamped Concrete Brick Pavers Stone Pavers Tile…" at bounding box center [869, 410] width 556 height 20
select select "1"
click at [591, 400] on select "Please Choose One Bare Concrete Stamped Concrete Brick Pavers Stone Pavers Tile…" at bounding box center [869, 410] width 556 height 20
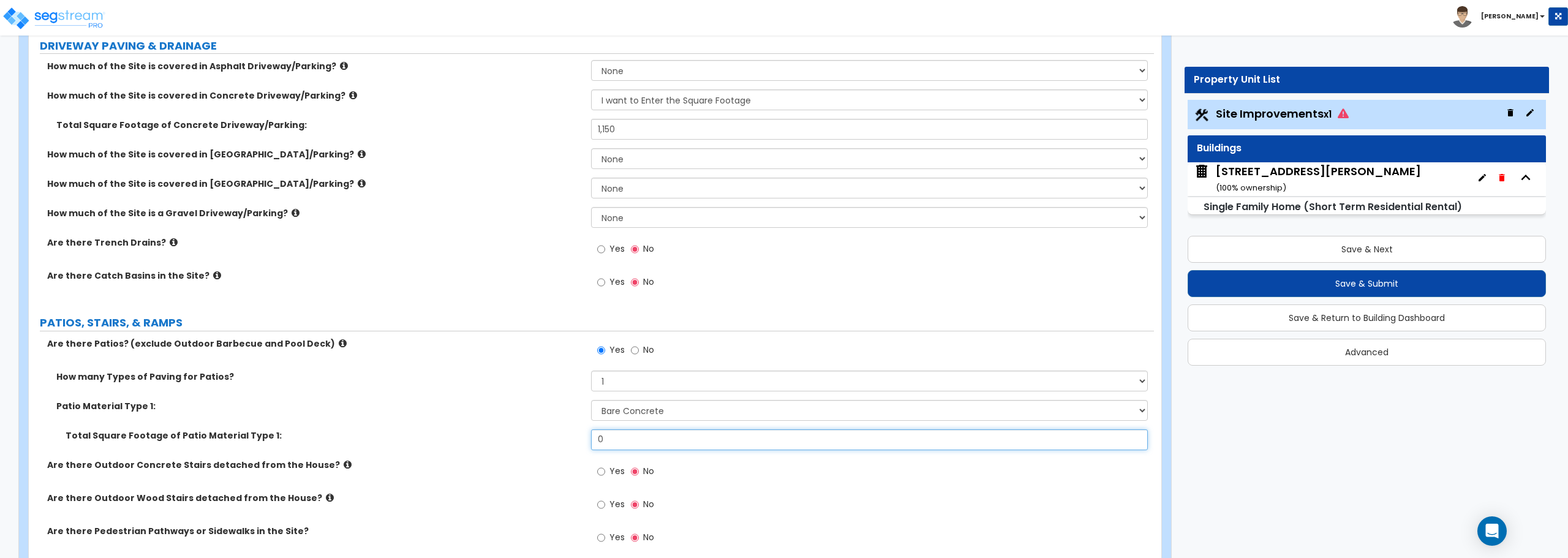
click at [641, 437] on input "0" at bounding box center [869, 440] width 556 height 20
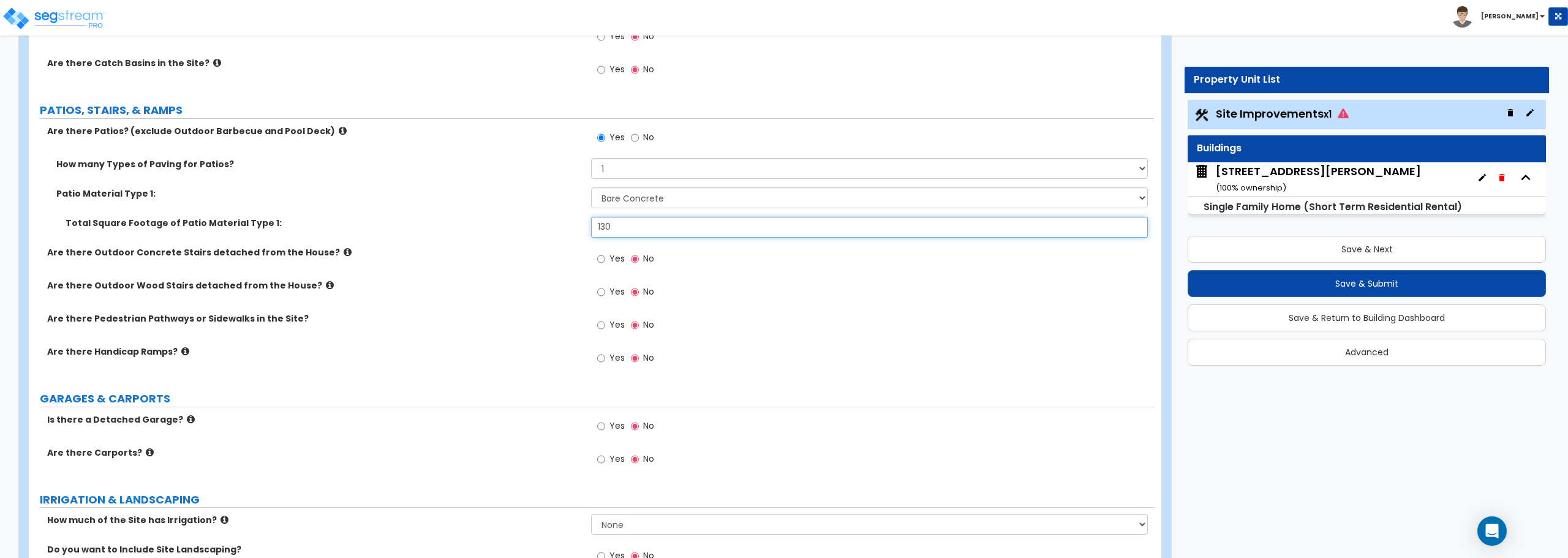
scroll to position [551, 0]
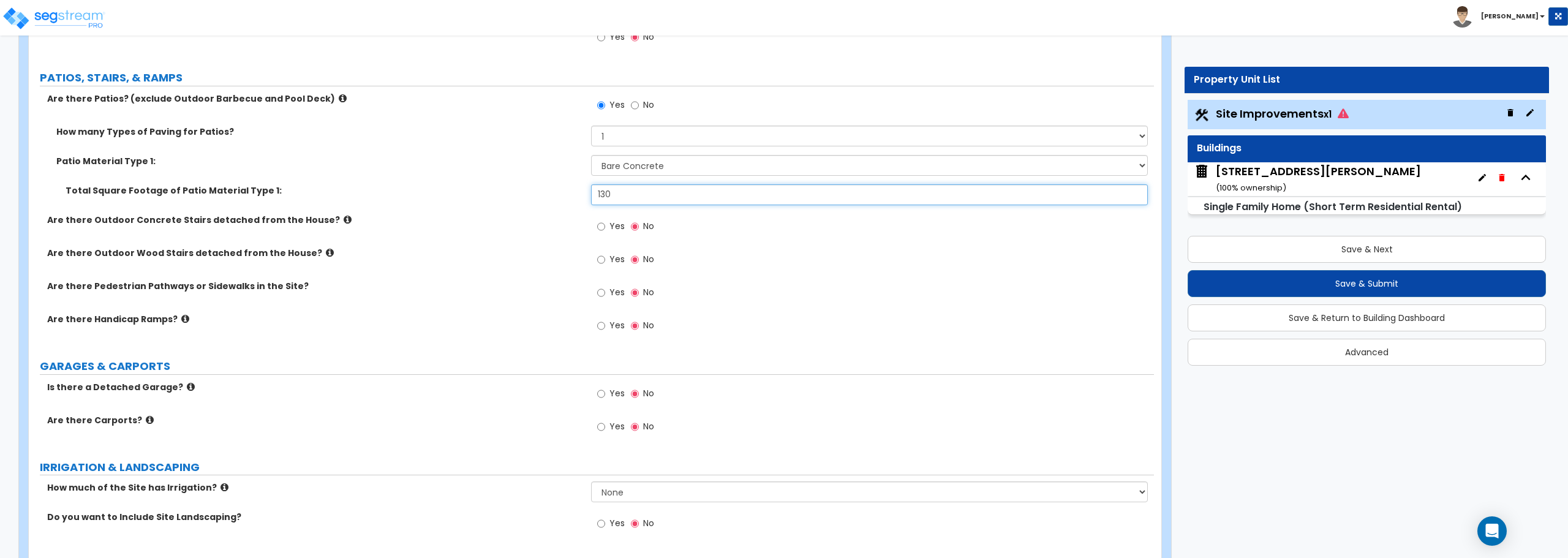
type input "130"
click at [604, 259] on input "Yes" at bounding box center [601, 260] width 8 height 13
radio input "true"
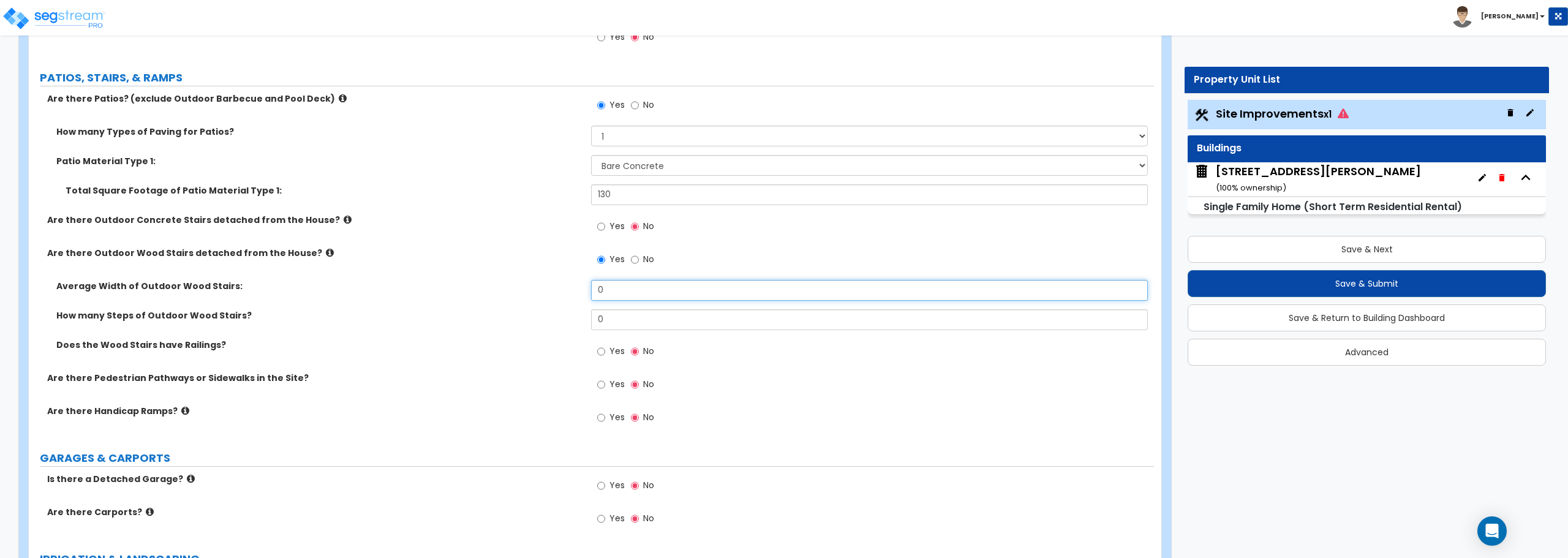
drag, startPoint x: 624, startPoint y: 288, endPoint x: 569, endPoint y: 290, distance: 55.0
click at [569, 290] on div "Average Width of Outdoor Wood Stairs: 0" at bounding box center [591, 295] width 1125 height 29
type input "3"
drag, startPoint x: 621, startPoint y: 327, endPoint x: 427, endPoint y: 326, distance: 194.0
click at [427, 326] on div "How many Steps of Outdoor Wood Stairs? 0" at bounding box center [591, 324] width 1125 height 29
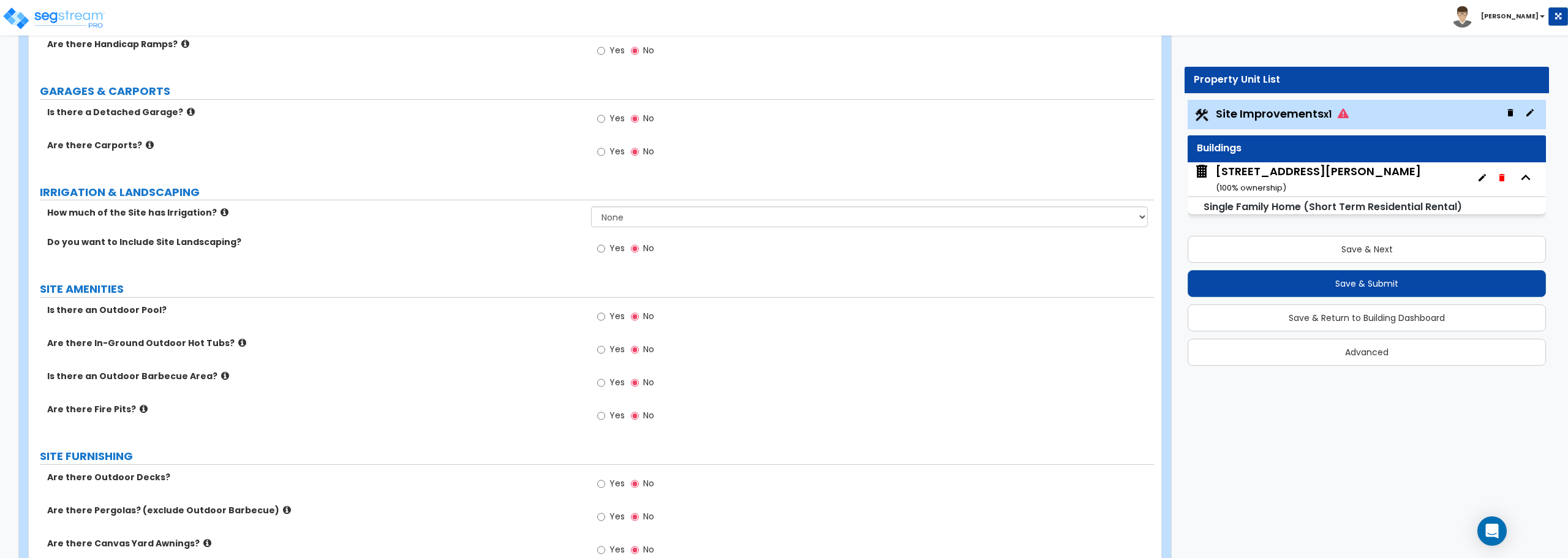
scroll to position [919, 0]
type input "2"
click at [623, 217] on select "None I want to Enter an Approximate Percentage I want to Enter the Square Foota…" at bounding box center [869, 216] width 556 height 20
click at [626, 216] on select "None I want to Enter an Approximate Percentage I want to Enter the Square Foota…" at bounding box center [869, 216] width 556 height 20
click at [601, 249] on input "Yes" at bounding box center [601, 248] width 8 height 13
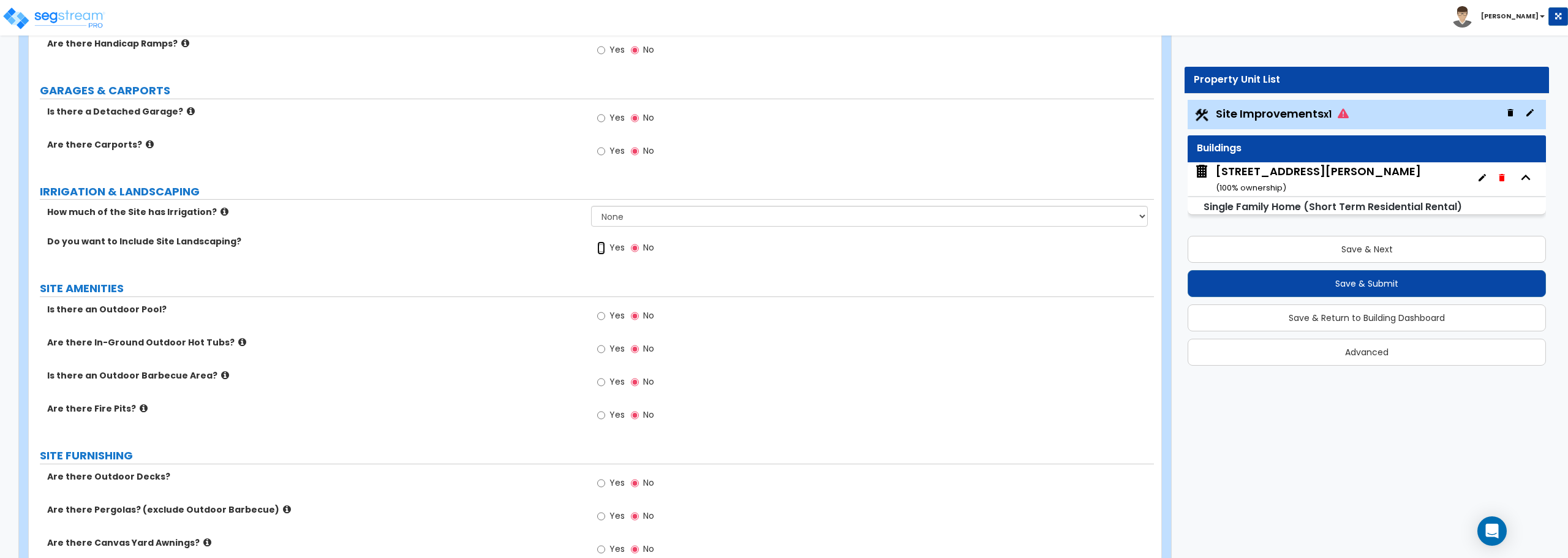
radio input "true"
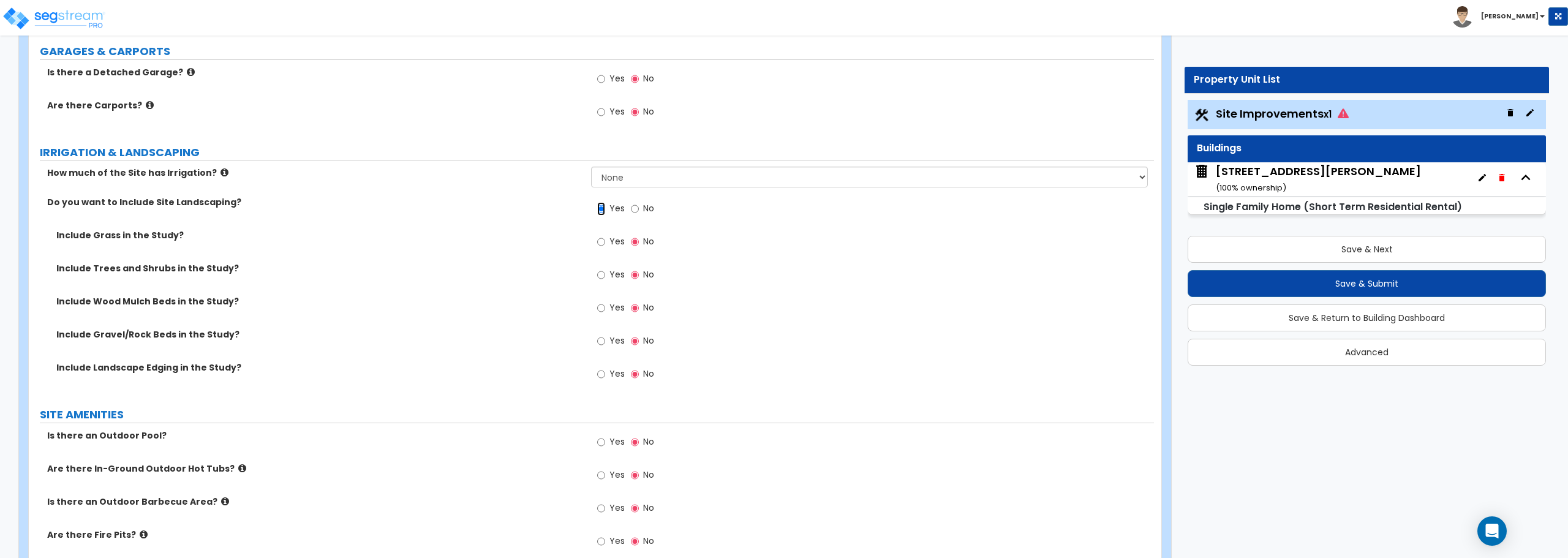
scroll to position [979, 0]
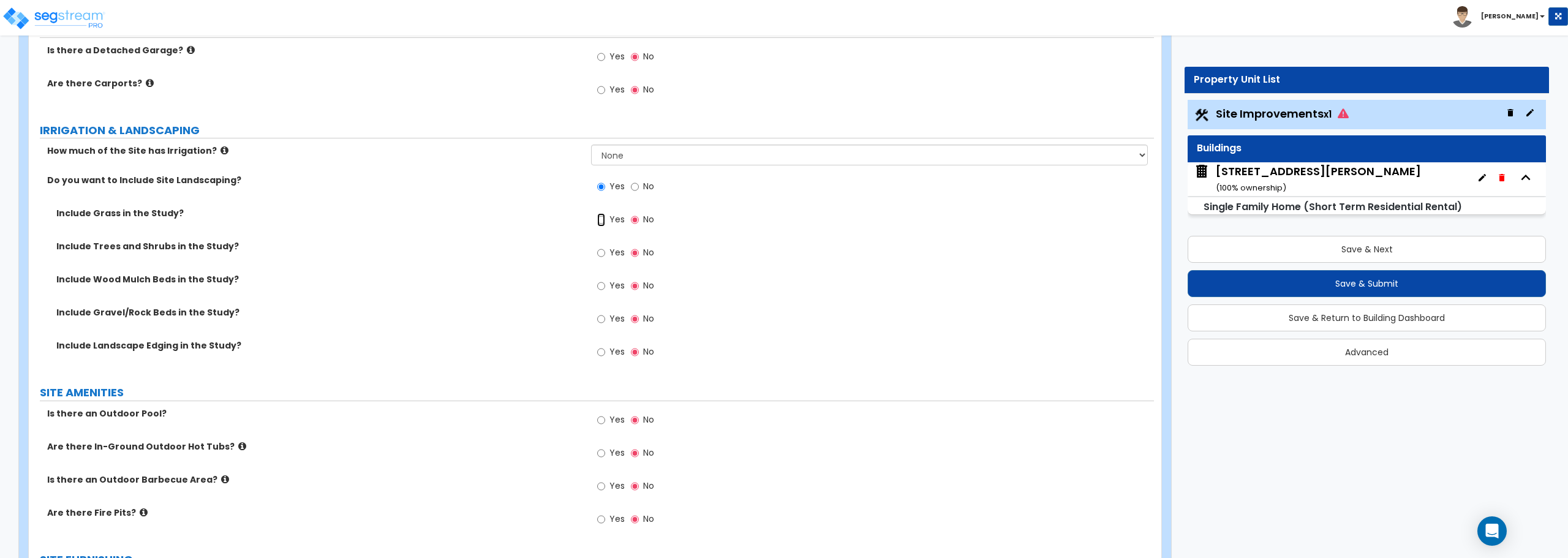
click at [603, 224] on input "Yes" at bounding box center [601, 219] width 8 height 13
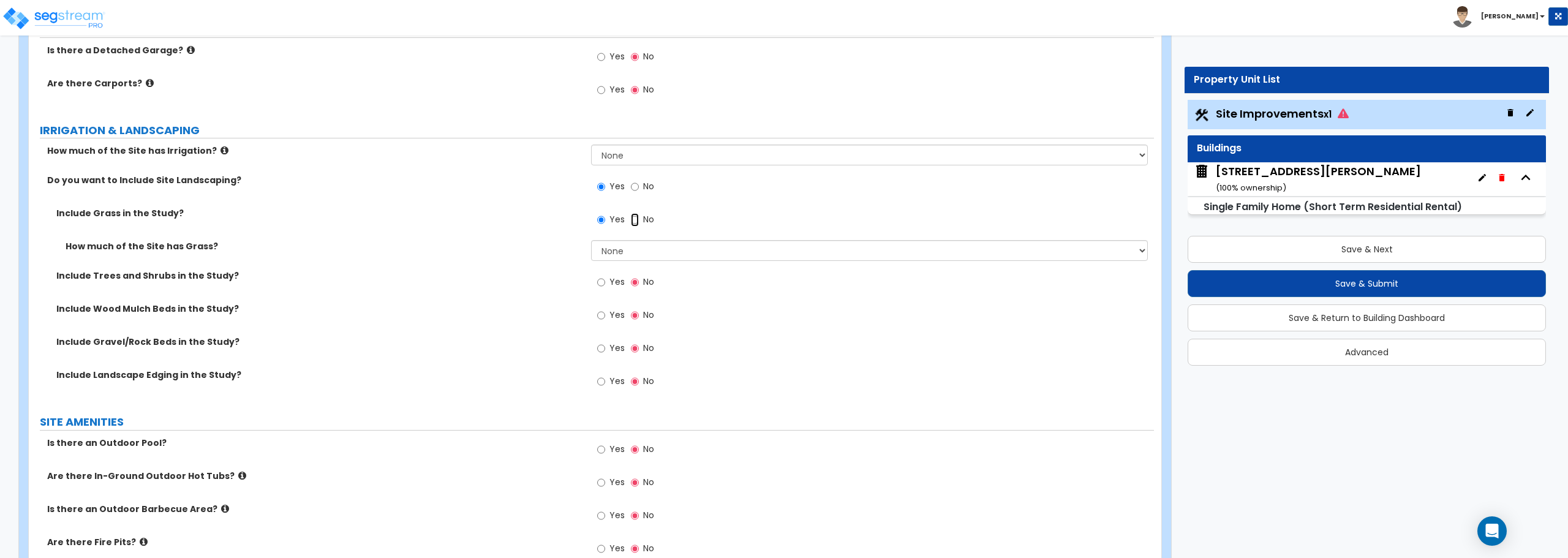
click at [632, 222] on input "No" at bounding box center [634, 219] width 8 height 13
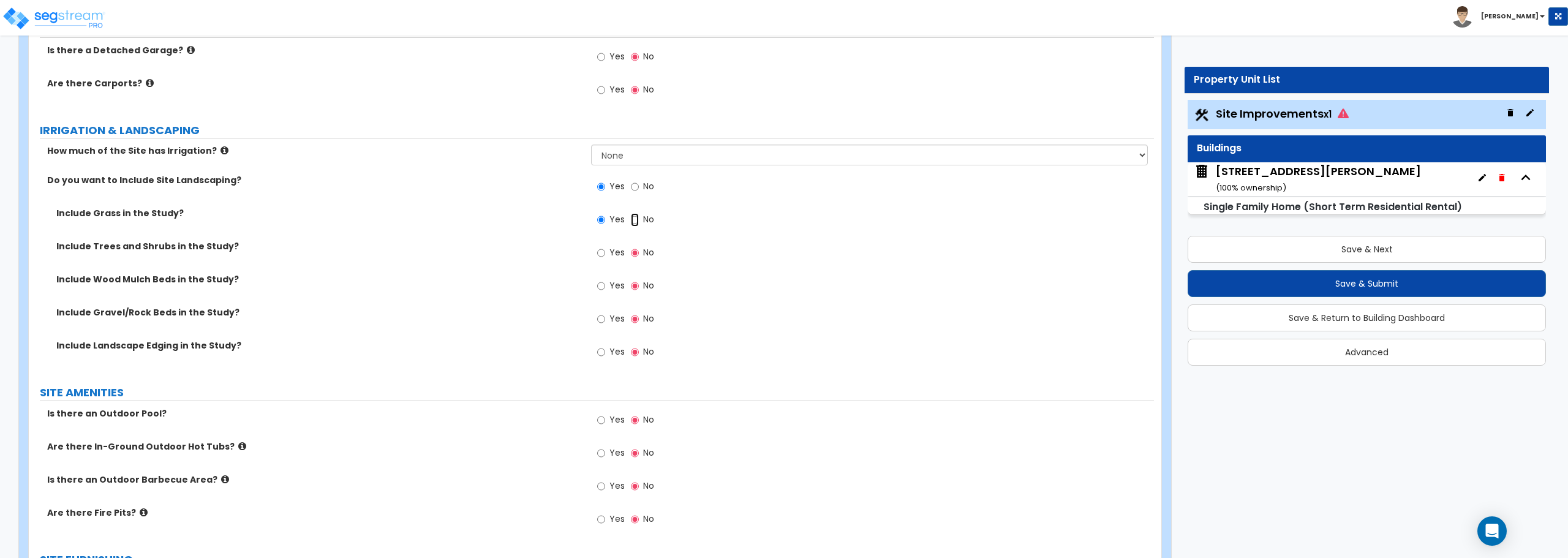
radio input "false"
radio input "true"
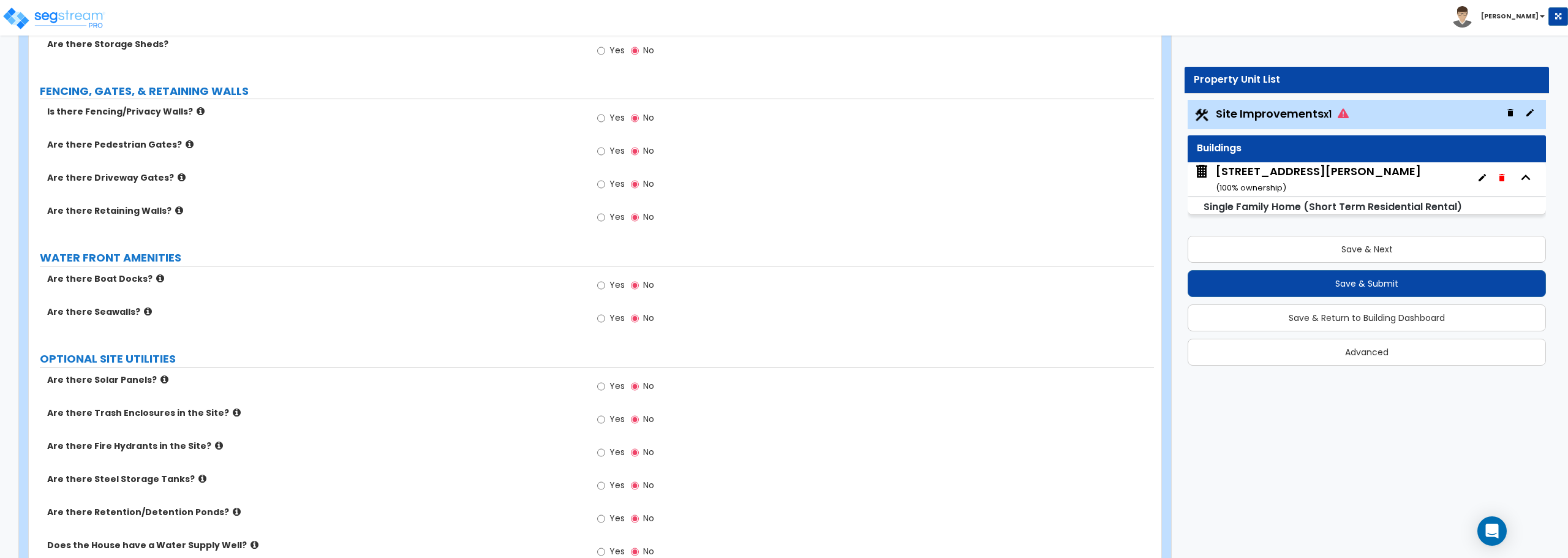
scroll to position [1775, 0]
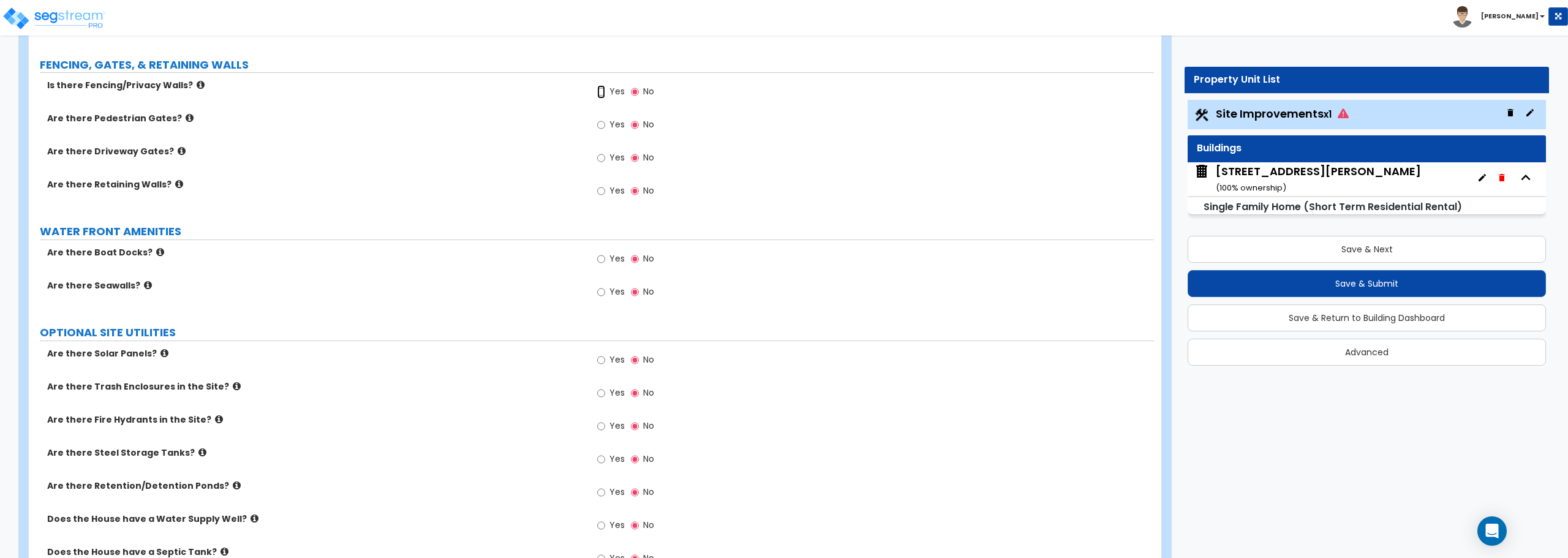
click at [600, 94] on input "Yes" at bounding box center [601, 91] width 8 height 13
radio input "true"
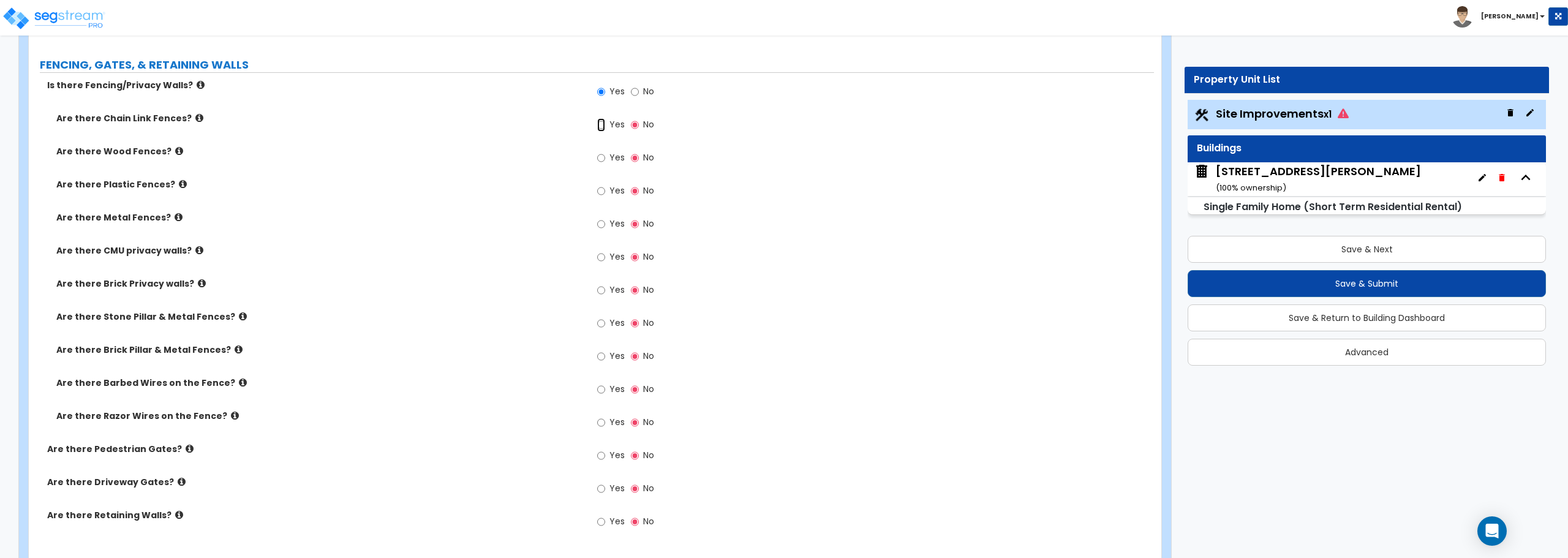
click at [604, 124] on input "Yes" at bounding box center [601, 125] width 8 height 13
radio input "true"
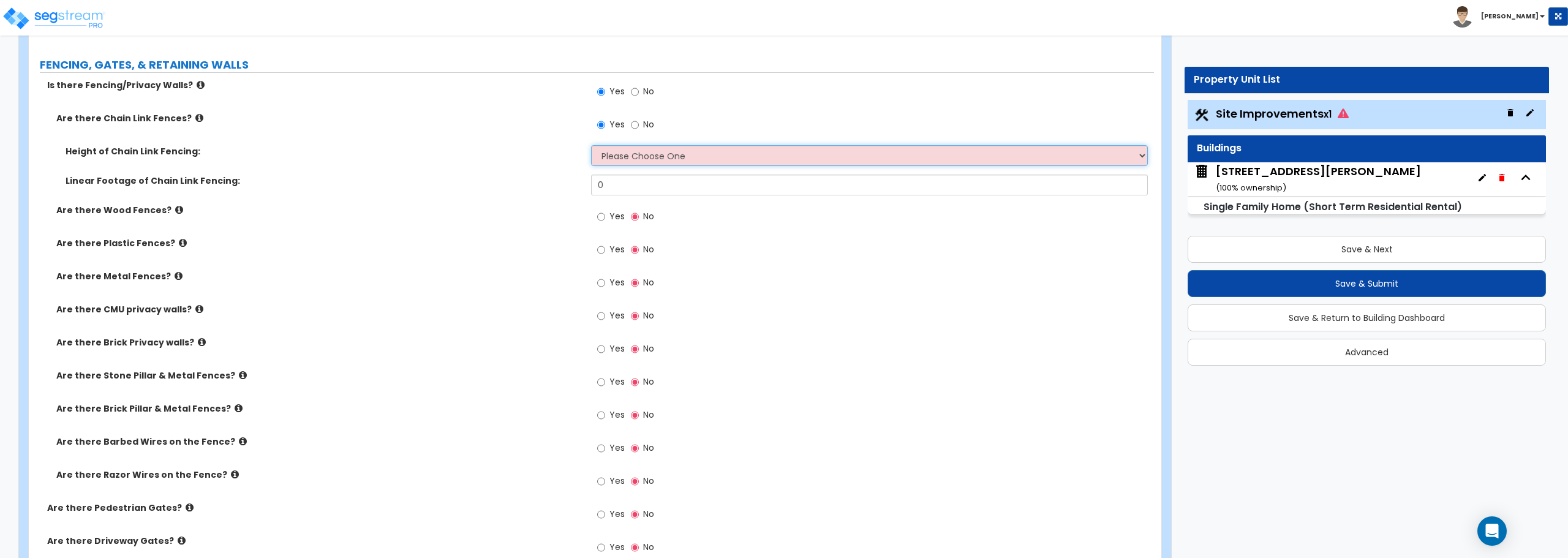
click at [620, 158] on select "Please Choose One 3 feet 4 feet 5 feet 6 feet 10 feet 12 feet" at bounding box center [869, 155] width 556 height 20
select select "2"
click at [591, 145] on select "Please Choose One 3 feet 4 feet 5 feet 6 feet 10 feet 12 feet" at bounding box center [869, 155] width 556 height 20
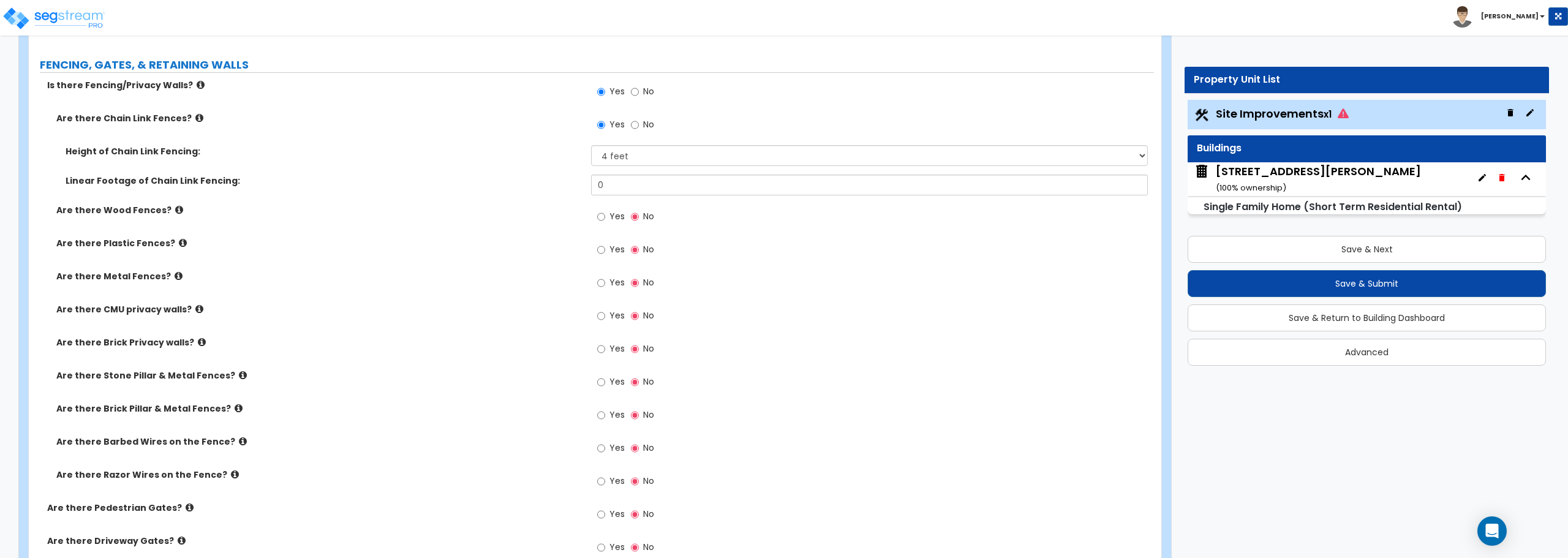
drag, startPoint x: 638, startPoint y: 200, endPoint x: 634, endPoint y: 195, distance: 6.4
click at [637, 201] on div "Linear Footage of Chain Link Fencing: 0" at bounding box center [591, 189] width 1125 height 29
drag, startPoint x: 633, startPoint y: 189, endPoint x: 539, endPoint y: 193, distance: 94.1
click at [541, 194] on div "Linear Footage of Chain Link Fencing: 0" at bounding box center [591, 189] width 1125 height 29
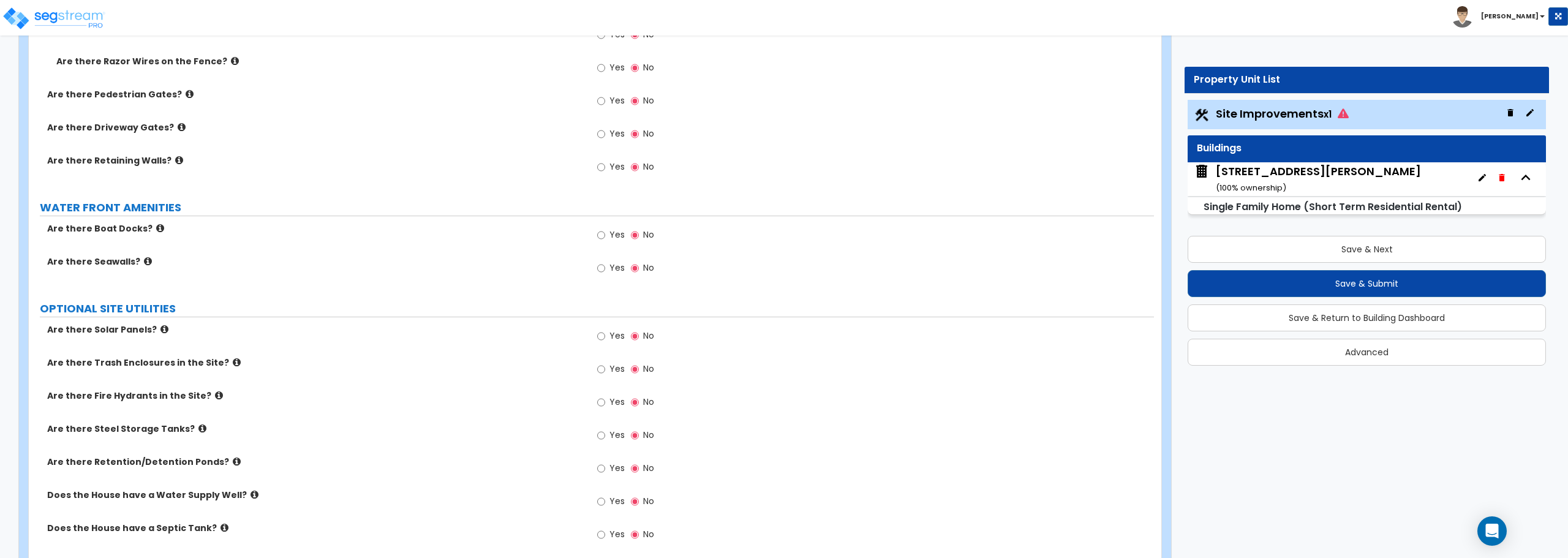
scroll to position [2242, 0]
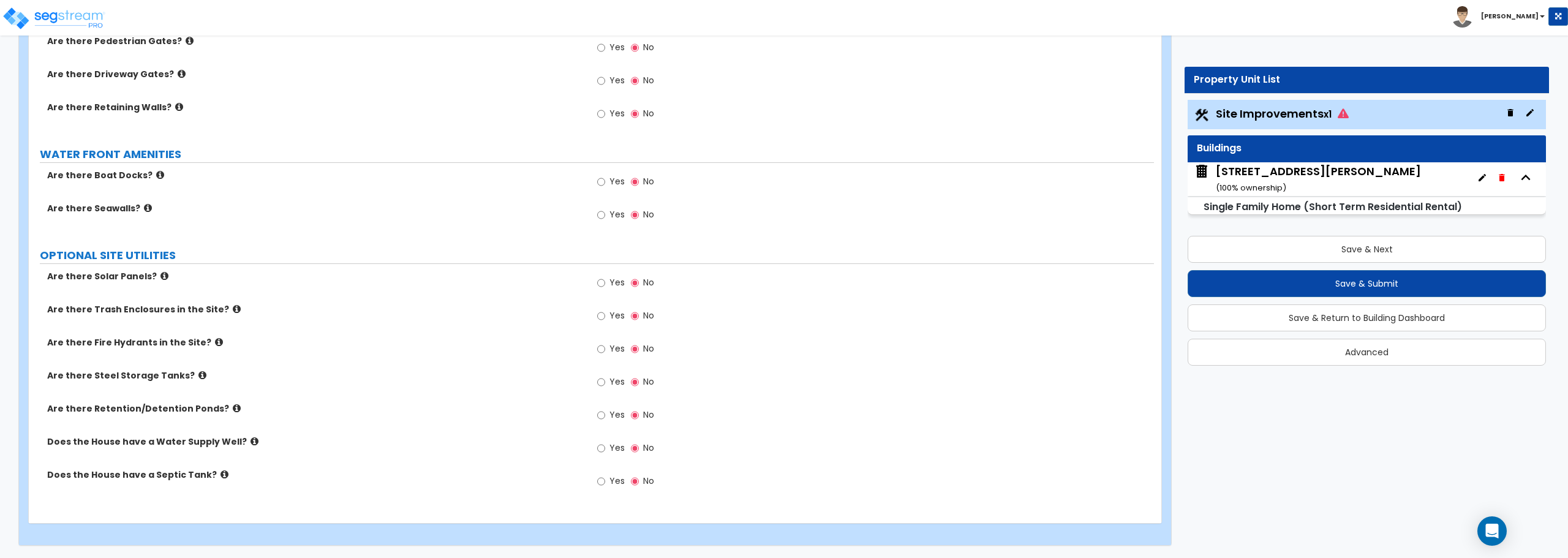
type input "200"
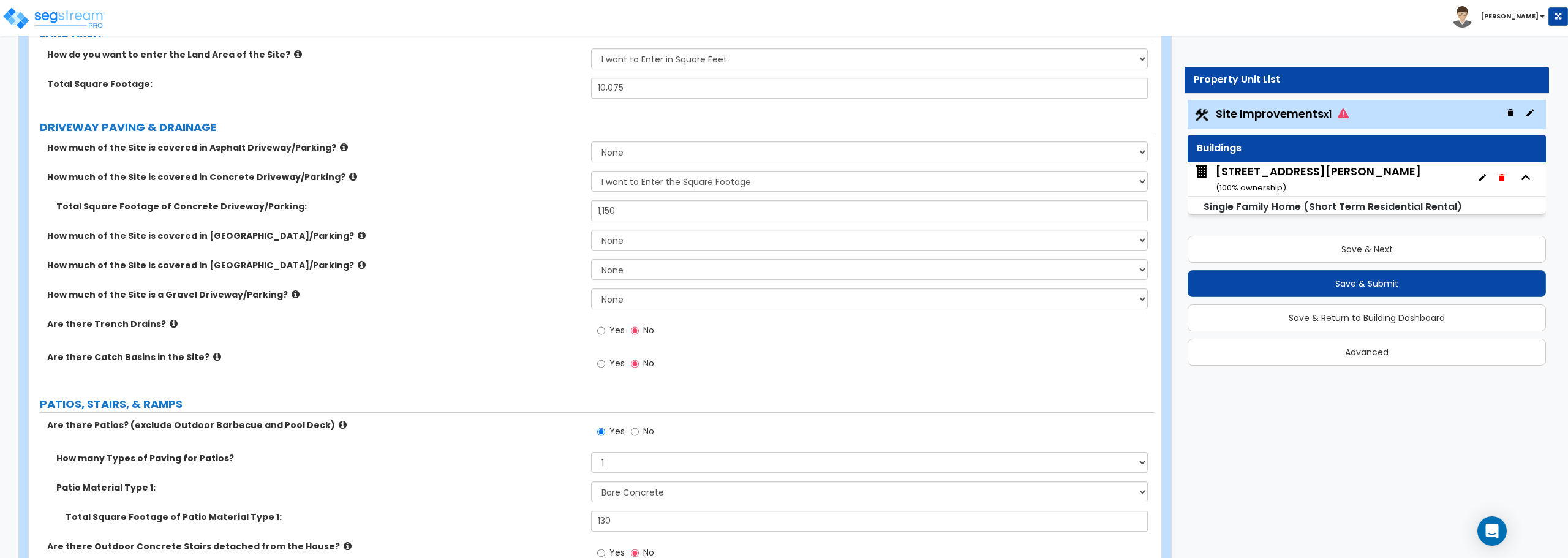
scroll to position [0, 0]
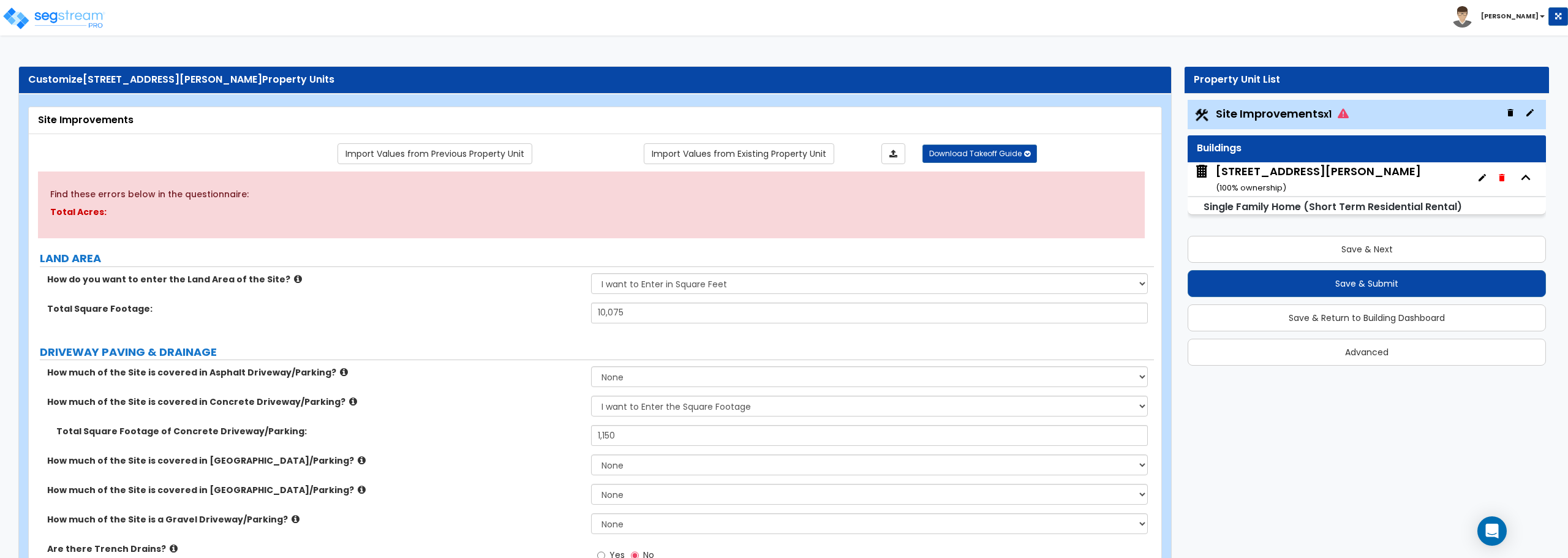
click at [728, 219] on div "Find these errors below in the questionnaire: Total Acres:" at bounding box center [591, 204] width 1107 height 67
click at [705, 281] on select "I want to Enter in Acres I want to Enter in Square Feet" at bounding box center [869, 283] width 556 height 20
click at [591, 273] on select "I want to Enter in Acres I want to Enter in Square Feet" at bounding box center [869, 283] width 556 height 20
click at [697, 314] on input "10,075" at bounding box center [869, 312] width 556 height 20
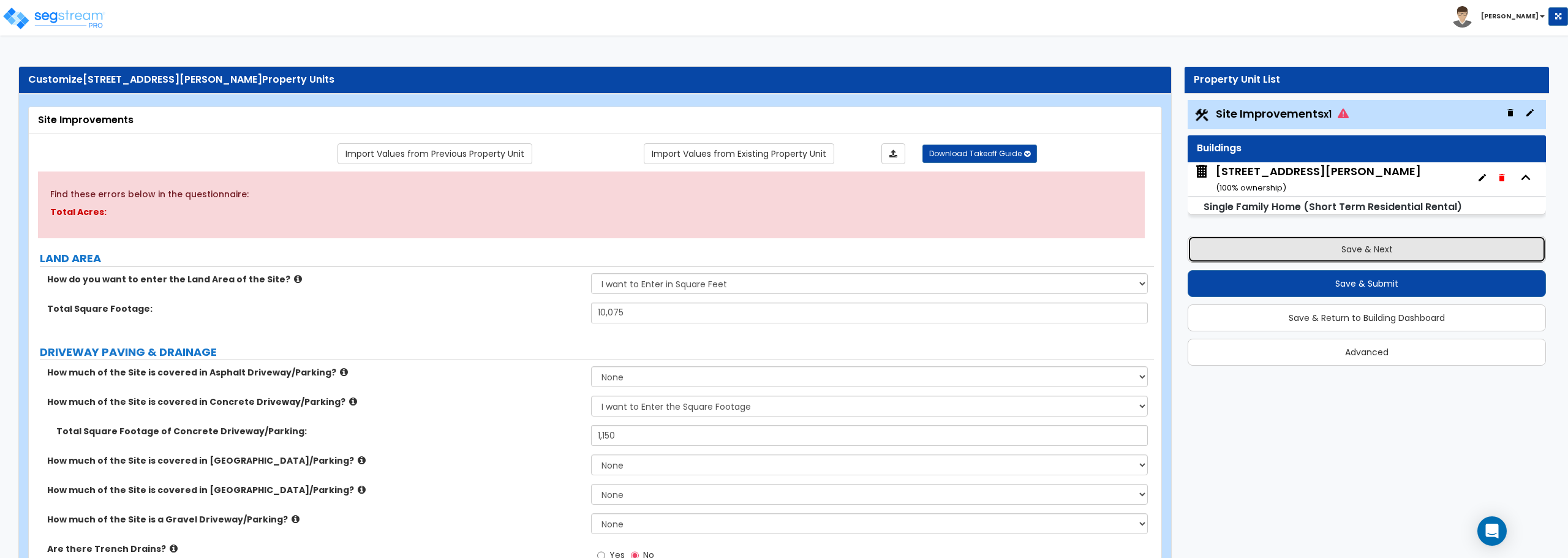
click at [1344, 254] on button "Save & Next" at bounding box center [1367, 249] width 359 height 27
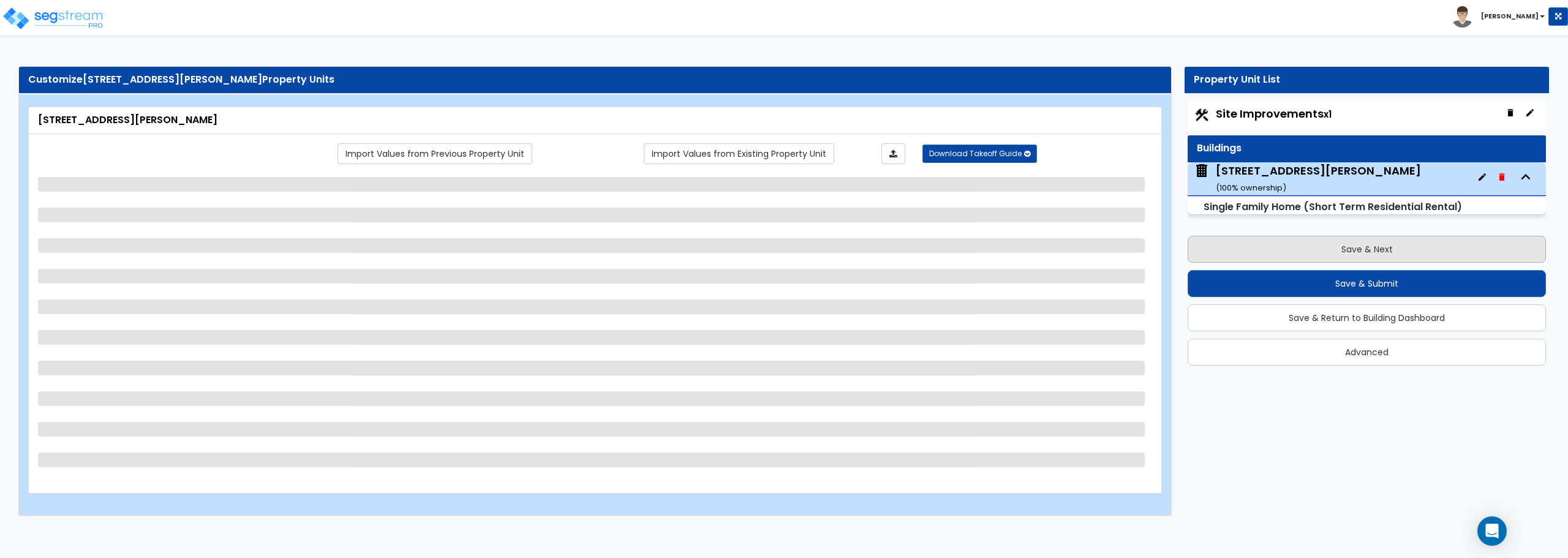
select select "1"
select select "7"
select select "1"
select select "2"
select select "3"
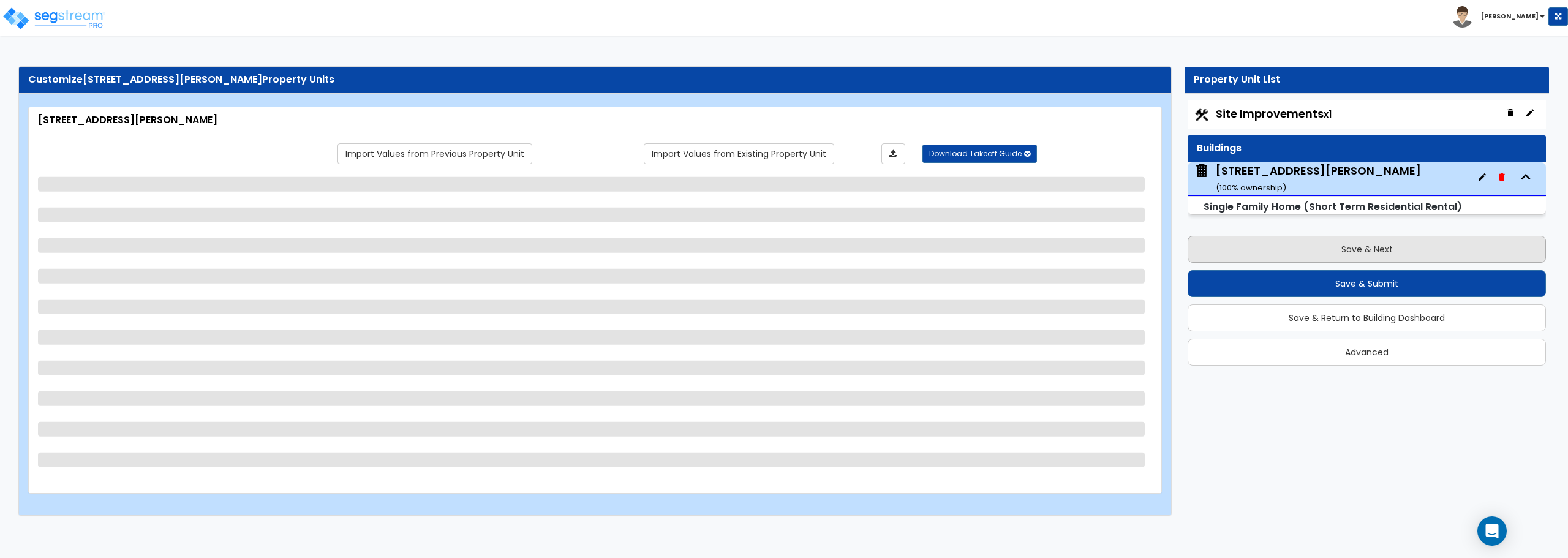
select select "1"
select select "2"
select select "1"
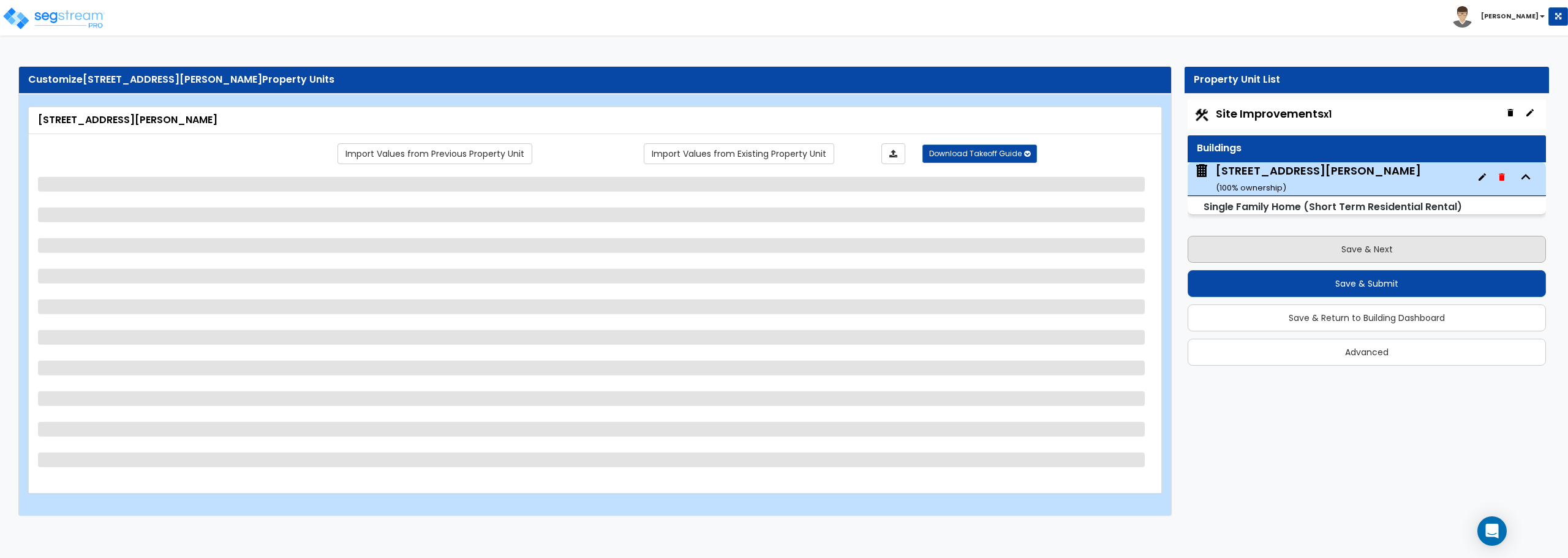
select select "1"
select select "2"
select select "3"
select select "6"
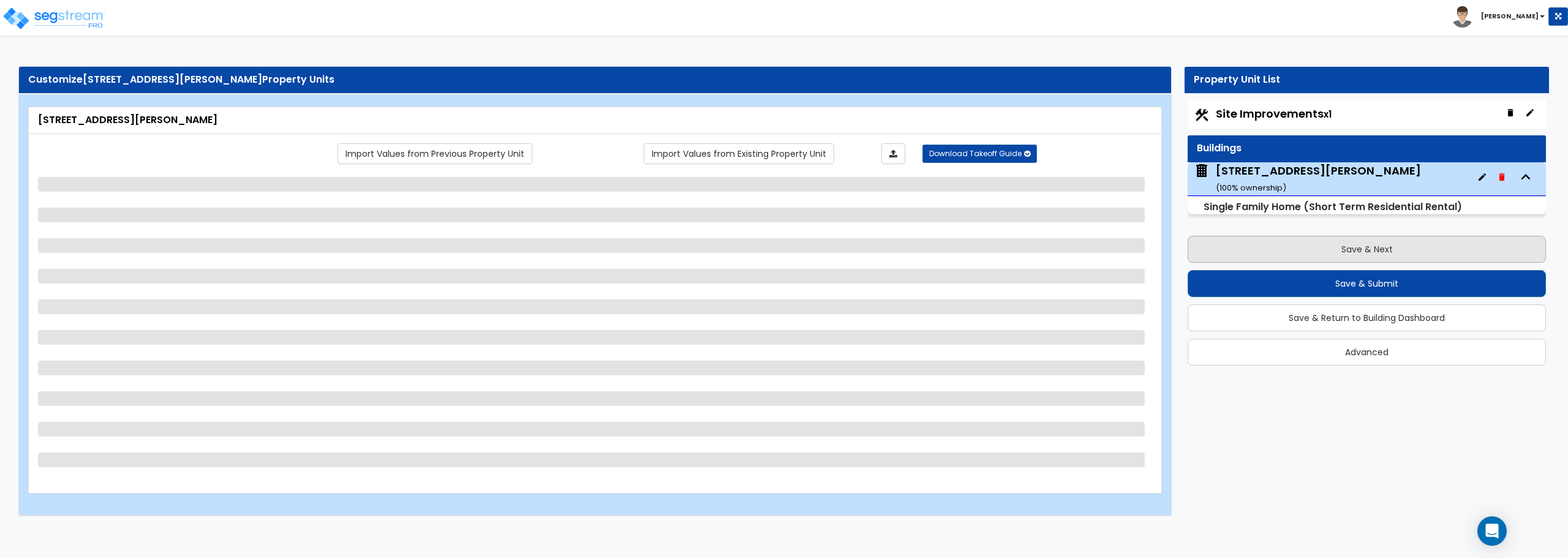
select select "5"
select select "1"
select select "3"
select select "2"
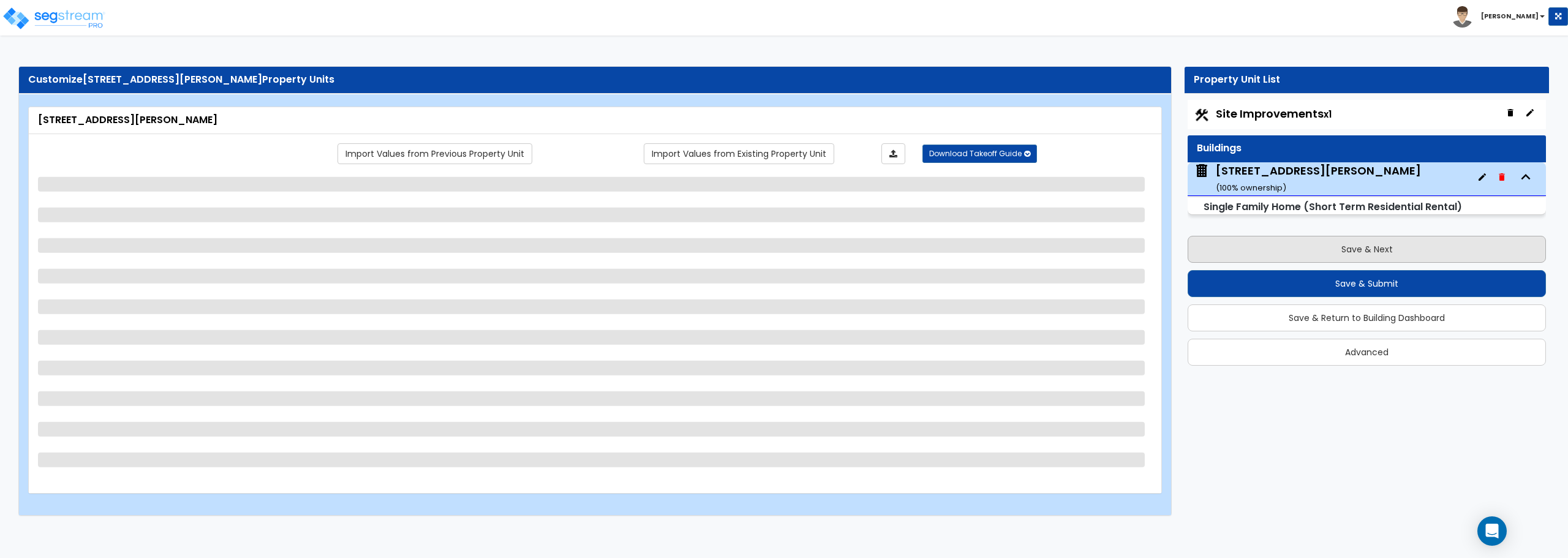
select select "2"
select select "1"
select select "2"
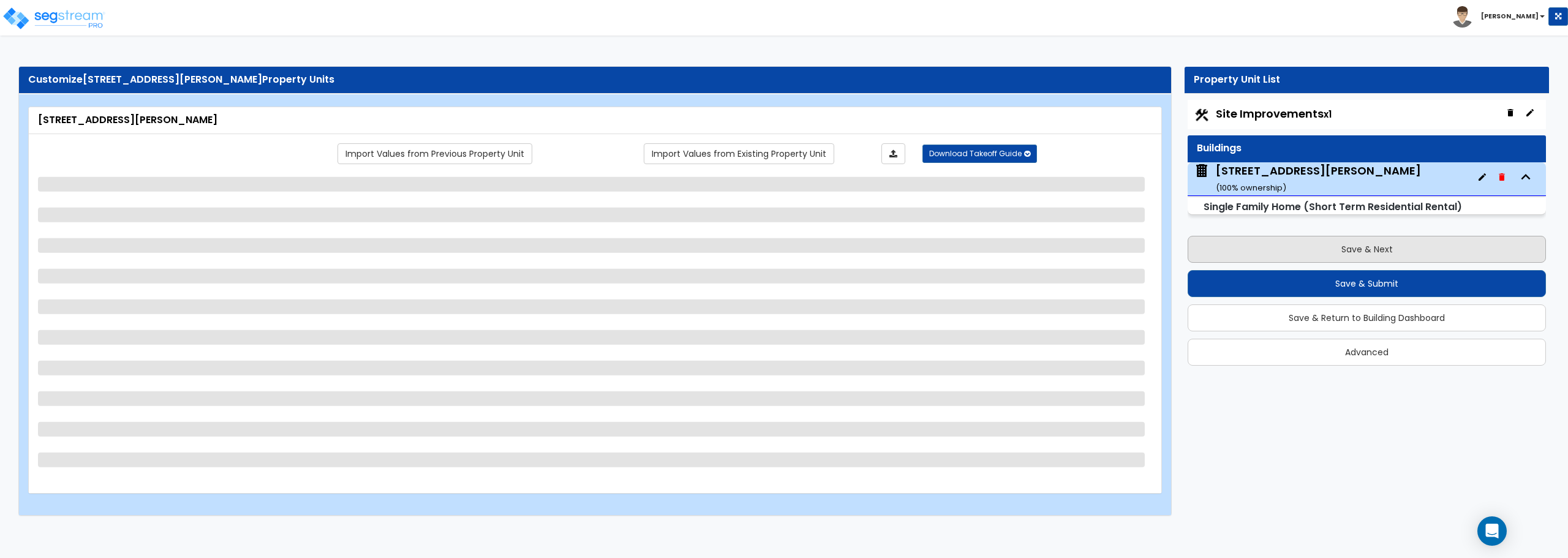
select select "1"
select select "2"
select select "1"
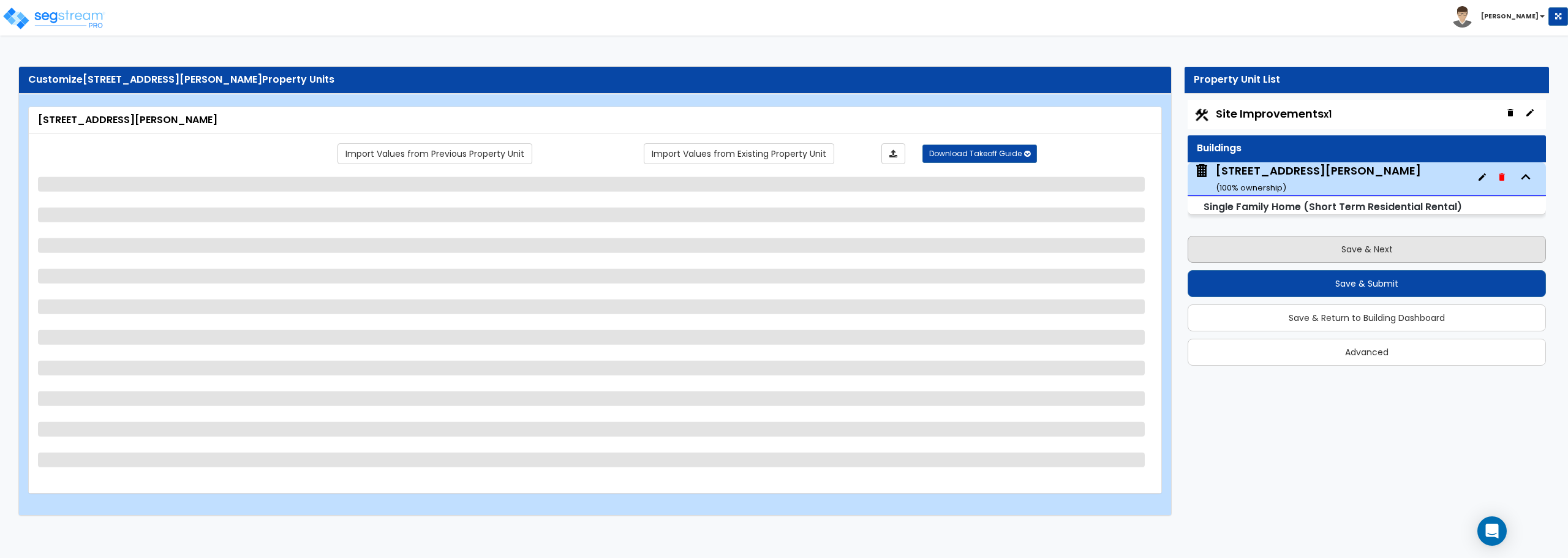
select select "1"
select select "2"
select select "1"
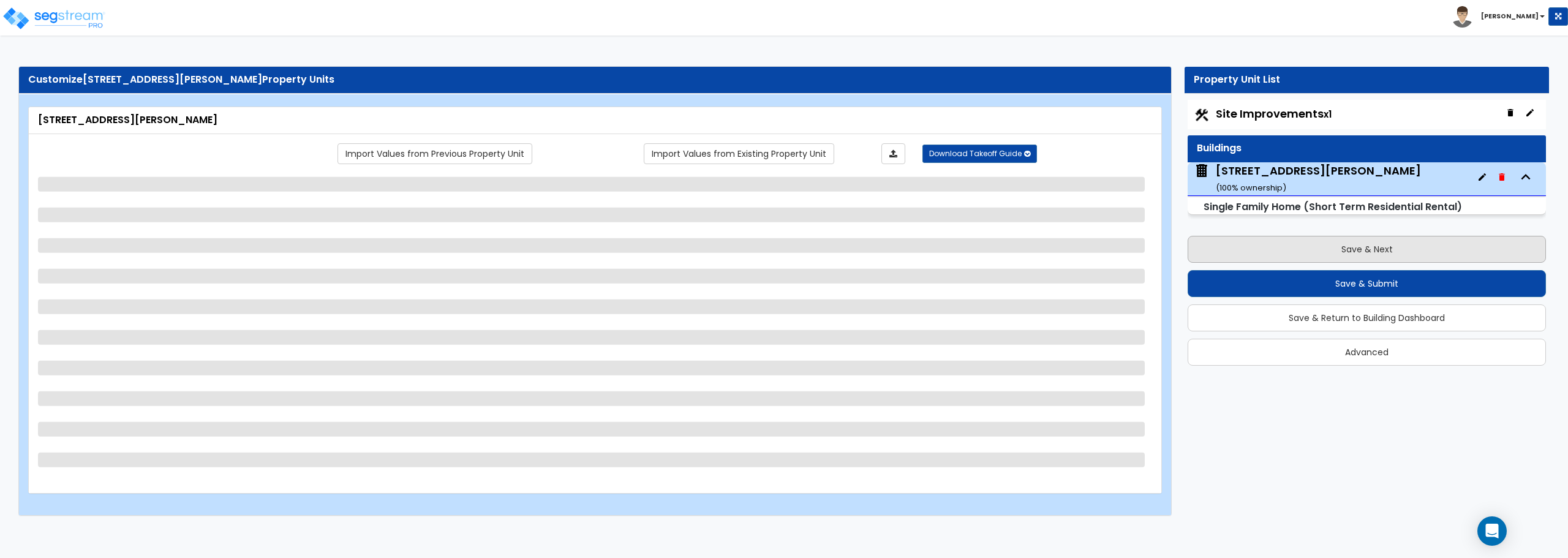
select select "1"
select select "2"
select select "1"
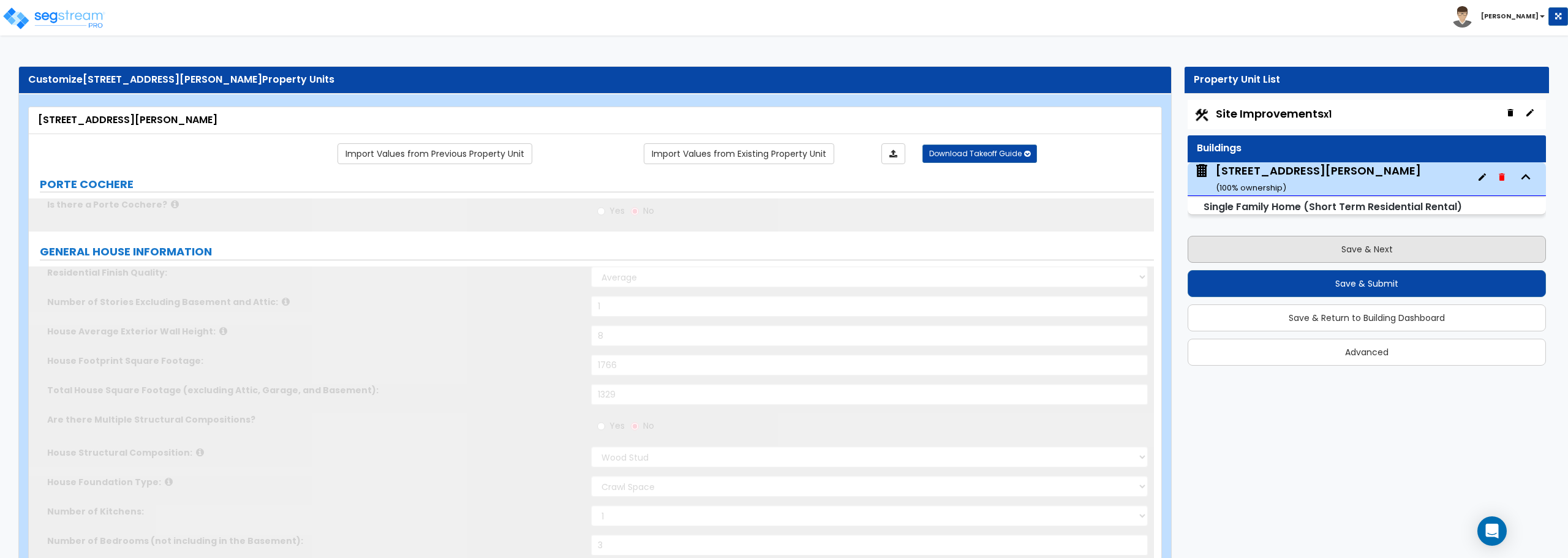
type input "1"
type input "4"
select select "1"
select select "2"
type input "1"
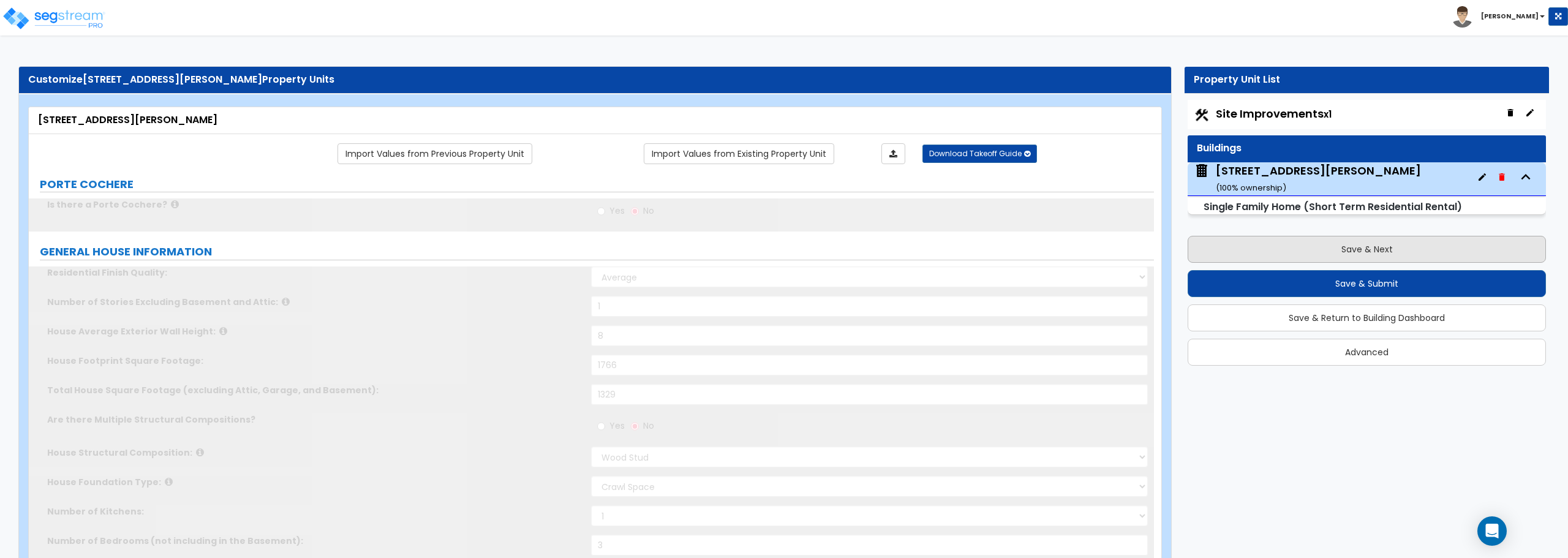
select select "2"
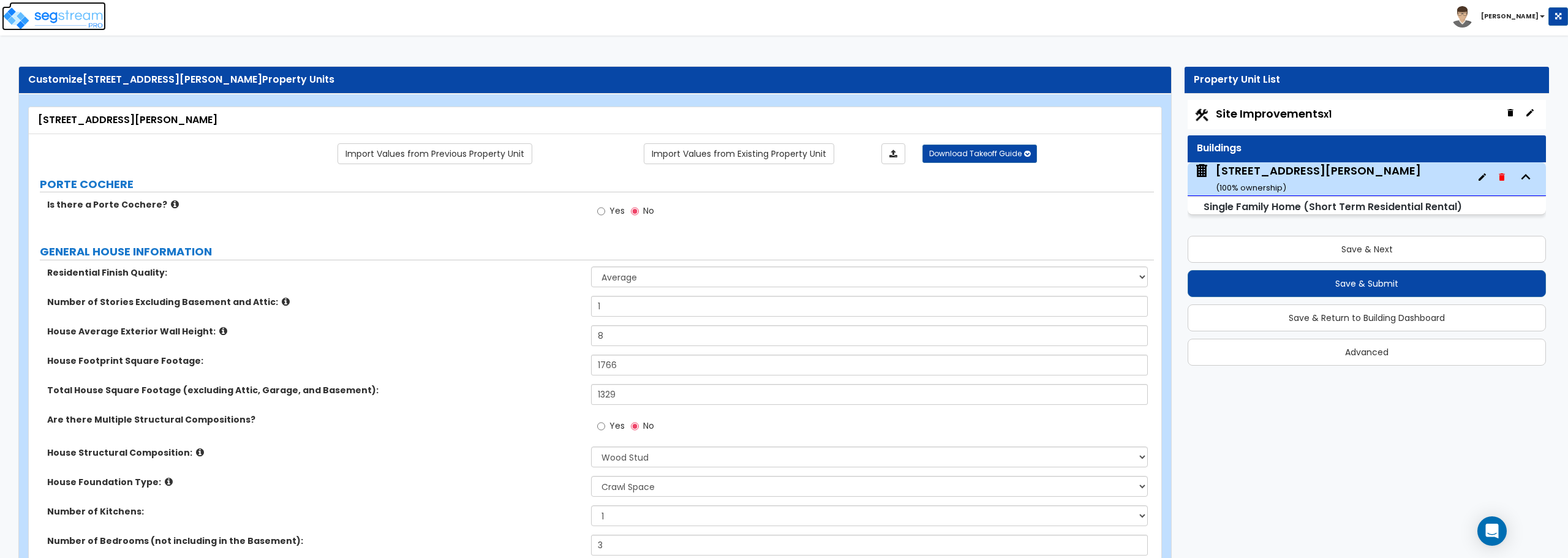
click at [65, 11] on img at bounding box center [54, 18] width 104 height 24
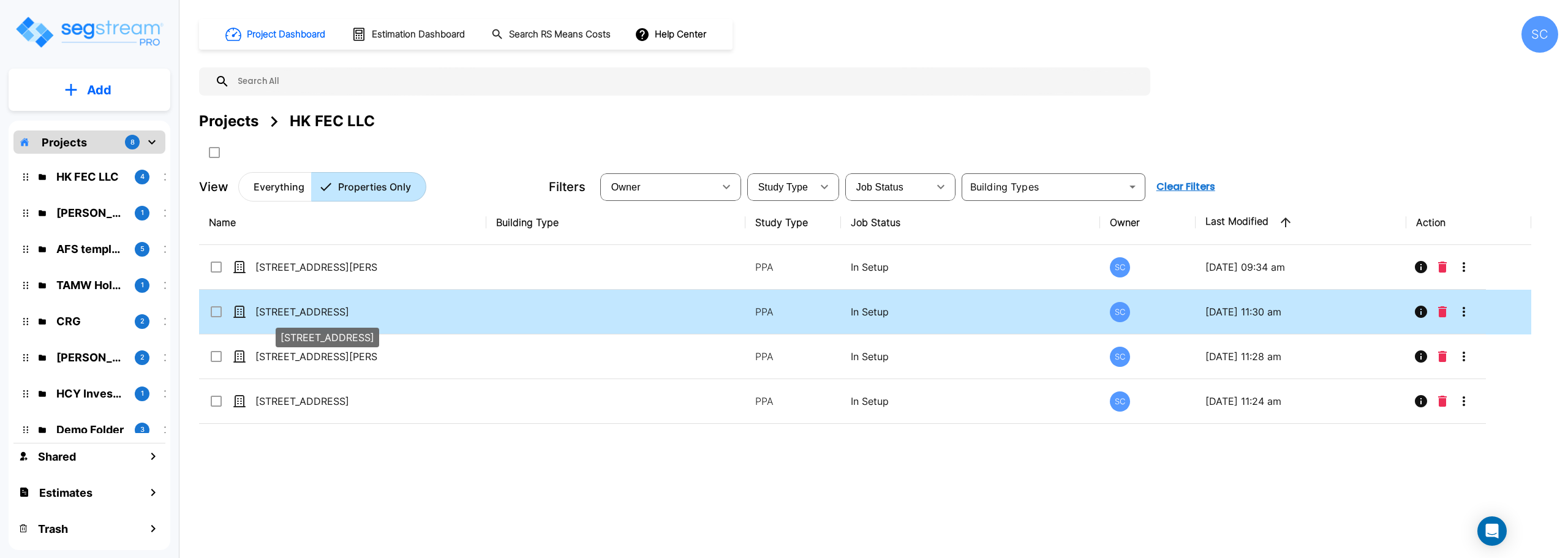
click at [298, 314] on p "[STREET_ADDRESS]" at bounding box center [316, 312] width 122 height 15
click at [304, 310] on p "[STREET_ADDRESS]" at bounding box center [316, 312] width 122 height 15
checkbox input "false"
click at [304, 310] on p "[STREET_ADDRESS]" at bounding box center [316, 312] width 122 height 15
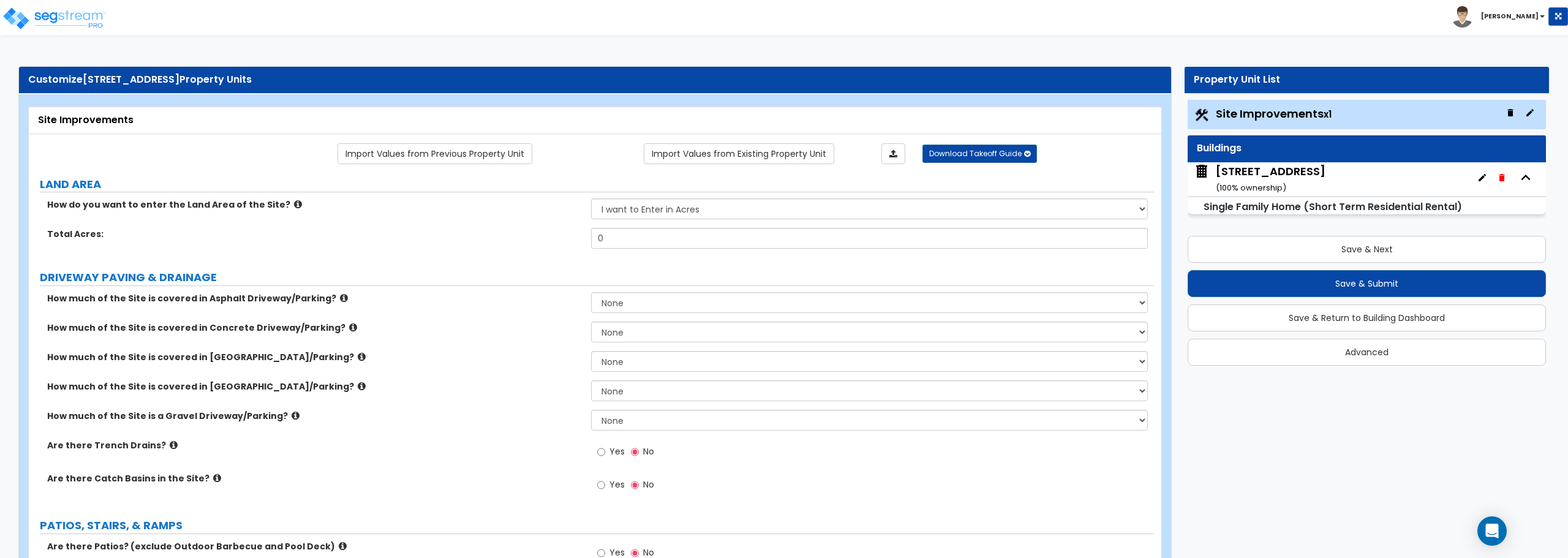
click at [1241, 175] on div "[STREET_ADDRESS] ( 100 % ownership)" at bounding box center [1271, 178] width 110 height 31
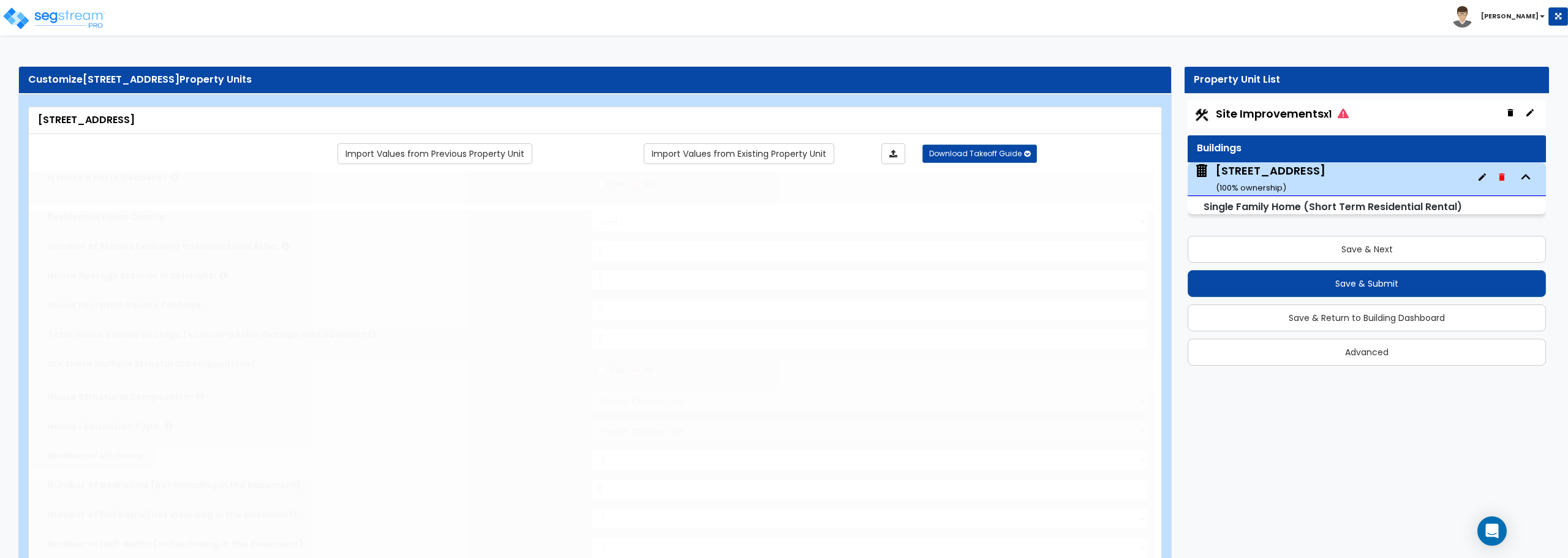
type input "1"
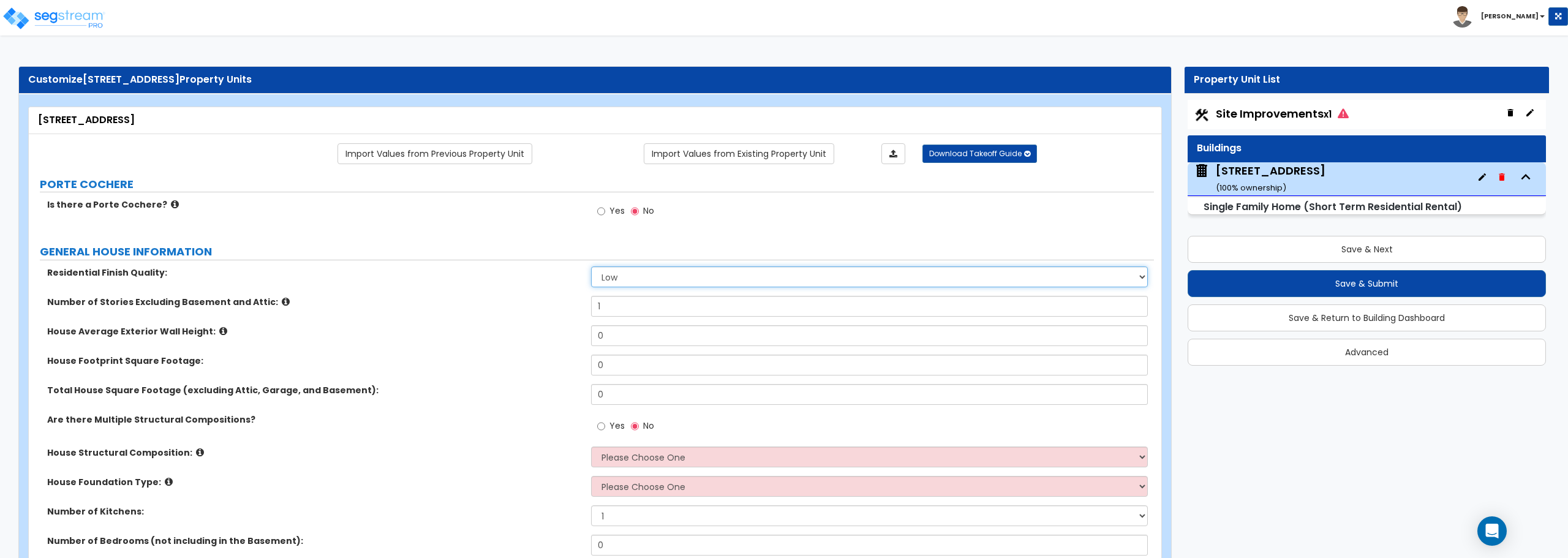
click at [634, 272] on select "Low Average High" at bounding box center [869, 276] width 556 height 20
select select "1"
click at [591, 266] on select "Low Average High" at bounding box center [869, 276] width 556 height 20
drag, startPoint x: 618, startPoint y: 332, endPoint x: 564, endPoint y: 339, distance: 54.5
click at [564, 339] on div "House Average Exterior Wall Height: 0" at bounding box center [591, 339] width 1125 height 29
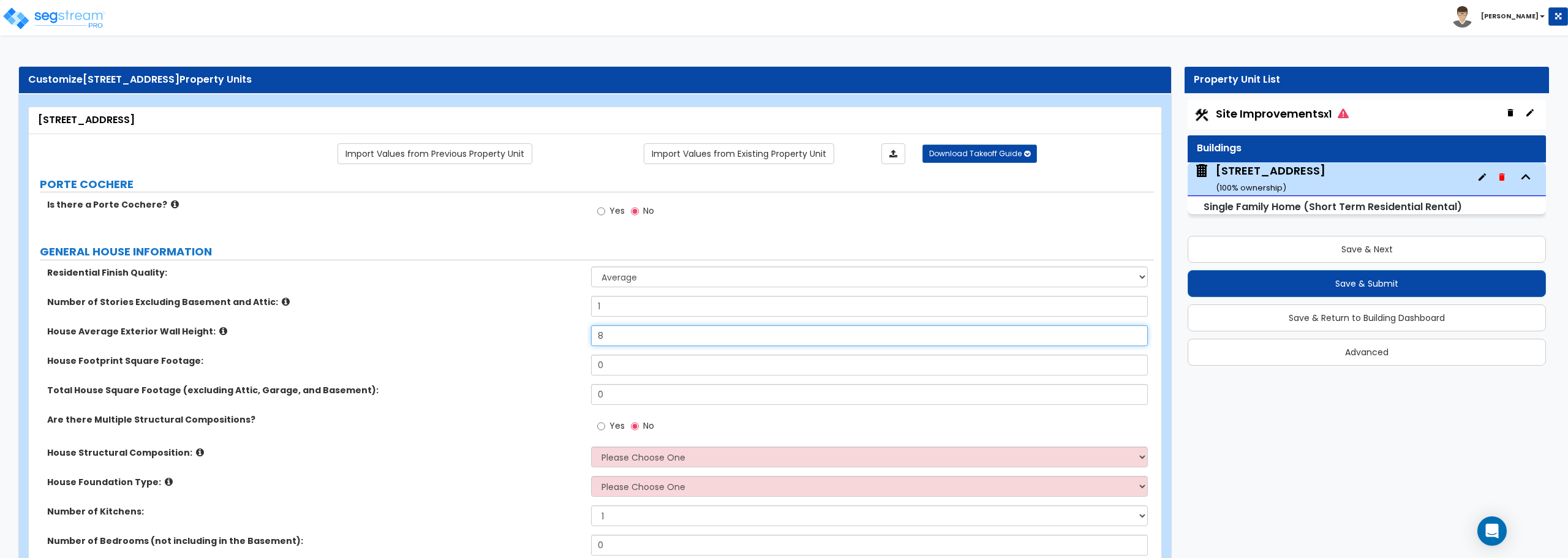
type input "8"
click at [612, 369] on input "0" at bounding box center [869, 365] width 556 height 20
drag, startPoint x: 612, startPoint y: 369, endPoint x: 525, endPoint y: 367, distance: 87.0
click at [525, 367] on div "House Footprint Square Footage: 0" at bounding box center [591, 369] width 1125 height 29
type input "2,023"
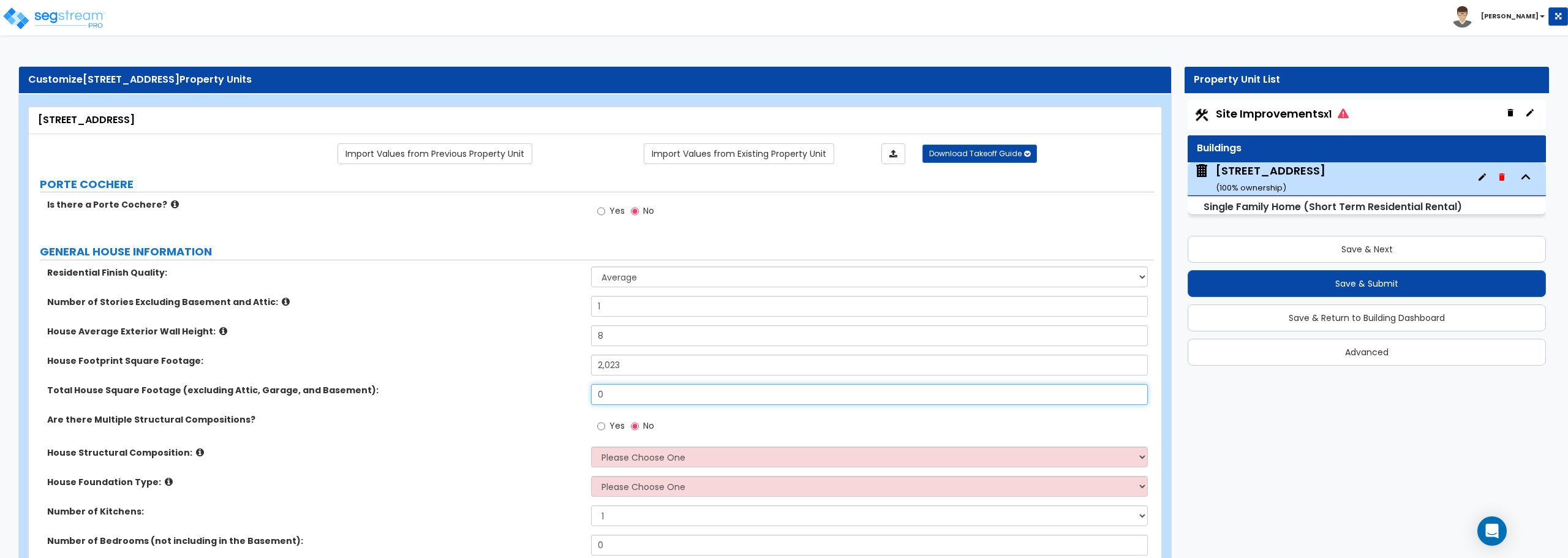
drag, startPoint x: 631, startPoint y: 392, endPoint x: 551, endPoint y: 396, distance: 80.1
click at [551, 396] on div "Total House Square Footage (excluding Attic, Garage, and Basement): 0" at bounding box center [591, 399] width 1125 height 29
type input "1,567"
click at [621, 456] on select "Please Choose One Reinforced Concrete Structural Steel Brick Masonry CMU Masonr…" at bounding box center [869, 456] width 556 height 20
select select "7"
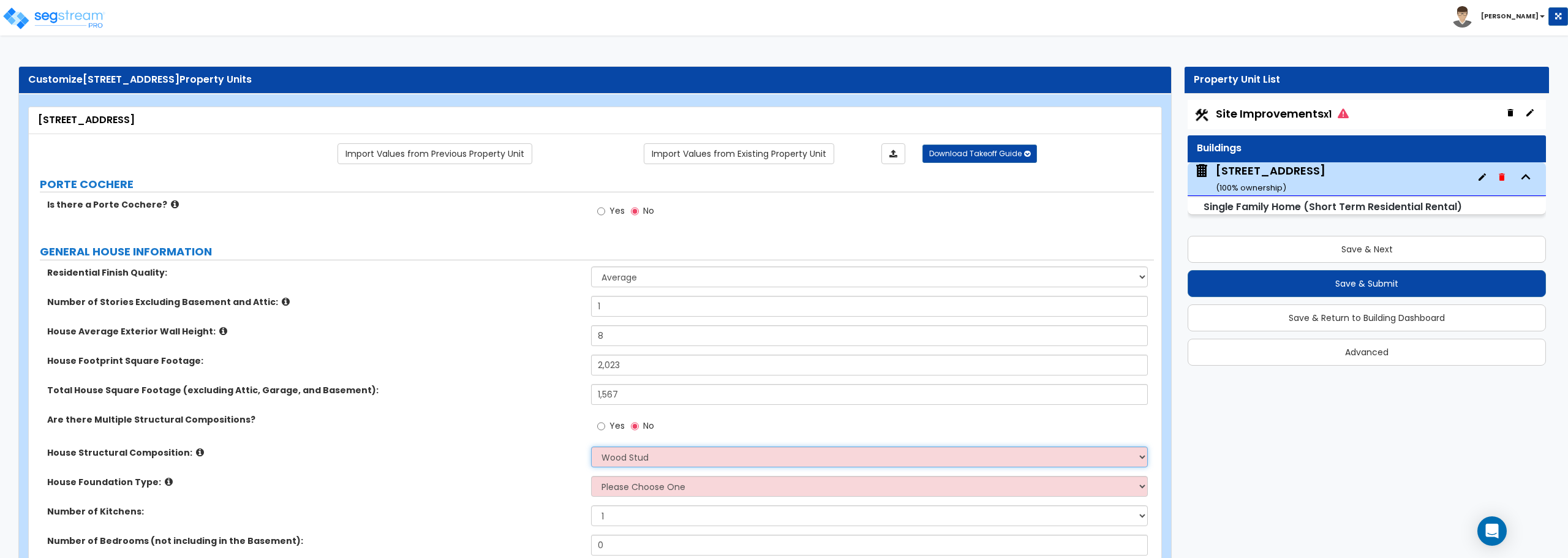
click at [591, 446] on select "Please Choose One Reinforced Concrete Structural Steel Brick Masonry CMU Masonr…" at bounding box center [869, 456] width 556 height 20
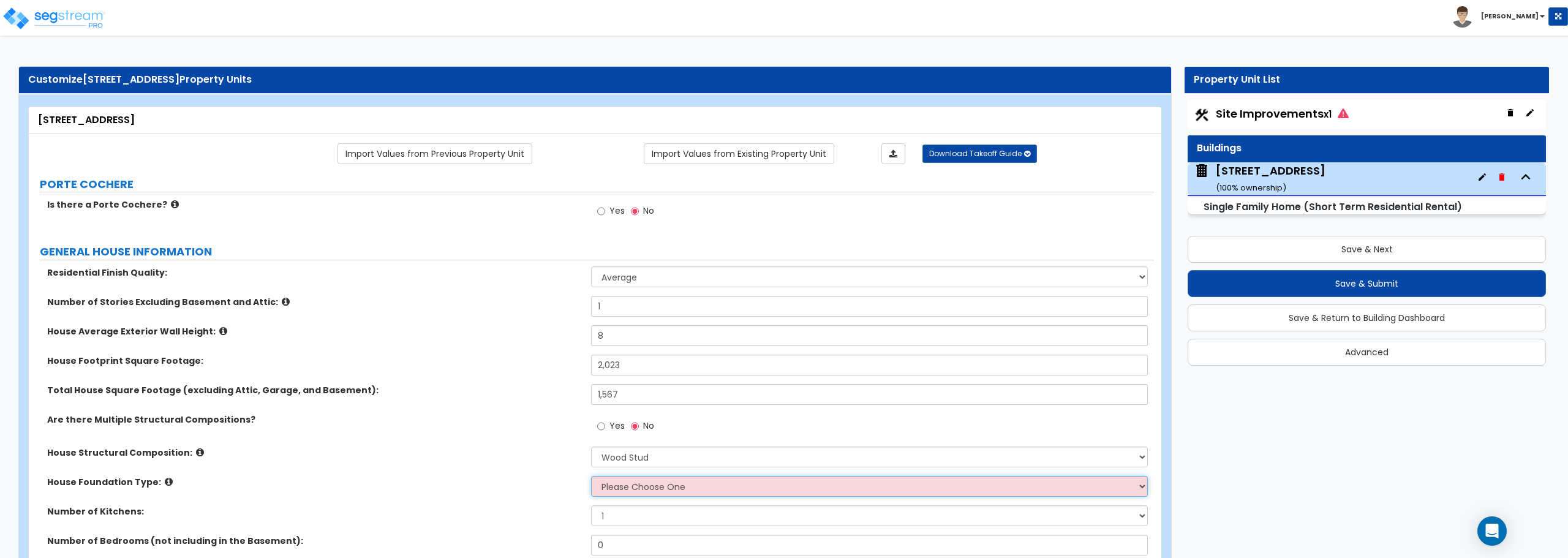
click at [626, 489] on select "Please Choose One Crawl Space Pier-Elevated First floor Slab on Grade" at bounding box center [869, 486] width 556 height 20
select select "1"
click at [591, 475] on select "Please Choose One Crawl Space Pier-Elevated First floor Slab on Grade" at bounding box center [869, 486] width 556 height 20
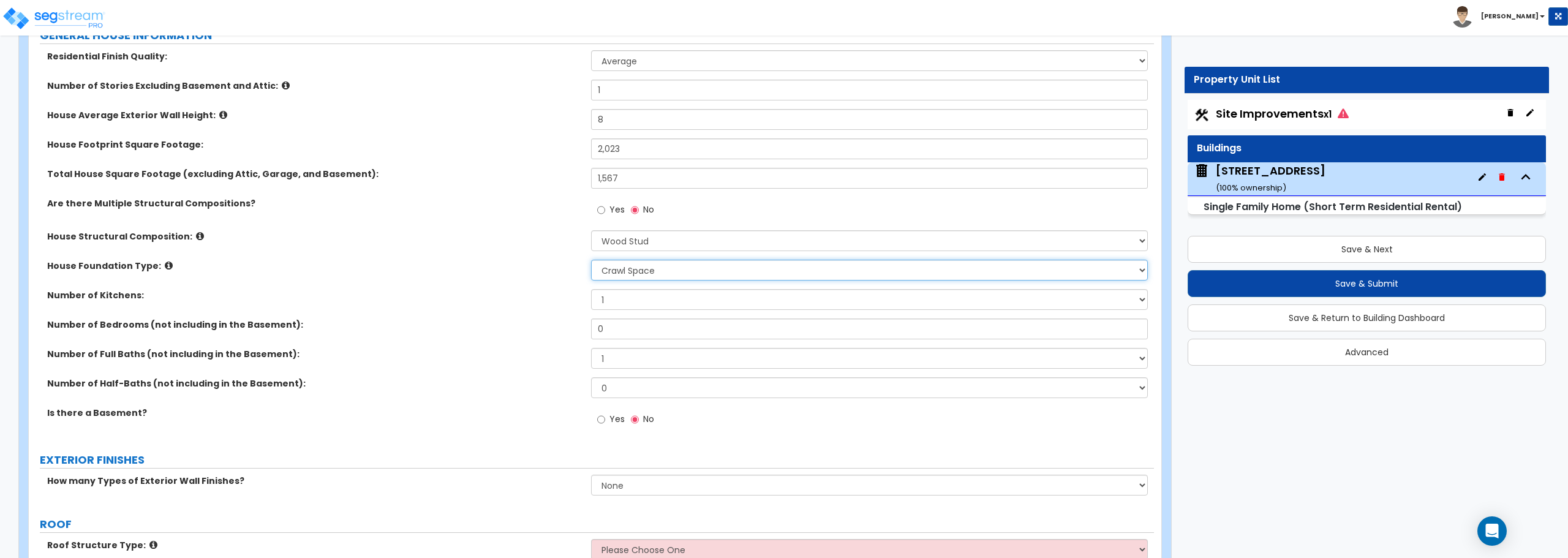
scroll to position [245, 0]
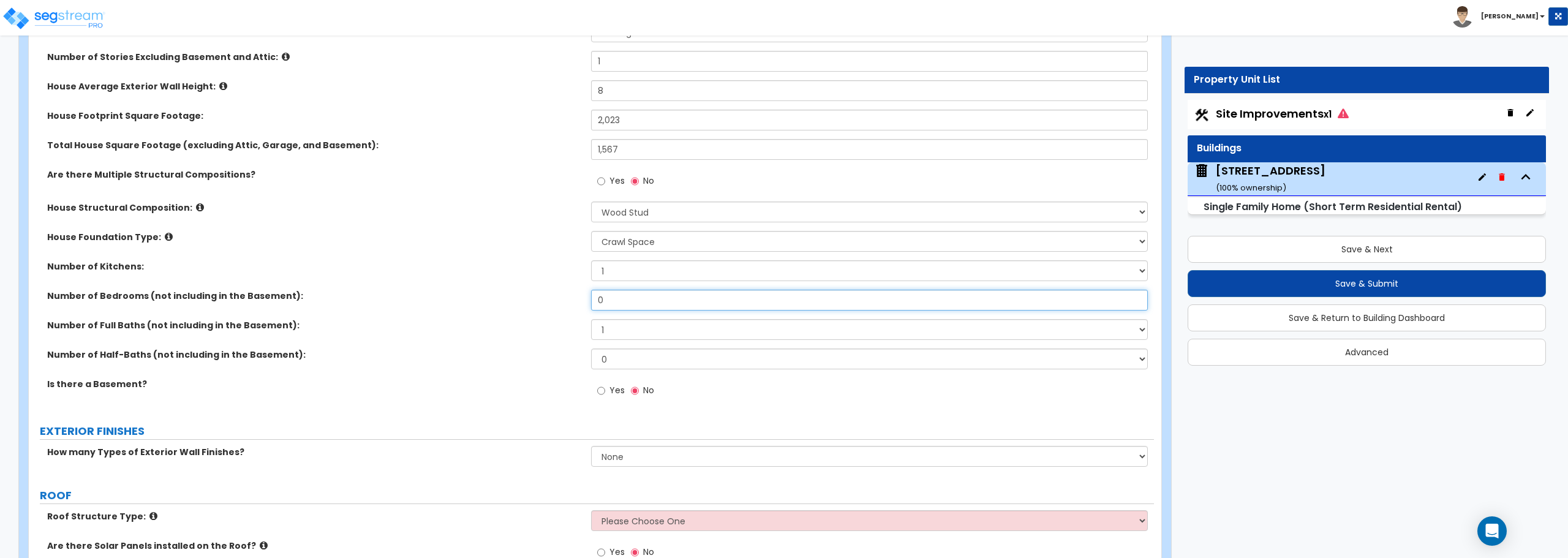
drag, startPoint x: 619, startPoint y: 306, endPoint x: 554, endPoint y: 306, distance: 65.0
click at [554, 306] on div "Number of Bedrooms (not including in the Basement): 0" at bounding box center [591, 304] width 1125 height 29
type input "4"
drag, startPoint x: 612, startPoint y: 330, endPoint x: 532, endPoint y: 339, distance: 80.5
click at [532, 339] on div "Number of Full Baths (not including in the Basement): 1 2 3 4 5 6 7 8 9 10" at bounding box center [591, 333] width 1125 height 29
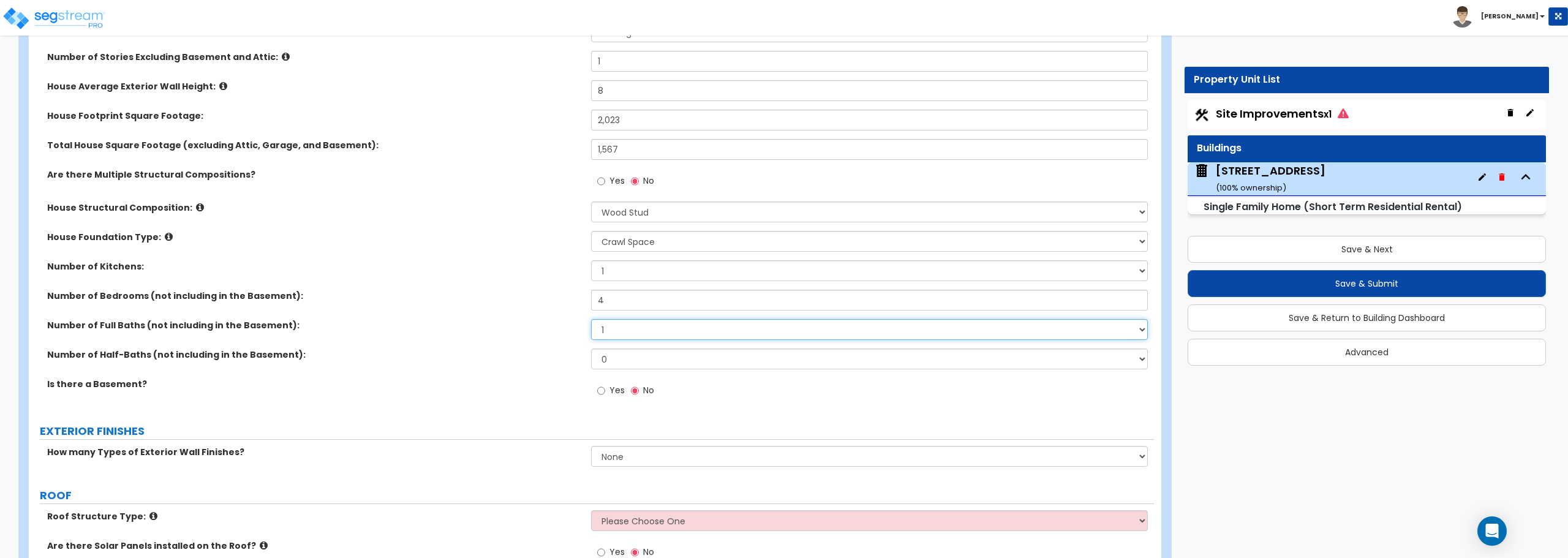
select select "2"
click at [591, 319] on select "1 2 3 4 5 6 7 8 9 10" at bounding box center [869, 329] width 556 height 20
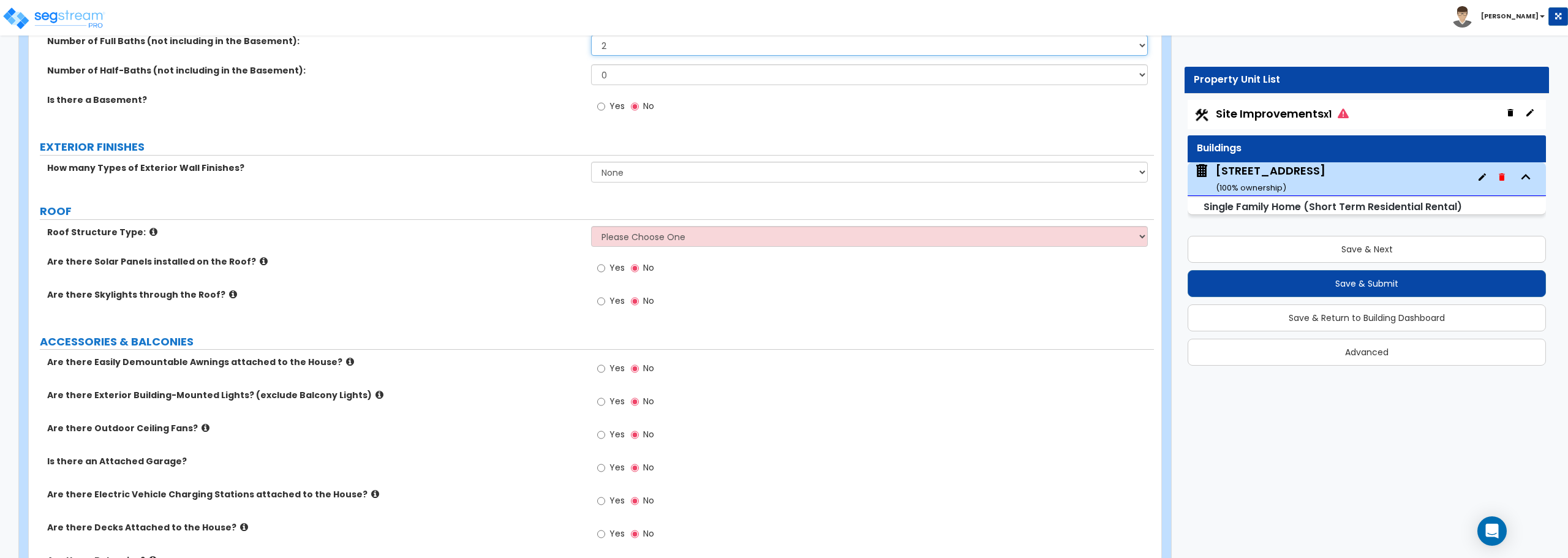
scroll to position [551, 0]
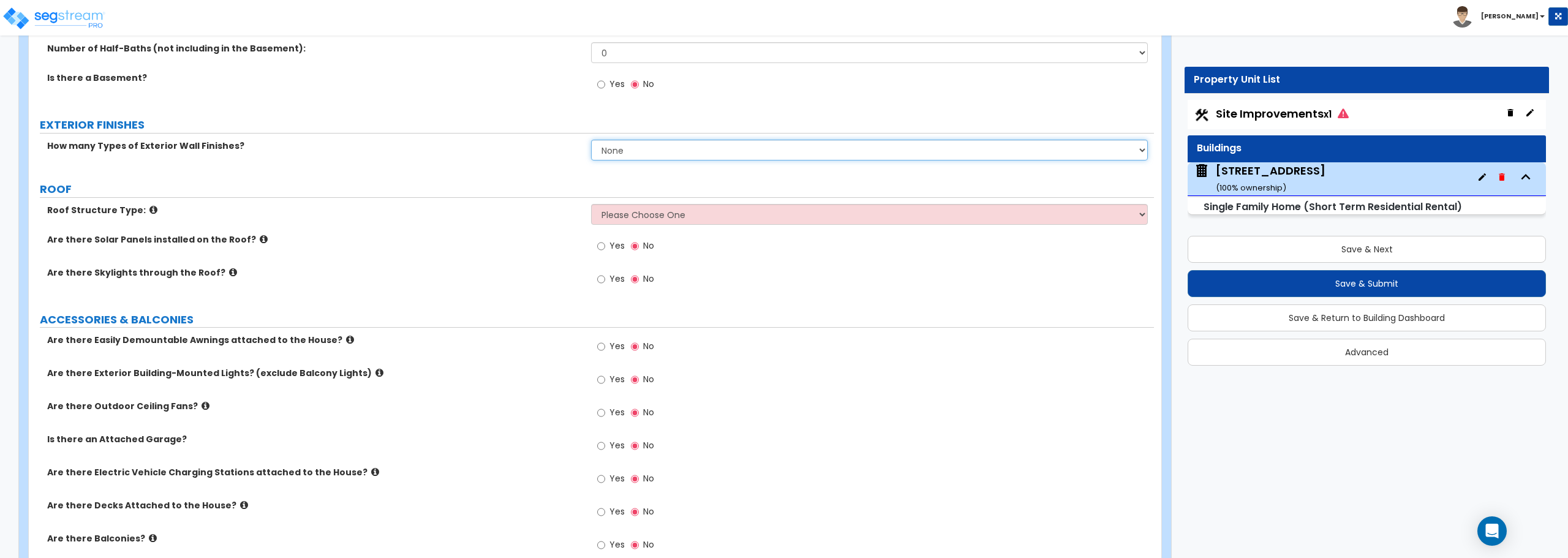
click at [675, 148] on select "None 1 2 3" at bounding box center [869, 150] width 556 height 20
select select "2"
click at [591, 140] on select "None 1 2 3" at bounding box center [869, 150] width 556 height 20
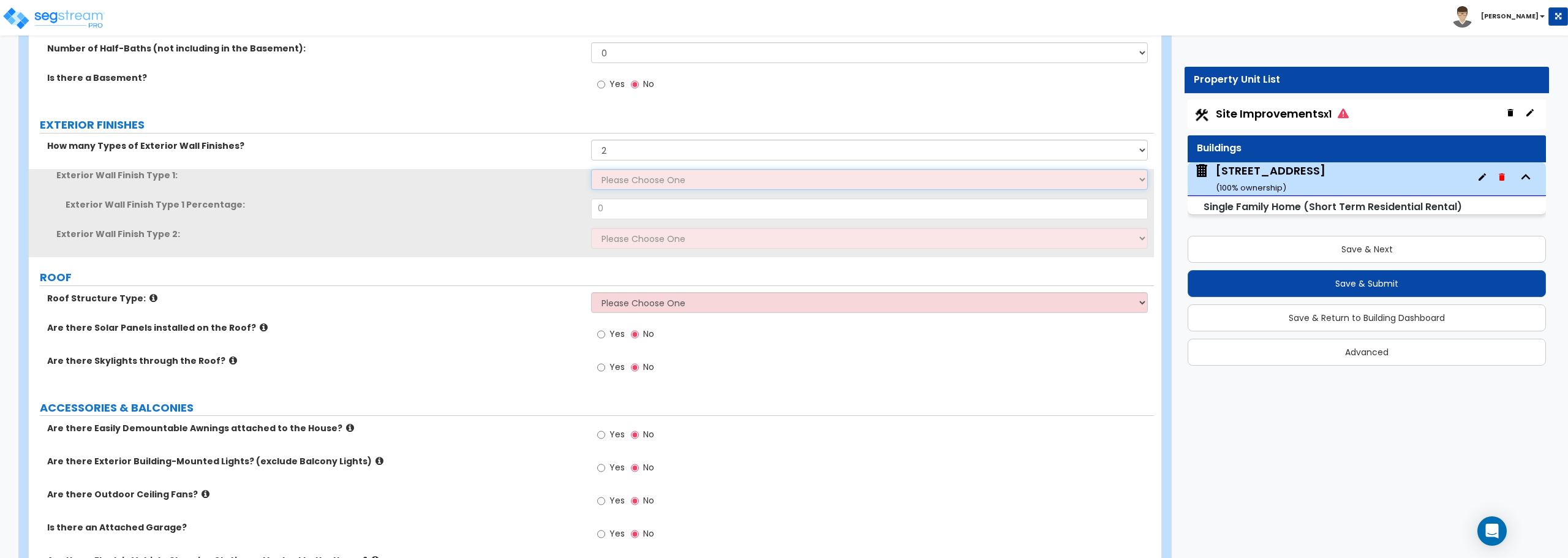
click at [660, 181] on select "Please Choose One No Finish/Shared Wall No Wall Brick Finish Stone Finish Wood …" at bounding box center [869, 179] width 556 height 20
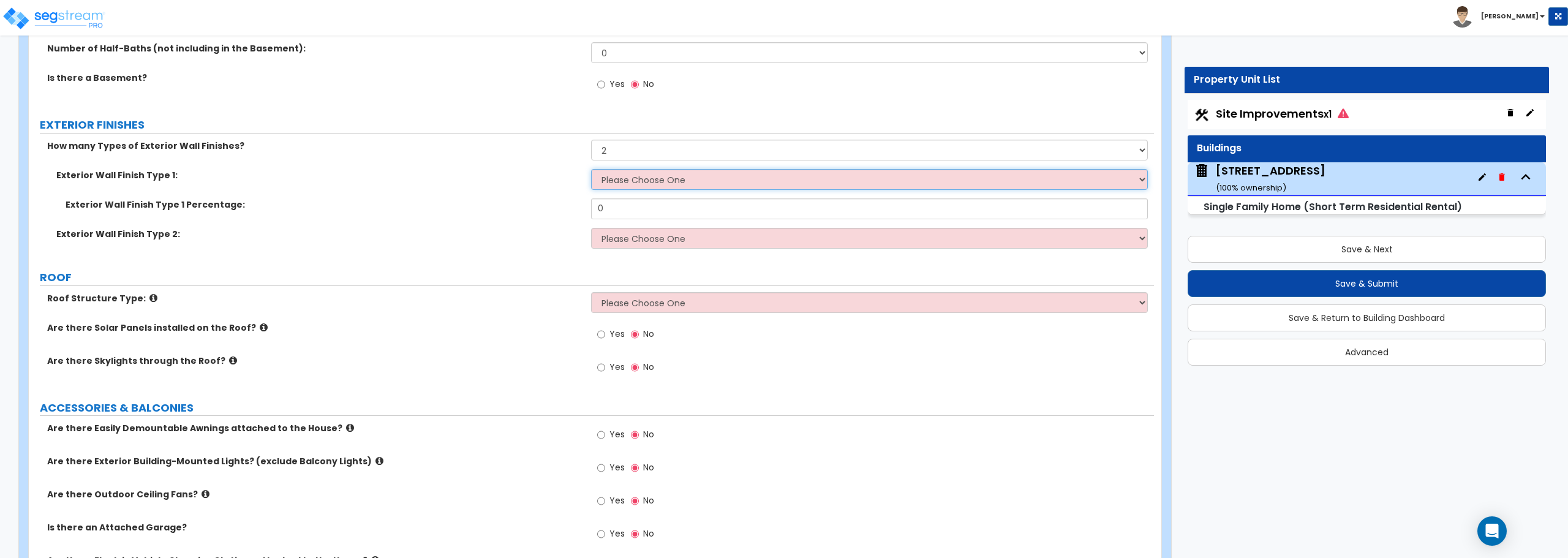
select select "5"
click at [591, 169] on select "Please Choose One No Finish/Shared Wall No Wall Brick Finish Stone Finish Wood …" at bounding box center [869, 179] width 556 height 20
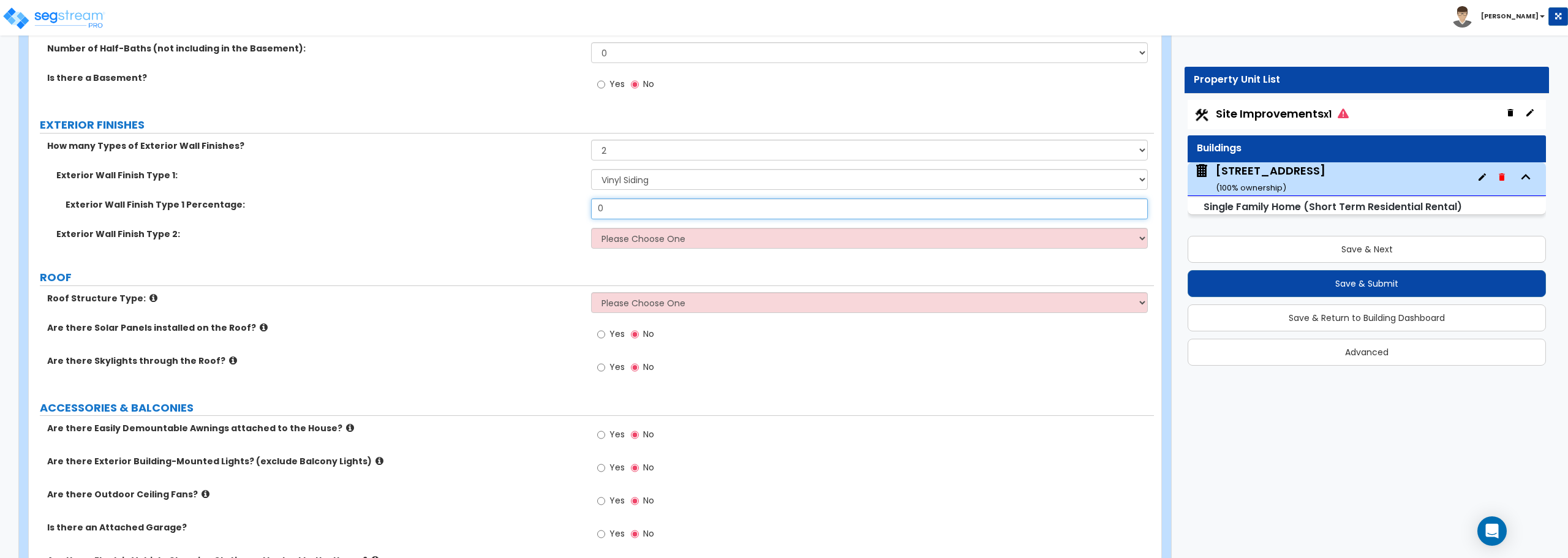
click at [657, 210] on input "0" at bounding box center [869, 208] width 556 height 20
click at [1133, 237] on select "Please Choose One No Finish/Shared Wall No Wall Brick Finish Stone Finish Wood …" at bounding box center [869, 238] width 556 height 20
select select "2"
click at [591, 227] on select "Please Choose One No Finish/Shared Wall No Wall Brick Finish Stone Finish Wood …" at bounding box center [869, 238] width 556 height 20
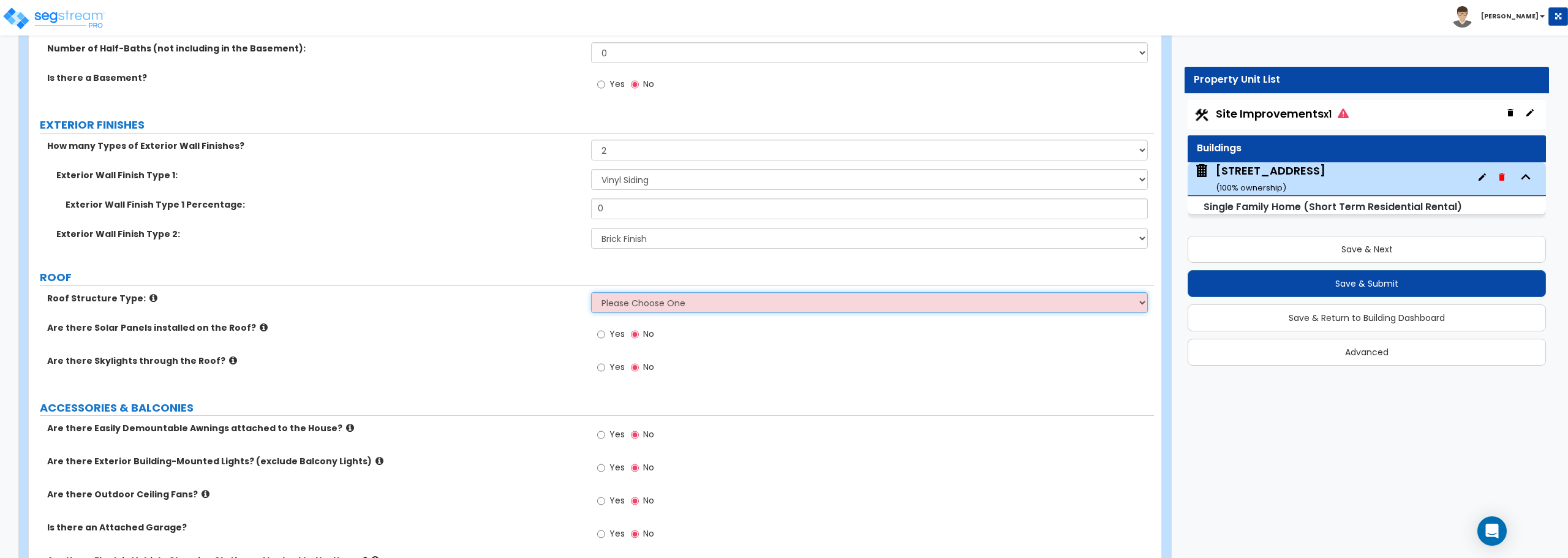
click at [676, 299] on select "Please Choose One Gable Roof Flat Roof Hybrid Gable & Flat Roof" at bounding box center [869, 302] width 556 height 20
click at [677, 299] on select "Please Choose One Gable Roof Flat Roof Hybrid Gable & Flat Roof" at bounding box center [869, 302] width 556 height 20
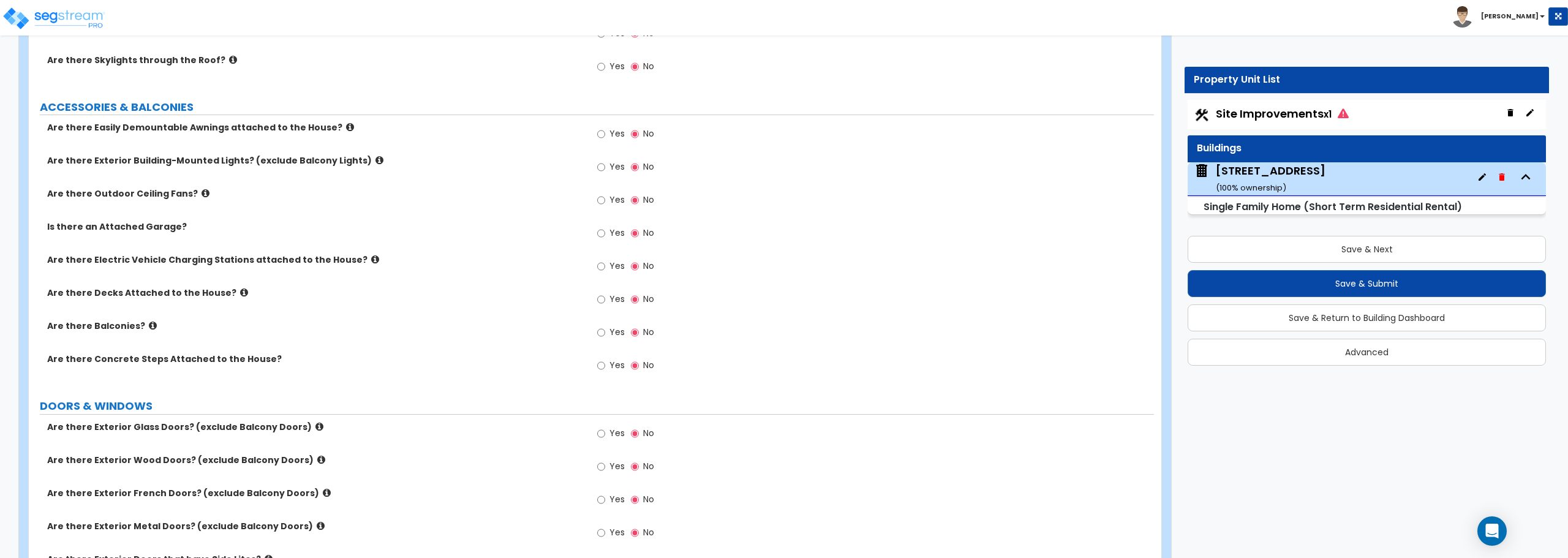
scroll to position [857, 0]
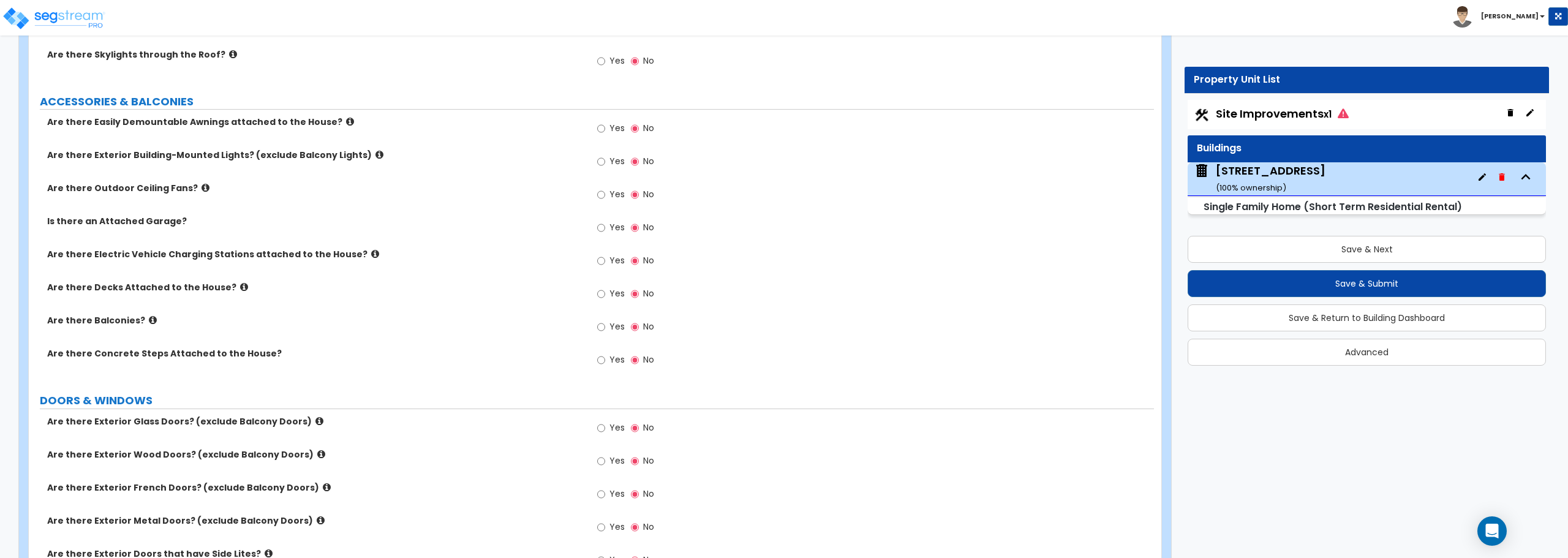
click at [592, 164] on div "Yes No" at bounding box center [626, 162] width 70 height 29
click at [606, 160] on label "Yes" at bounding box center [611, 162] width 28 height 20
click at [605, 160] on input "Yes" at bounding box center [601, 162] width 8 height 13
radio input "true"
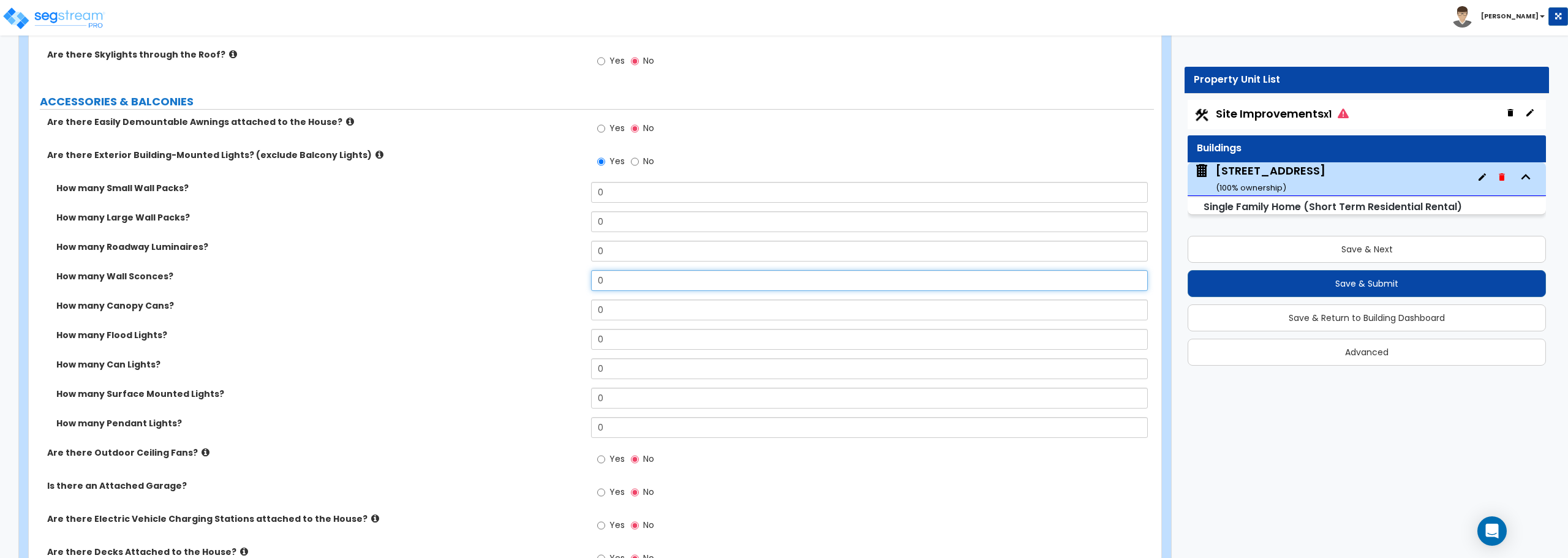
drag, startPoint x: 614, startPoint y: 284, endPoint x: 555, endPoint y: 284, distance: 59.0
click at [555, 284] on div "How many Wall Sconces? 0" at bounding box center [591, 284] width 1125 height 29
type input "3"
drag, startPoint x: 603, startPoint y: 376, endPoint x: 593, endPoint y: 376, distance: 10.0
click at [593, 376] on input "0" at bounding box center [869, 369] width 556 height 20
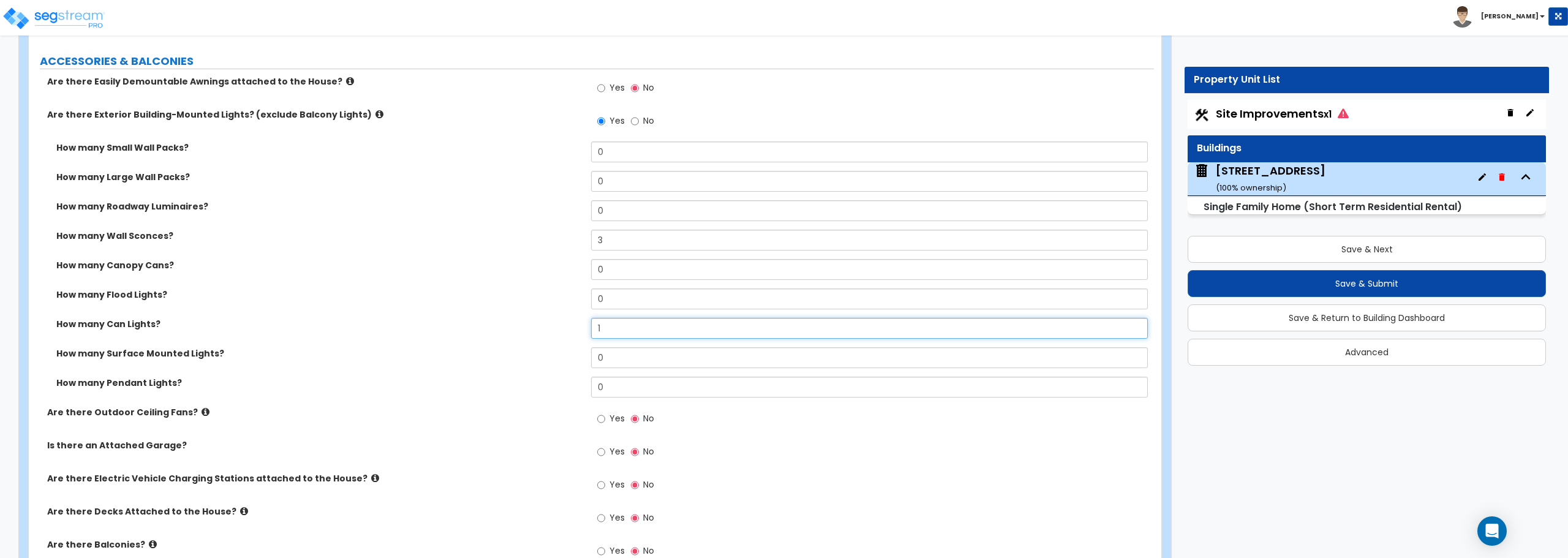
scroll to position [919, 0]
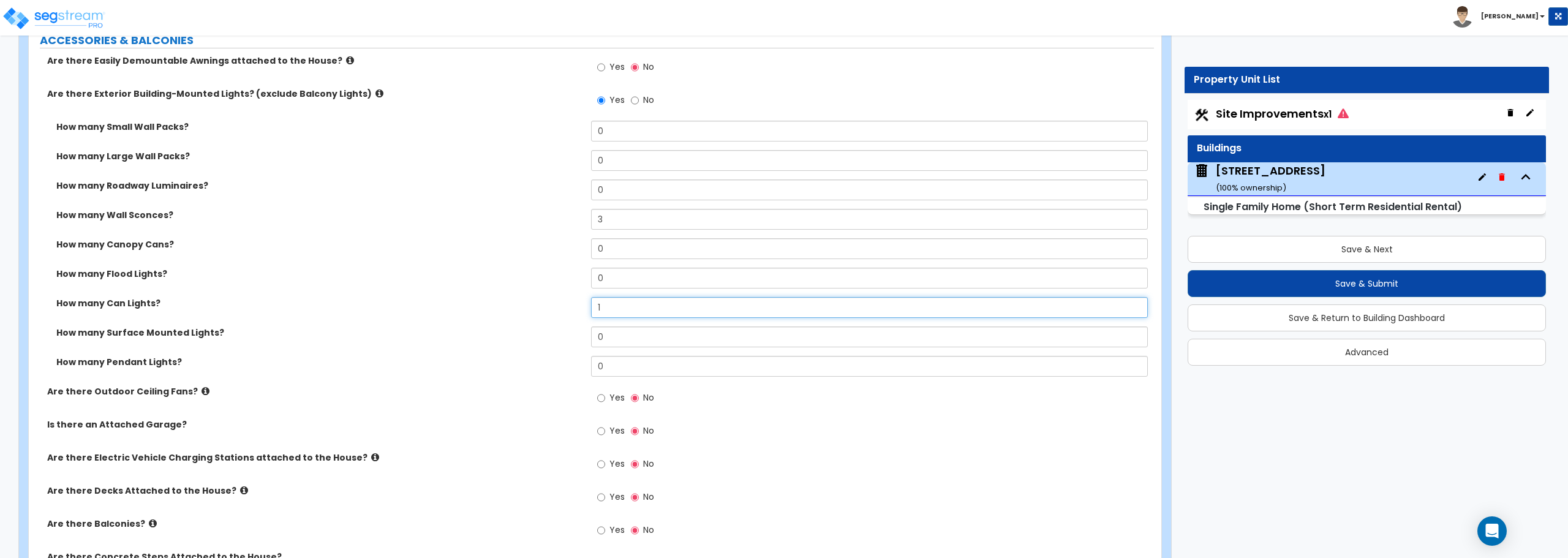
type input "1"
click at [604, 396] on input "Yes" at bounding box center [601, 398] width 8 height 13
radio input "true"
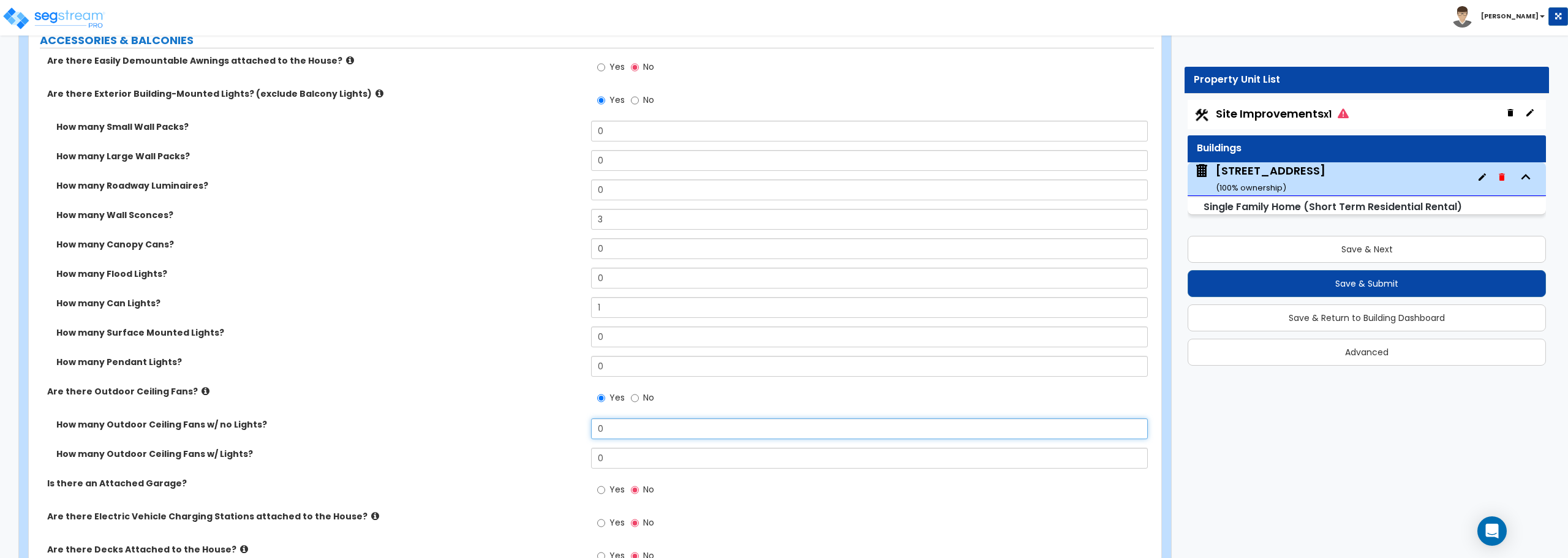
drag, startPoint x: 615, startPoint y: 424, endPoint x: 511, endPoint y: 424, distance: 104.0
click at [511, 424] on div "How many Outdoor Ceiling Fans w/ no Lights? 0" at bounding box center [591, 433] width 1125 height 29
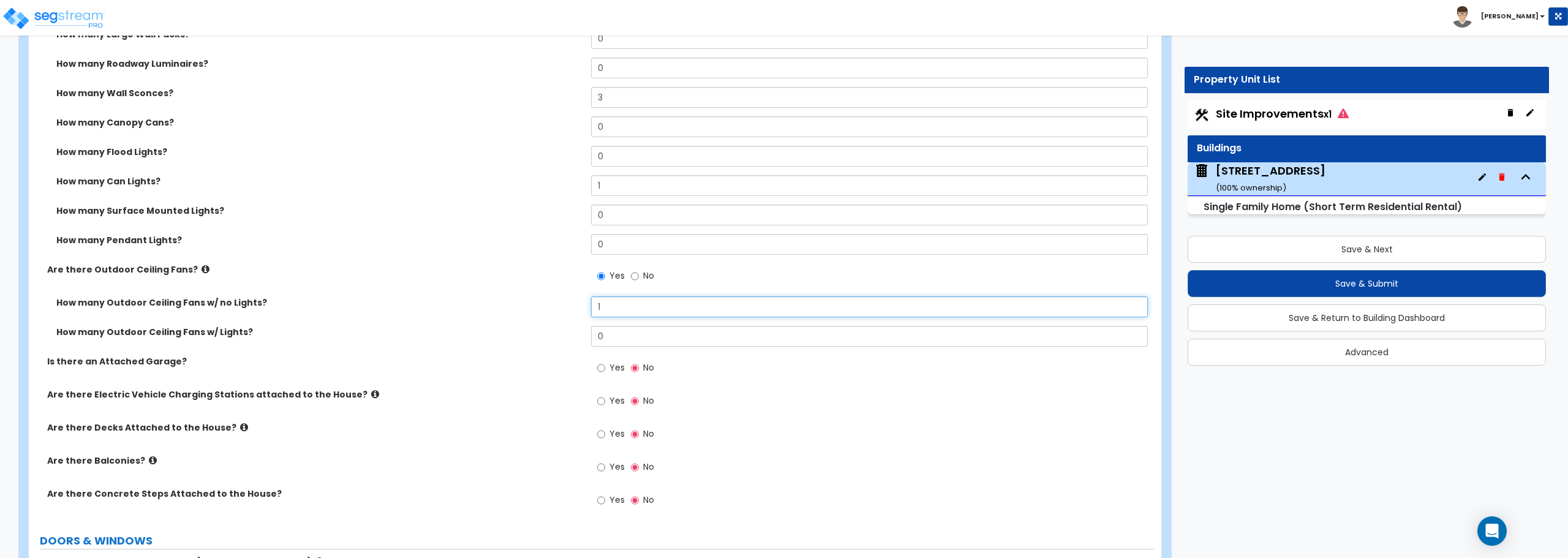
scroll to position [1041, 0]
type input "1"
click at [599, 363] on input "Yes" at bounding box center [601, 367] width 8 height 13
radio input "true"
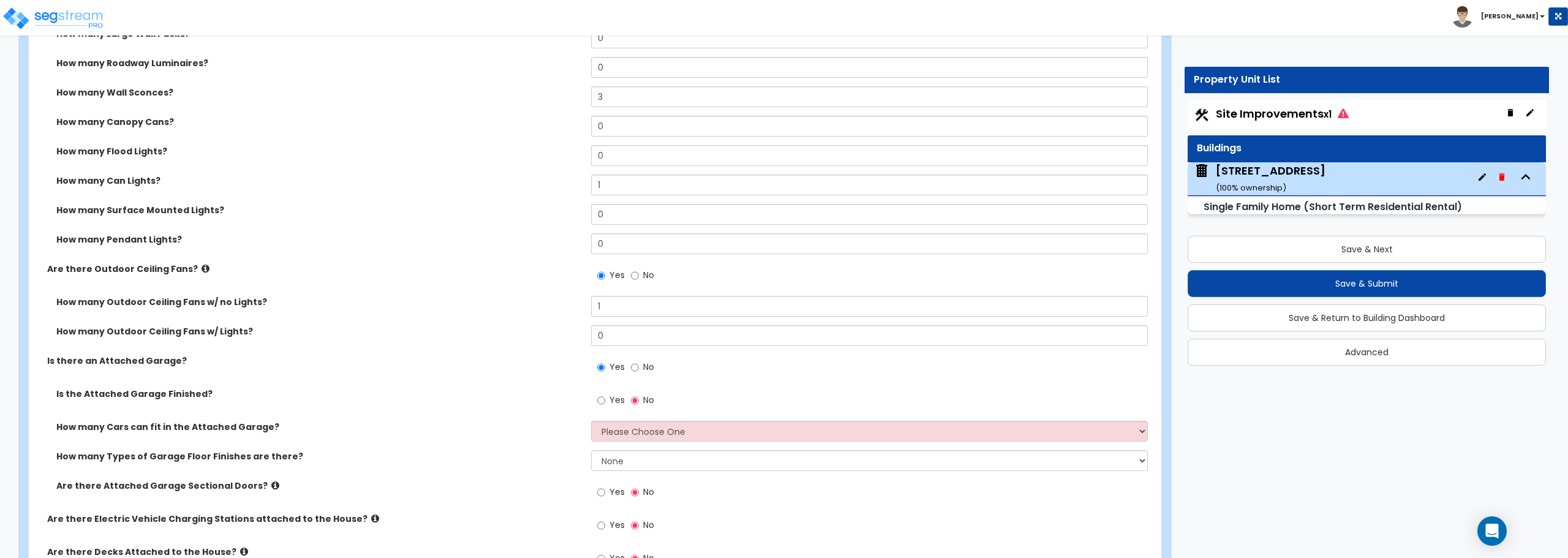
click at [608, 412] on div "Yes No" at bounding box center [626, 401] width 70 height 29
click at [607, 425] on select "Please Choose One 1 2 3 4 5" at bounding box center [869, 431] width 556 height 20
select select "1"
click at [591, 421] on select "Please Choose One 1 2 3 4 5" at bounding box center [869, 431] width 556 height 20
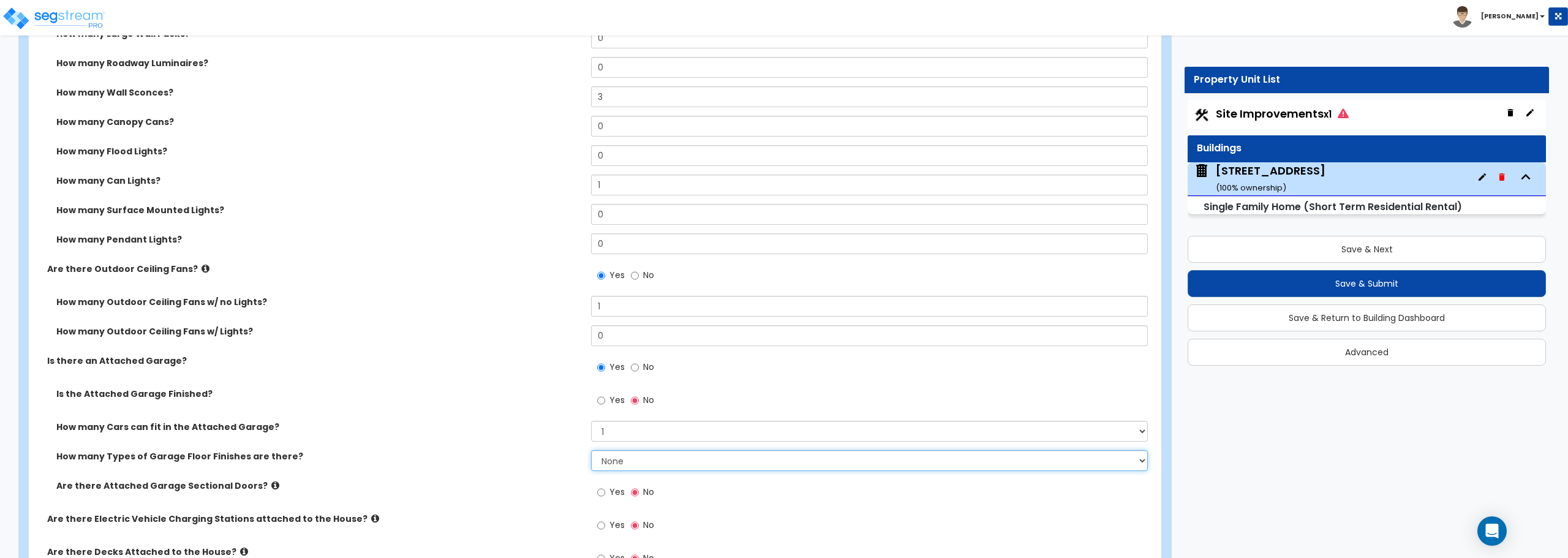
click at [685, 464] on select "None 1 2 3 4" at bounding box center [869, 460] width 556 height 20
click at [489, 367] on div "Is there an Attached Garage? Yes No" at bounding box center [591, 371] width 1125 height 33
click at [610, 401] on span "Yes" at bounding box center [617, 399] width 15 height 12
click at [605, 401] on input "Yes" at bounding box center [601, 400] width 8 height 13
click at [634, 399] on input "No" at bounding box center [634, 400] width 8 height 13
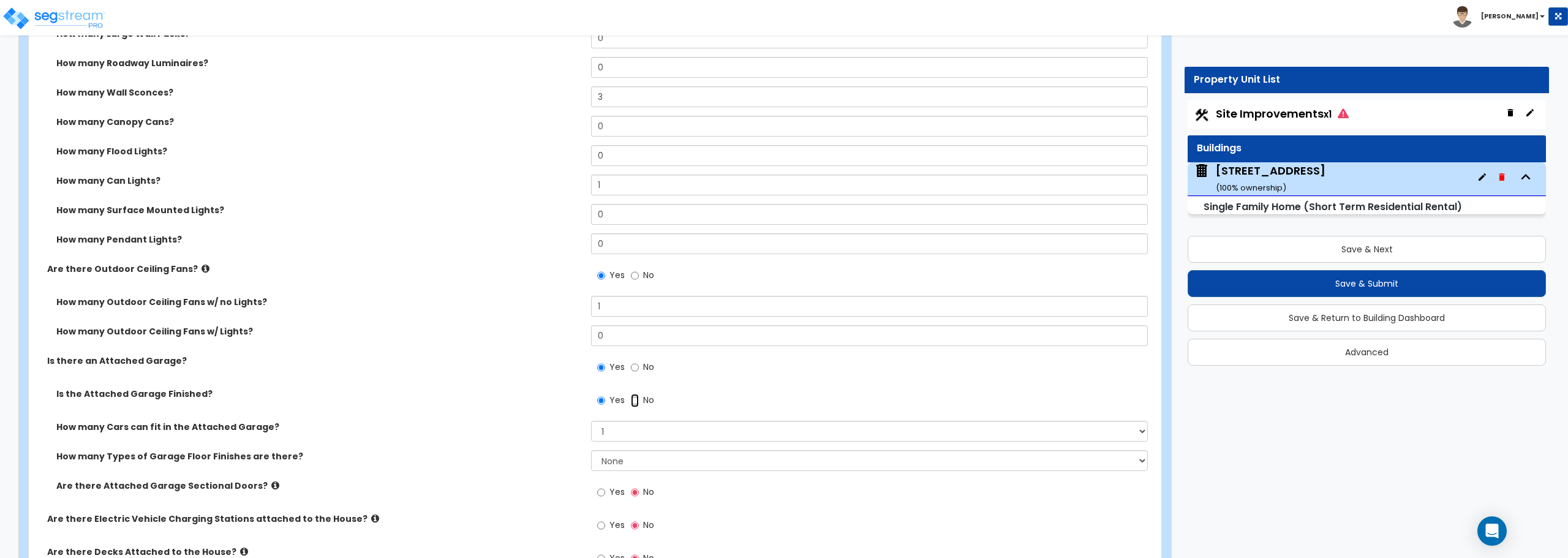
radio input "false"
radio input "true"
click at [615, 426] on select "Please Choose One 1 2 3 4 5" at bounding box center [869, 431] width 556 height 20
select select "2"
click at [591, 421] on select "Please Choose One 1 2 3 4 5" at bounding box center [869, 431] width 556 height 20
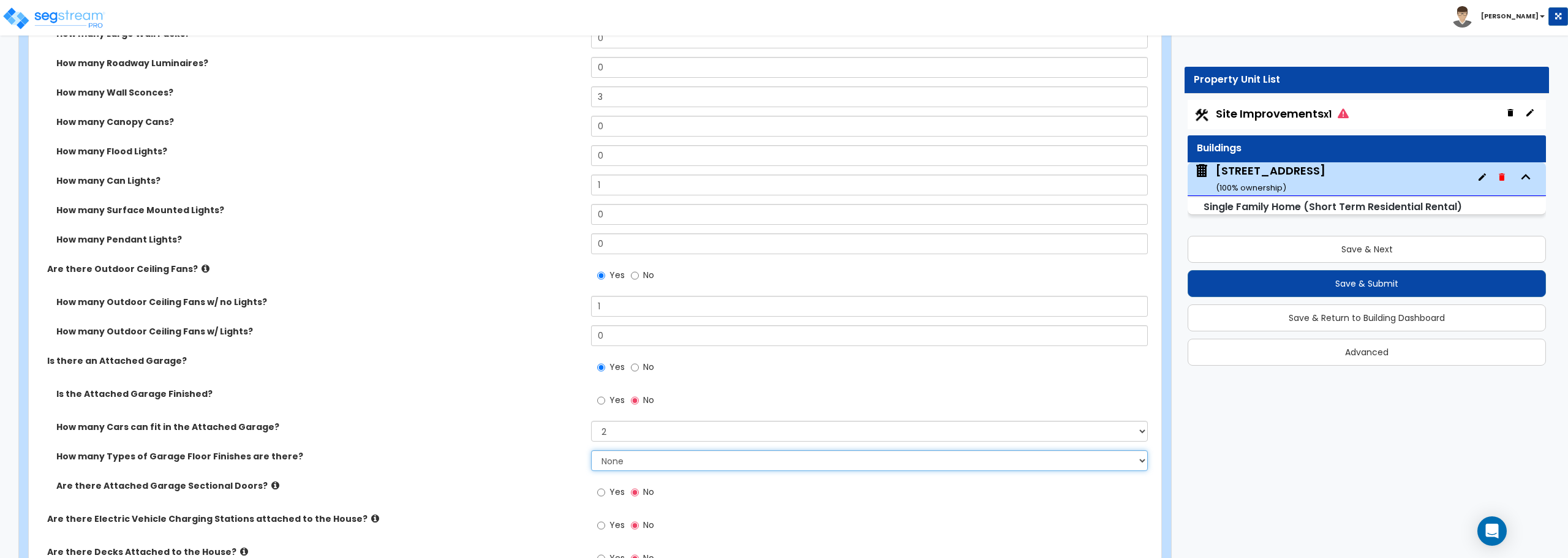
click at [612, 462] on select "None 1 2 3 4" at bounding box center [869, 460] width 556 height 20
select select "1"
click at [591, 450] on select "None 1 2 3 4" at bounding box center [869, 460] width 556 height 20
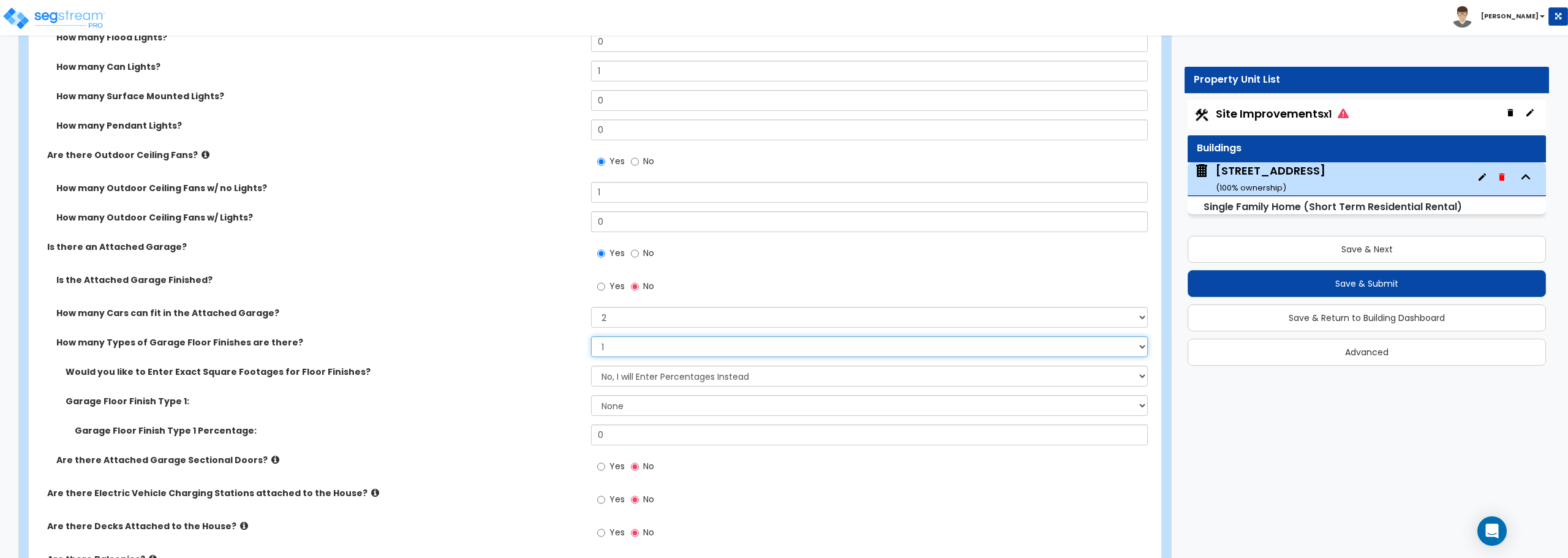
scroll to position [1163, 0]
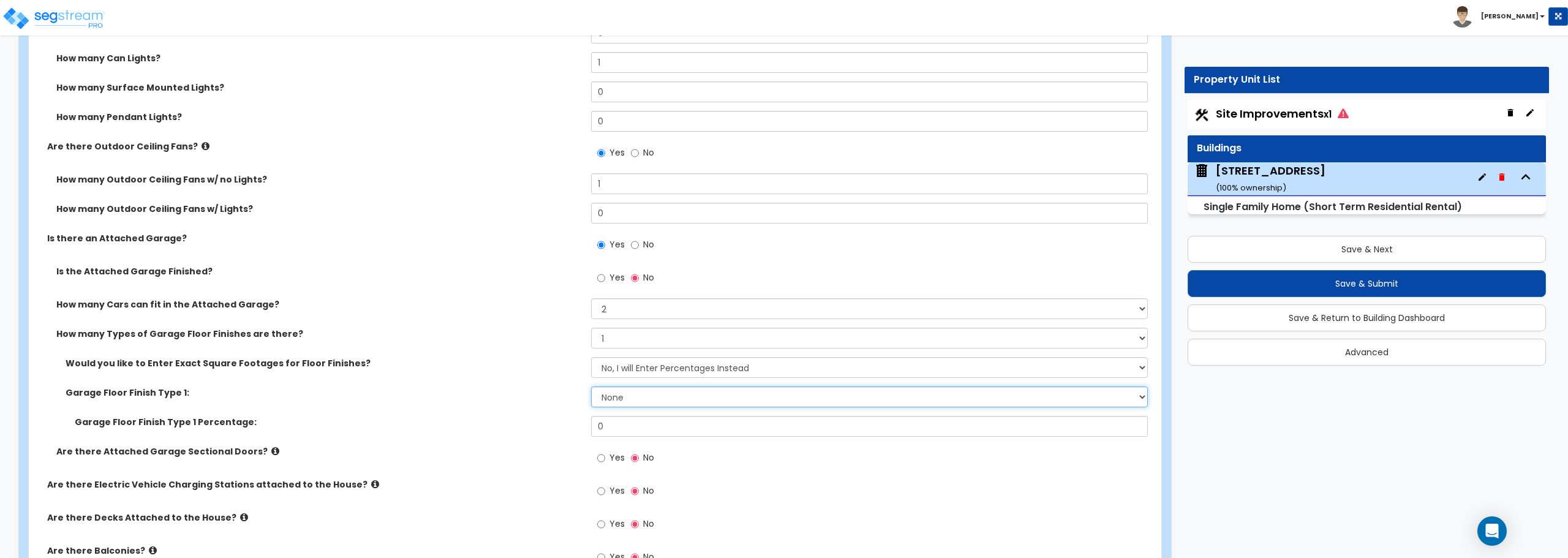
click at [645, 400] on select "None Polished Concrete Flooring Ceramic Tile Flooring Rubber Tile Flooring Epox…" at bounding box center [869, 396] width 556 height 20
select select "1"
click at [591, 386] on select "None Polished Concrete Flooring Ceramic Tile Flooring Rubber Tile Flooring Epox…" at bounding box center [869, 396] width 556 height 20
click at [640, 429] on input "0" at bounding box center [869, 426] width 556 height 20
drag, startPoint x: 640, startPoint y: 429, endPoint x: 566, endPoint y: 431, distance: 74.0
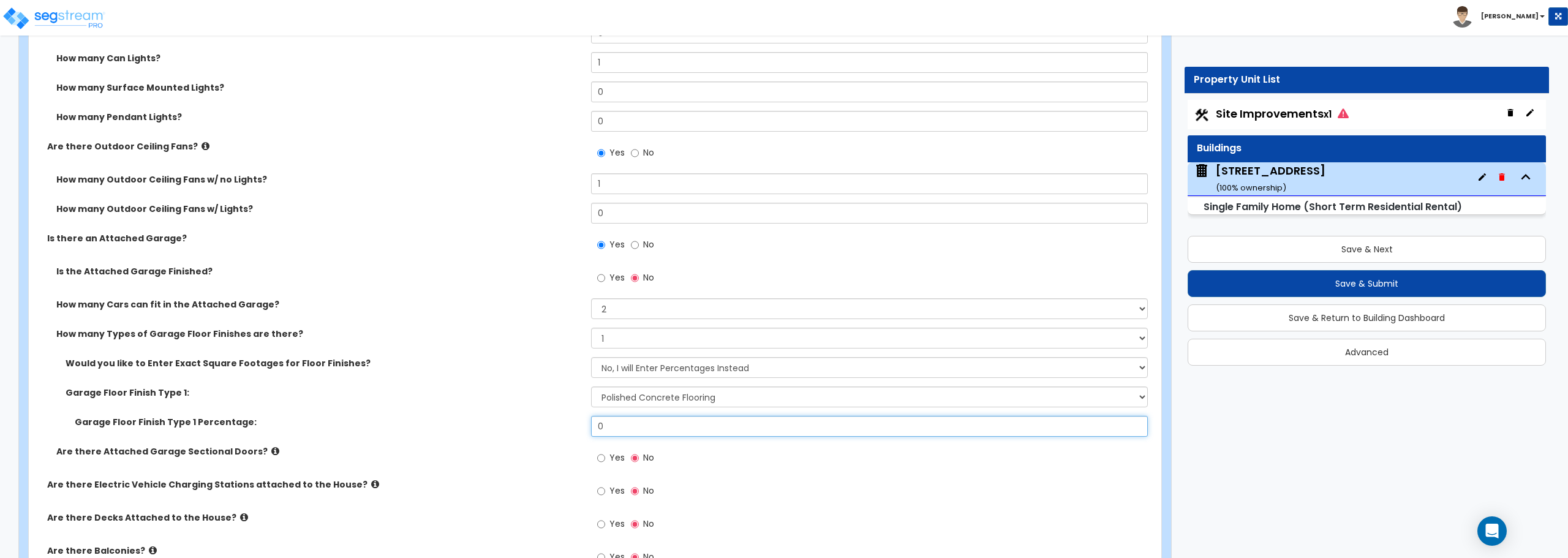
click at [566, 431] on div "Garage Floor Finish Type 1 Percentage: 0" at bounding box center [591, 430] width 1125 height 29
type input "100"
click at [542, 482] on label "Are there Electric Vehicle Charging Stations attached to the House?" at bounding box center [314, 484] width 535 height 12
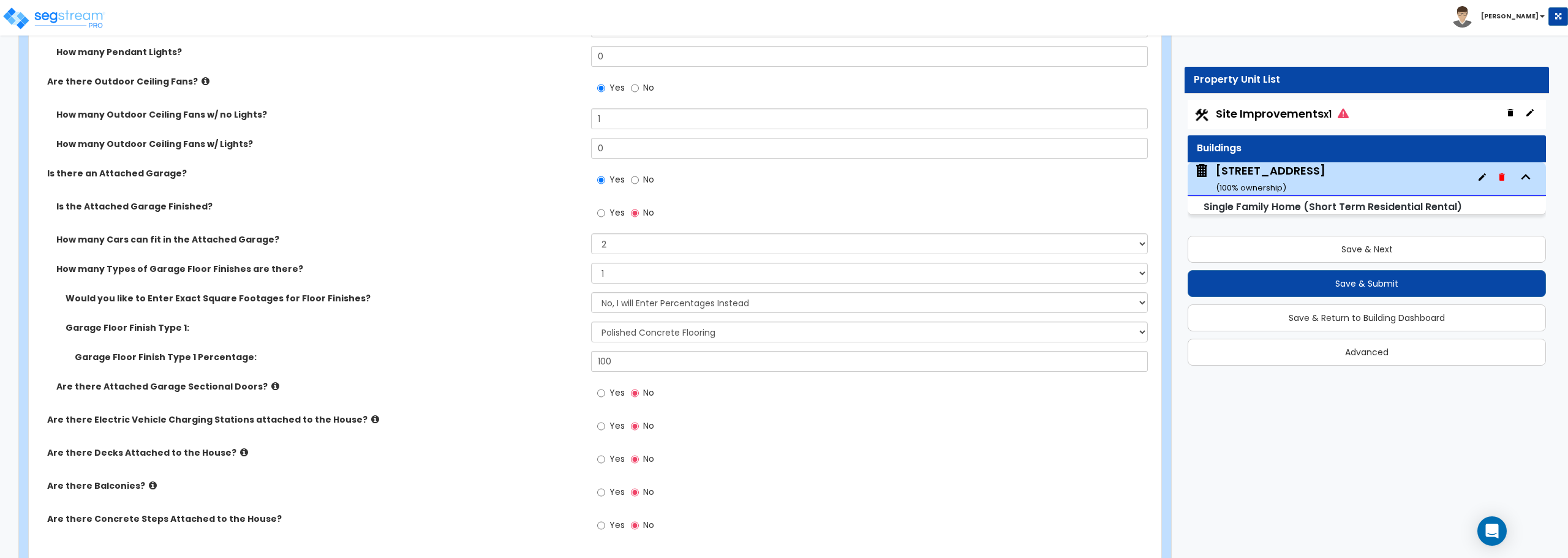
scroll to position [1286, 0]
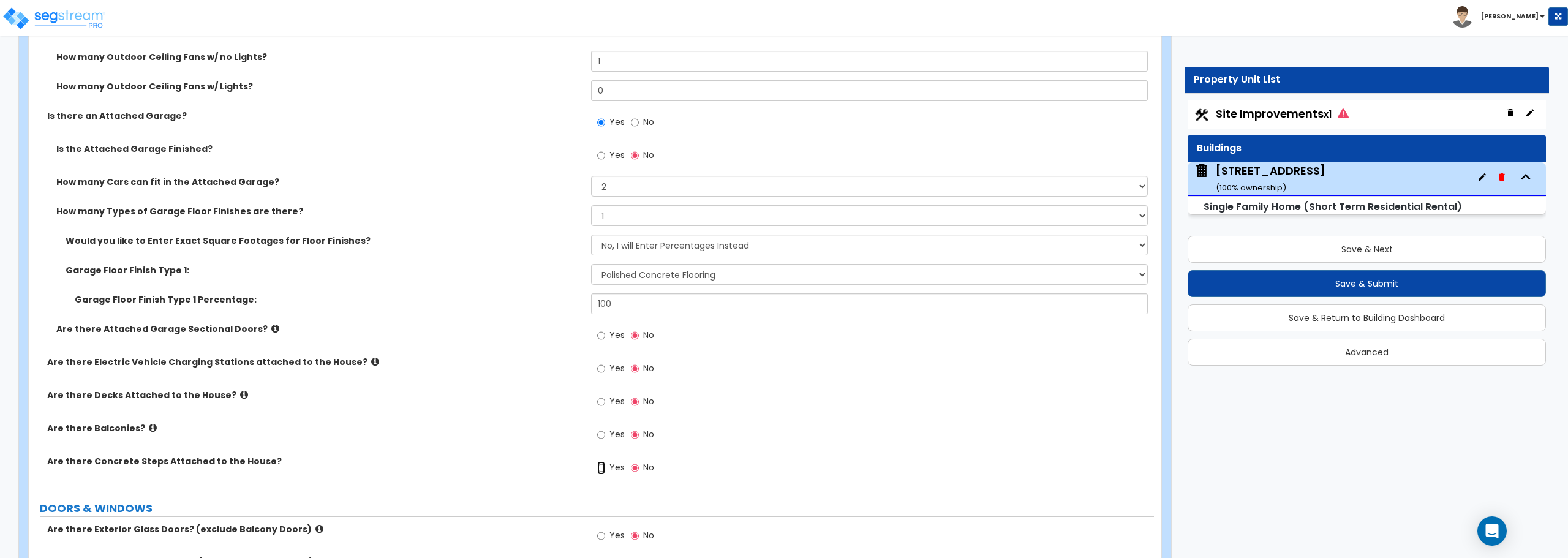
click at [599, 466] on input "Yes" at bounding box center [601, 467] width 8 height 13
radio input "true"
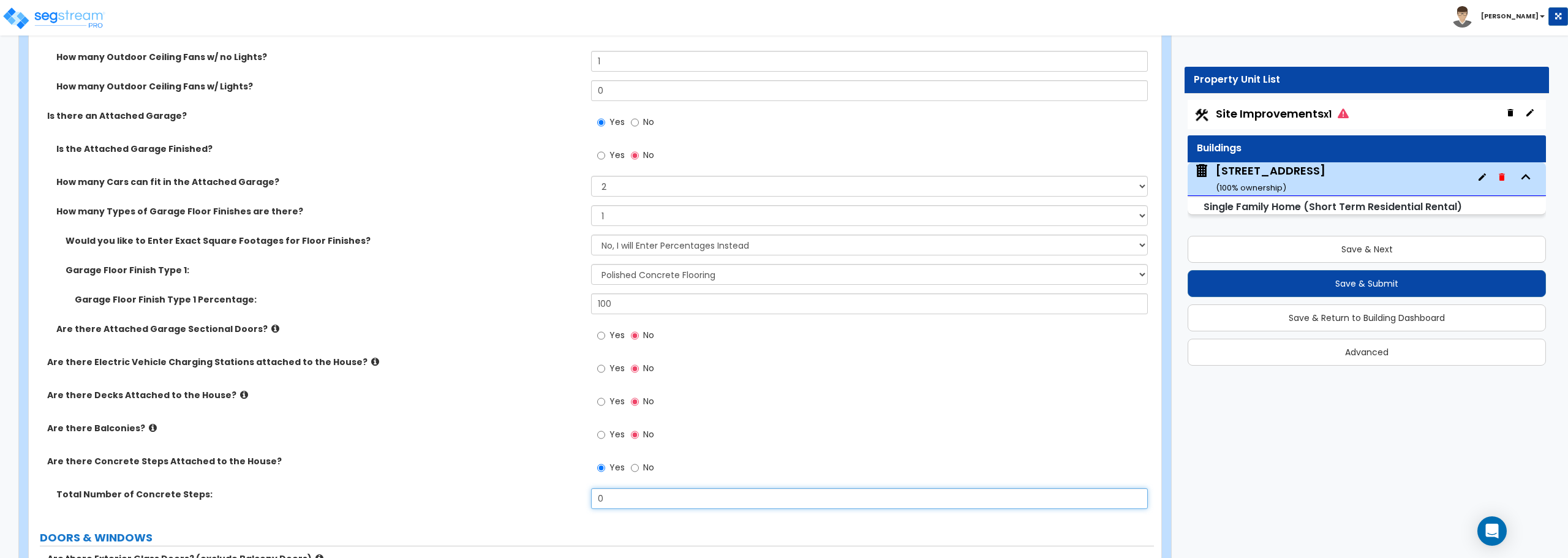
drag, startPoint x: 622, startPoint y: 498, endPoint x: 568, endPoint y: 502, distance: 54.1
click at [568, 502] on div "Total Number of Concrete Steps: 0" at bounding box center [591, 502] width 1125 height 29
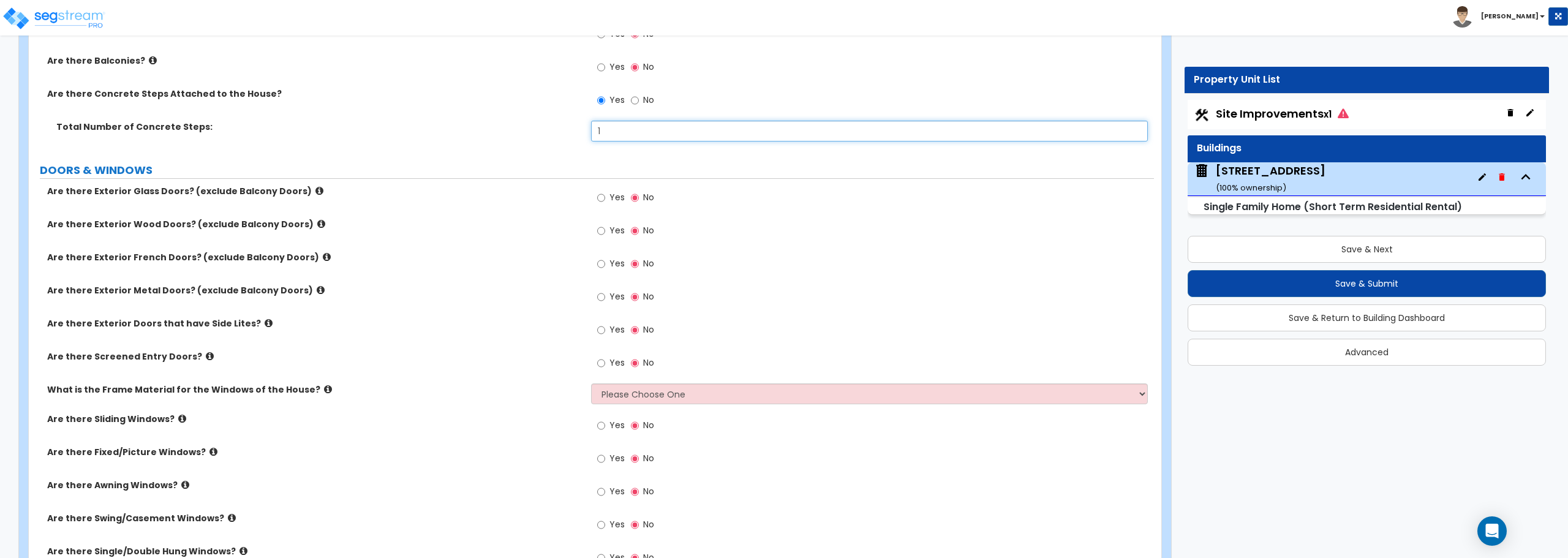
scroll to position [1714, 0]
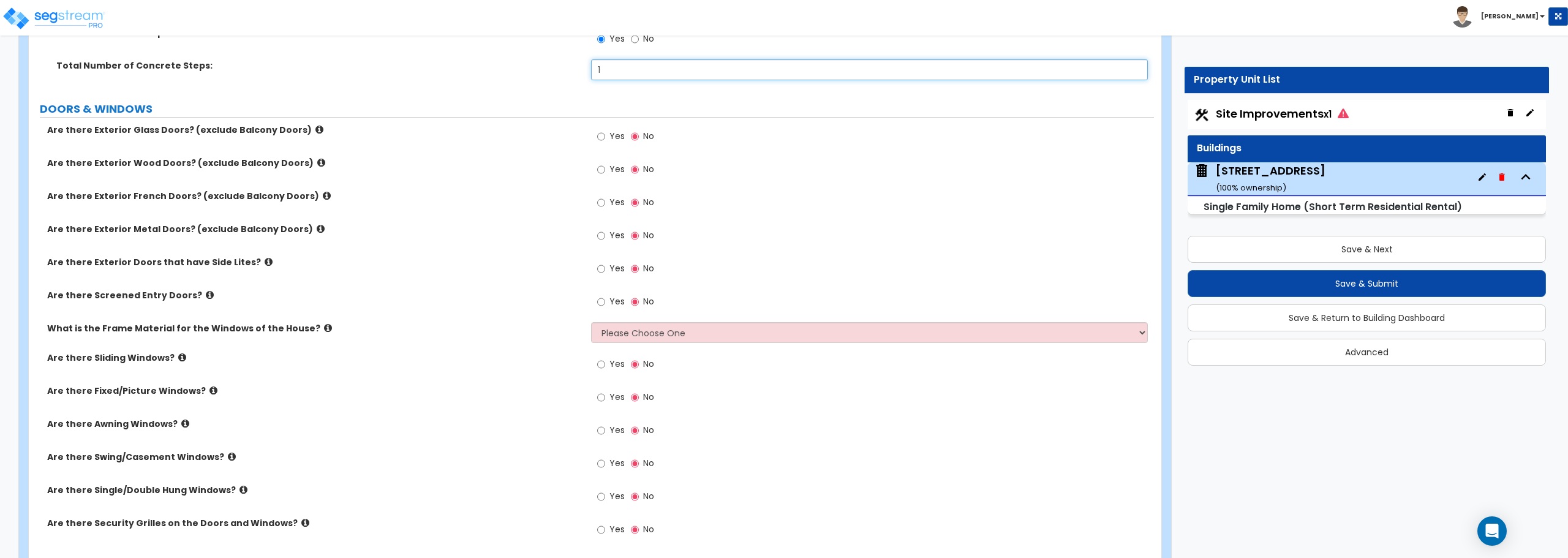
type input "1"
click at [599, 138] on input "Yes" at bounding box center [601, 136] width 8 height 13
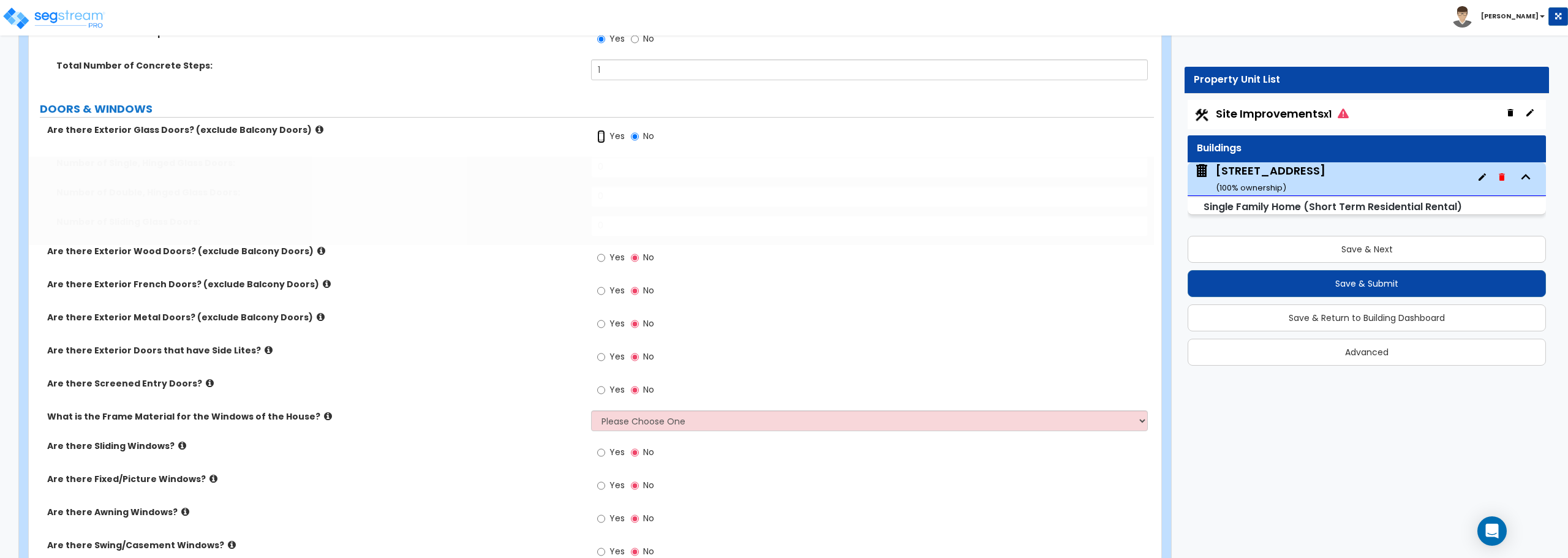
radio input "true"
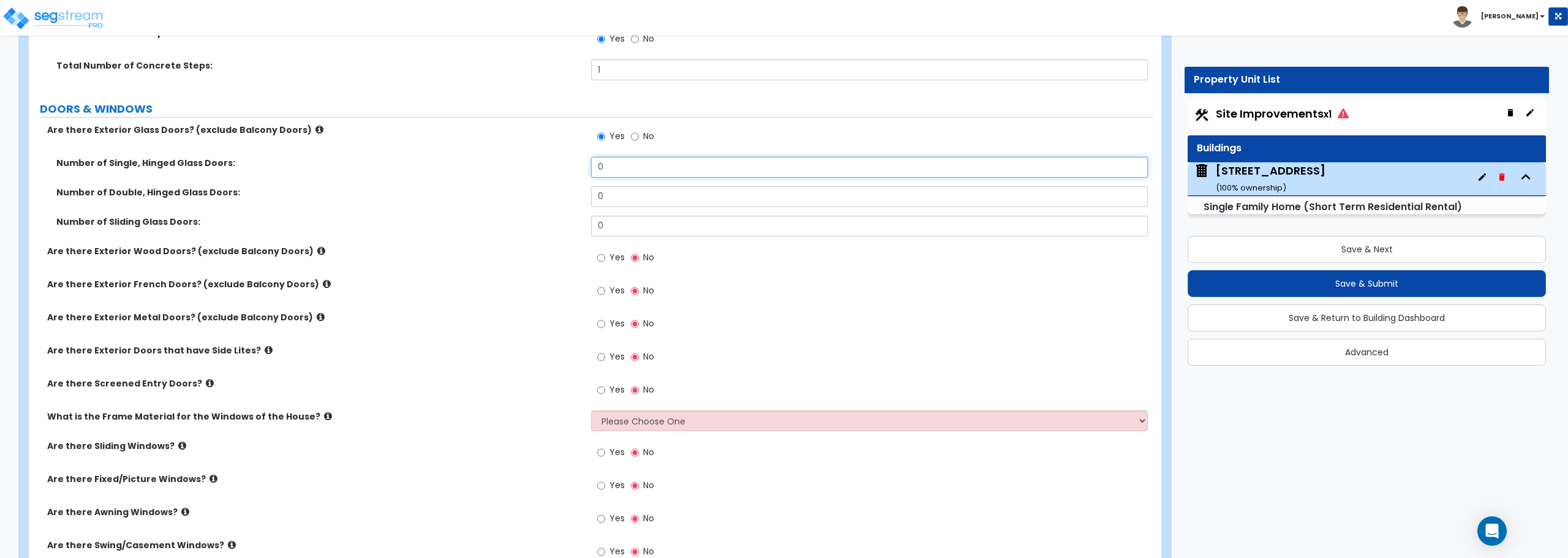
drag, startPoint x: 609, startPoint y: 175, endPoint x: 573, endPoint y: 175, distance: 36.0
click at [573, 175] on div "Number of Single, Hinged Glass Doors: 0" at bounding box center [591, 171] width 1125 height 29
type input "1"
click at [601, 321] on input "Yes" at bounding box center [601, 324] width 8 height 13
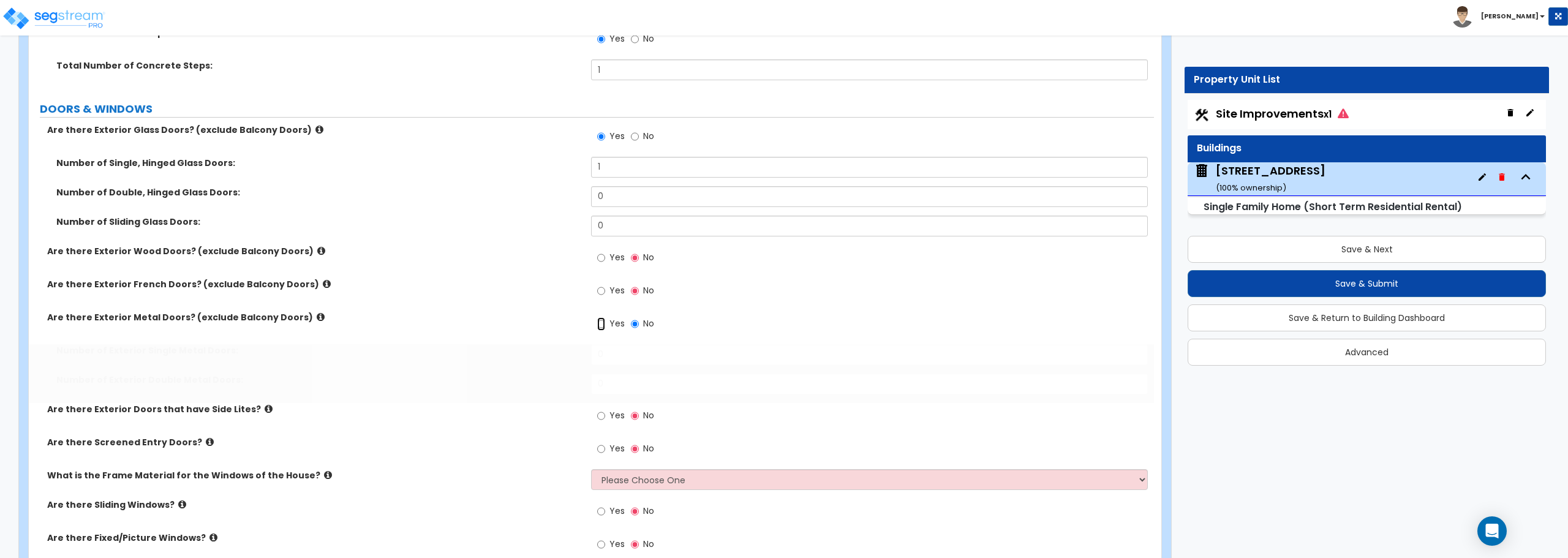
radio input "true"
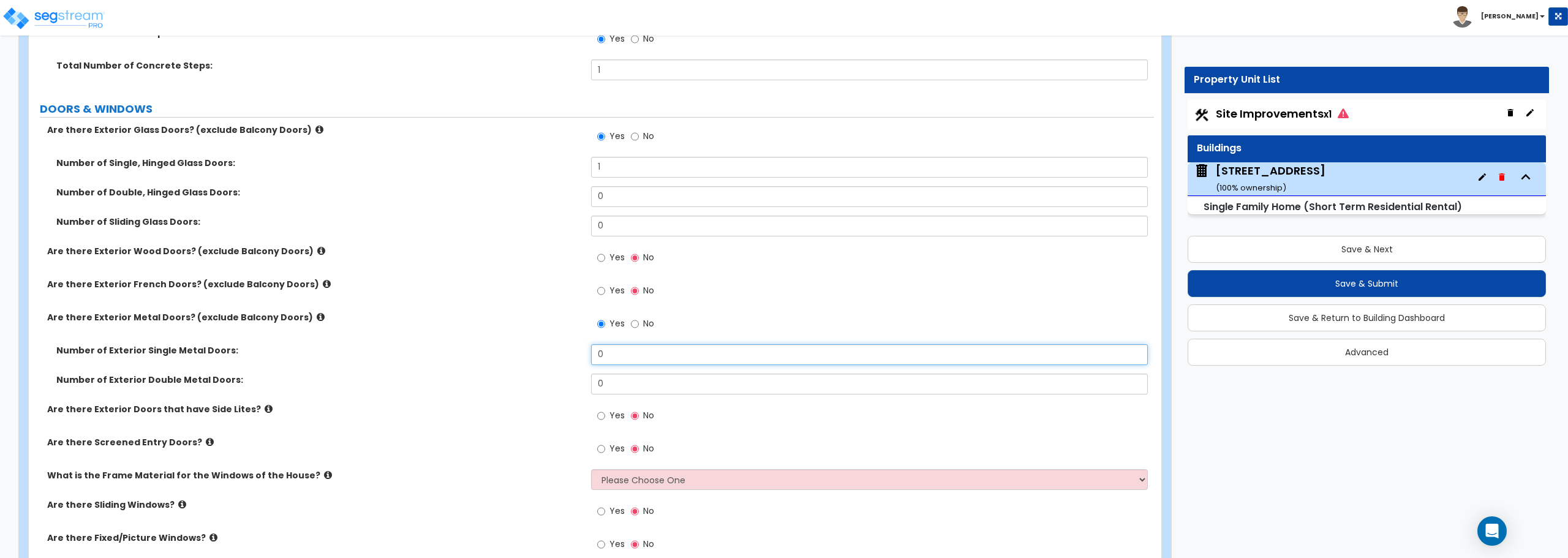
drag, startPoint x: 631, startPoint y: 348, endPoint x: 528, endPoint y: 350, distance: 103.0
click at [528, 350] on div "Number of Exterior Single Metal Doors: 0" at bounding box center [591, 358] width 1125 height 29
type input "1"
click at [601, 445] on input "Yes" at bounding box center [601, 448] width 8 height 13
radio input "true"
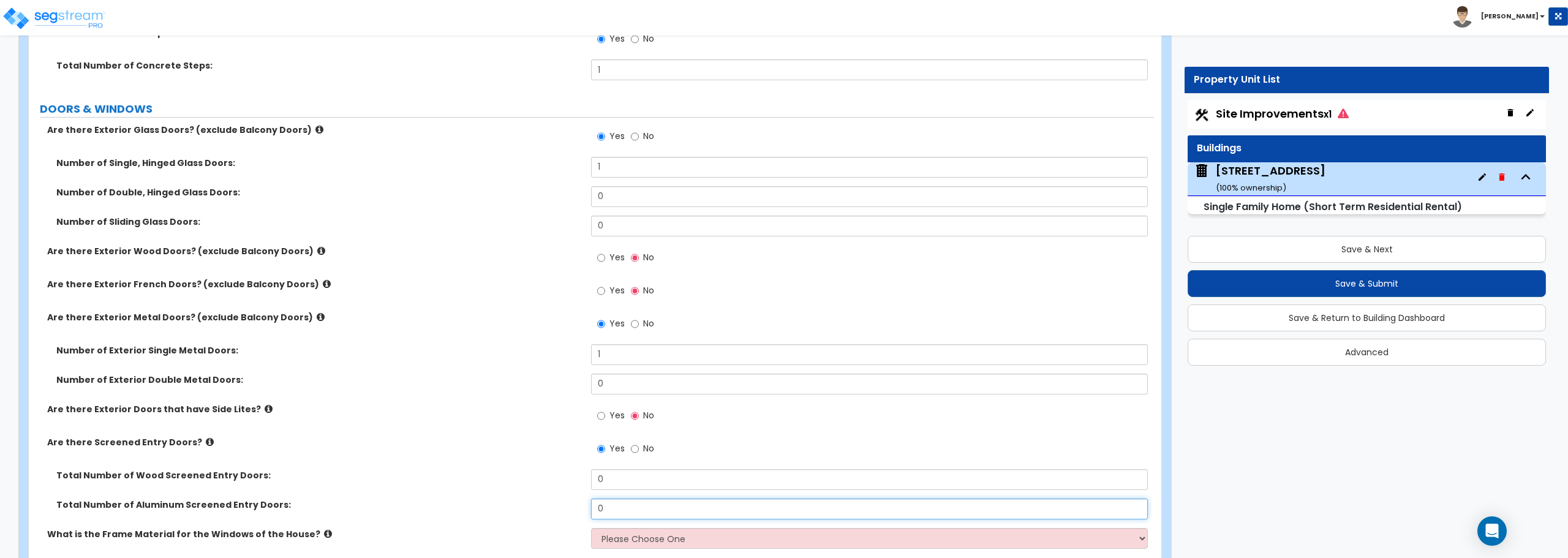
drag, startPoint x: 607, startPoint y: 513, endPoint x: 584, endPoint y: 513, distance: 23.0
click at [584, 513] on div "Total Number of Aluminum Screened Entry Doors: 0" at bounding box center [591, 513] width 1125 height 29
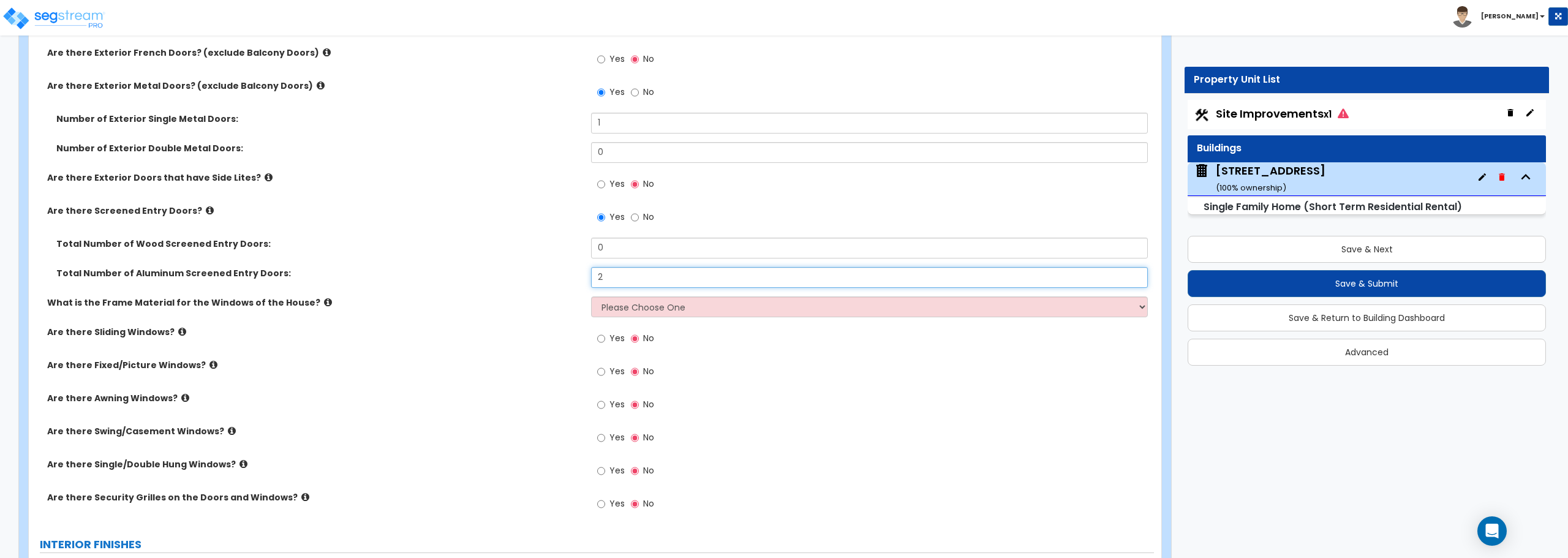
scroll to position [1959, 0]
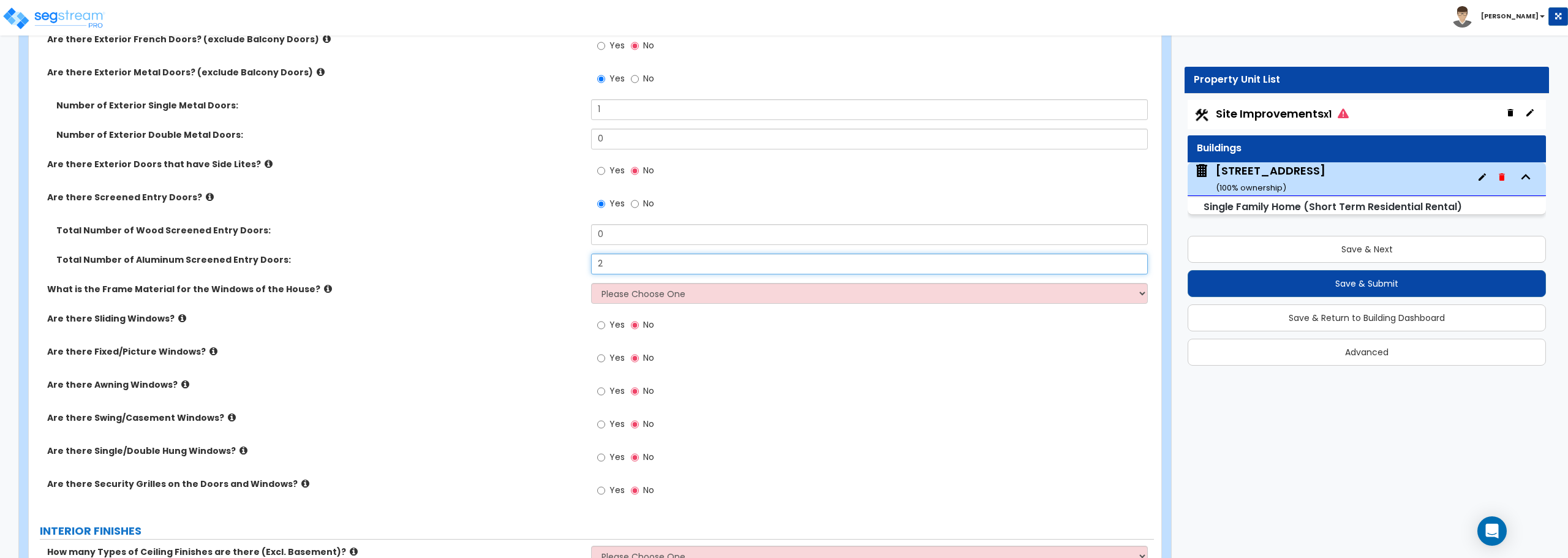
type input "2"
click at [798, 298] on select "Please Choose One Vinyl Aluminum Wood" at bounding box center [869, 293] width 556 height 20
select select "1"
click at [591, 283] on select "Please Choose One Vinyl Aluminum Wood" at bounding box center [869, 293] width 556 height 20
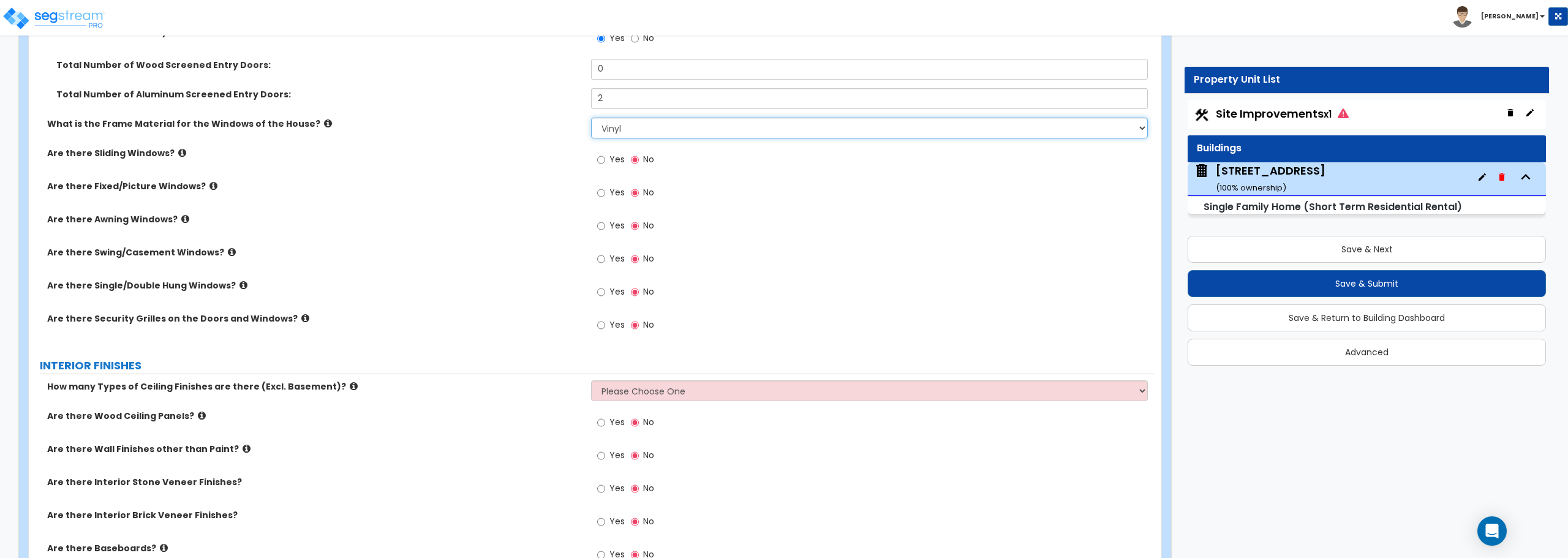
scroll to position [2143, 0]
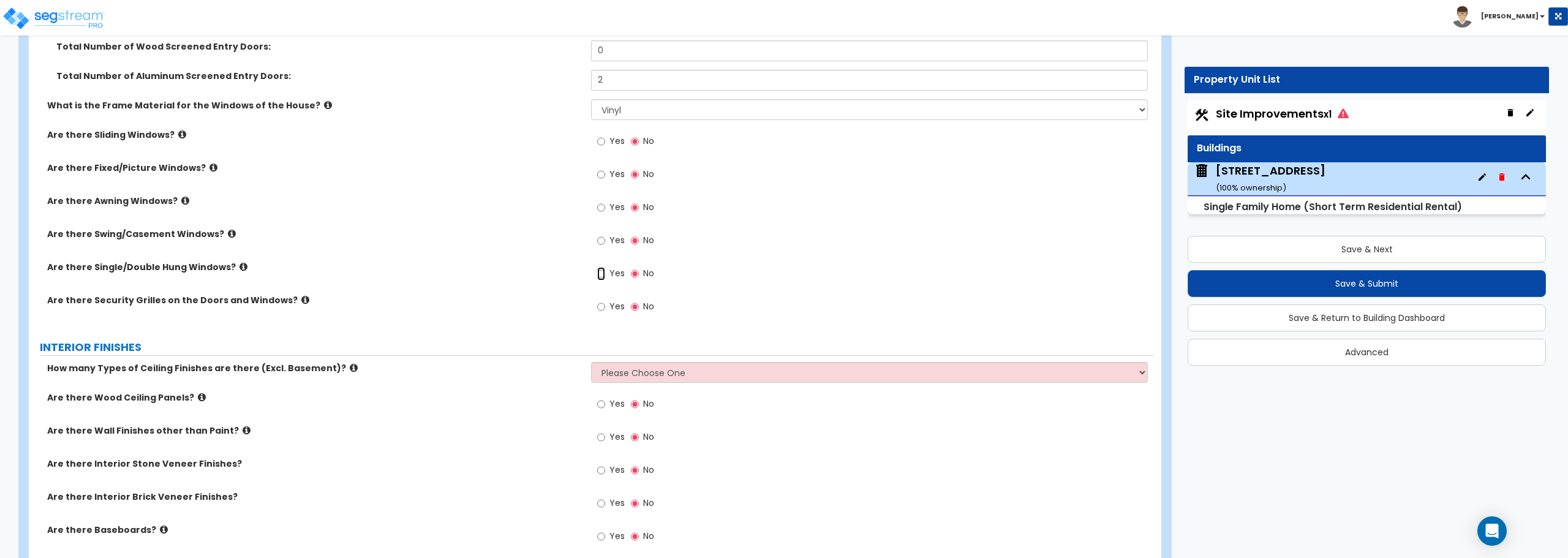
click at [604, 273] on input "Yes" at bounding box center [601, 274] width 8 height 13
radio input "true"
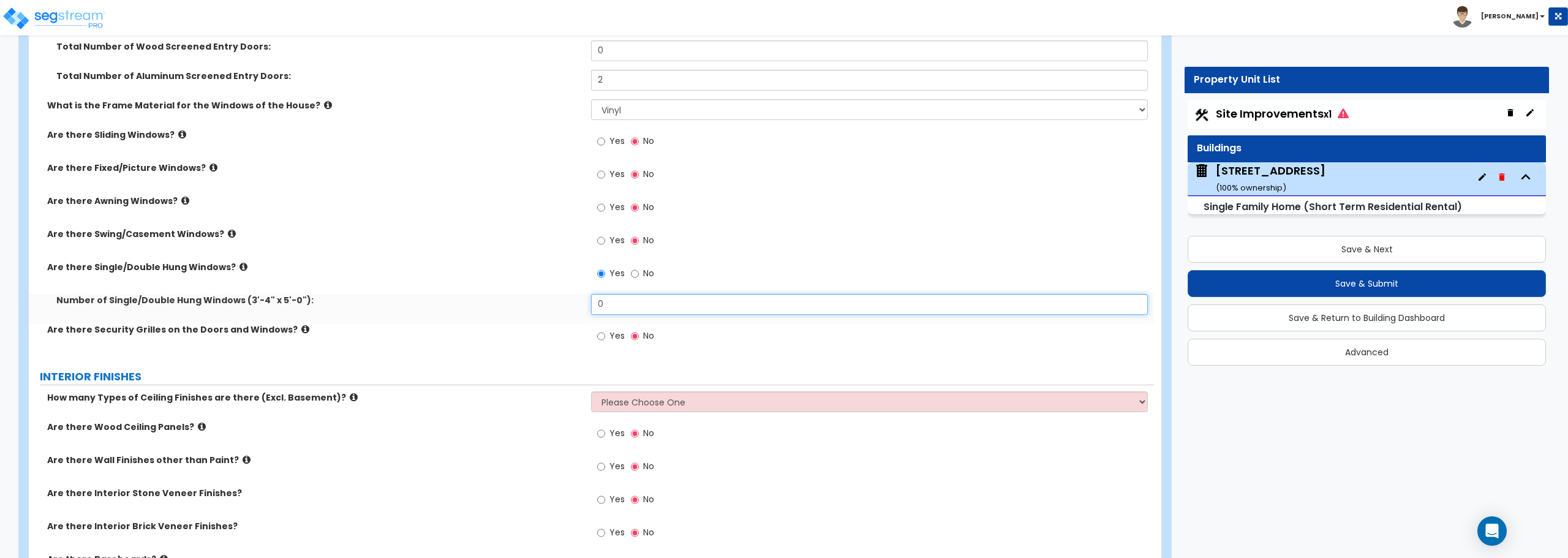
drag, startPoint x: 669, startPoint y: 301, endPoint x: 514, endPoint y: 290, distance: 155.4
click at [514, 290] on div "Are there Exterior Glass Doors? (exclude Balcony Doors) Yes No Number of Single…" at bounding box center [591, 26] width 1107 height 661
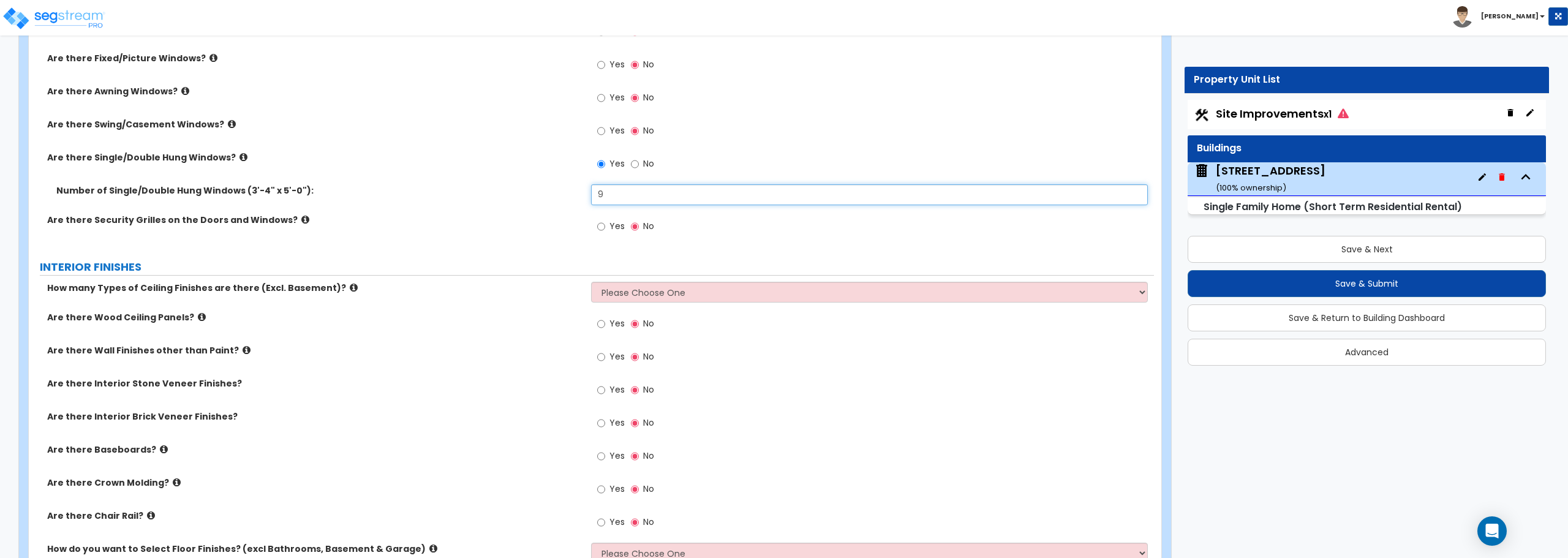
scroll to position [2265, 0]
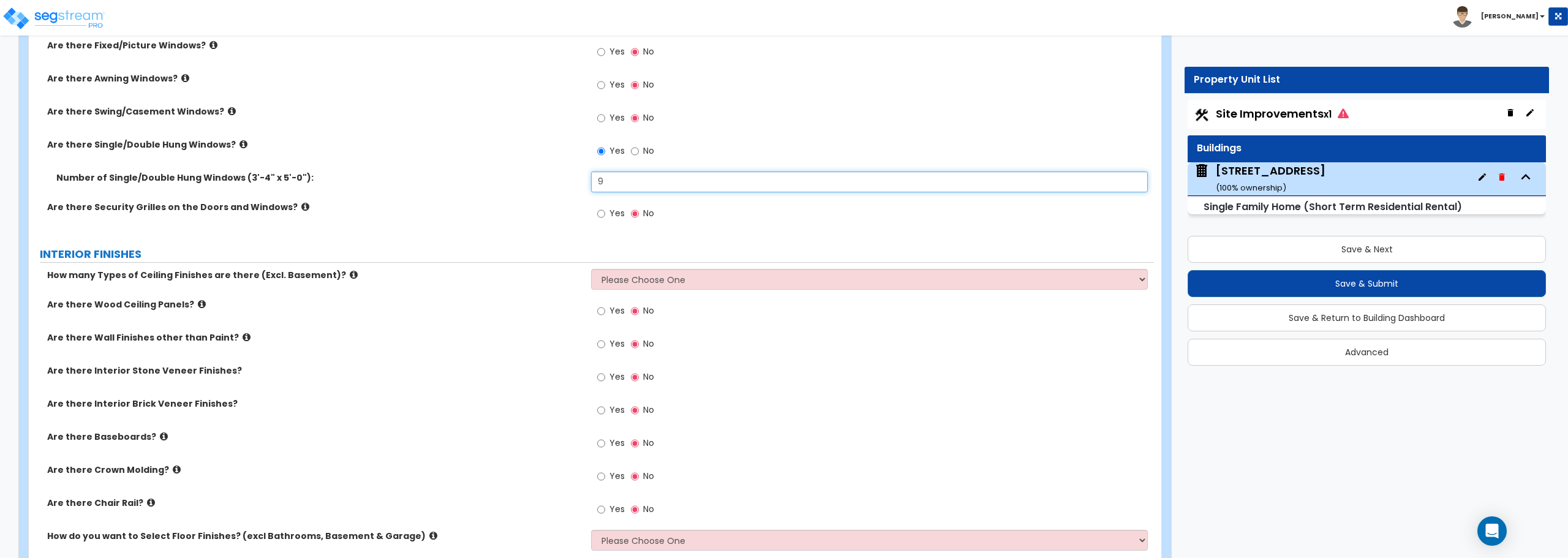
type input "9"
click at [697, 277] on select "Please Choose One 1 2 3" at bounding box center [869, 279] width 556 height 20
select select "1"
click at [591, 268] on select "Please Choose One 1 2 3" at bounding box center [869, 279] width 556 height 20
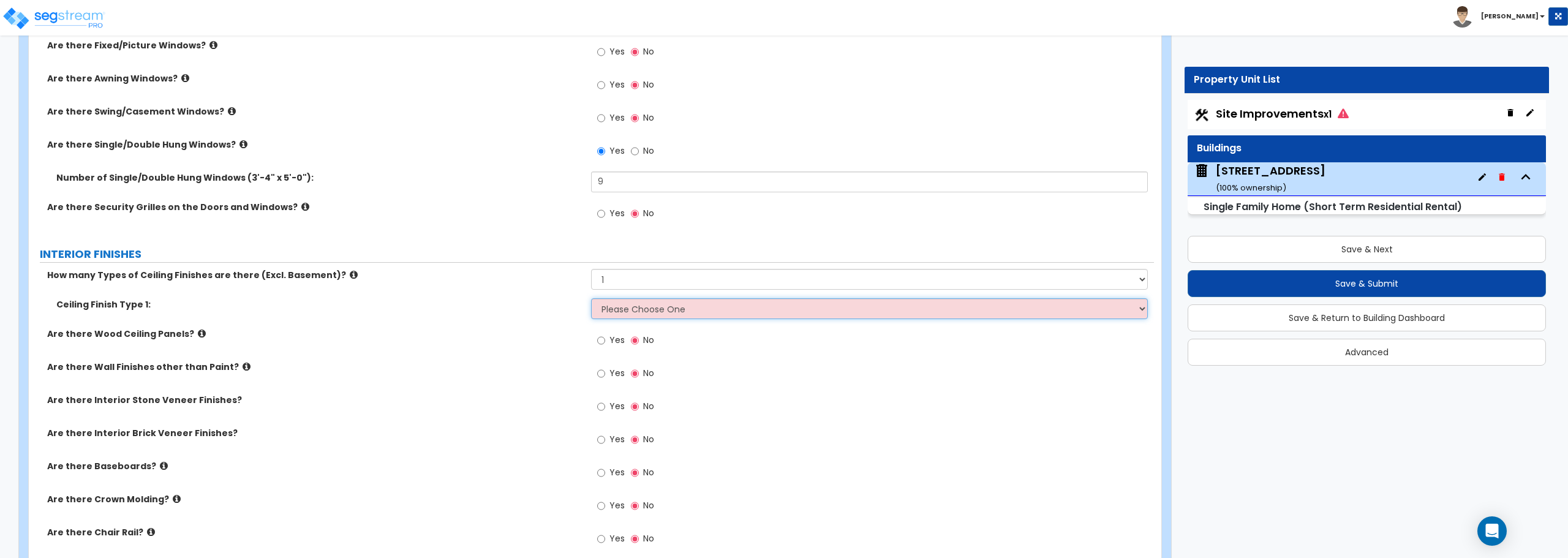
click at [633, 306] on select "Please Choose One Drop Ceiling Drywall Ceiling Open Ceiling" at bounding box center [869, 309] width 556 height 20
select select "2"
click at [591, 298] on select "Please Choose One Drop Ceiling Drywall Ceiling Open Ceiling" at bounding box center [869, 309] width 556 height 20
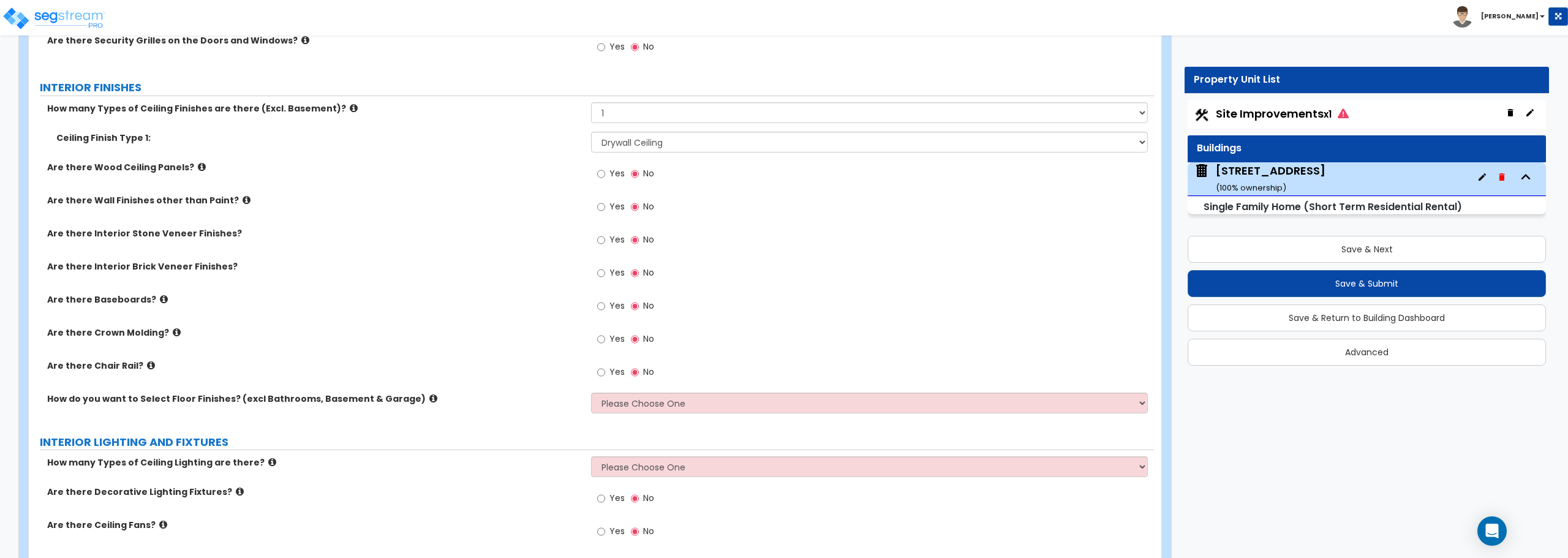
scroll to position [2448, 0]
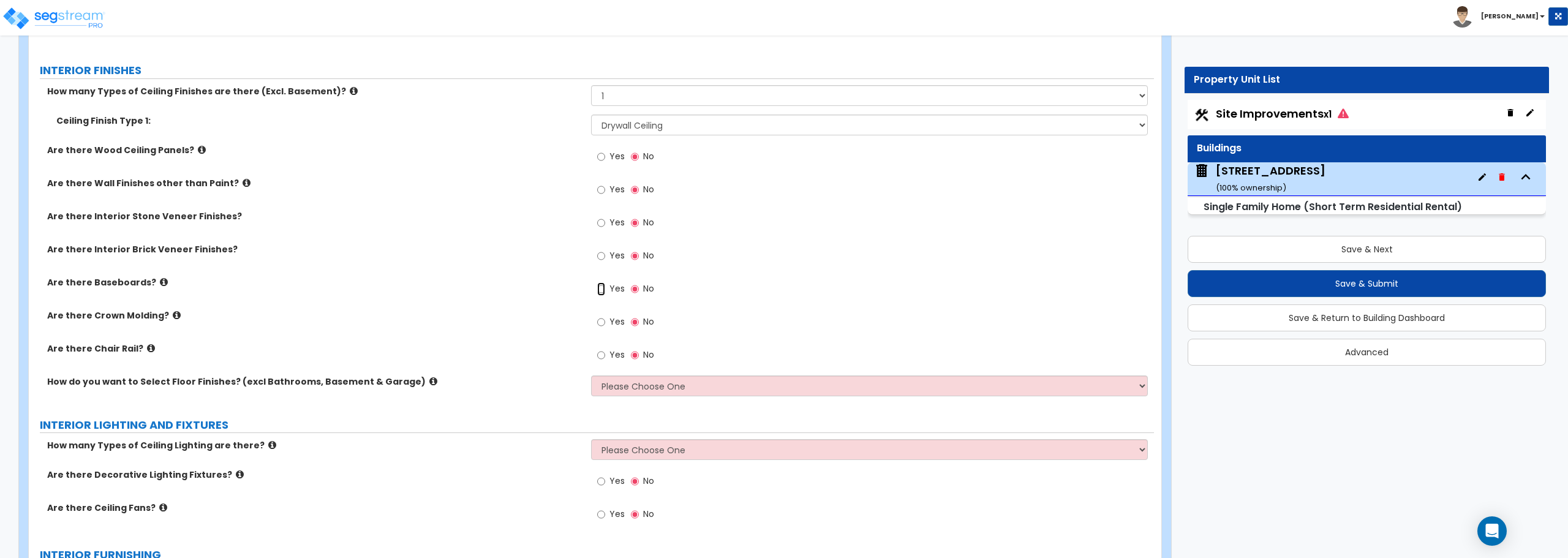
click at [600, 290] on input "Yes" at bounding box center [601, 289] width 8 height 13
radio input "true"
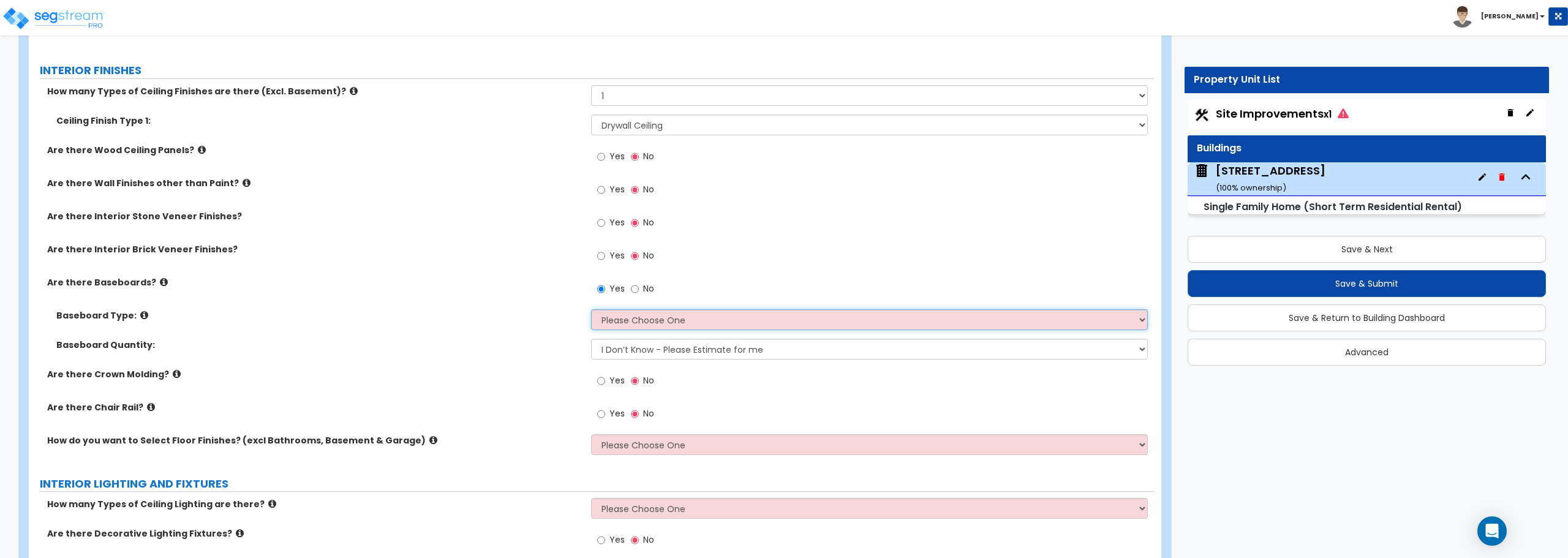
click at [626, 328] on select "Please Choose One Wood Vinyl Carpet Tile" at bounding box center [869, 320] width 556 height 20
select select "1"
click at [591, 309] on select "Please Choose One Wood Vinyl Carpet Tile" at bounding box center [869, 320] width 556 height 20
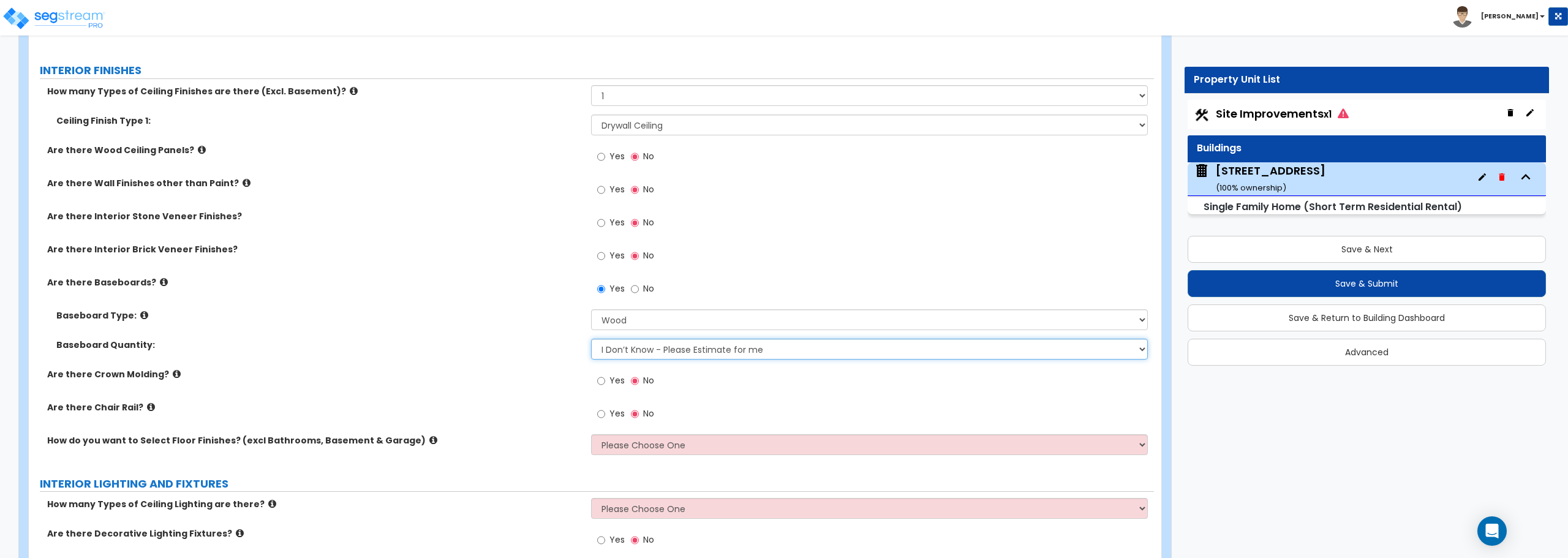
click at [633, 354] on select "I Don’t Know - Please Estimate for me I want to Enter the Linear Footage" at bounding box center [869, 349] width 556 height 20
select select "1"
click at [591, 339] on select "I Don’t Know - Please Estimate for me I want to Enter the Linear Footage" at bounding box center [869, 349] width 556 height 20
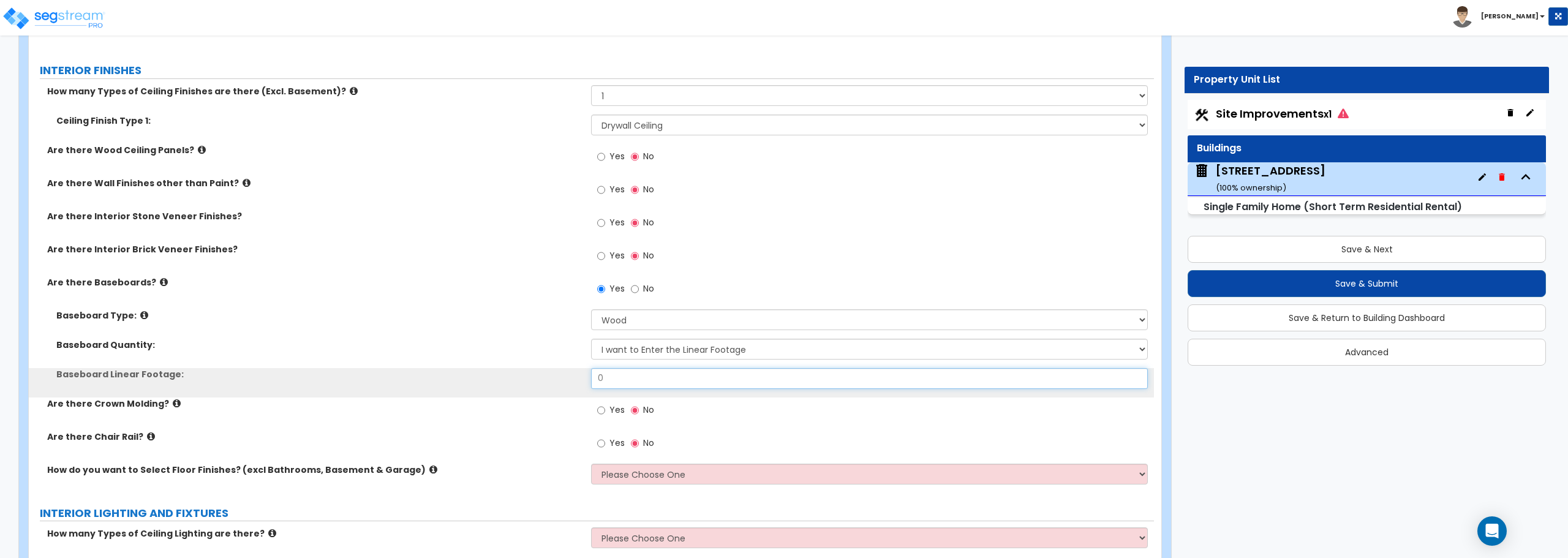
click at [640, 380] on input "0" at bounding box center [869, 378] width 556 height 20
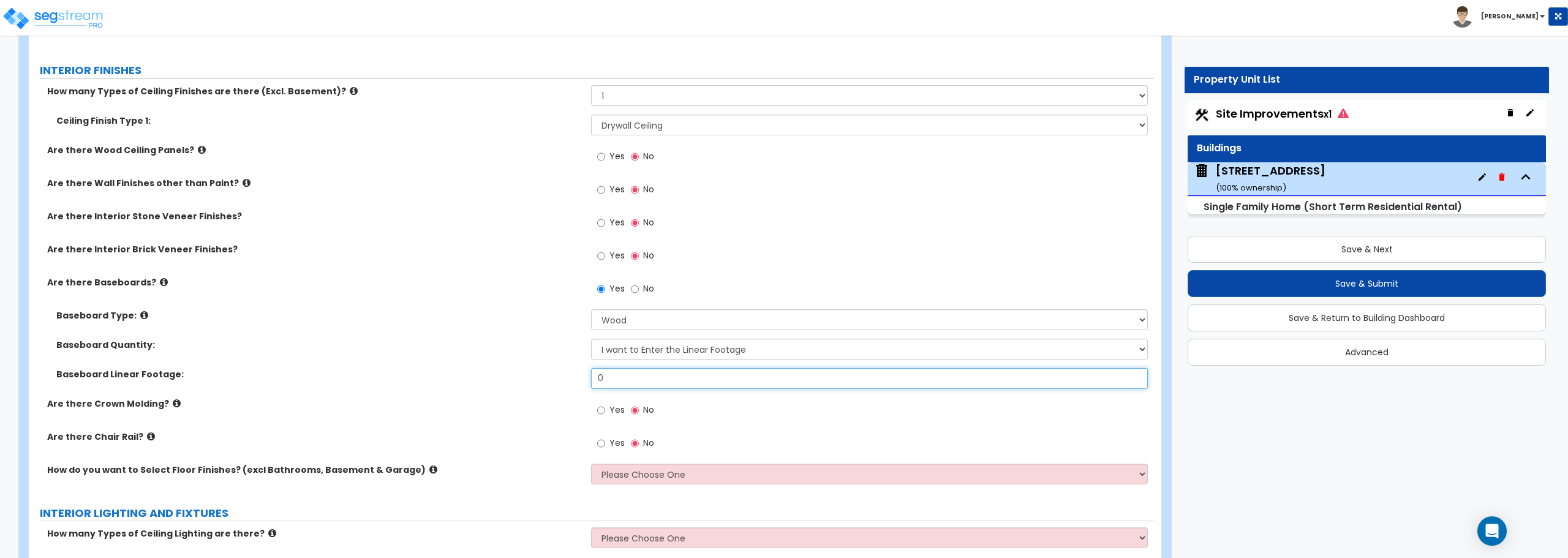
drag, startPoint x: 640, startPoint y: 380, endPoint x: 425, endPoint y: 377, distance: 215.0
click at [425, 377] on div "Baseboard Linear Footage: 0" at bounding box center [591, 382] width 1125 height 29
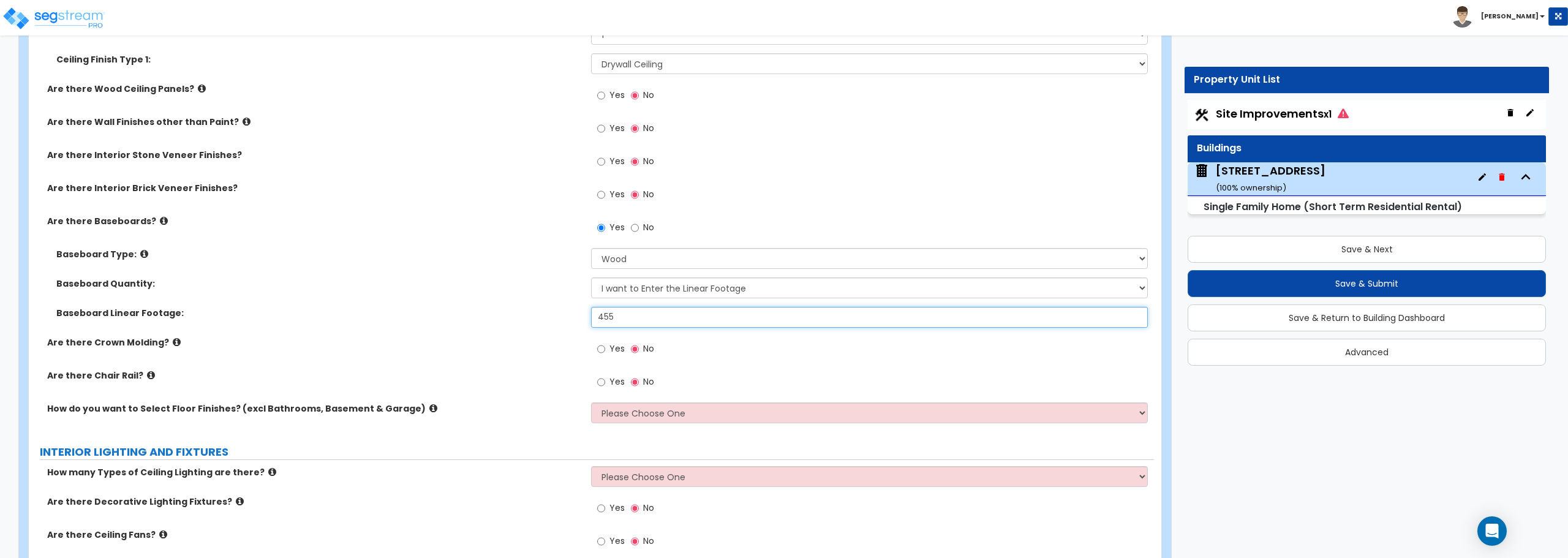
scroll to position [2571, 0]
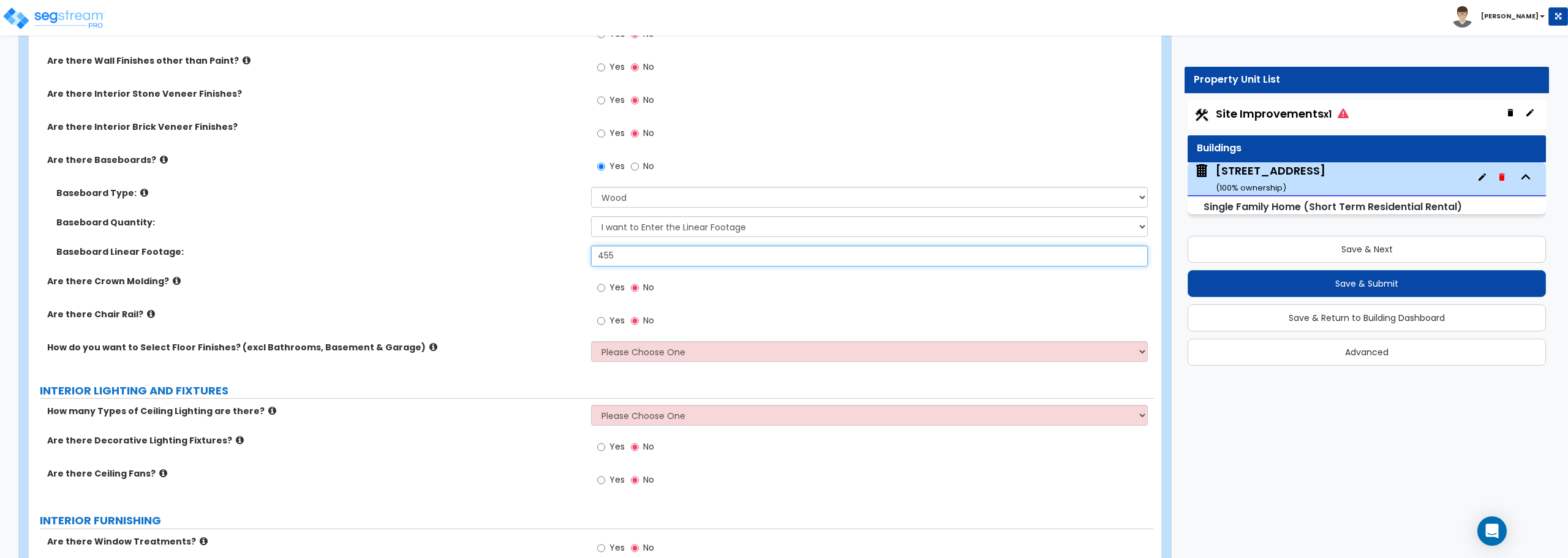
type input "455"
click at [708, 357] on select "Please Choose One I want to Select Floor Finishes for the Areas of the House I …" at bounding box center [869, 351] width 556 height 20
select select "2"
click at [591, 341] on select "Please Choose One I want to Select Floor Finishes for the Areas of the House I …" at bounding box center [869, 351] width 556 height 20
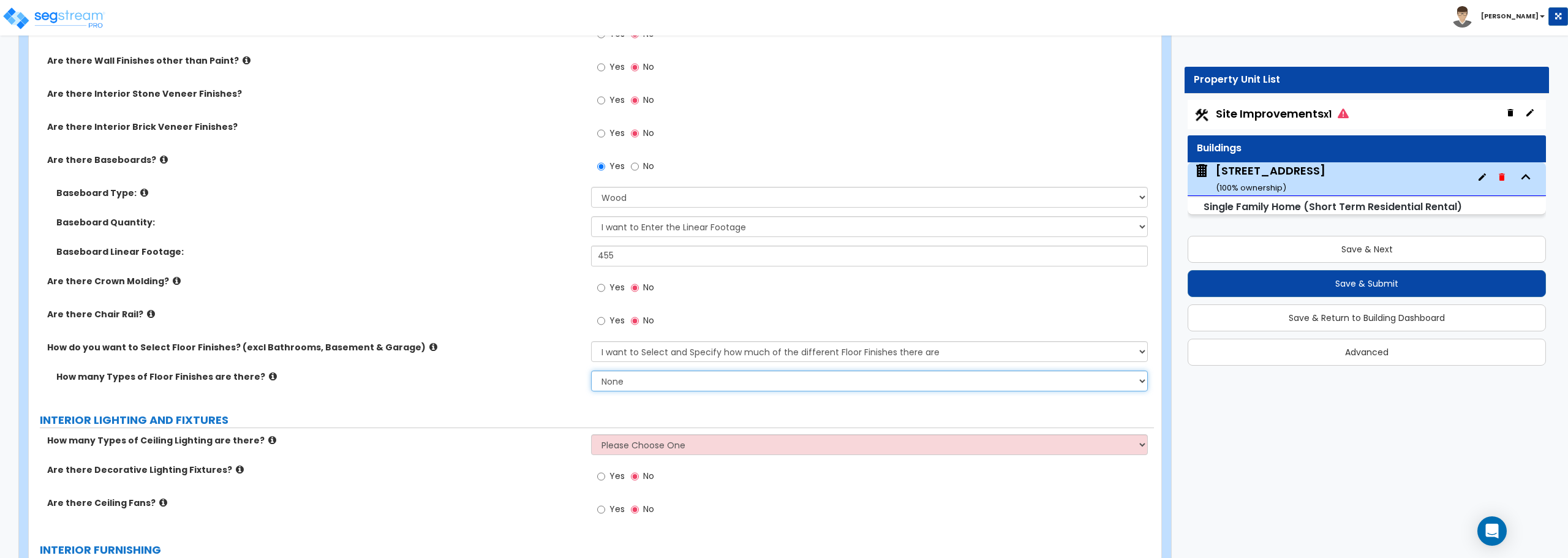
click at [692, 378] on select "None 1 2 3 4" at bounding box center [869, 380] width 556 height 20
select select "3"
click at [591, 370] on select "None 1 2 3 4" at bounding box center [869, 380] width 556 height 20
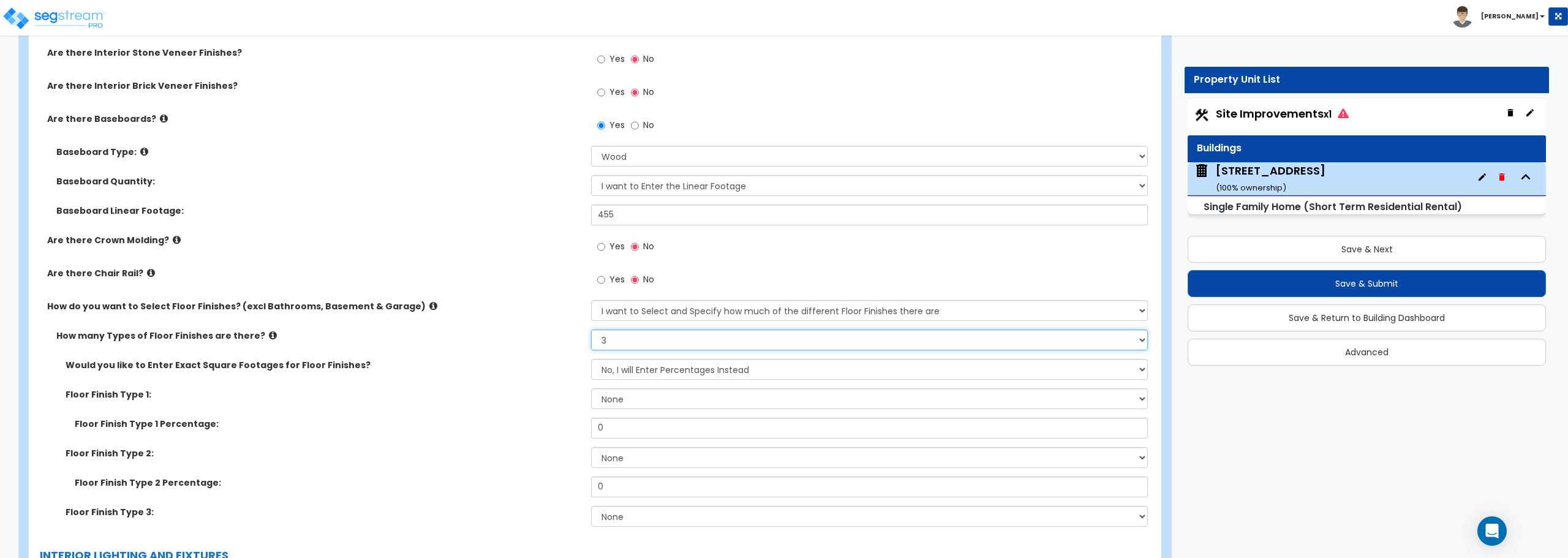
scroll to position [2632, 0]
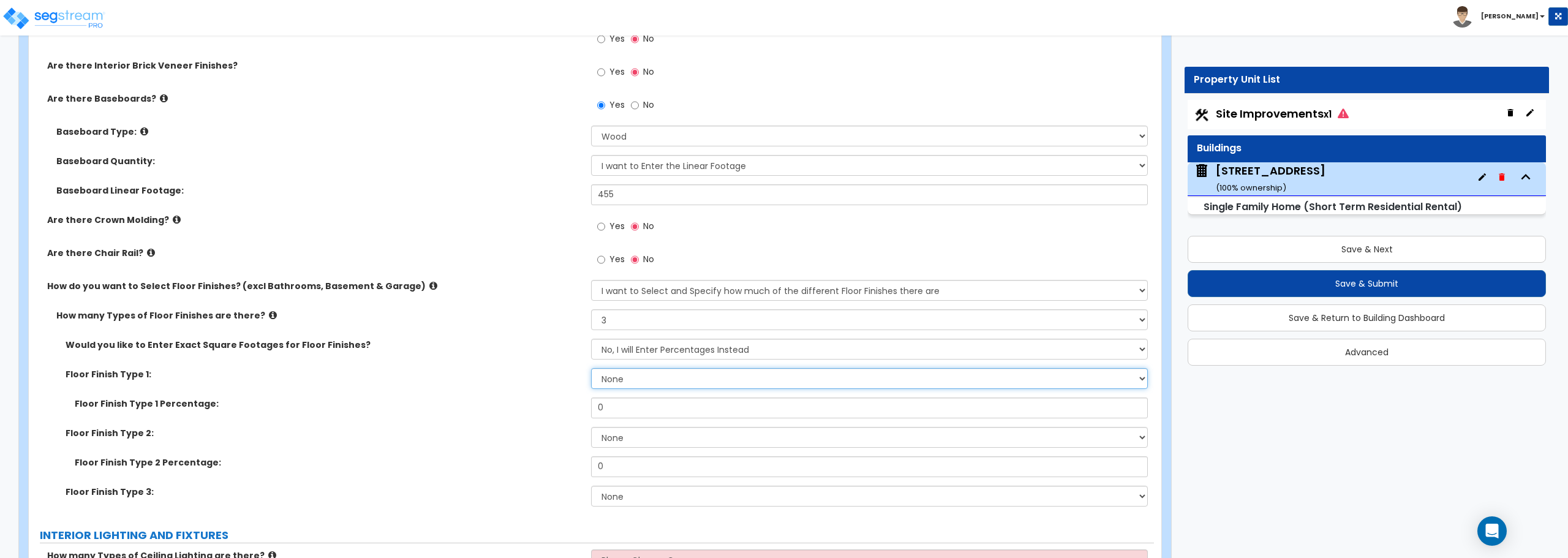
click at [659, 381] on select "None Tile Flooring Hardwood Flooring Resilient Laminate Flooring VCT Flooring S…" at bounding box center [869, 378] width 556 height 20
select select "7"
click at [591, 368] on select "None Tile Flooring Hardwood Flooring Resilient Laminate Flooring VCT Flooring S…" at bounding box center [869, 378] width 556 height 20
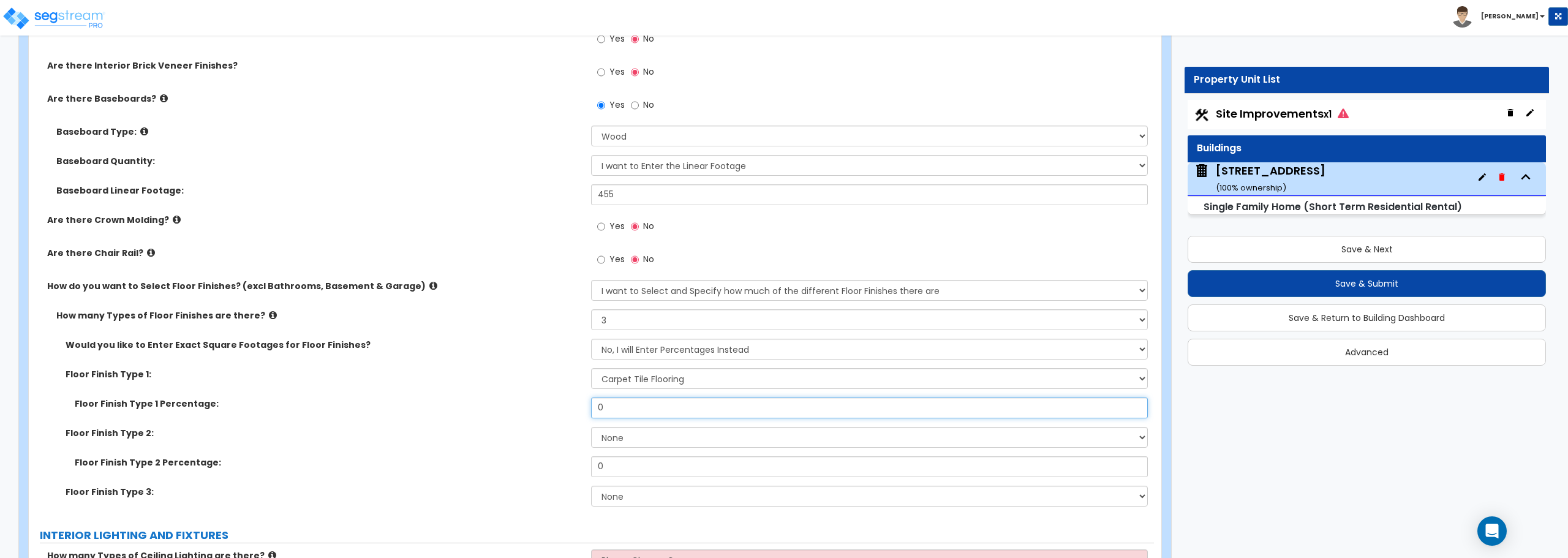
drag, startPoint x: 641, startPoint y: 413, endPoint x: 563, endPoint y: 414, distance: 78.0
click at [563, 414] on div "Floor Finish Type 1 Percentage: 0" at bounding box center [591, 412] width 1125 height 29
type input "40"
click at [656, 437] on select "None Tile Flooring Hardwood Flooring Resilient Laminate Flooring VCT Flooring S…" at bounding box center [869, 437] width 556 height 20
select select "1"
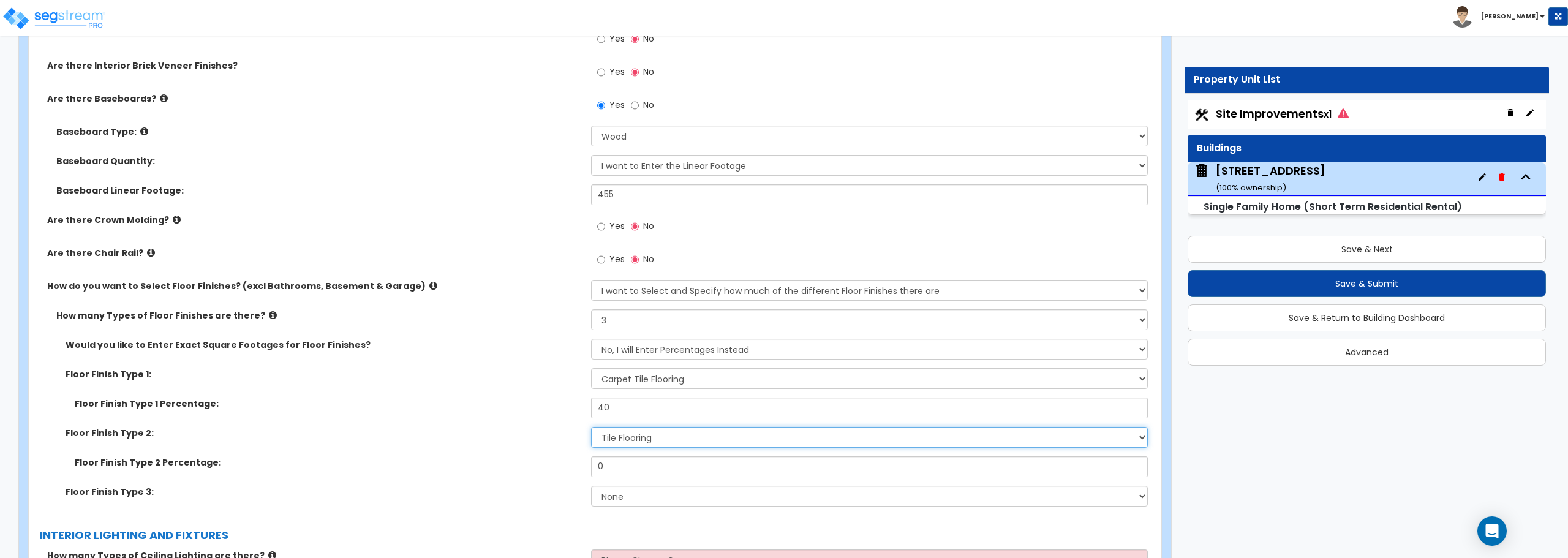
click at [591, 426] on select "None Tile Flooring Hardwood Flooring Resilient Laminate Flooring VCT Flooring S…" at bounding box center [869, 437] width 556 height 20
drag, startPoint x: 648, startPoint y: 467, endPoint x: 525, endPoint y: 460, distance: 123.2
click at [525, 460] on div "Floor Finish Type 2 Percentage: 0" at bounding box center [591, 471] width 1125 height 29
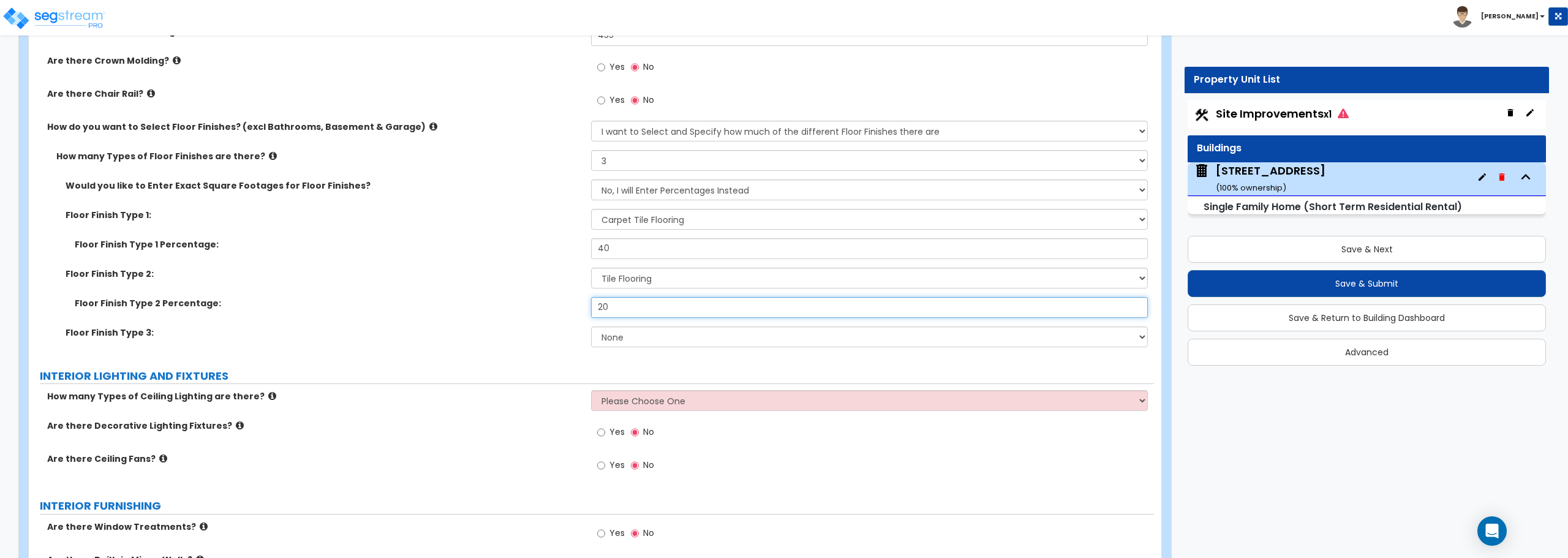
scroll to position [2816, 0]
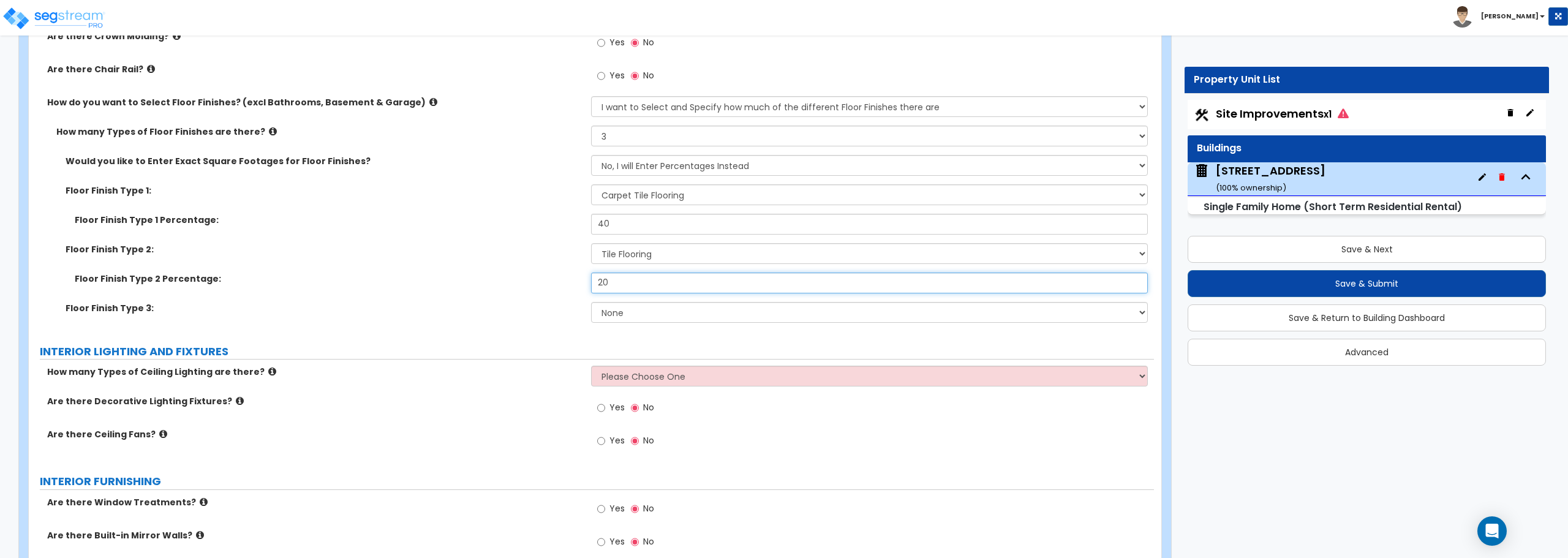
type input "20"
click at [682, 312] on select "None Tile Flooring Hardwood Flooring Resilient Laminate Flooring VCT Flooring S…" at bounding box center [869, 312] width 556 height 20
select select "3"
click at [591, 302] on select "None Tile Flooring Hardwood Flooring Resilient Laminate Flooring VCT Flooring S…" at bounding box center [869, 312] width 556 height 20
click at [684, 373] on select "Please Choose One 1 2 3" at bounding box center [869, 376] width 556 height 20
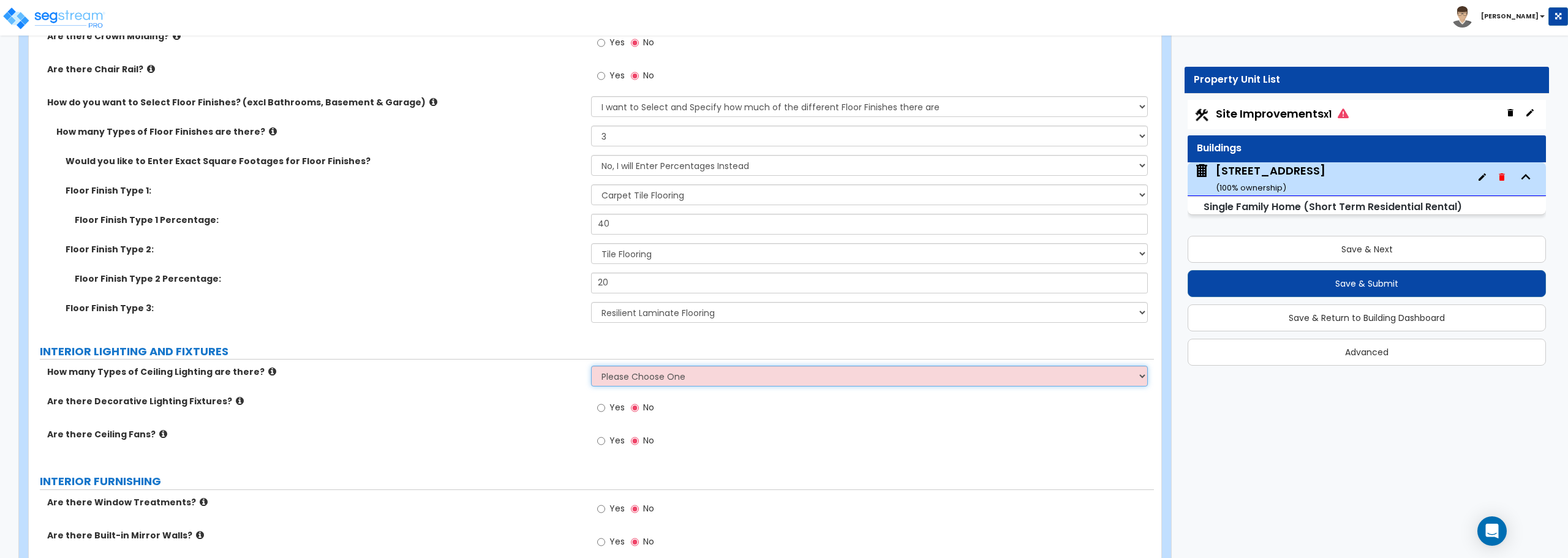
select select "1"
click at [591, 366] on select "Please Choose One 1 2 3" at bounding box center [869, 376] width 556 height 20
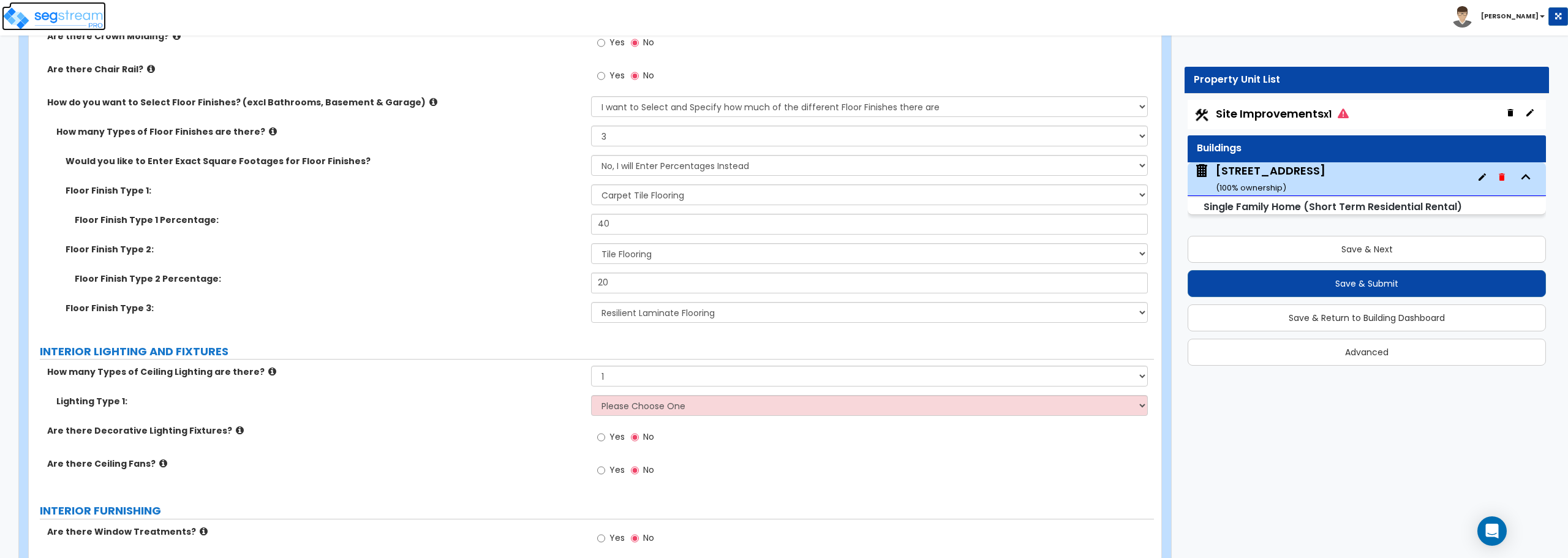
click at [74, 20] on img at bounding box center [54, 18] width 104 height 24
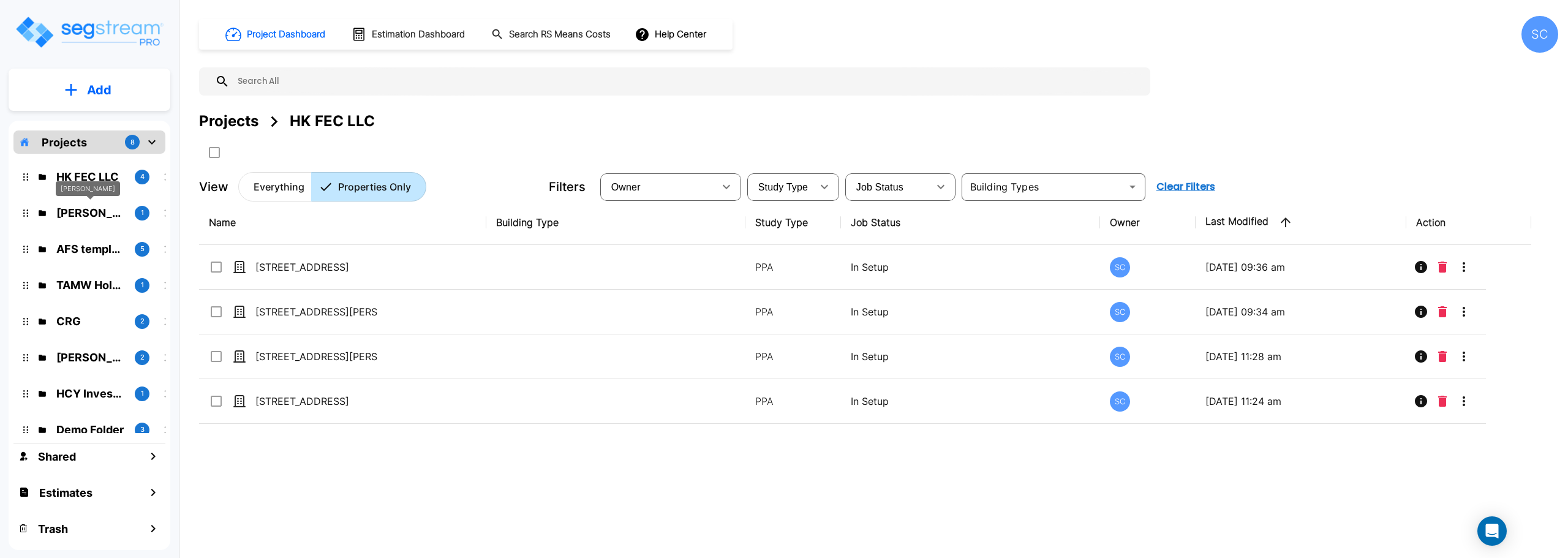
click at [91, 214] on p "[PERSON_NAME]" at bounding box center [91, 213] width 69 height 17
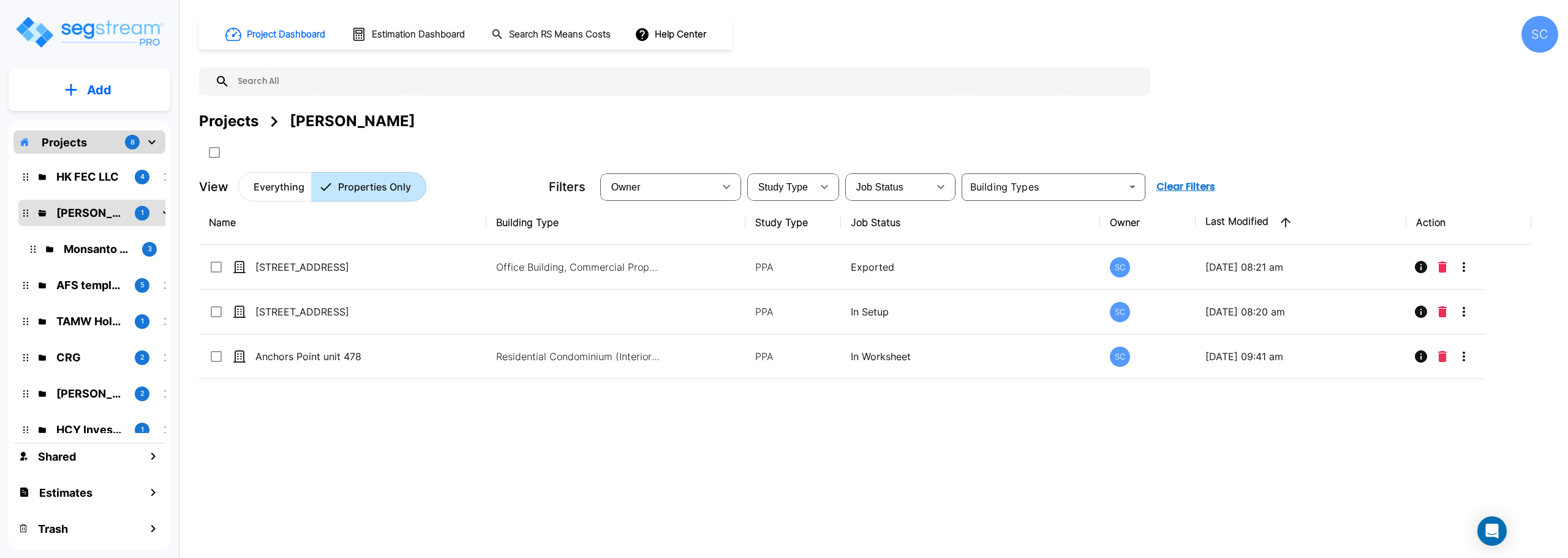
click at [70, 287] on p "AFS templates" at bounding box center [91, 284] width 69 height 17
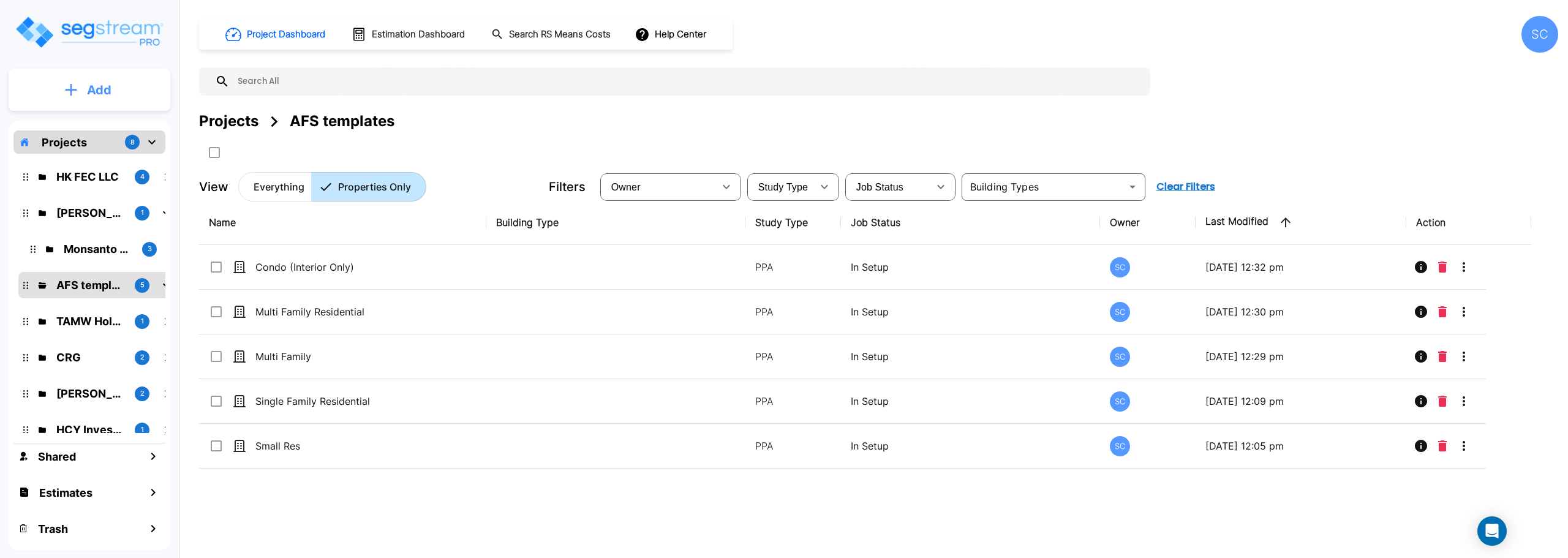
click at [86, 88] on button "Add" at bounding box center [89, 90] width 162 height 36
click at [94, 159] on p "Add Property" at bounding box center [97, 159] width 62 height 15
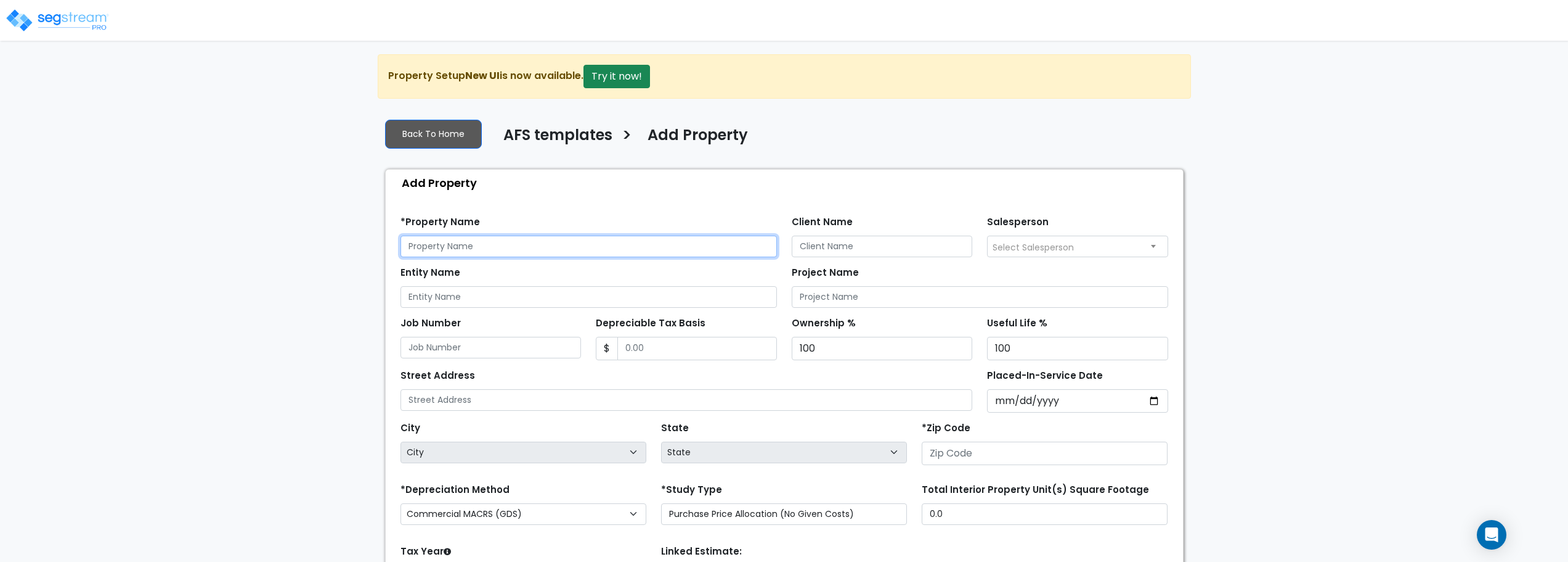
click at [549, 253] on input "text" at bounding box center [588, 246] width 376 height 21
type input "Commercial Office"
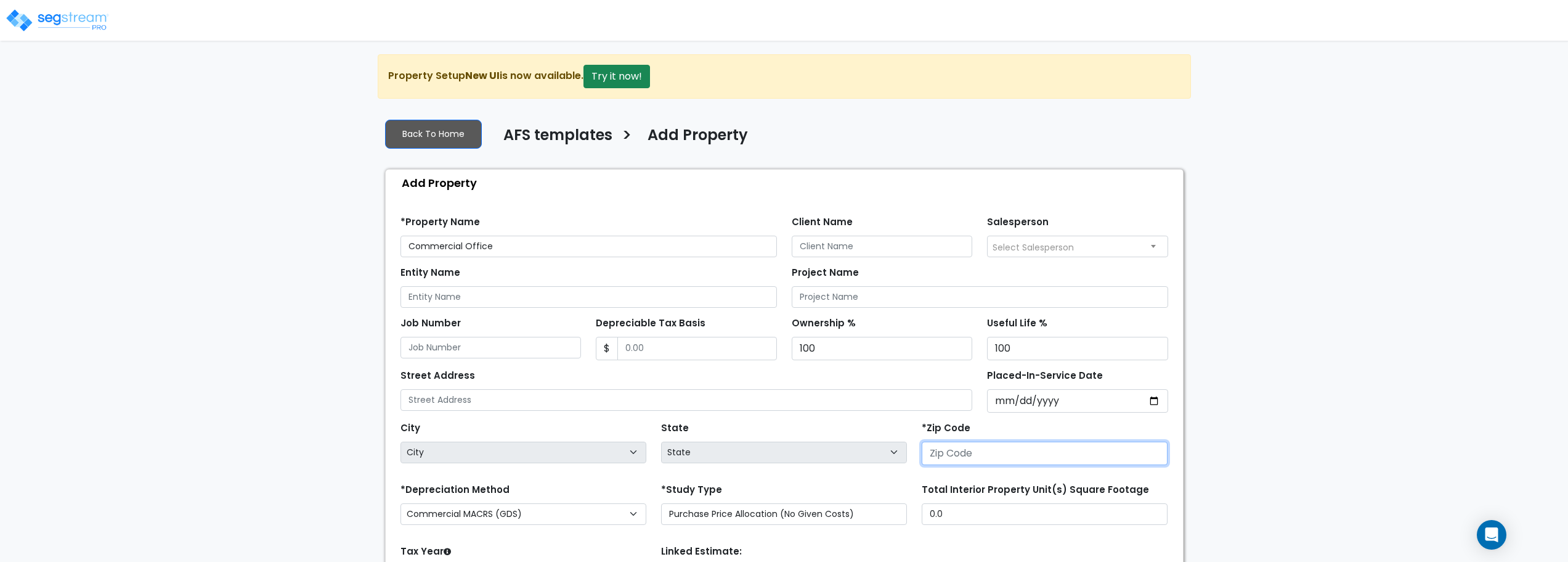
click at [996, 457] on input "number" at bounding box center [1045, 453] width 246 height 24
type input "658"
select select "MO"
type input "65804"
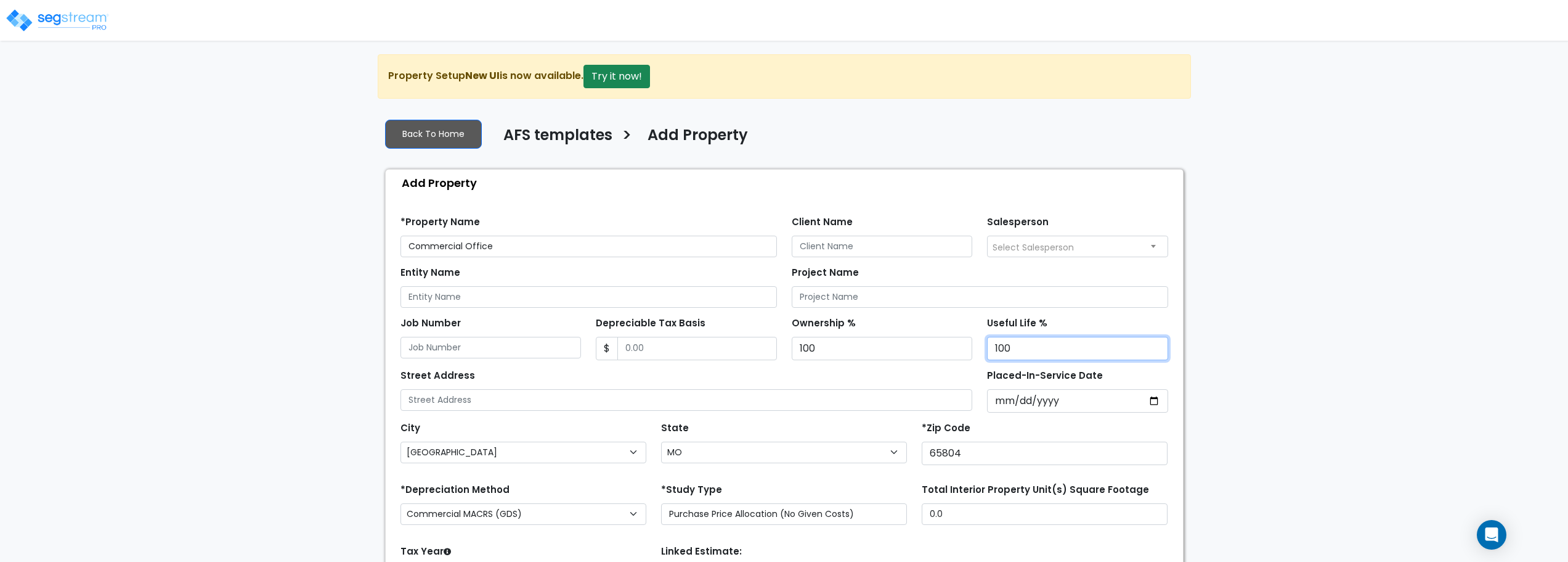
click at [1261, 345] on div "We are Building your Property. So please grab a coffee and let us do the heavy …" at bounding box center [784, 371] width 1568 height 634
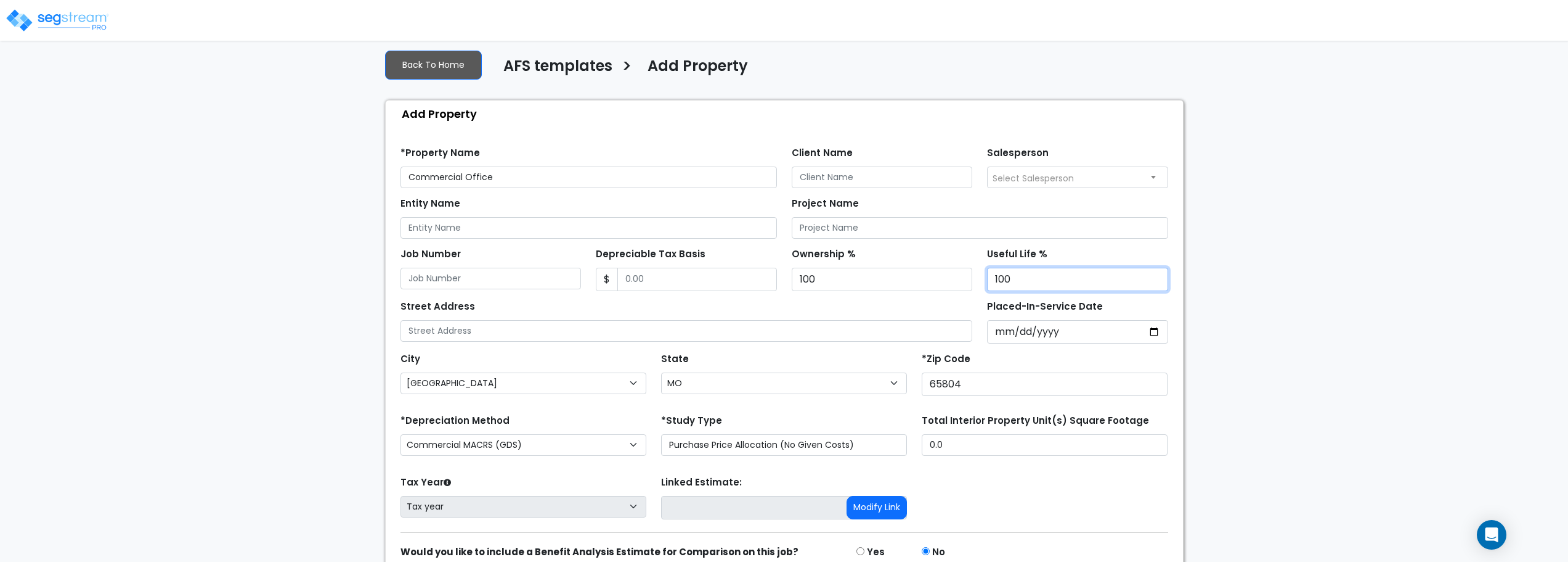
scroll to position [127, 0]
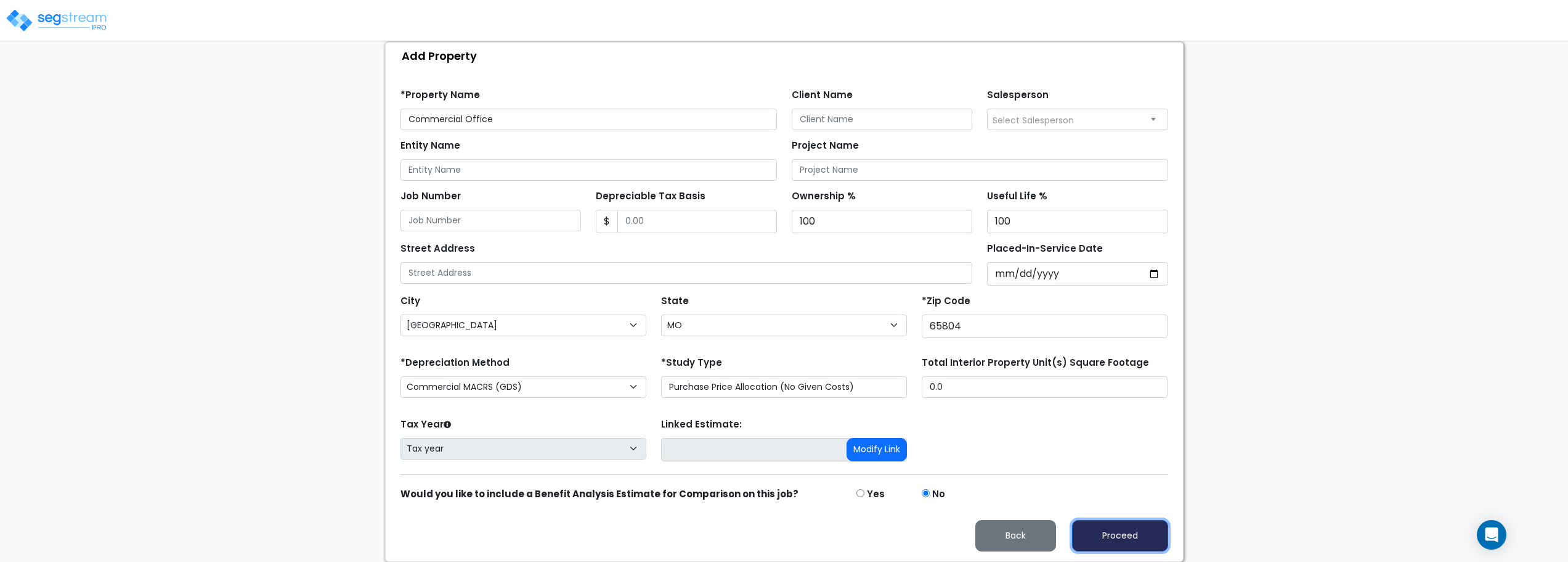
click at [1132, 528] on button "Proceed" at bounding box center [1120, 535] width 96 height 32
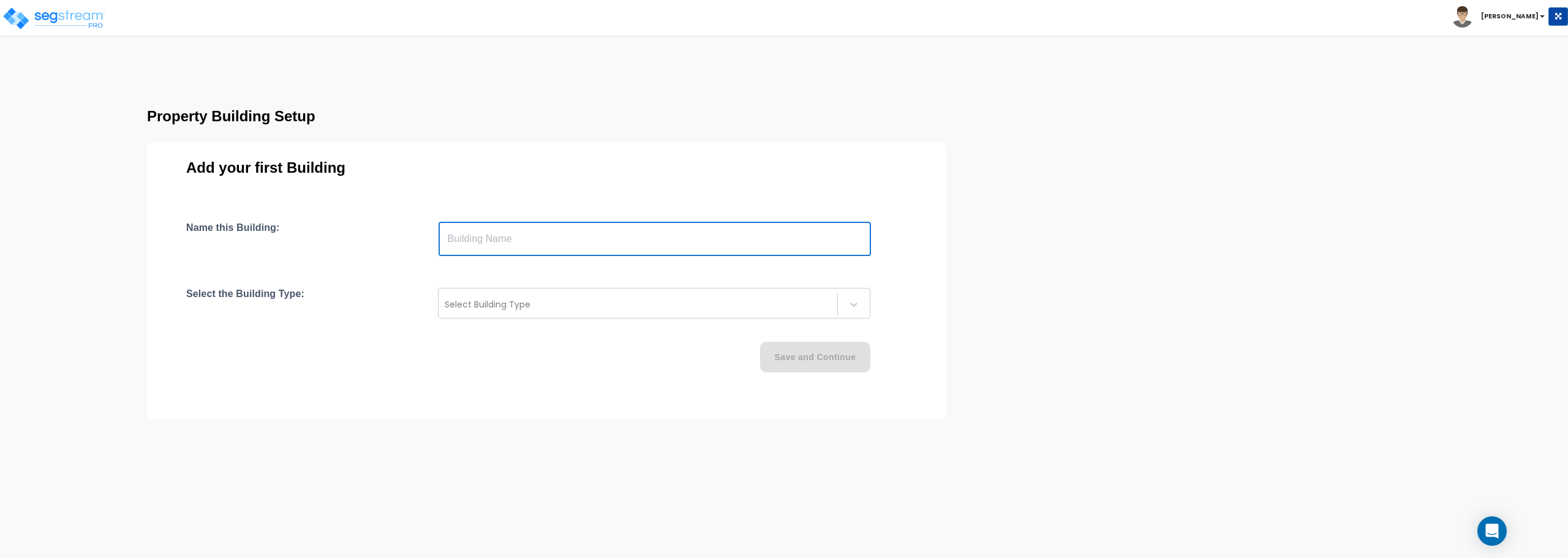
click at [599, 241] on input "text" at bounding box center [654, 238] width 432 height 34
type input "T"
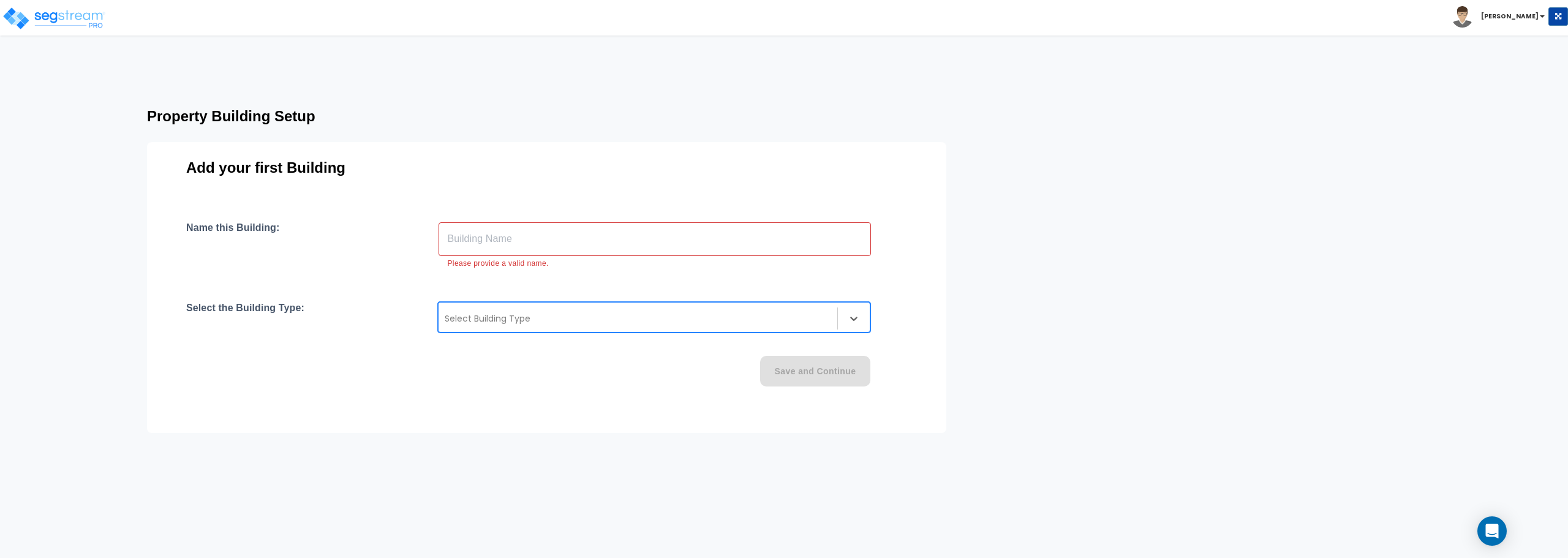
click at [571, 318] on div at bounding box center [638, 318] width 386 height 15
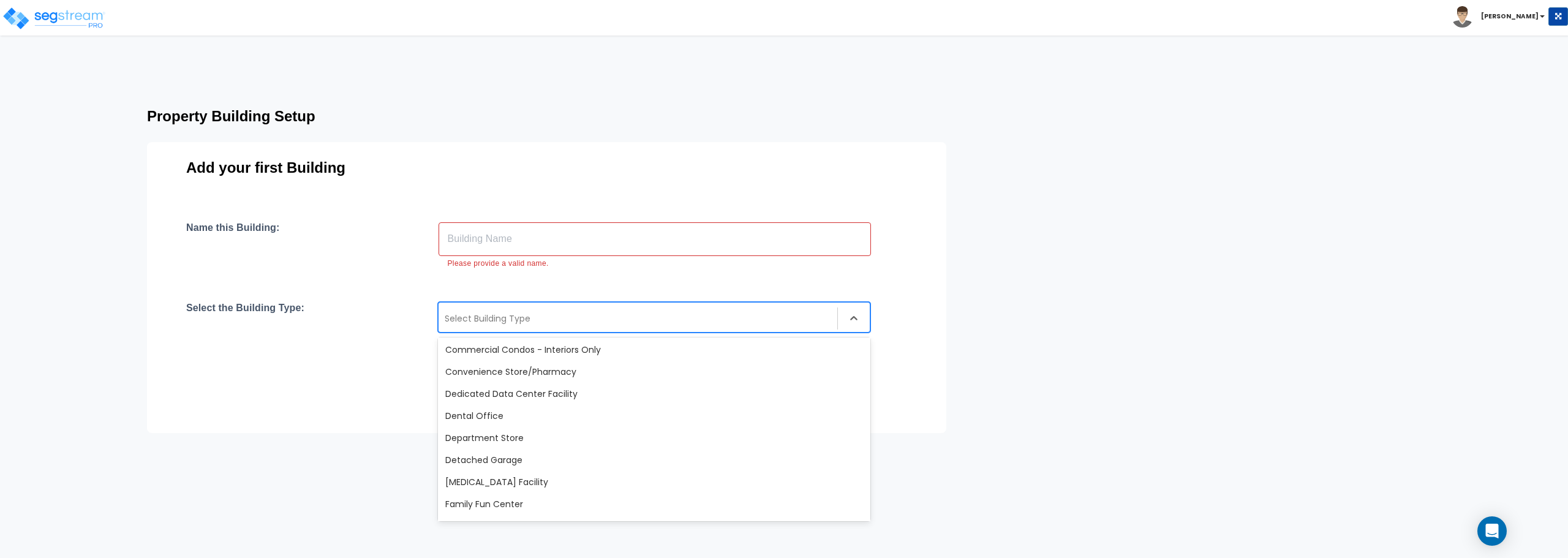
scroll to position [245, 0]
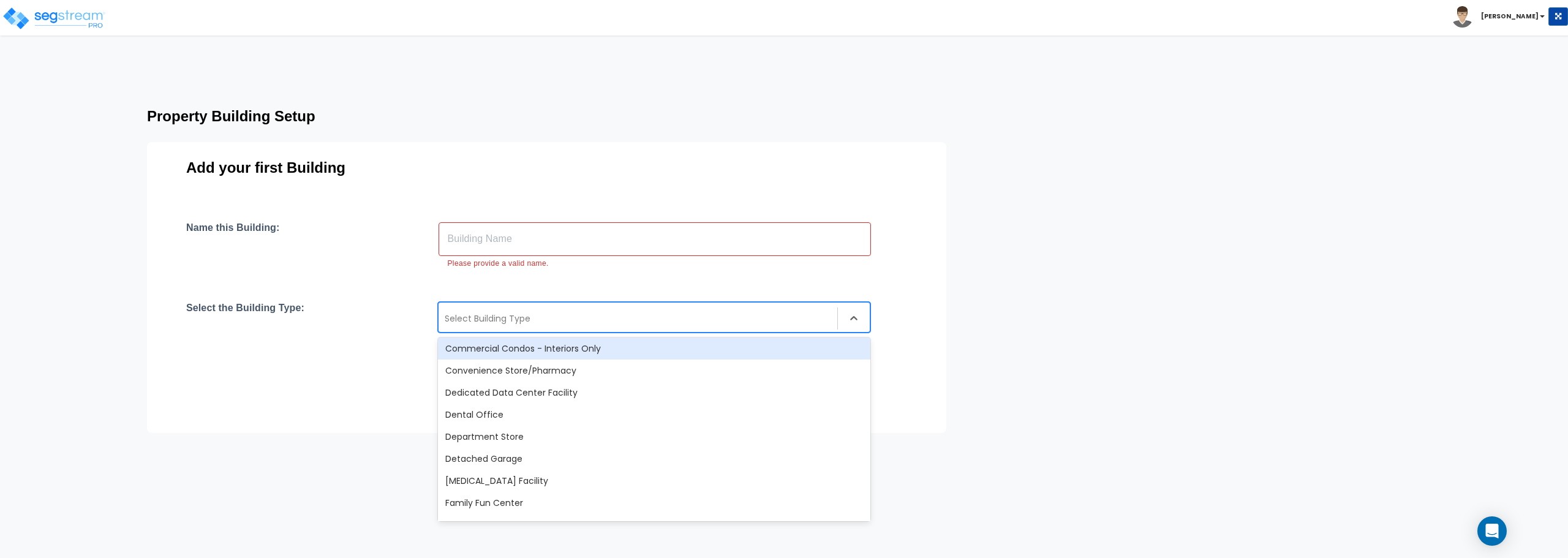
click at [507, 240] on input "text" at bounding box center [654, 238] width 432 height 34
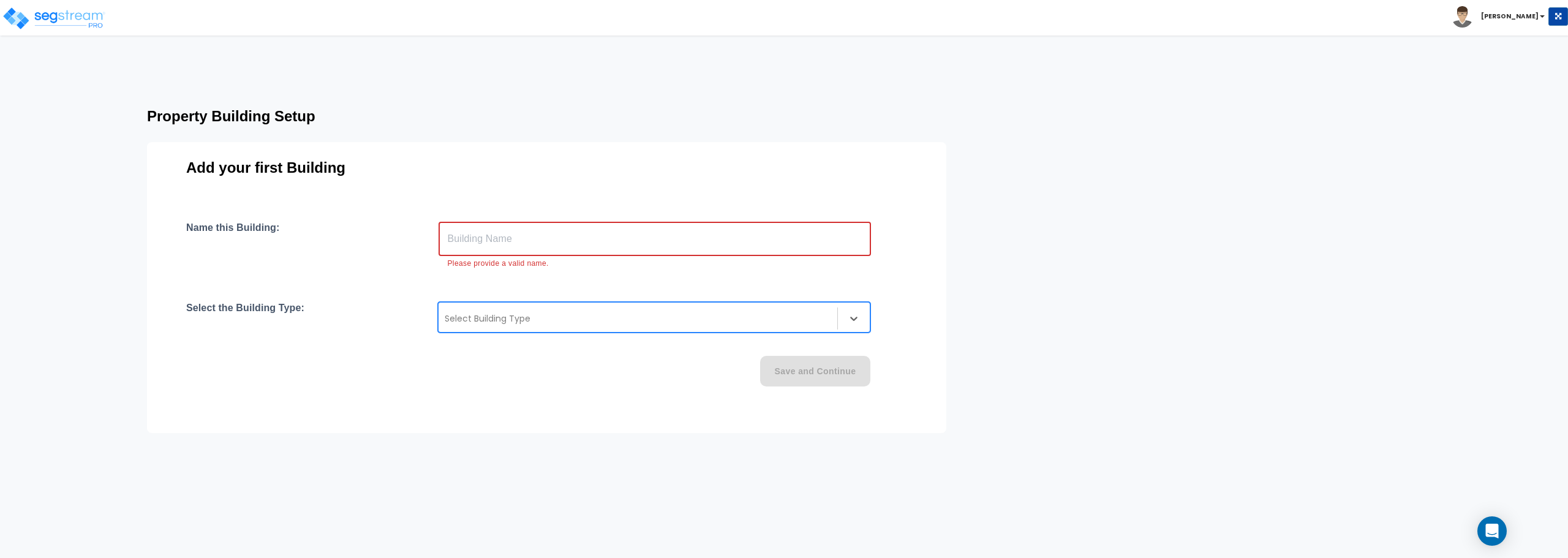
click at [507, 240] on input "text" at bounding box center [654, 238] width 432 height 34
click at [478, 314] on div at bounding box center [638, 318] width 386 height 15
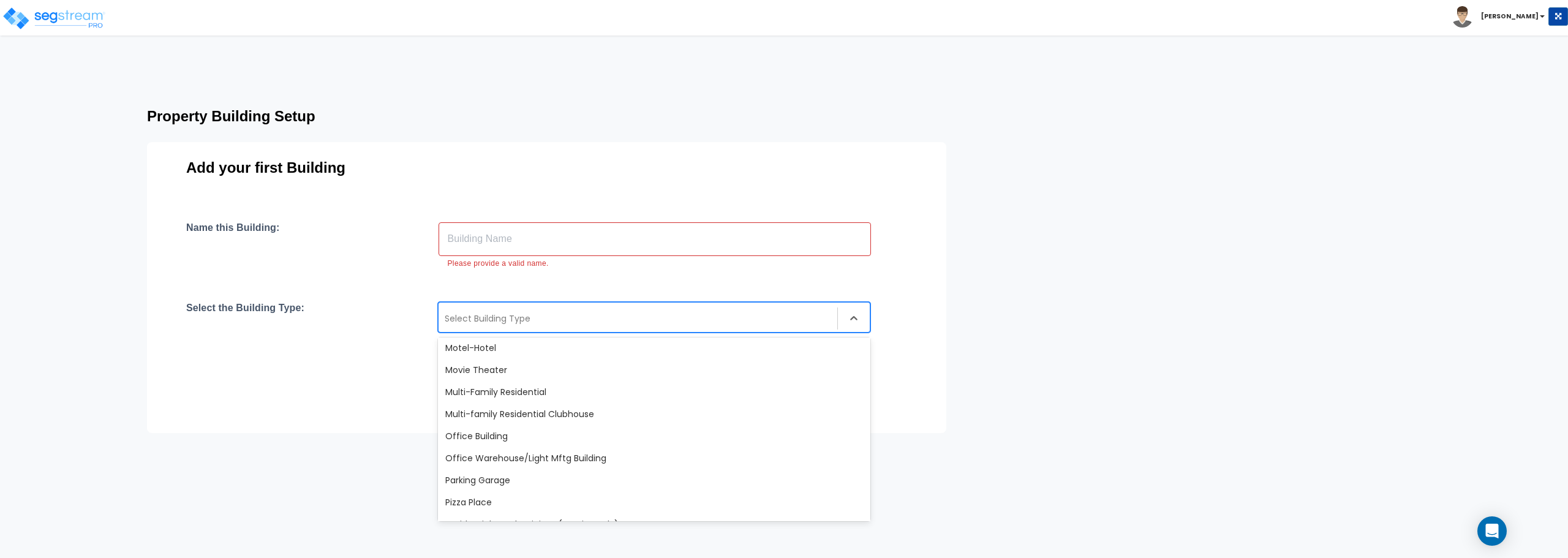
scroll to position [796, 0]
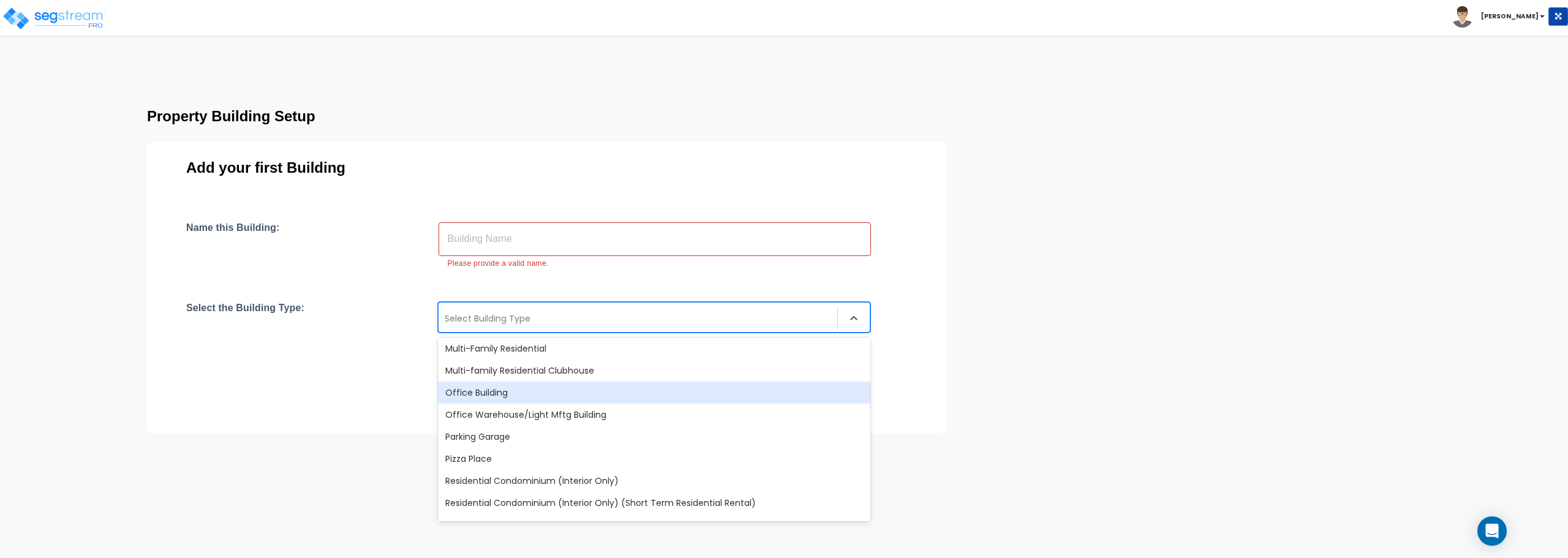
click at [492, 393] on div "Office Building" at bounding box center [653, 392] width 432 height 22
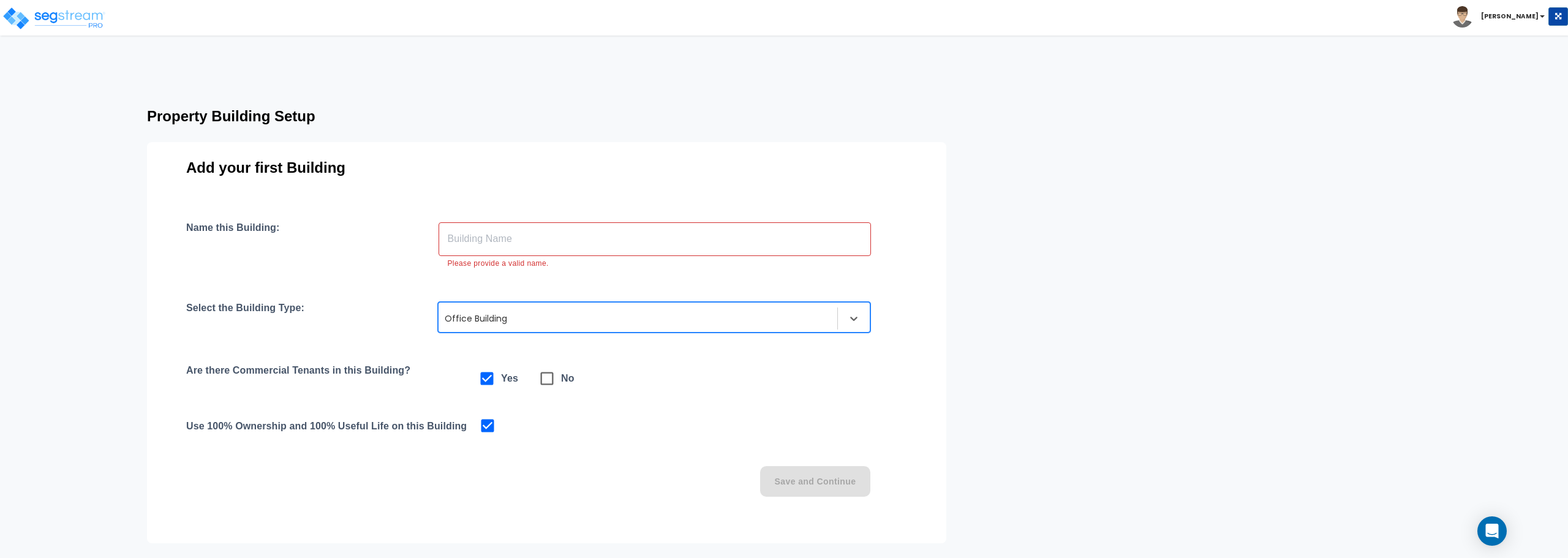
click at [566, 317] on div at bounding box center [638, 318] width 386 height 15
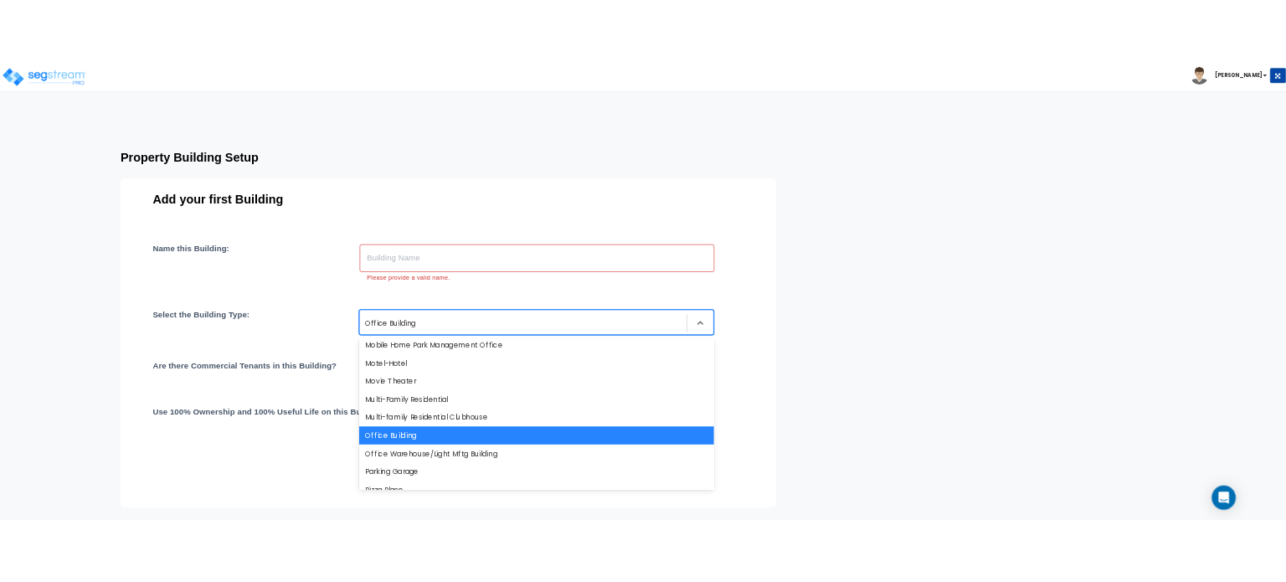
scroll to position [941, 0]
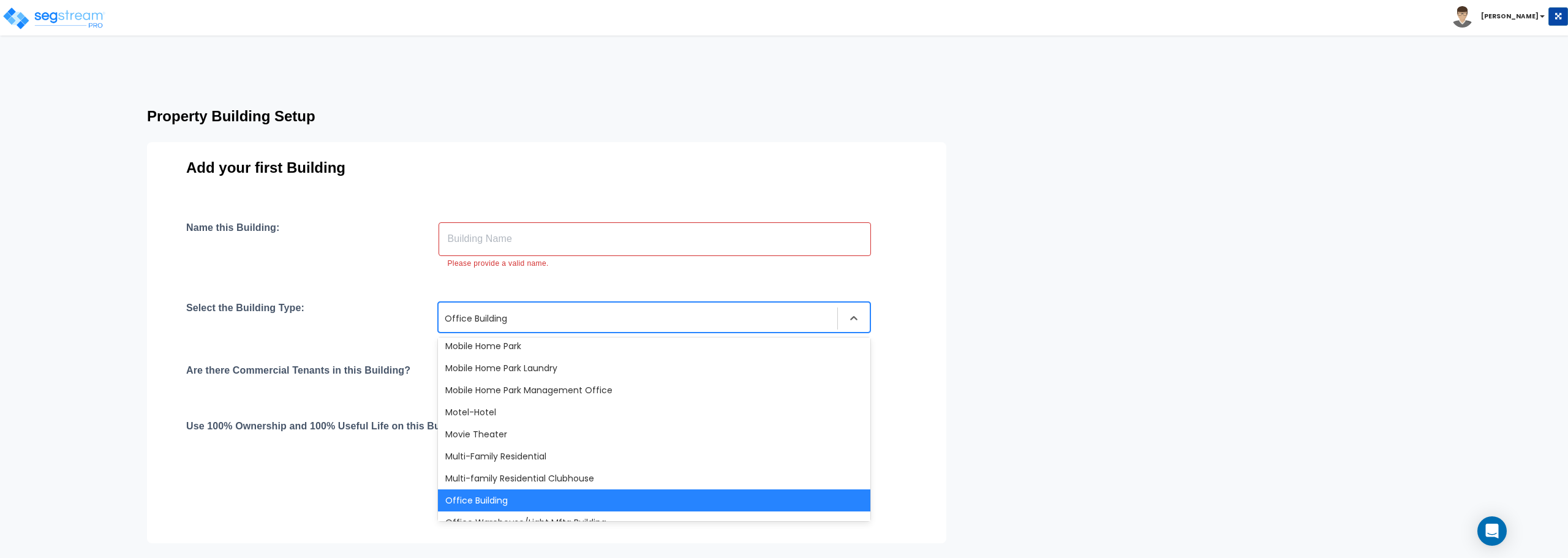
click at [514, 499] on div "Office Building" at bounding box center [653, 500] width 432 height 22
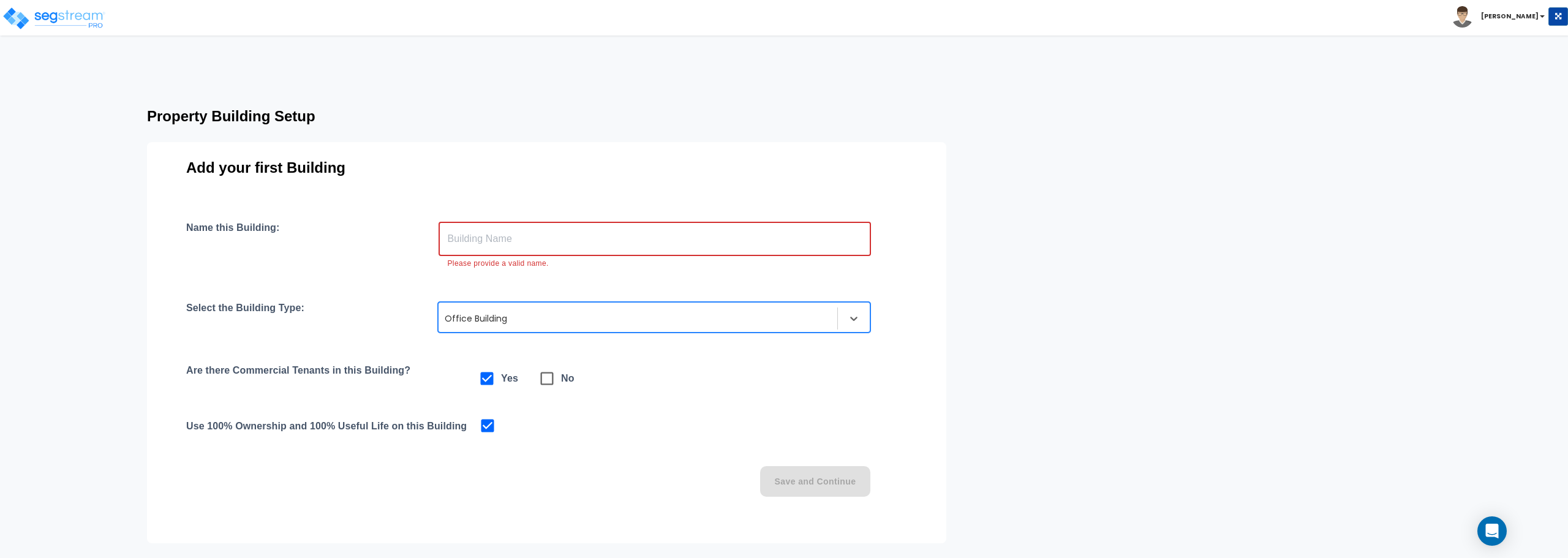
click at [516, 248] on input "text" at bounding box center [654, 238] width 432 height 34
